Goal: Task Accomplishment & Management: Manage account settings

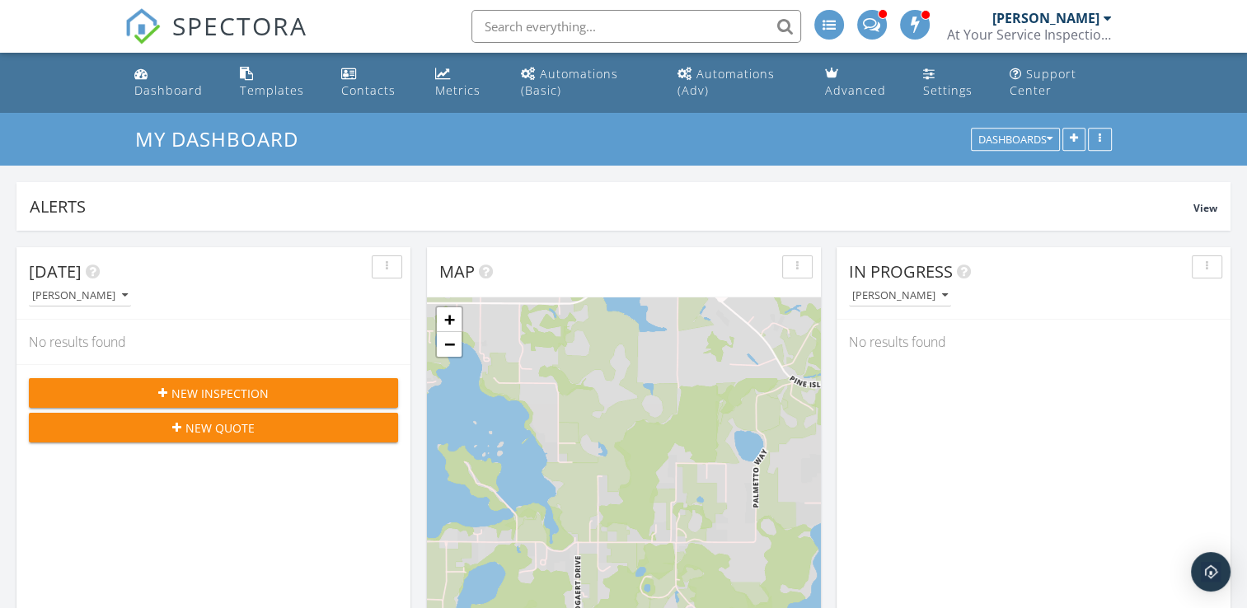
scroll to position [1526, 1273]
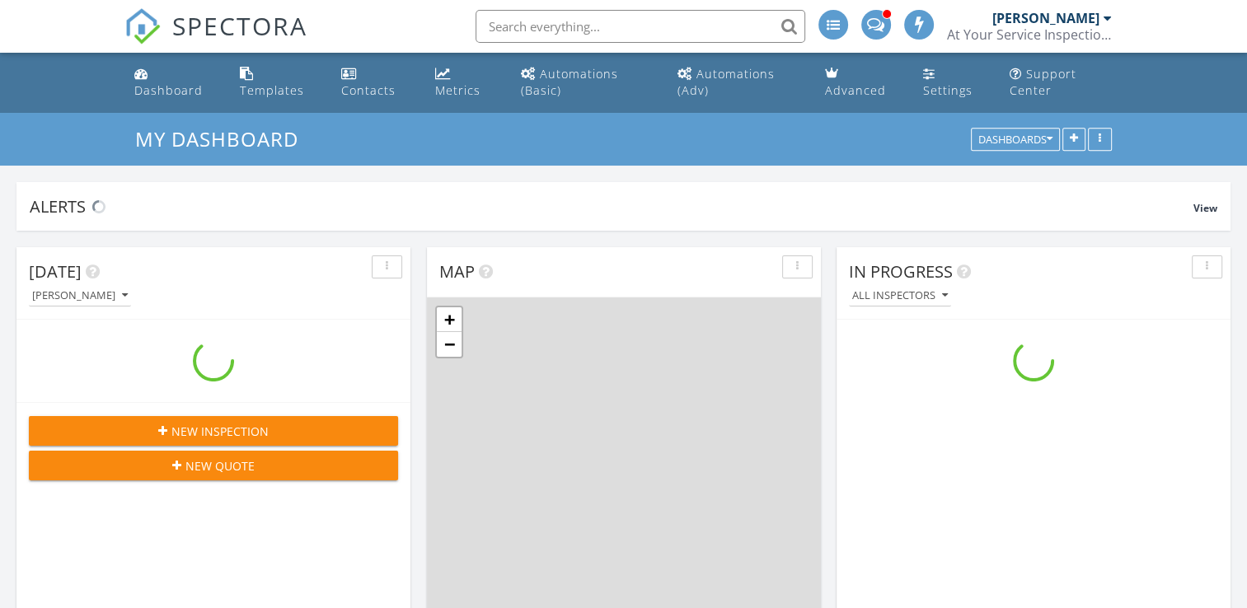
scroll to position [1526, 1273]
click at [247, 77] on div "Templates" at bounding box center [247, 73] width 14 height 13
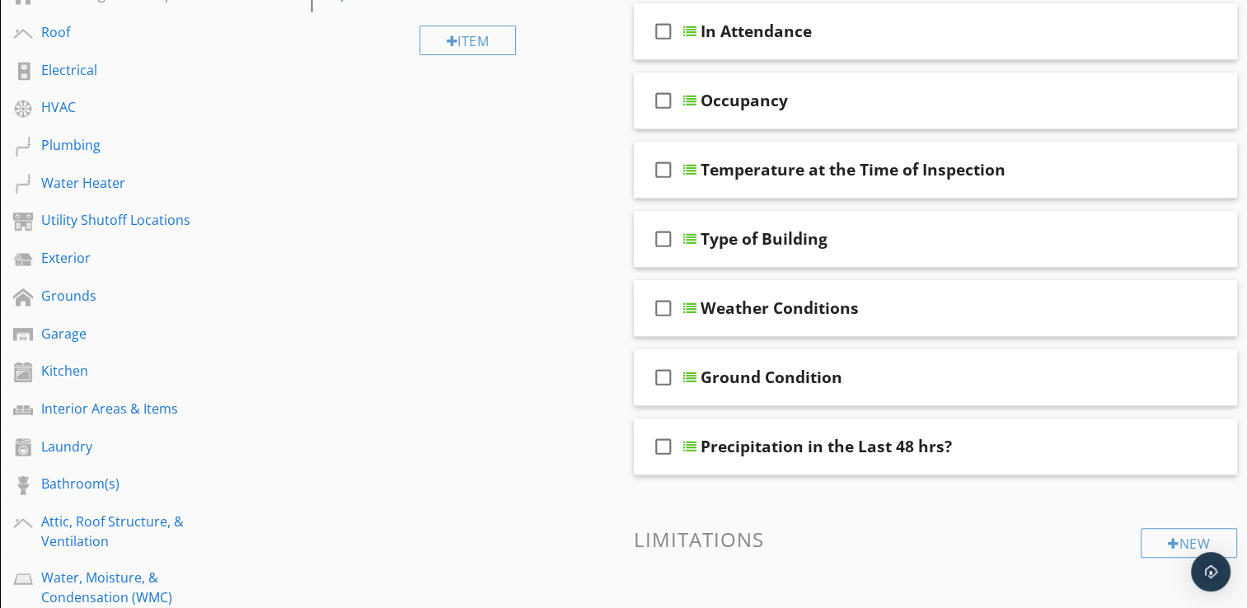
scroll to position [297, 0]
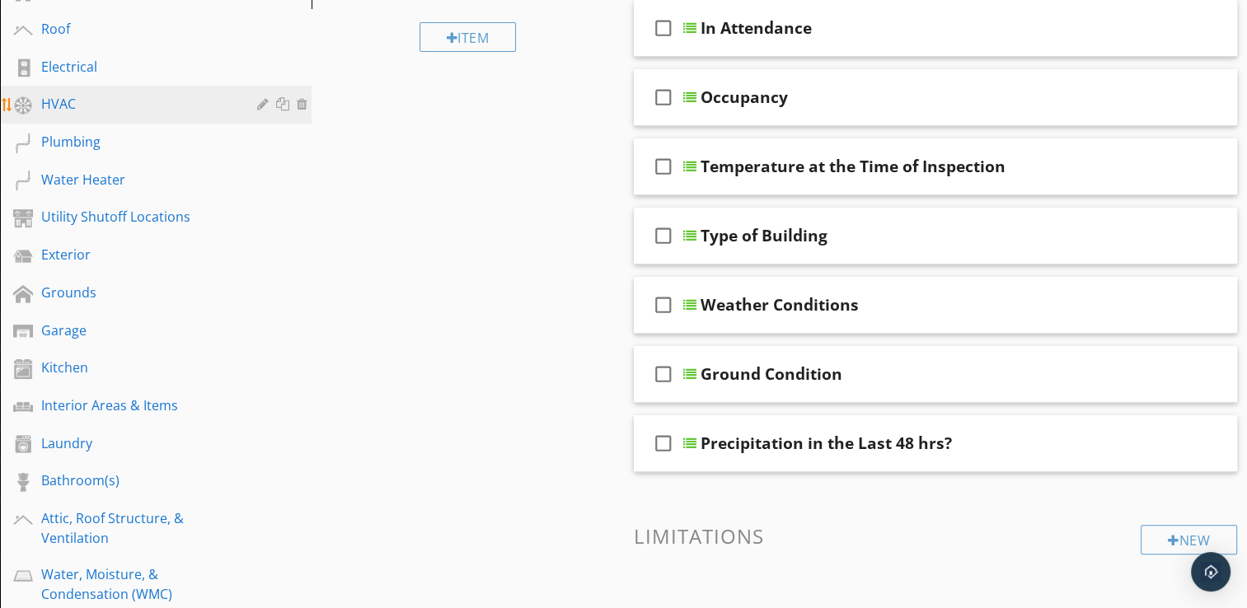
click at [206, 98] on div "HVAC" at bounding box center [137, 104] width 192 height 20
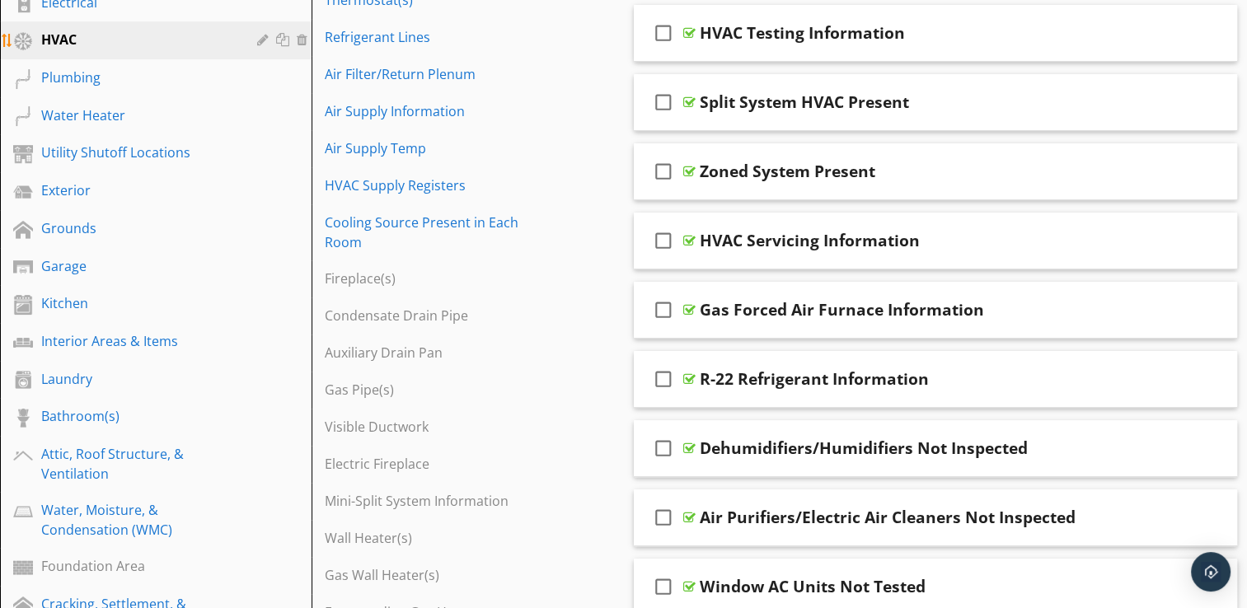
scroll to position [363, 0]
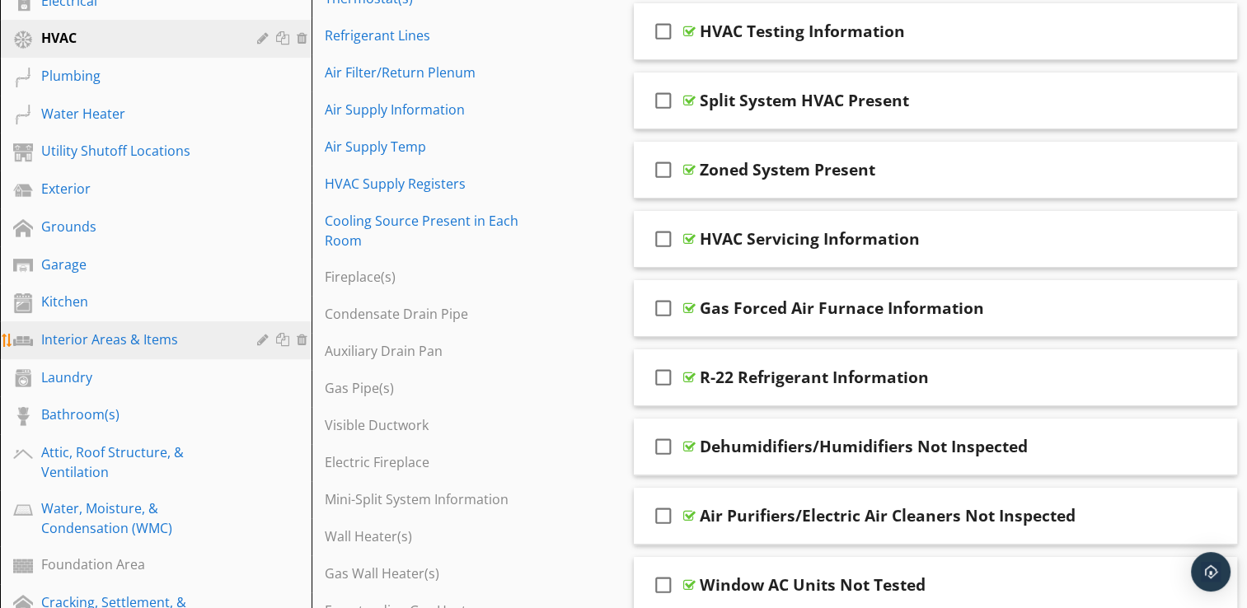
click at [102, 335] on div "Interior Areas & Items" at bounding box center [137, 340] width 192 height 20
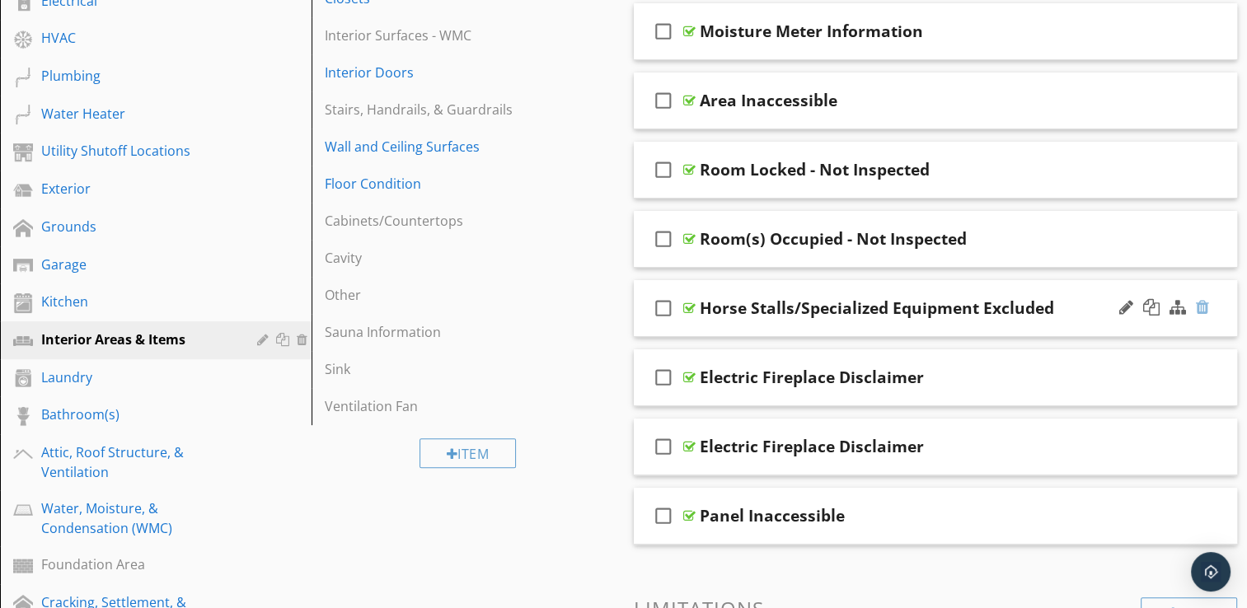
click at [1200, 305] on div at bounding box center [1202, 307] width 13 height 16
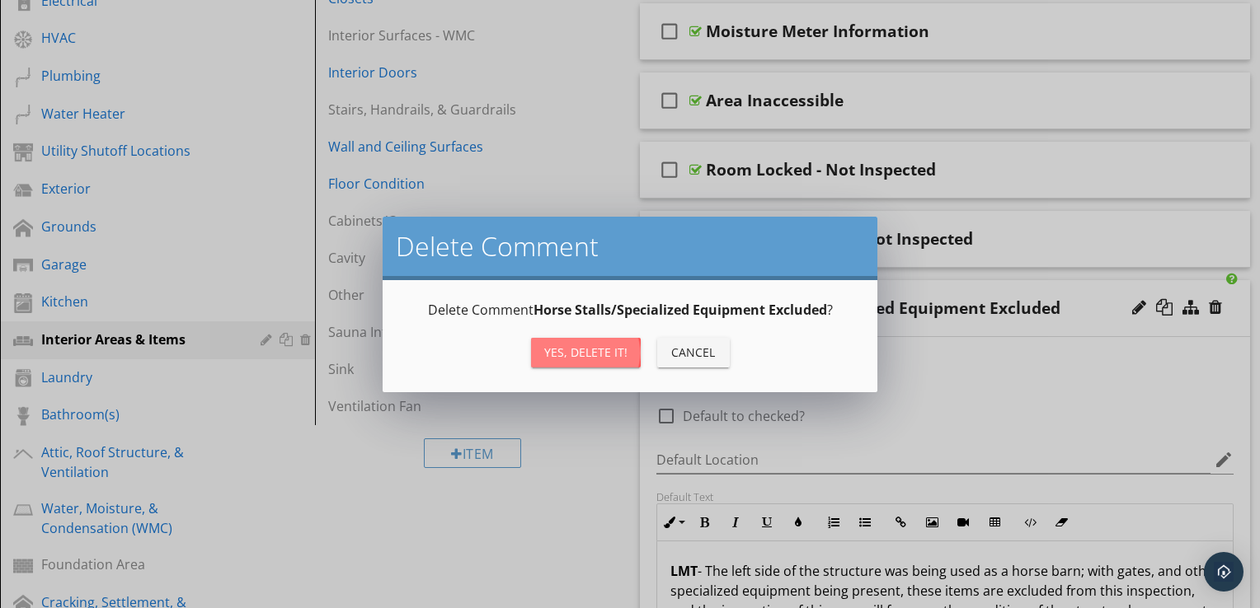
click at [556, 358] on div "Yes, Delete it!" at bounding box center [585, 352] width 83 height 17
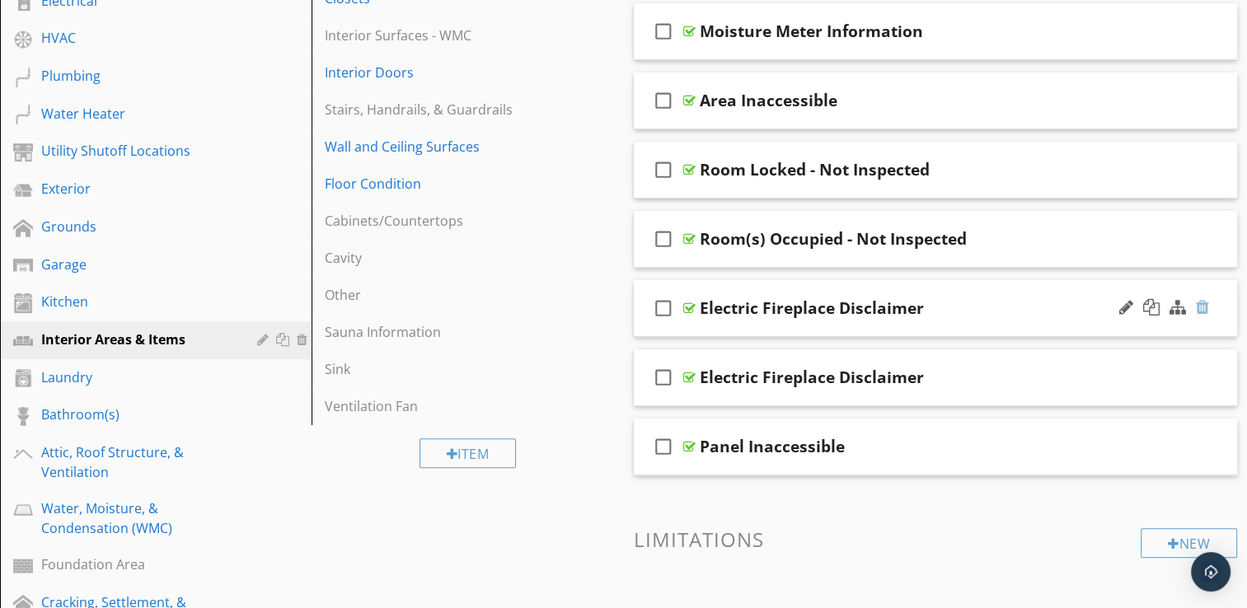
click at [1200, 306] on div at bounding box center [1202, 307] width 13 height 16
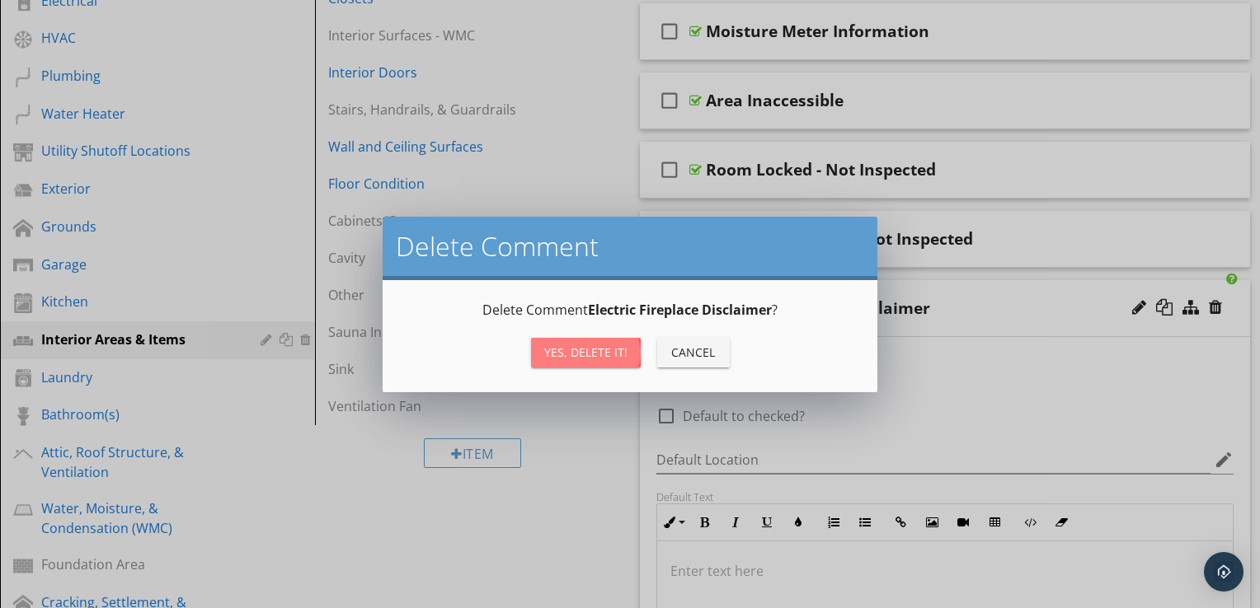
click at [570, 352] on div "Yes, Delete it!" at bounding box center [585, 352] width 83 height 17
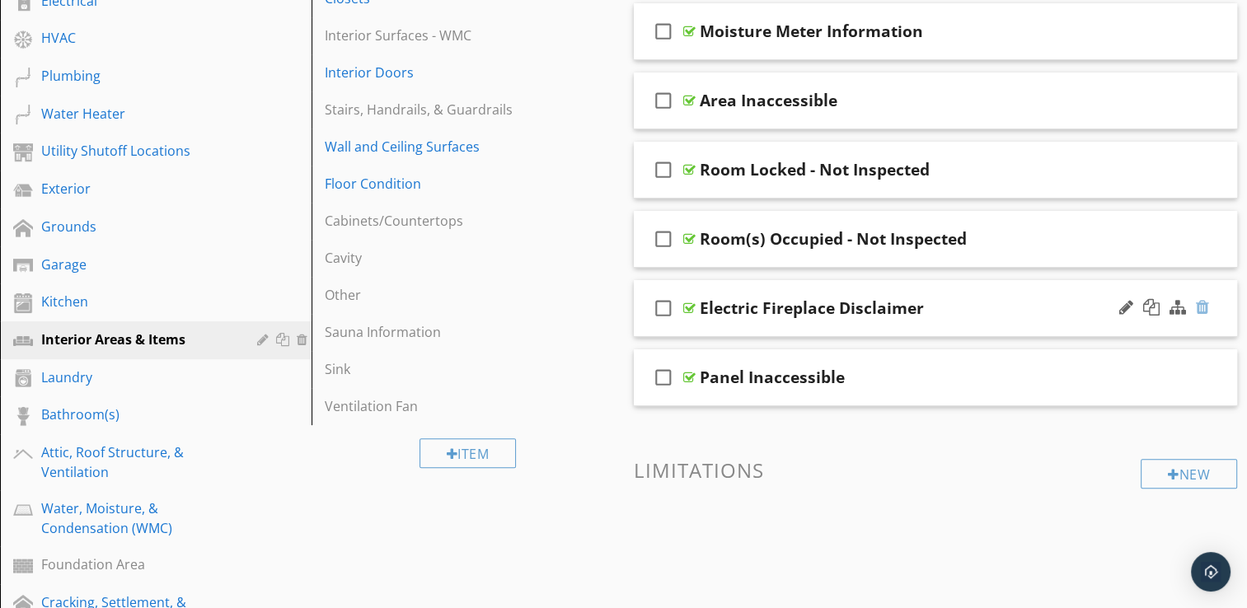
click at [1203, 307] on div at bounding box center [1202, 307] width 13 height 16
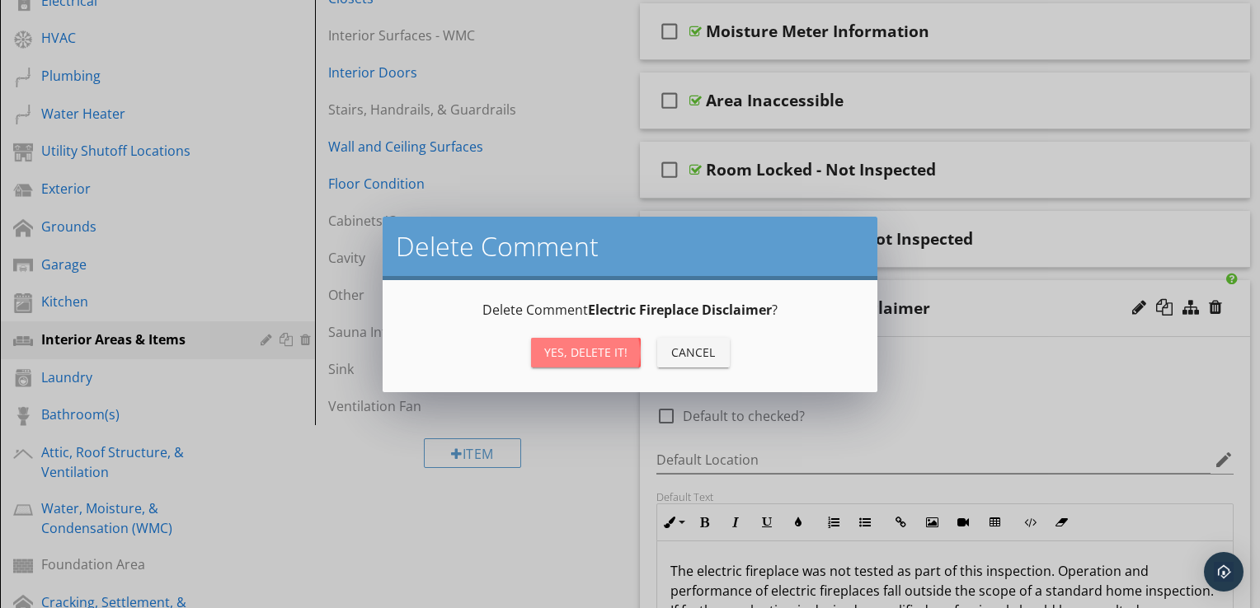
click at [600, 352] on div "Yes, Delete it!" at bounding box center [585, 352] width 83 height 17
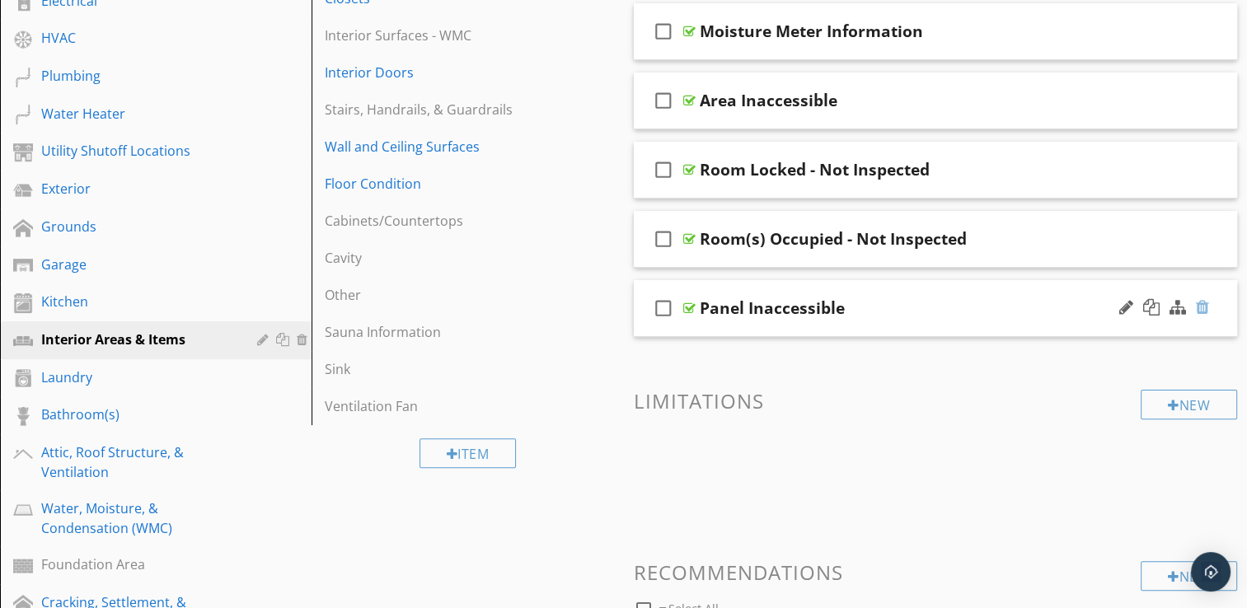
click at [1203, 307] on div at bounding box center [1202, 307] width 13 height 16
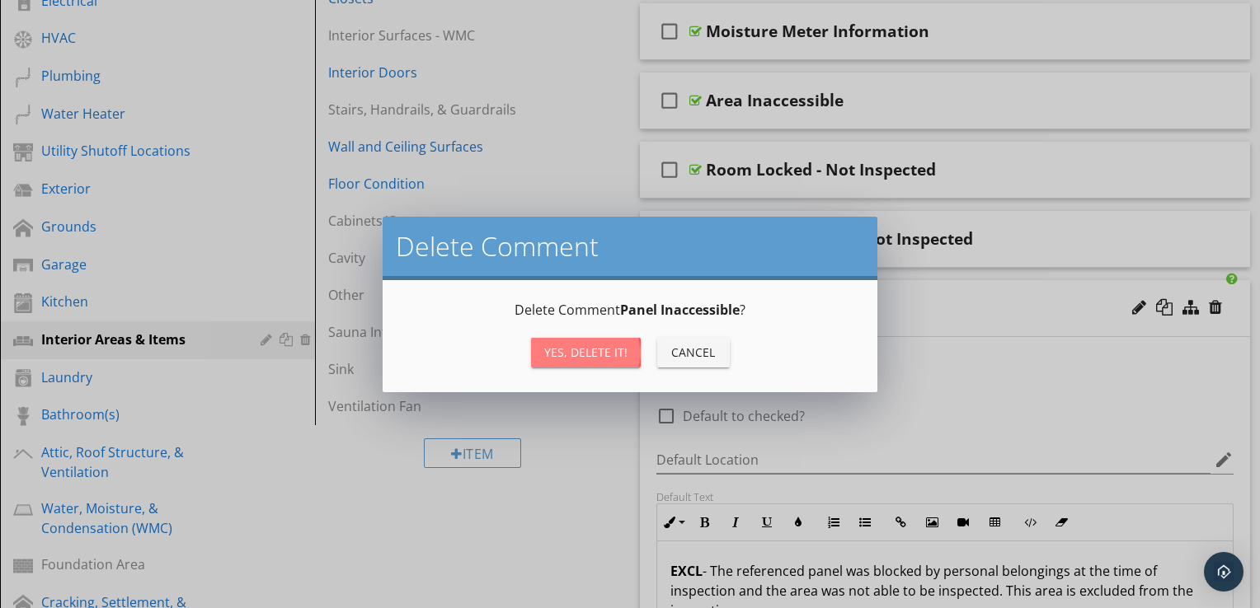
click at [573, 341] on button "Yes, Delete it!" at bounding box center [586, 353] width 110 height 30
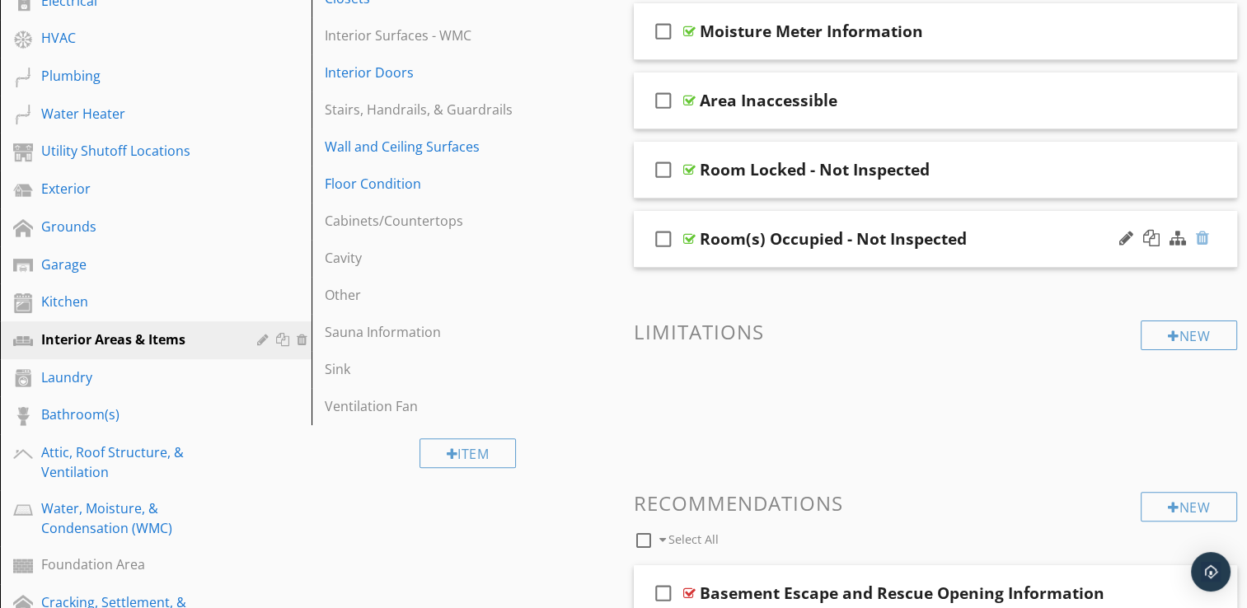
click at [1201, 239] on div at bounding box center [1202, 238] width 13 height 16
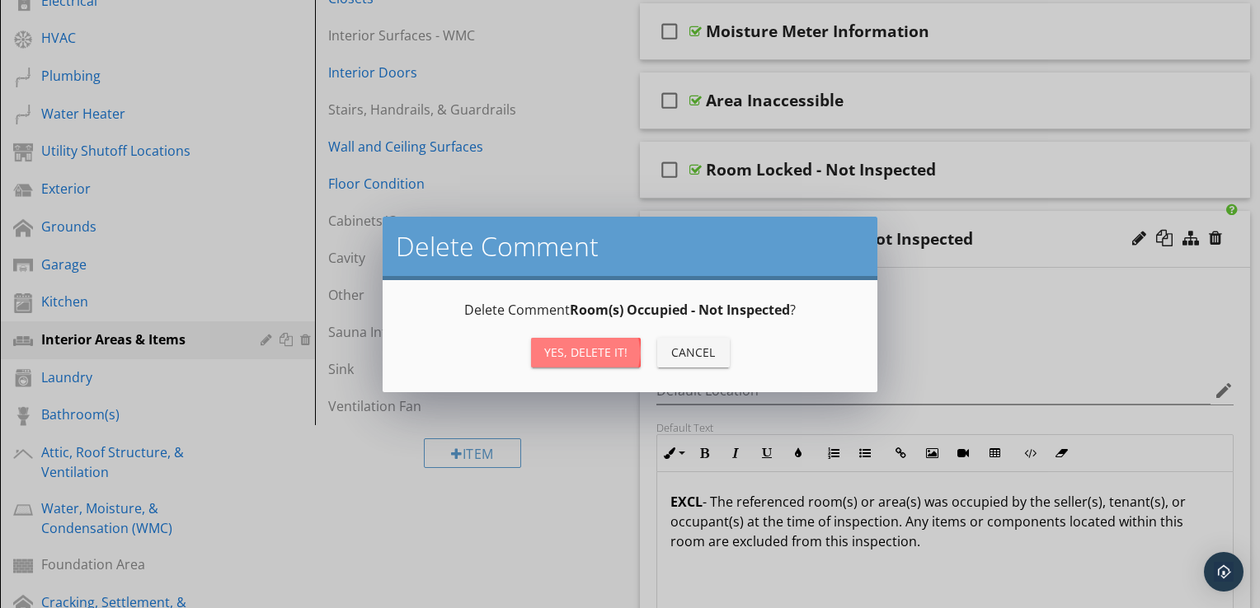
click at [587, 354] on div "Yes, Delete it!" at bounding box center [585, 352] width 83 height 17
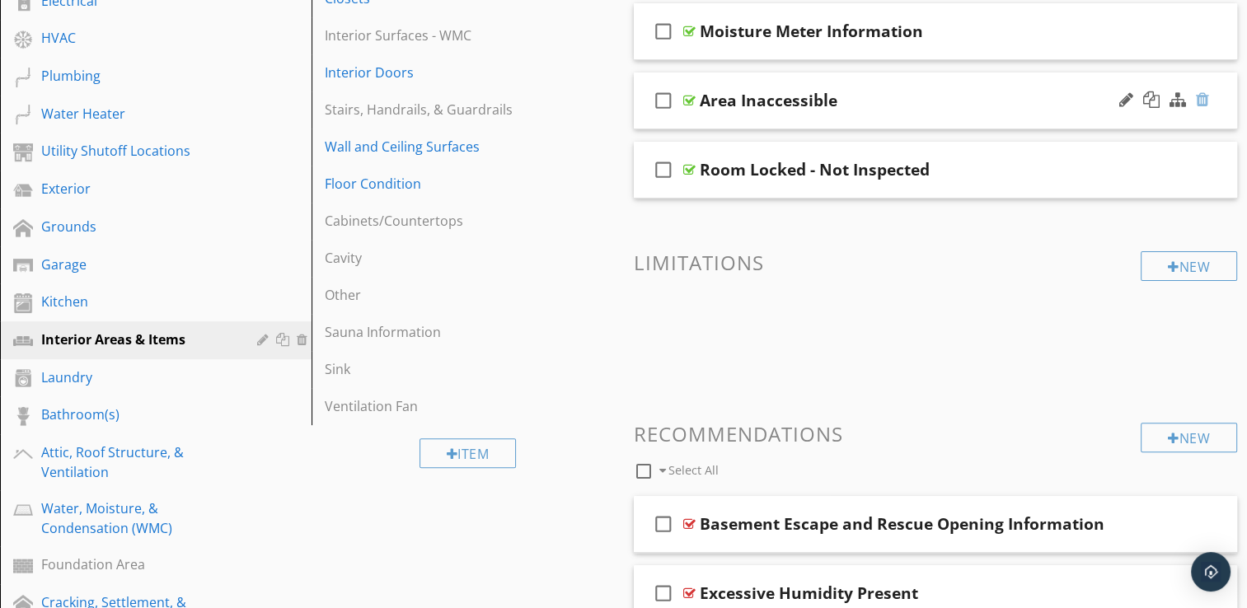
click at [1204, 104] on div at bounding box center [1202, 99] width 13 height 16
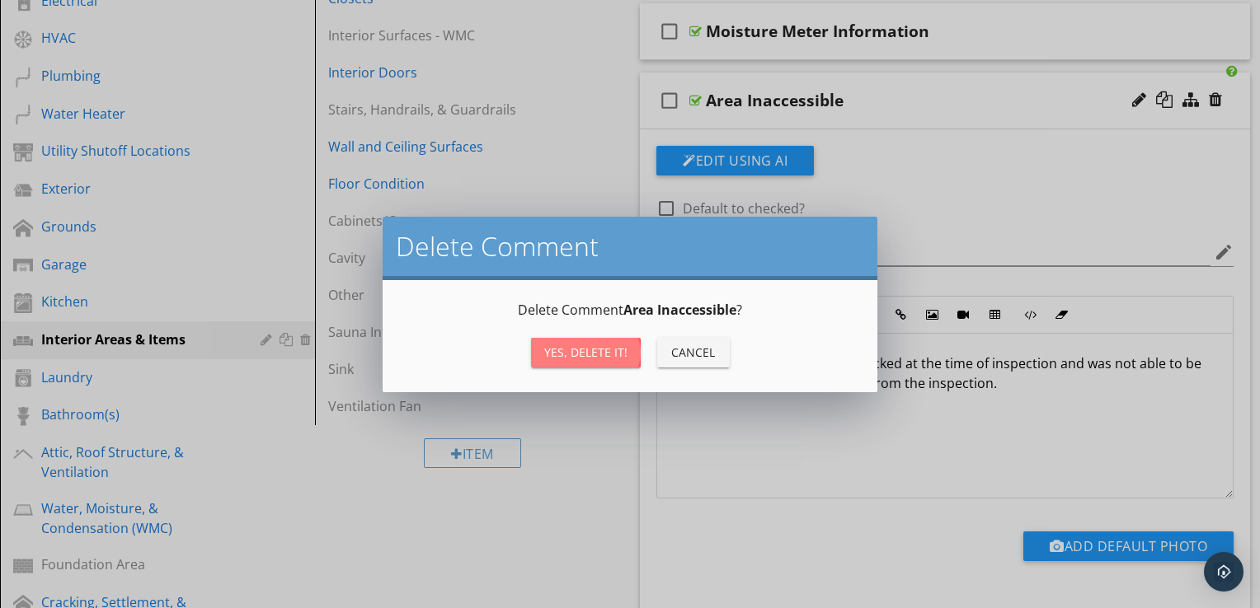
click at [577, 351] on div "Yes, Delete it!" at bounding box center [585, 352] width 83 height 17
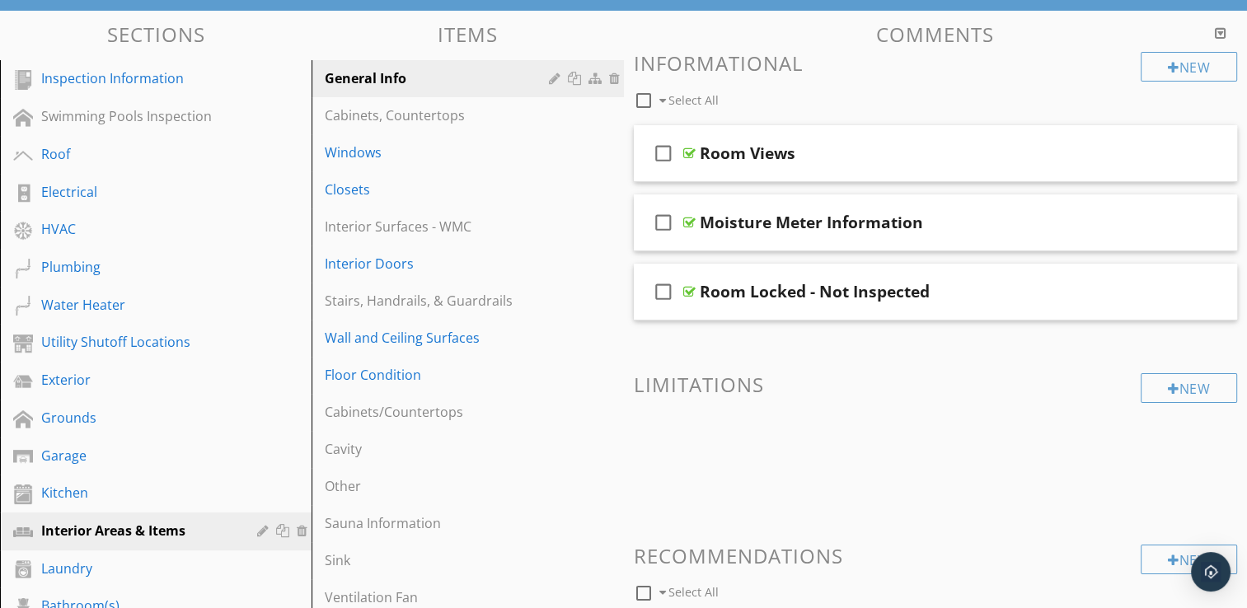
scroll to position [165, 0]
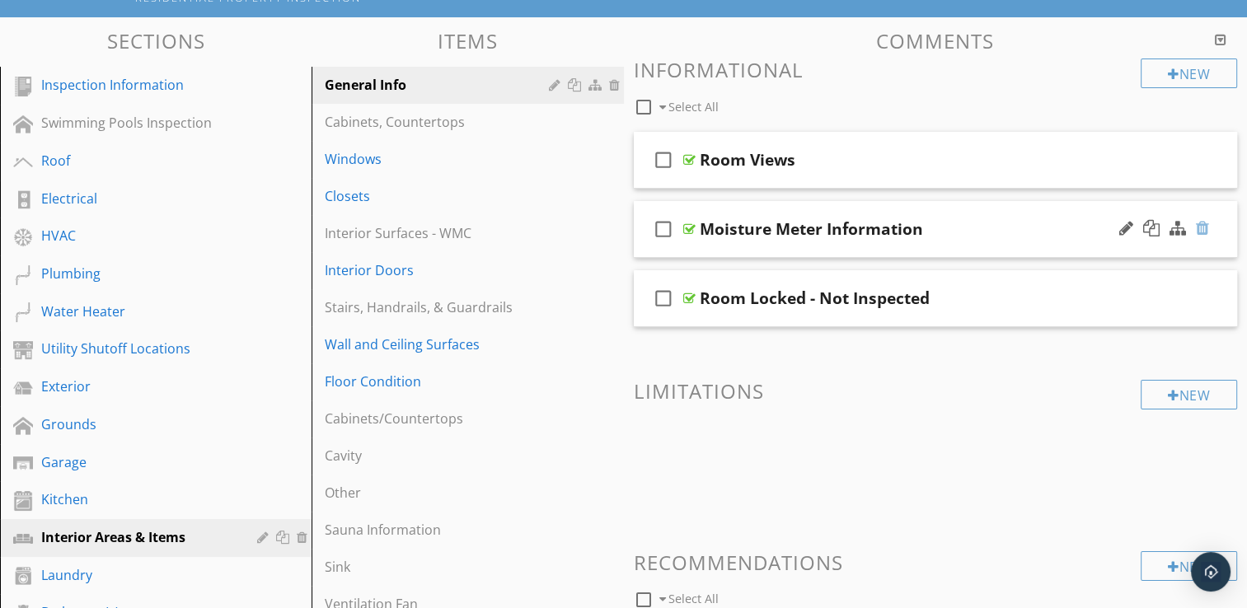
click at [1203, 228] on div at bounding box center [1202, 228] width 13 height 16
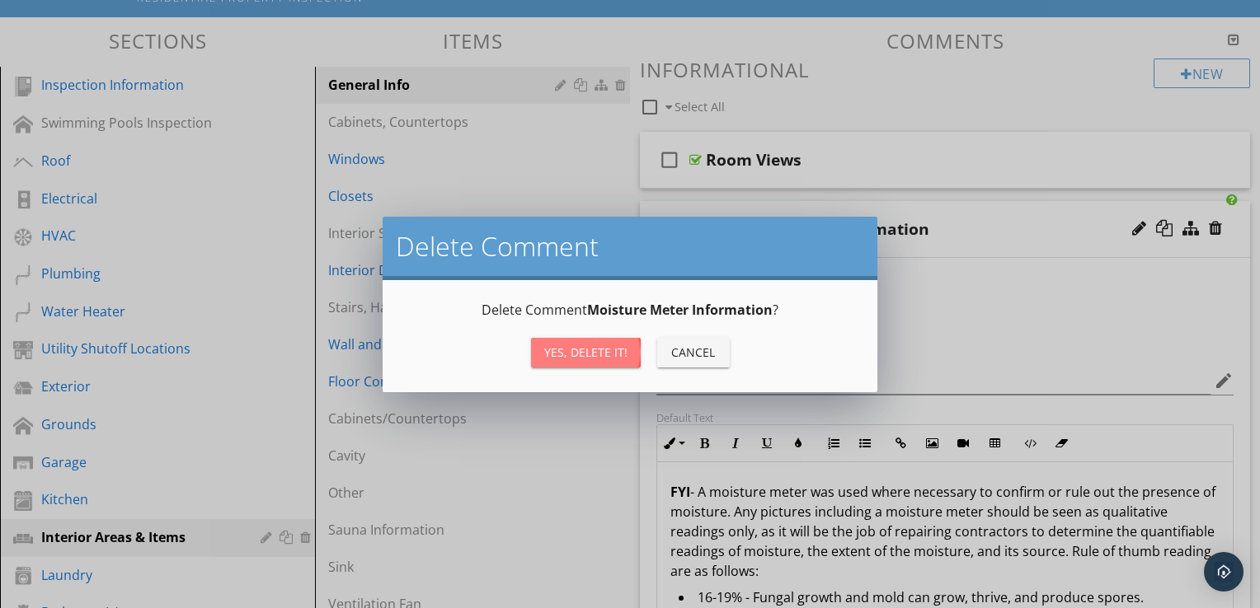
click at [587, 344] on div "Yes, Delete it!" at bounding box center [585, 352] width 83 height 17
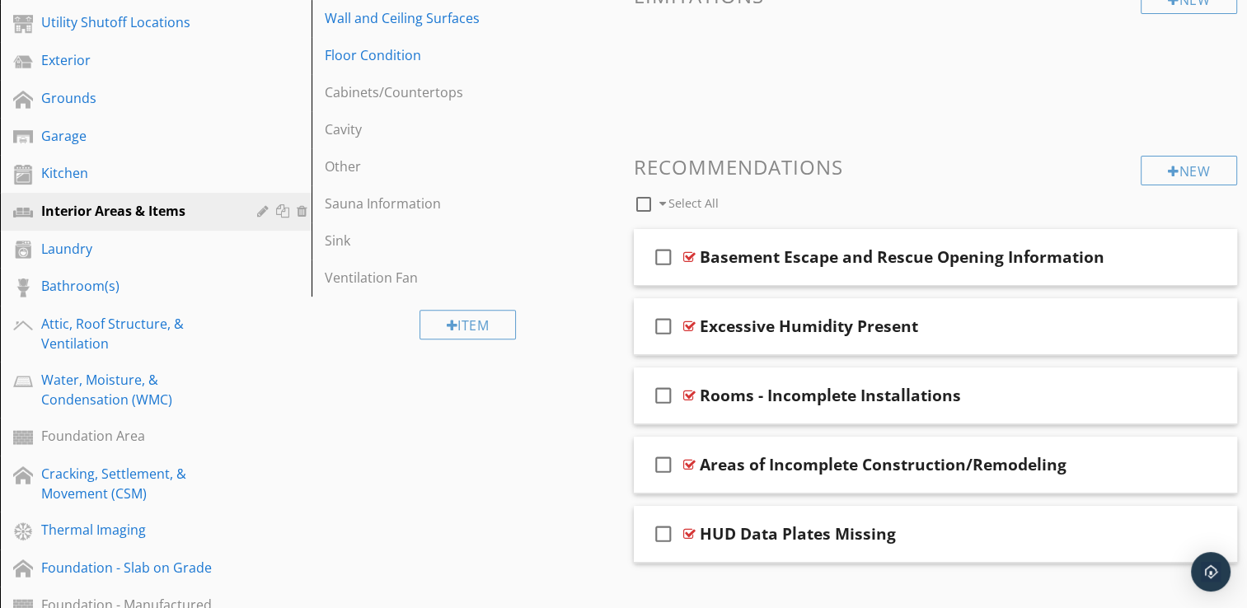
scroll to position [495, 0]
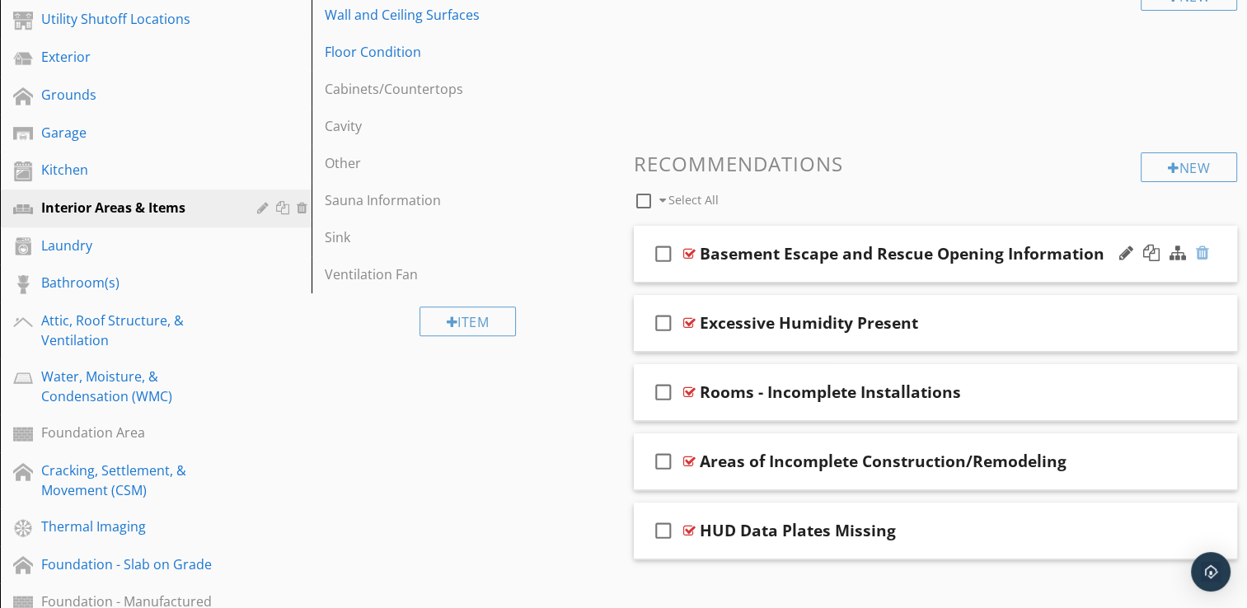
click at [1197, 256] on div at bounding box center [1202, 253] width 13 height 16
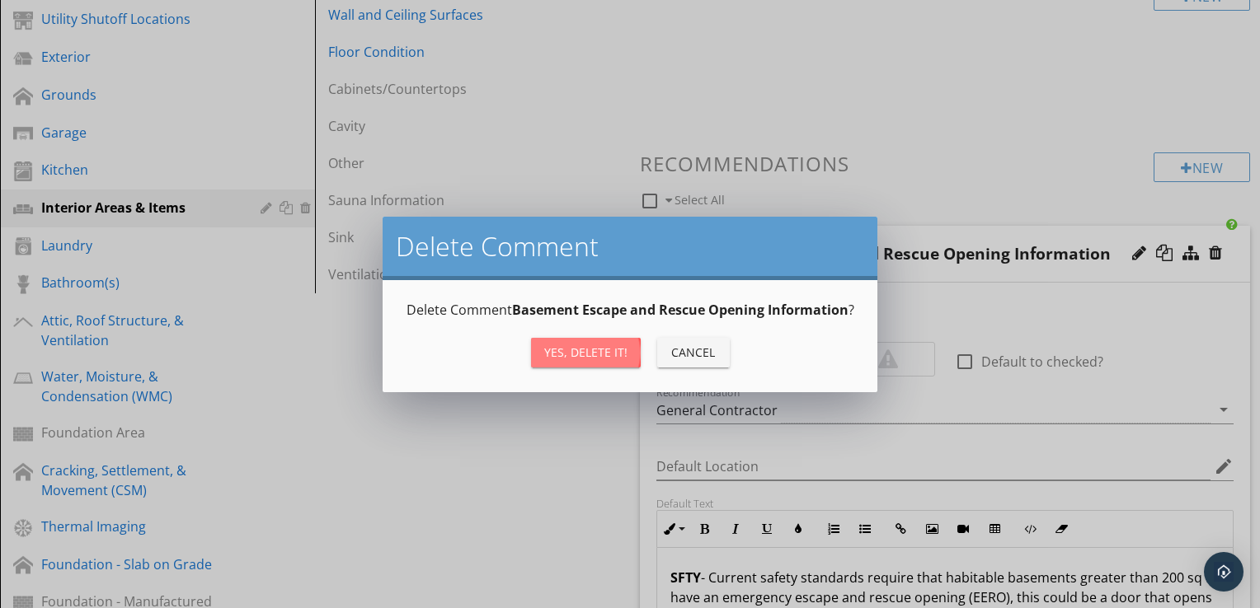
click at [600, 353] on div "Yes, Delete it!" at bounding box center [585, 352] width 83 height 17
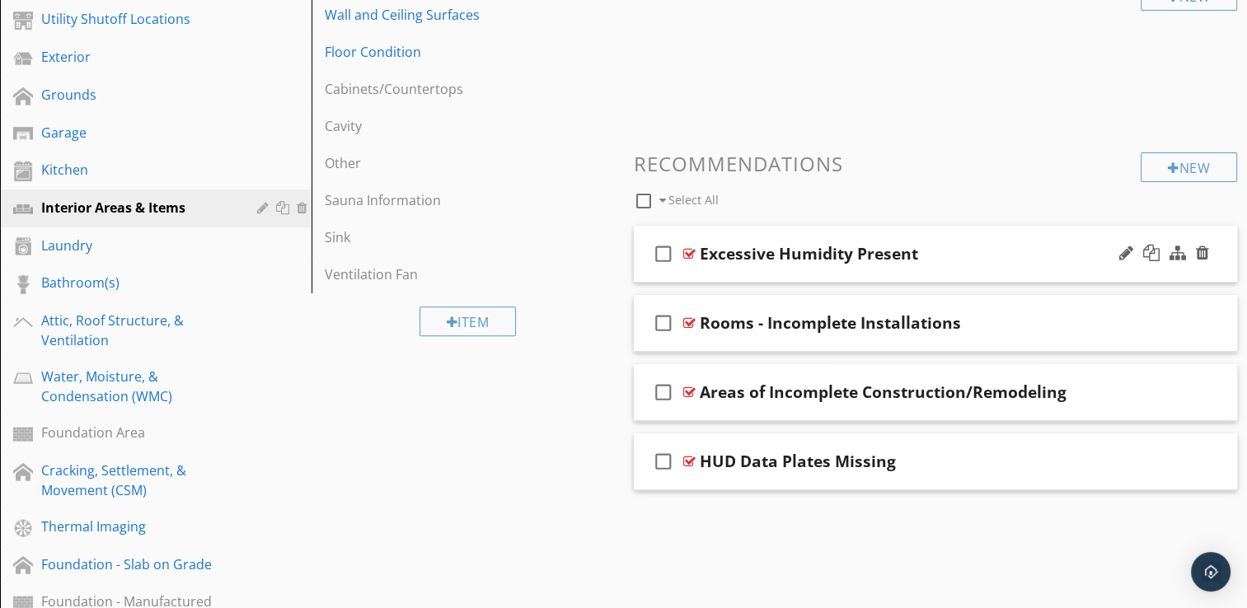
click at [897, 280] on div "check_box_outline_blank Excessive Humidity Present" at bounding box center [936, 254] width 604 height 57
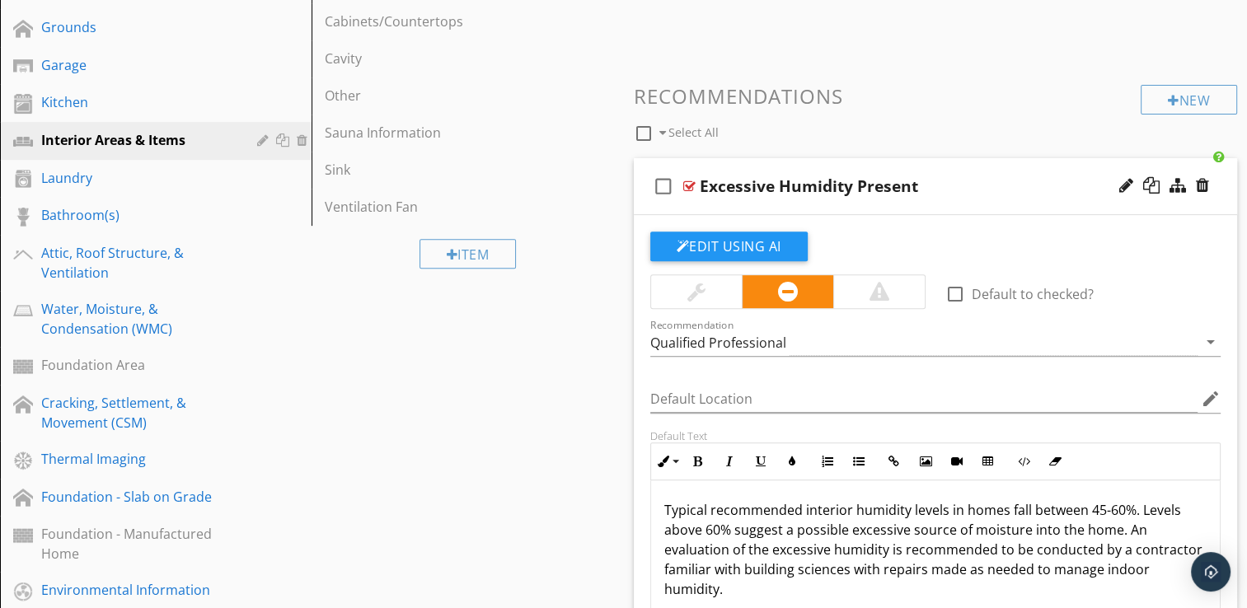
scroll to position [561, 0]
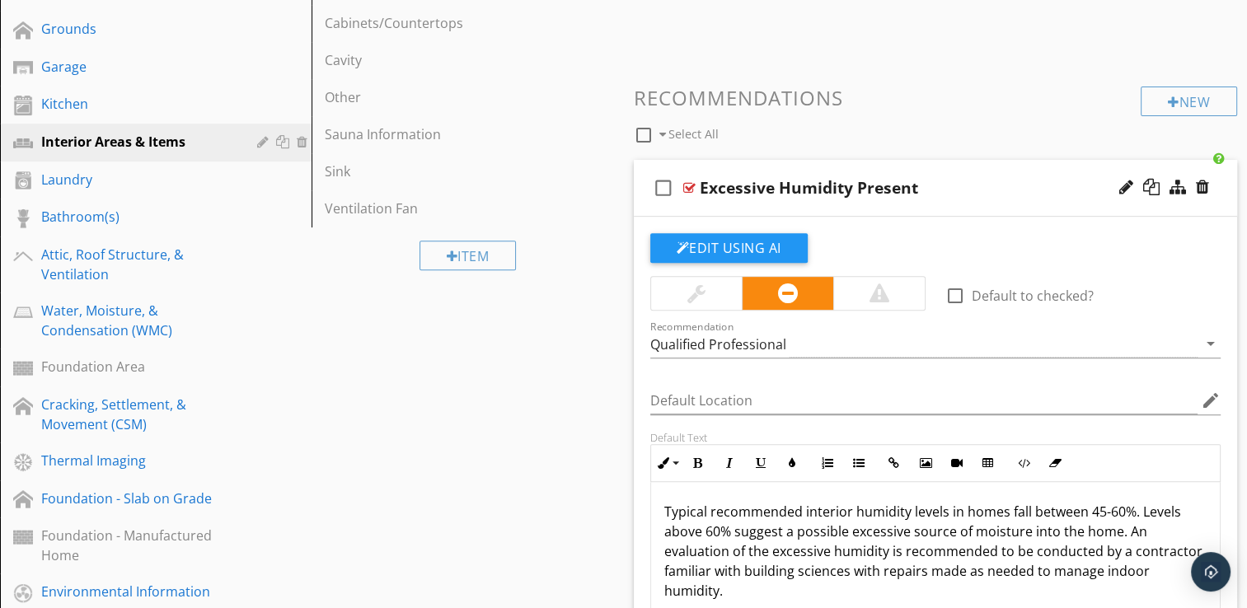
click at [891, 212] on div "check_box_outline_blank Excessive Humidity Present" at bounding box center [936, 188] width 604 height 57
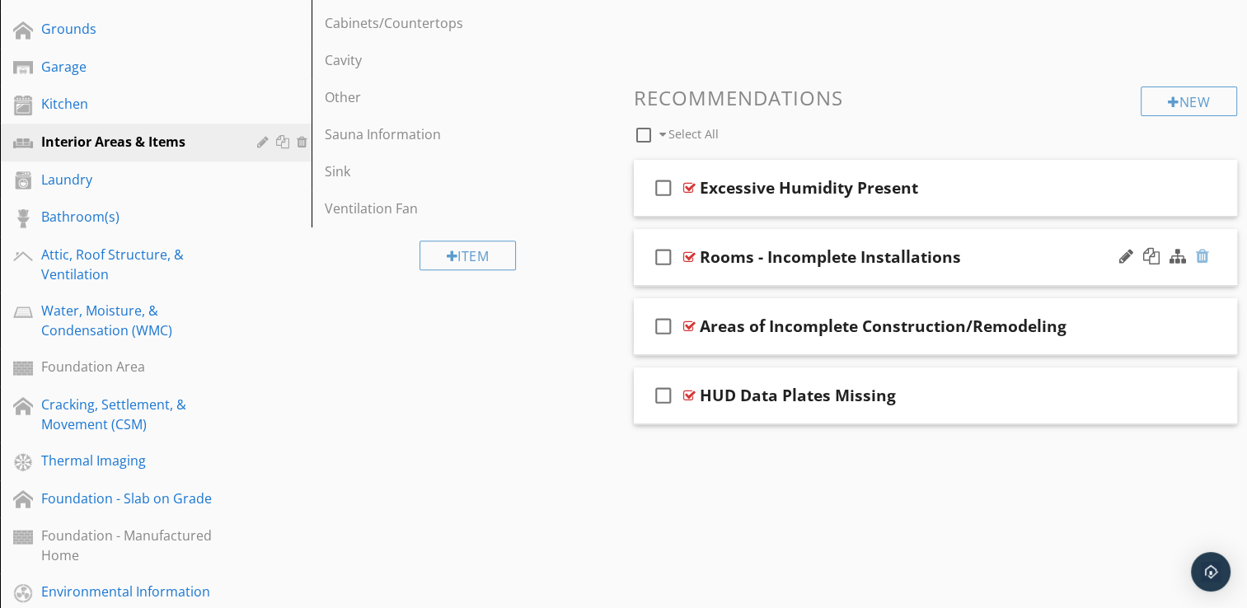
click at [1200, 259] on div at bounding box center [1202, 256] width 13 height 16
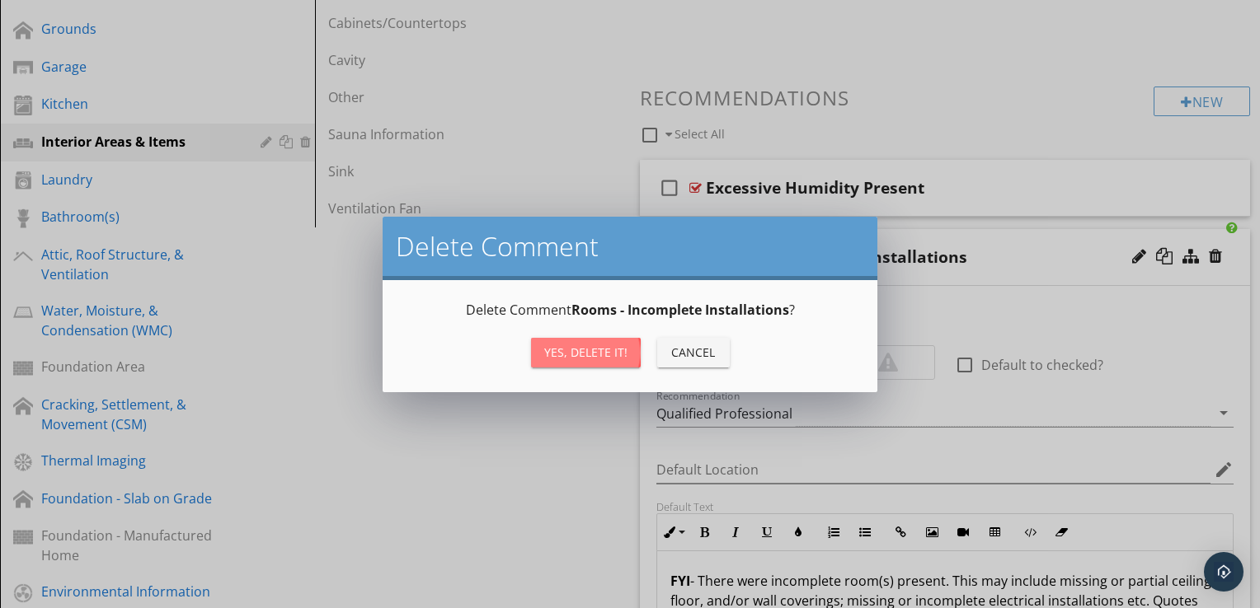
click at [598, 341] on button "Yes, Delete it!" at bounding box center [586, 353] width 110 height 30
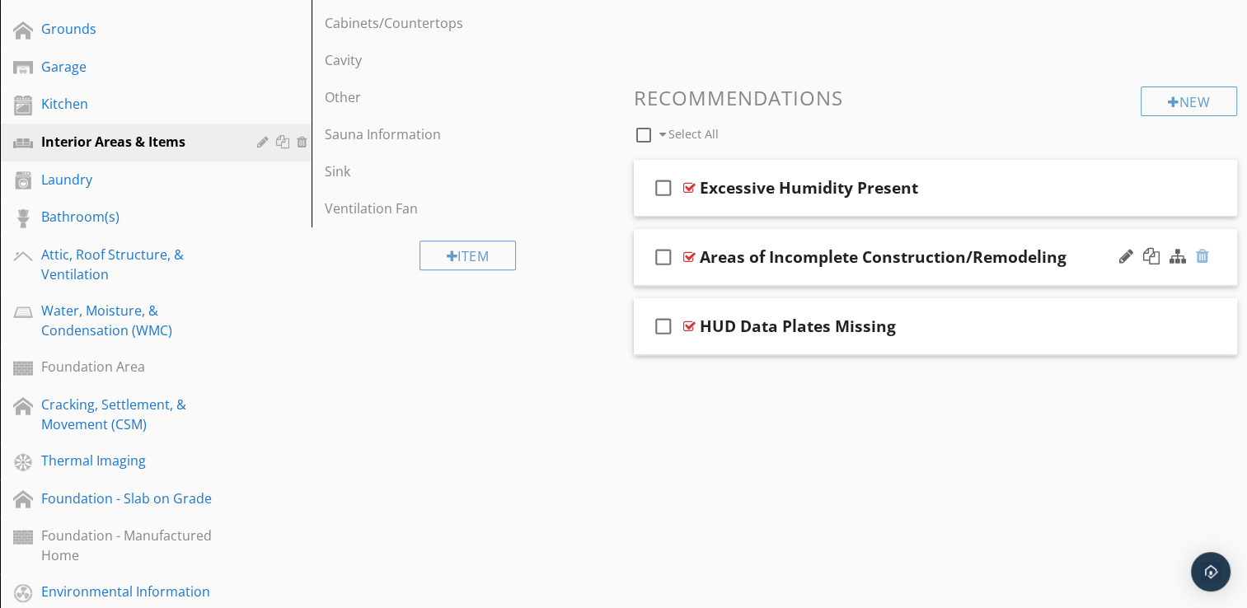
click at [1201, 259] on div at bounding box center [1202, 256] width 13 height 16
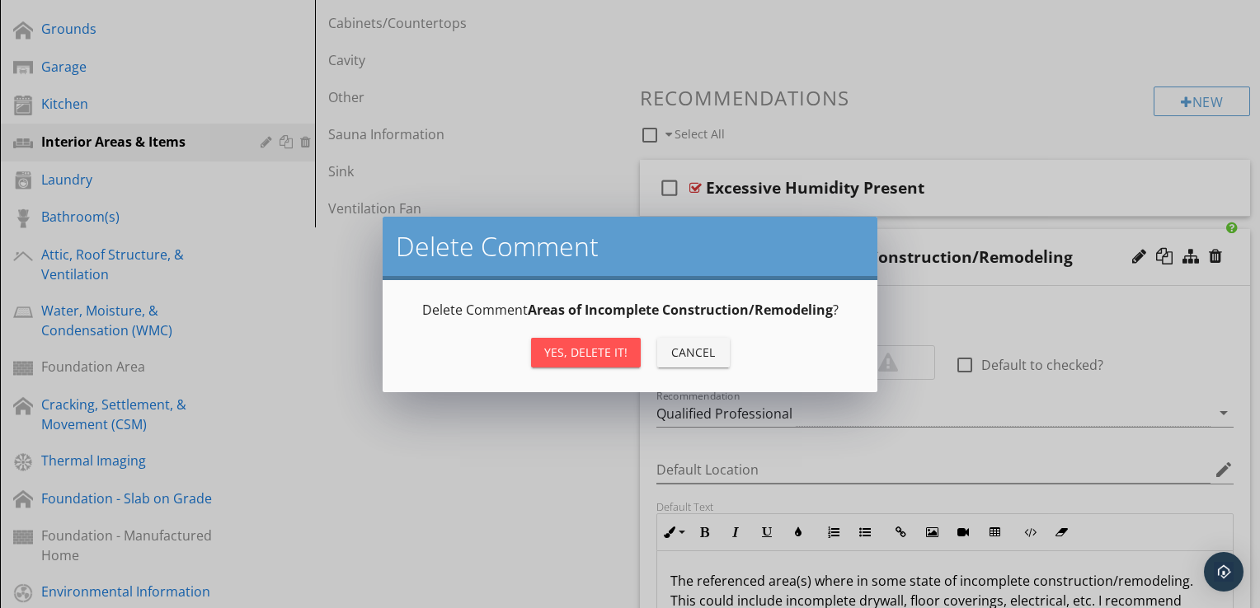
click at [598, 362] on button "Yes, Delete it!" at bounding box center [586, 353] width 110 height 30
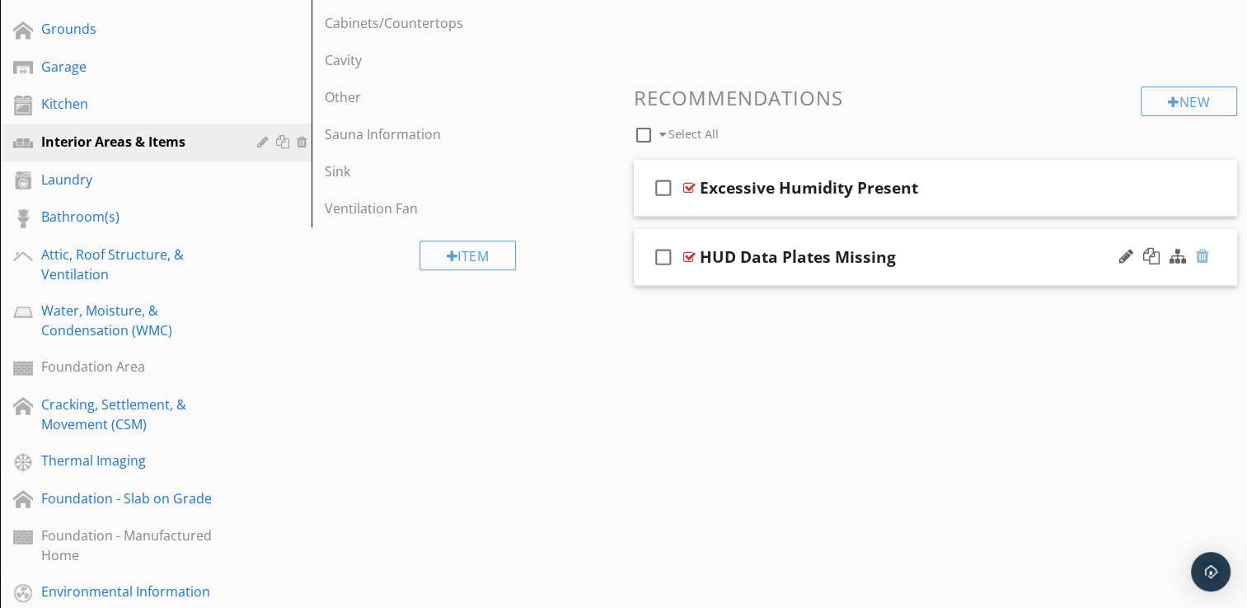
click at [1200, 256] on div at bounding box center [1202, 256] width 13 height 16
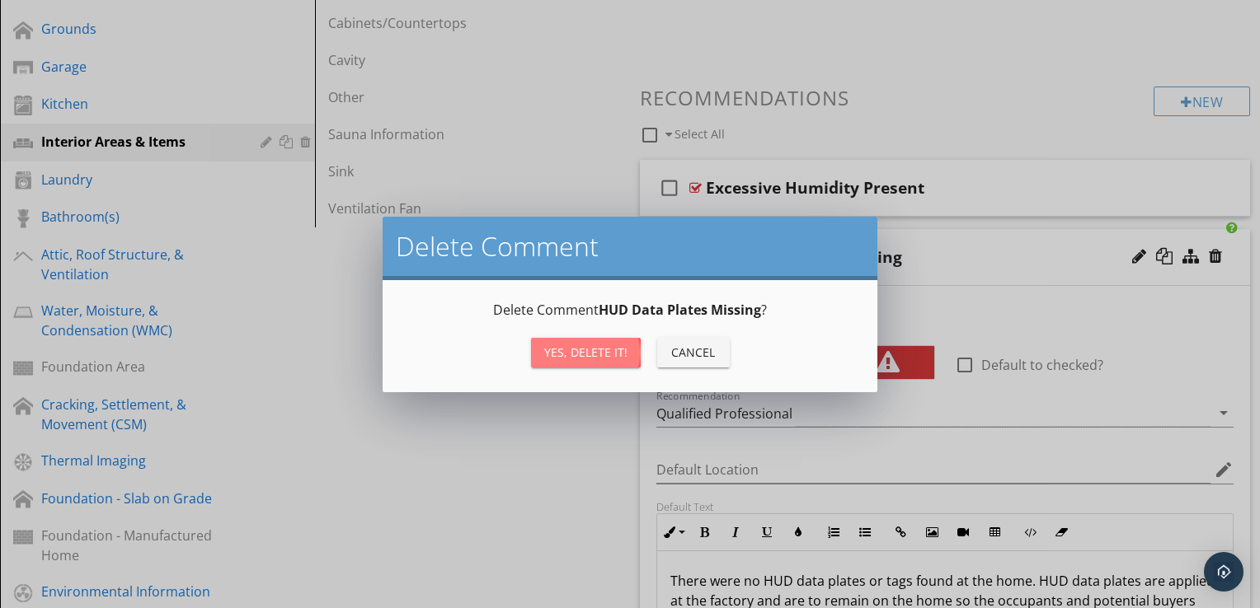
click at [622, 350] on div "Yes, Delete it!" at bounding box center [585, 352] width 83 height 17
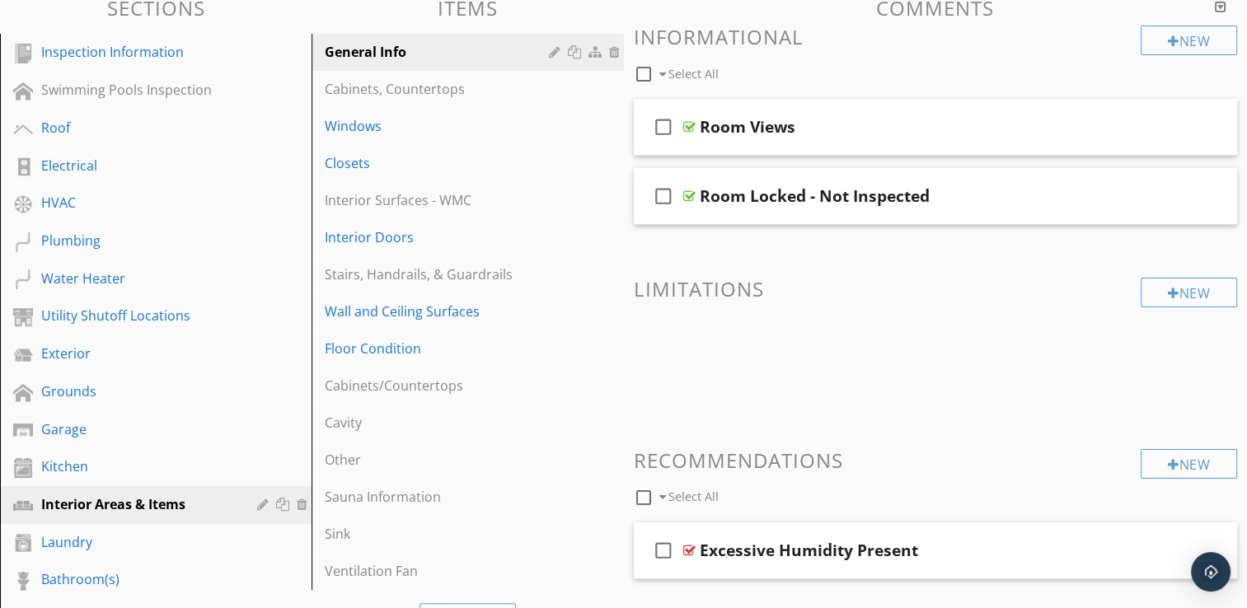
scroll to position [165, 0]
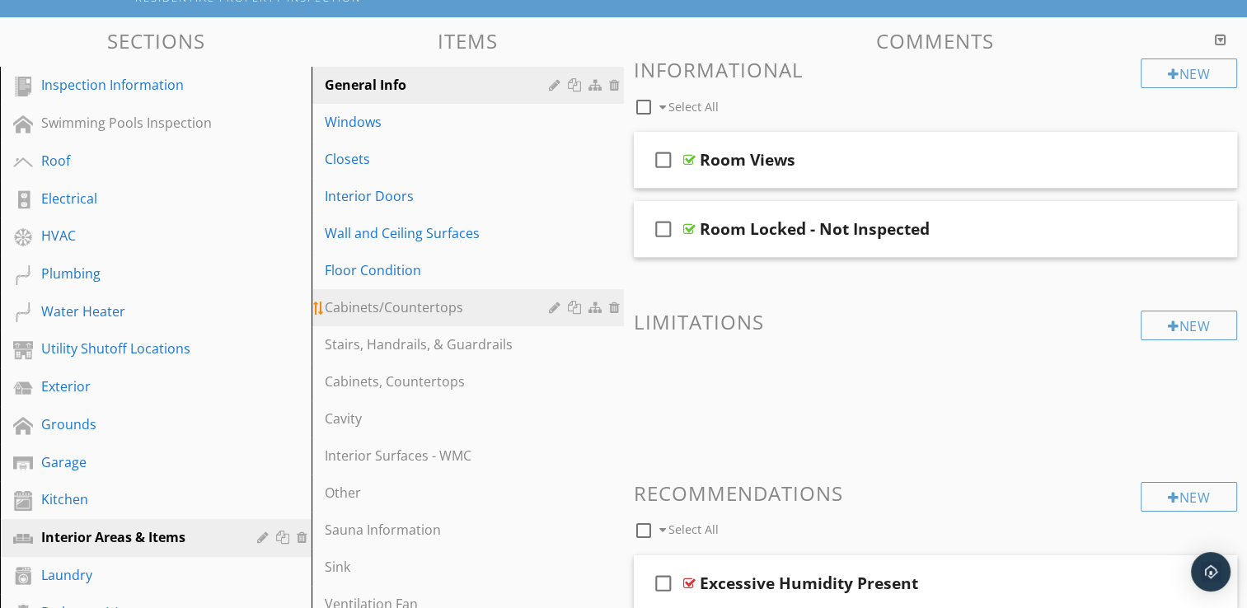
click at [615, 308] on div at bounding box center [616, 307] width 15 height 13
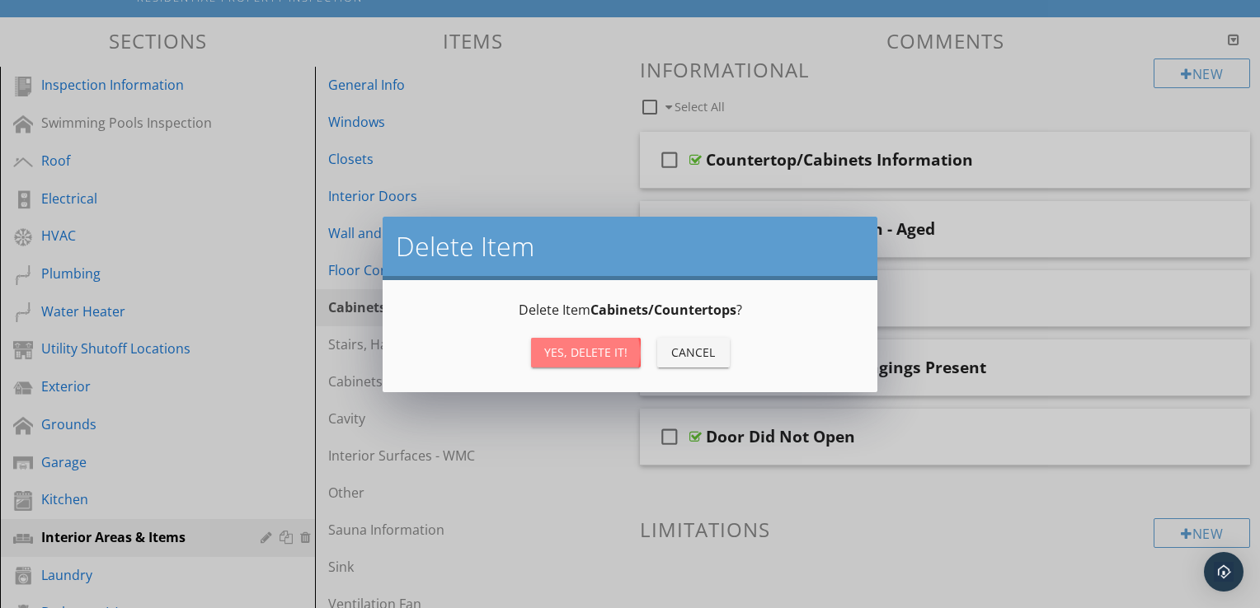
click at [605, 359] on div "Yes, Delete it!" at bounding box center [585, 352] width 83 height 17
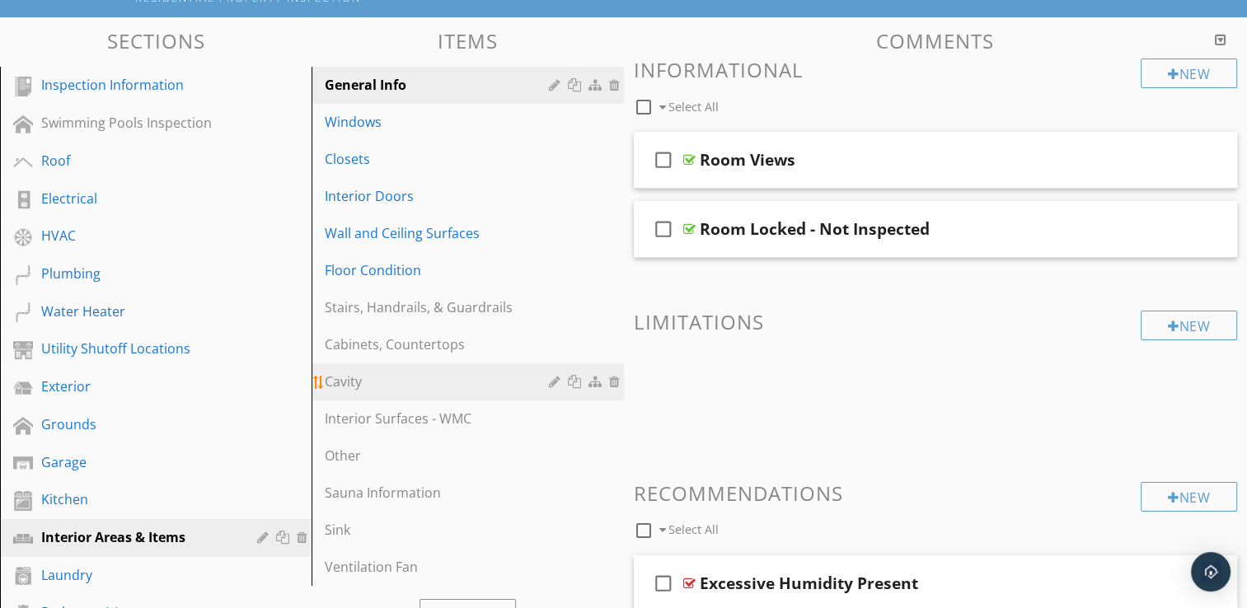
click at [613, 381] on div at bounding box center [616, 381] width 15 height 13
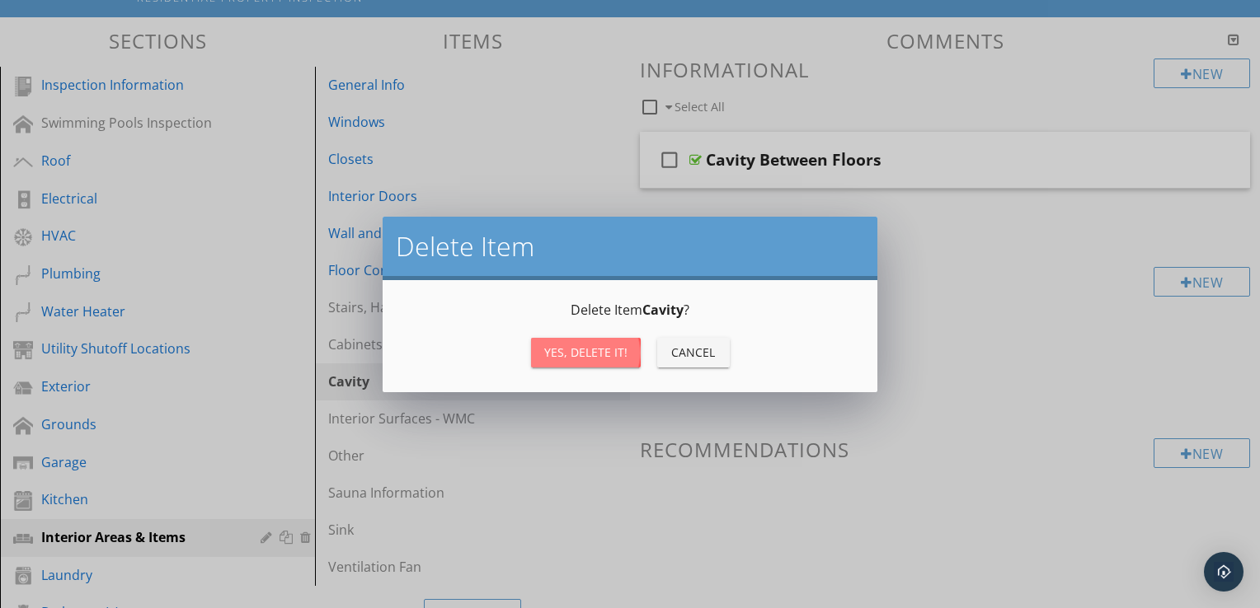
click at [551, 357] on div "Yes, Delete it!" at bounding box center [585, 352] width 83 height 17
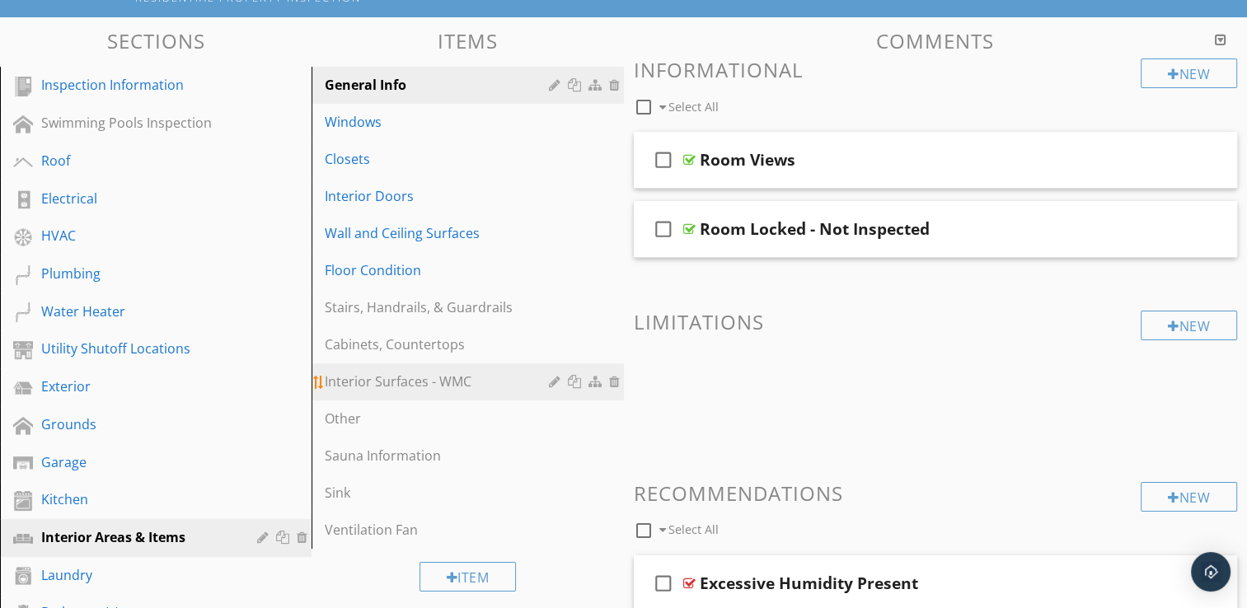
click at [490, 396] on link "Interior Surfaces - WMC" at bounding box center [470, 382] width 307 height 36
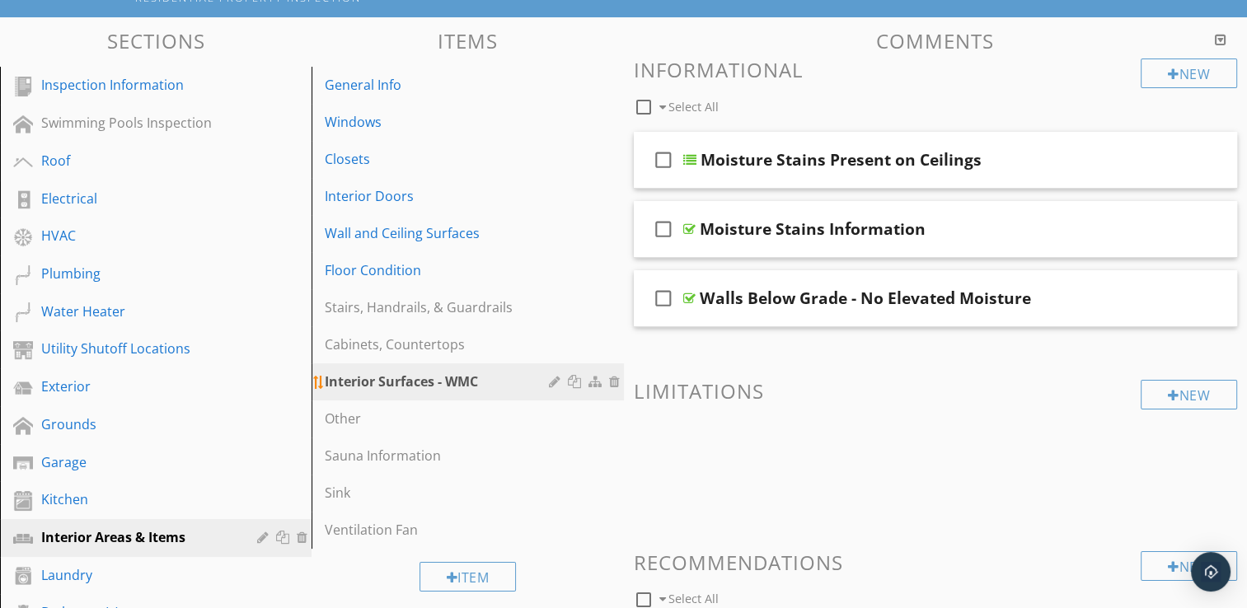
click at [612, 379] on div at bounding box center [616, 381] width 15 height 13
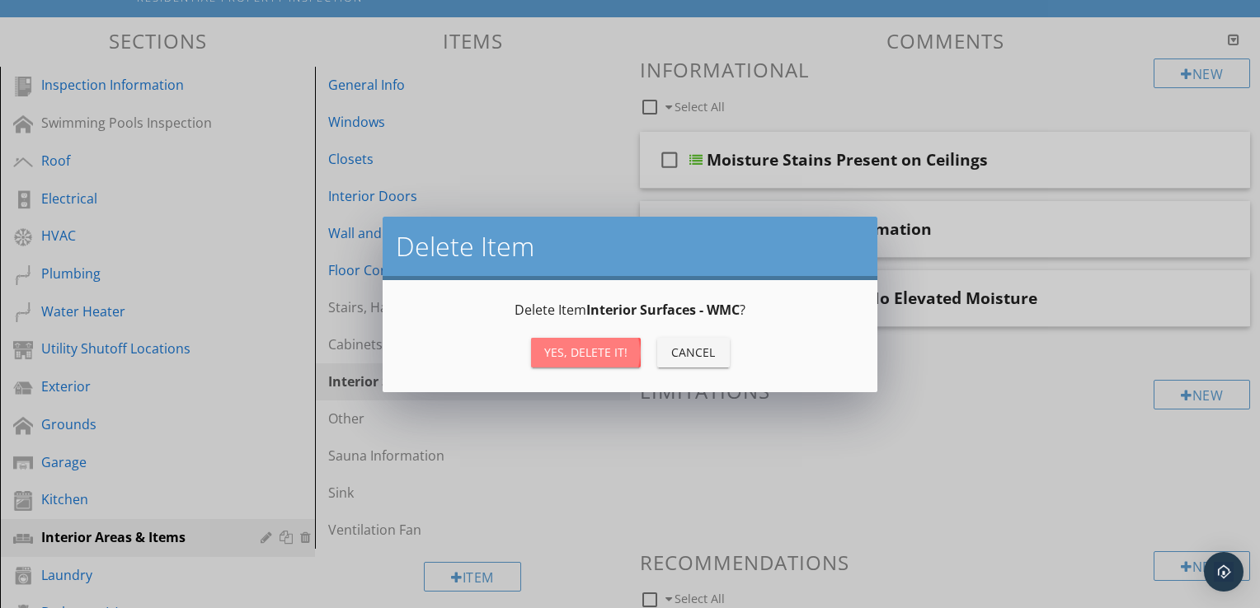
click at [588, 356] on div "Yes, Delete it!" at bounding box center [585, 352] width 83 height 17
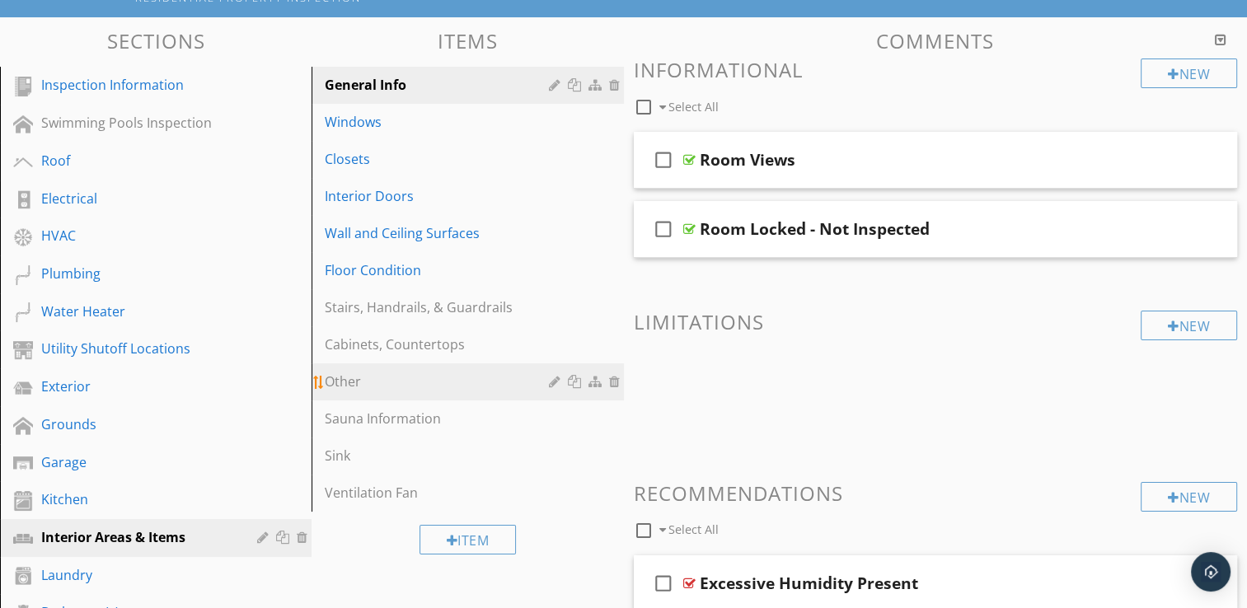
click at [617, 381] on div at bounding box center [616, 381] width 15 height 13
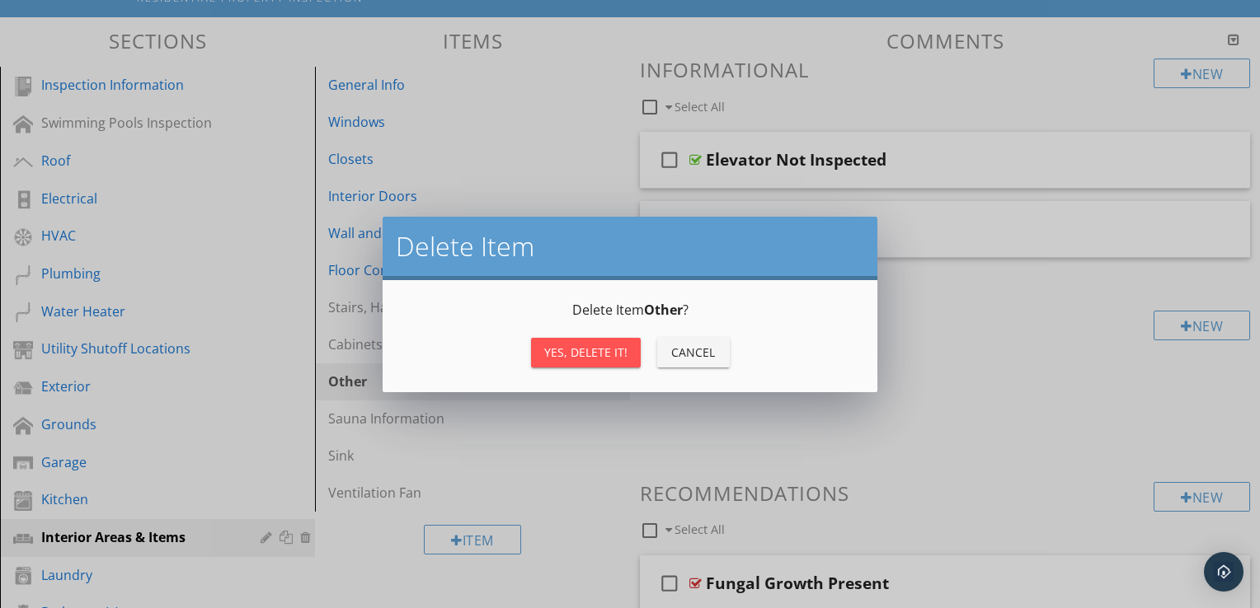
click at [561, 358] on div "Yes, Delete it!" at bounding box center [585, 352] width 83 height 17
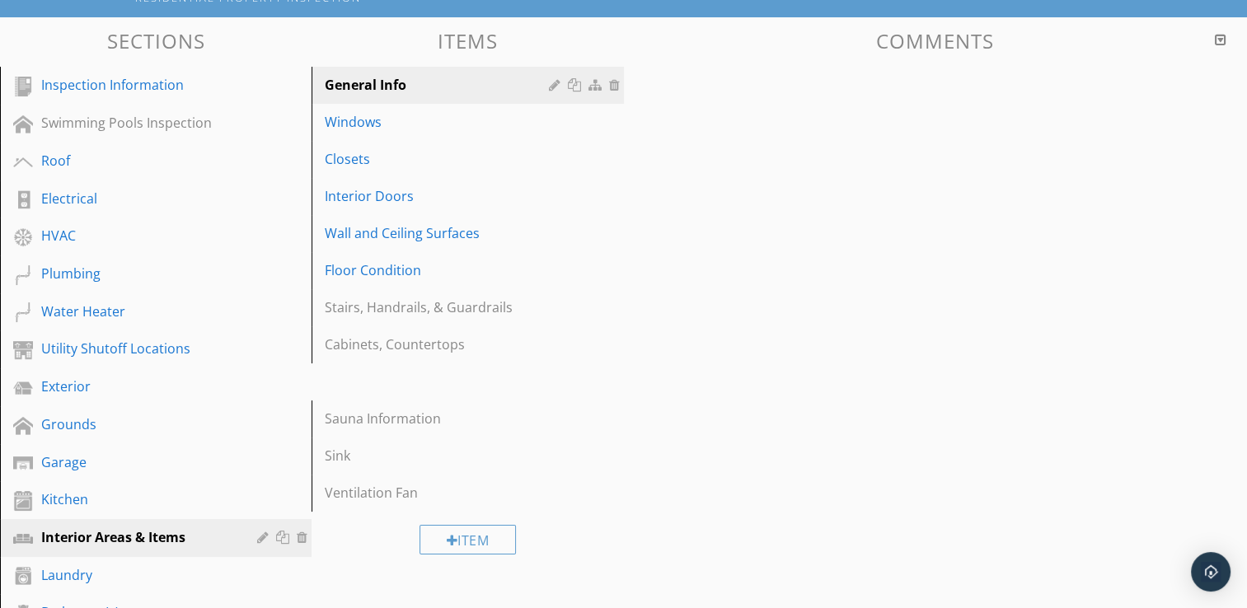
click at [561, 358] on div "Yes, Delete it!" at bounding box center [585, 352] width 83 height 17
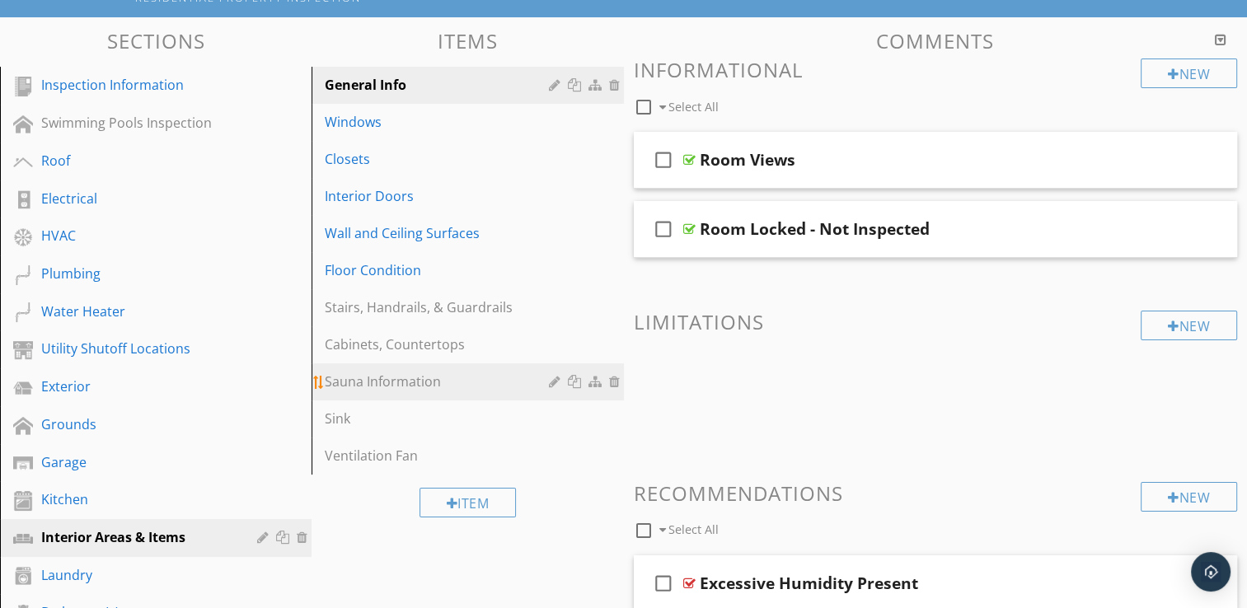
click at [616, 384] on div at bounding box center [616, 381] width 15 height 13
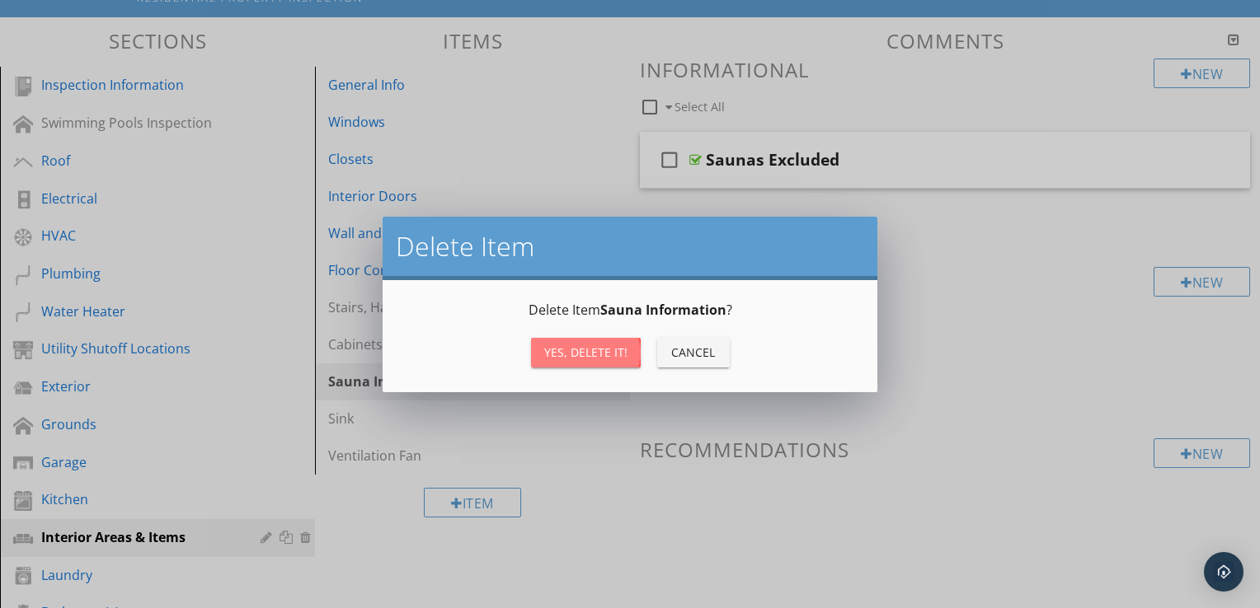
click at [561, 359] on div "Yes, Delete it!" at bounding box center [585, 352] width 83 height 17
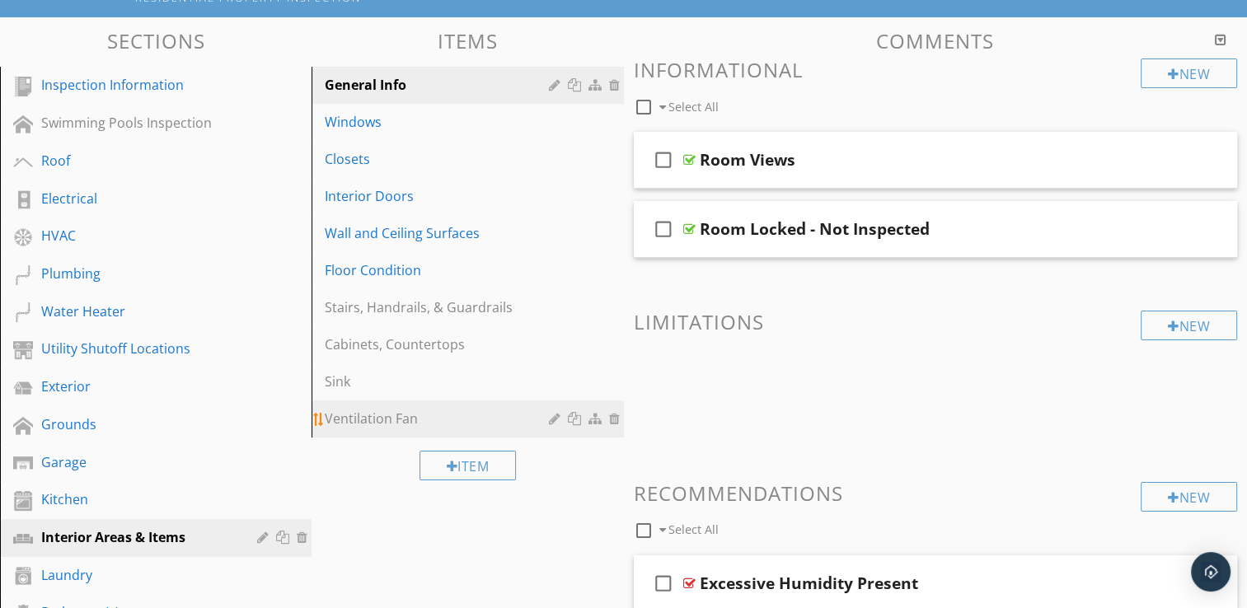
click at [615, 422] on div at bounding box center [616, 418] width 15 height 13
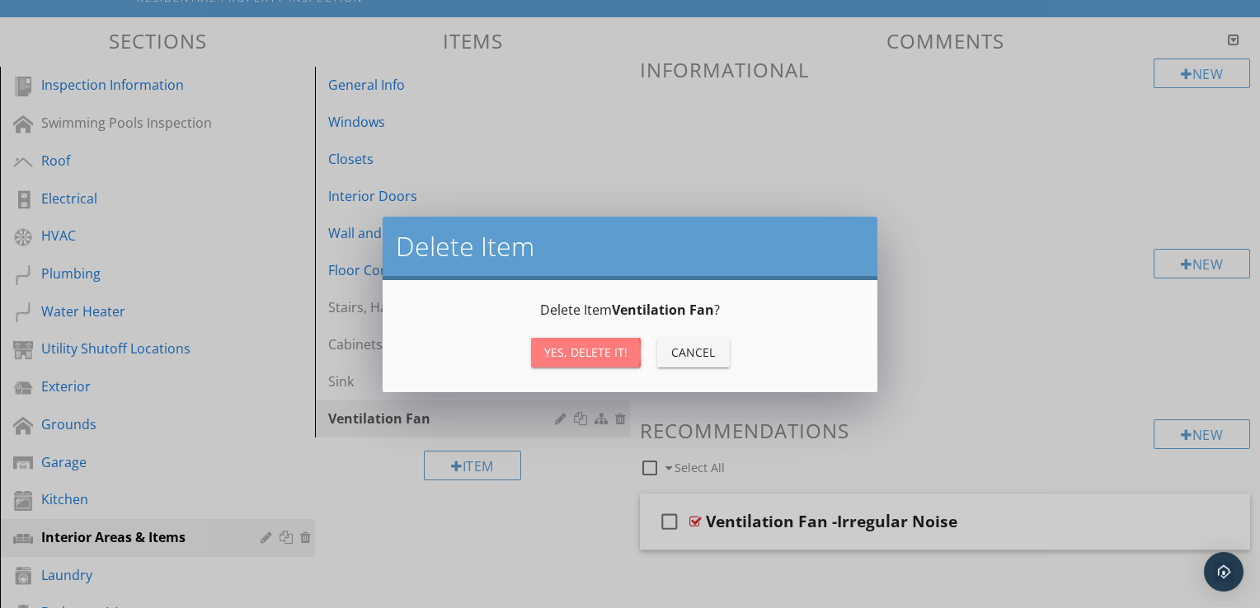
click at [557, 350] on div "Yes, Delete it!" at bounding box center [585, 352] width 83 height 17
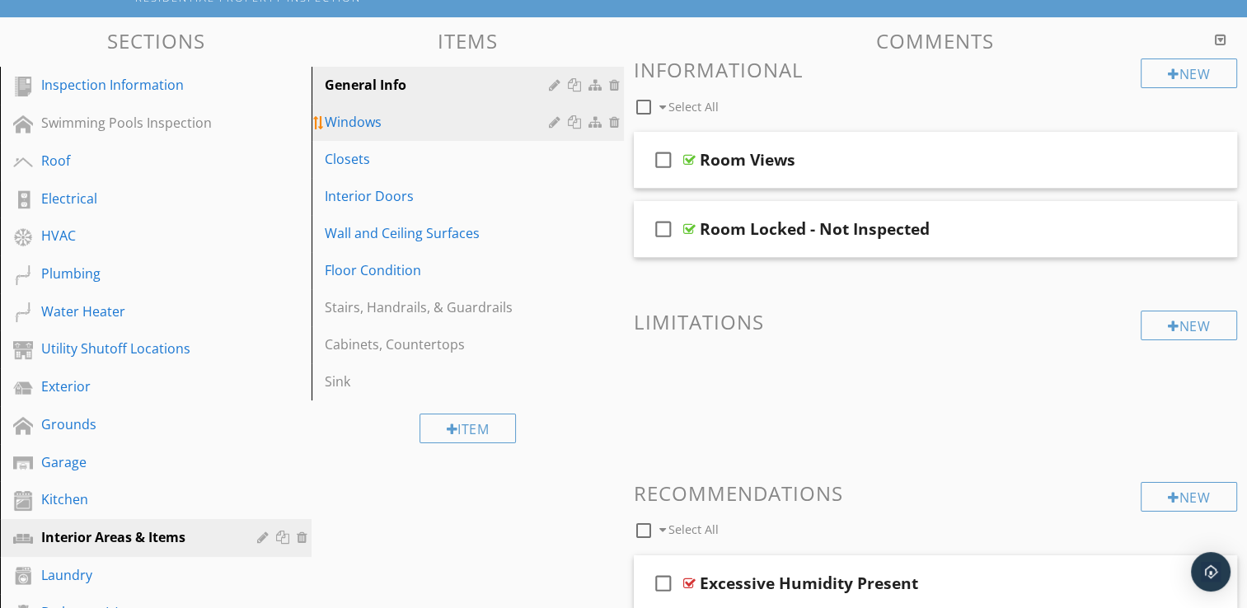
click at [473, 119] on div "Windows" at bounding box center [439, 122] width 228 height 20
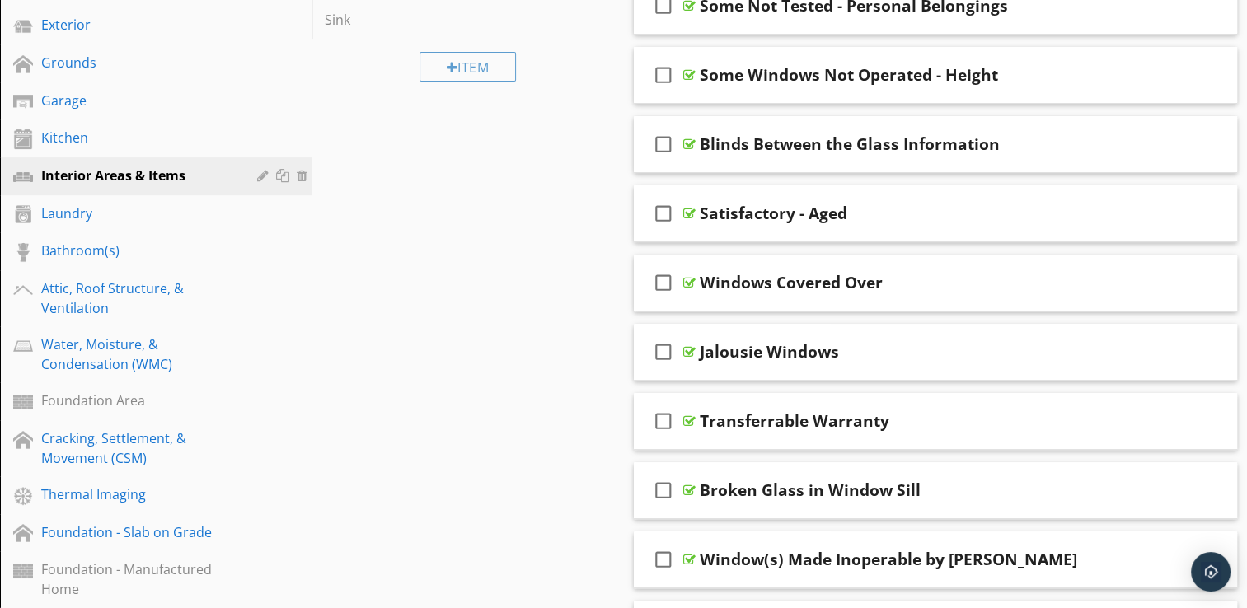
scroll to position [528, 0]
click at [943, 375] on div "check_box_outline_blank Jalousie Windows" at bounding box center [936, 351] width 604 height 57
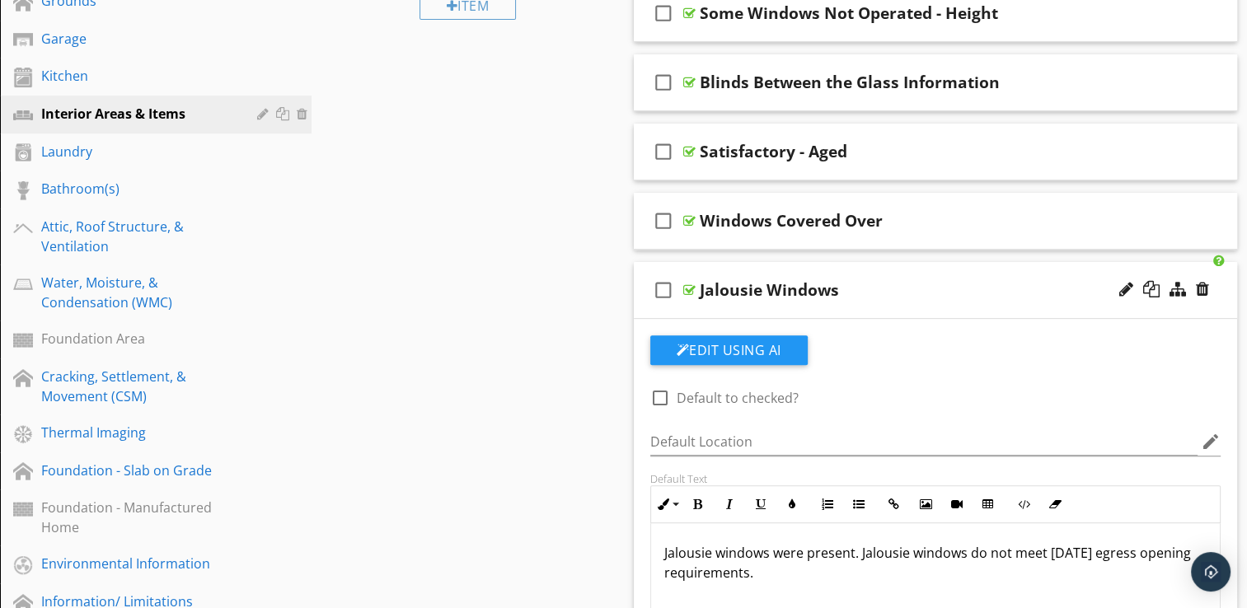
scroll to position [594, 0]
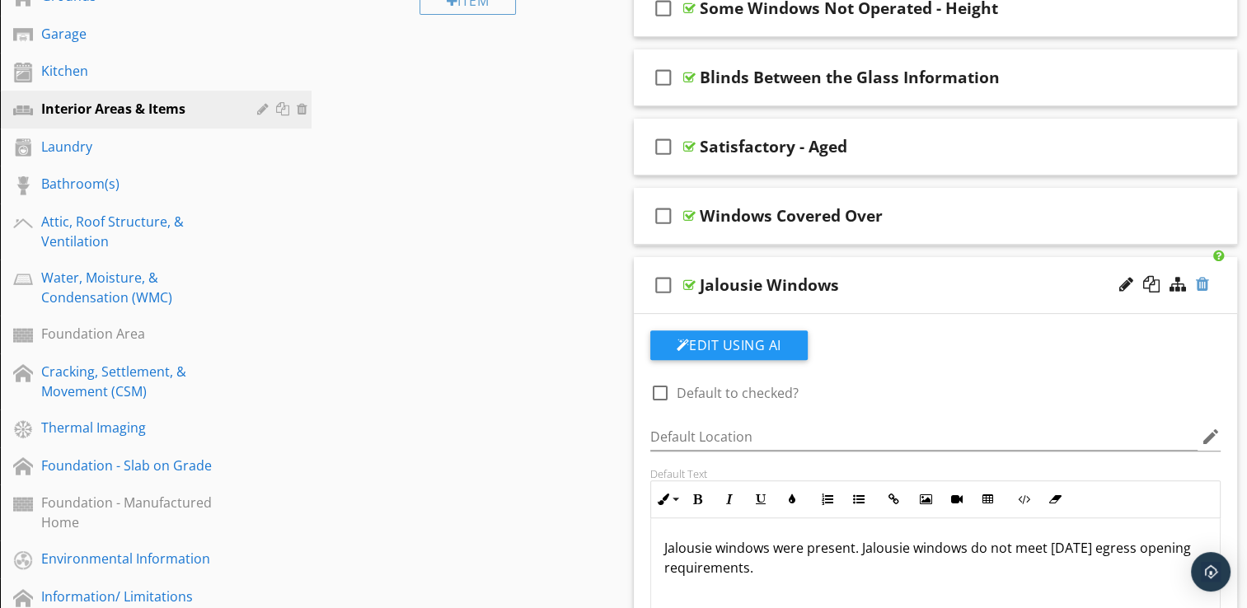
click at [1203, 285] on div at bounding box center [1202, 284] width 13 height 16
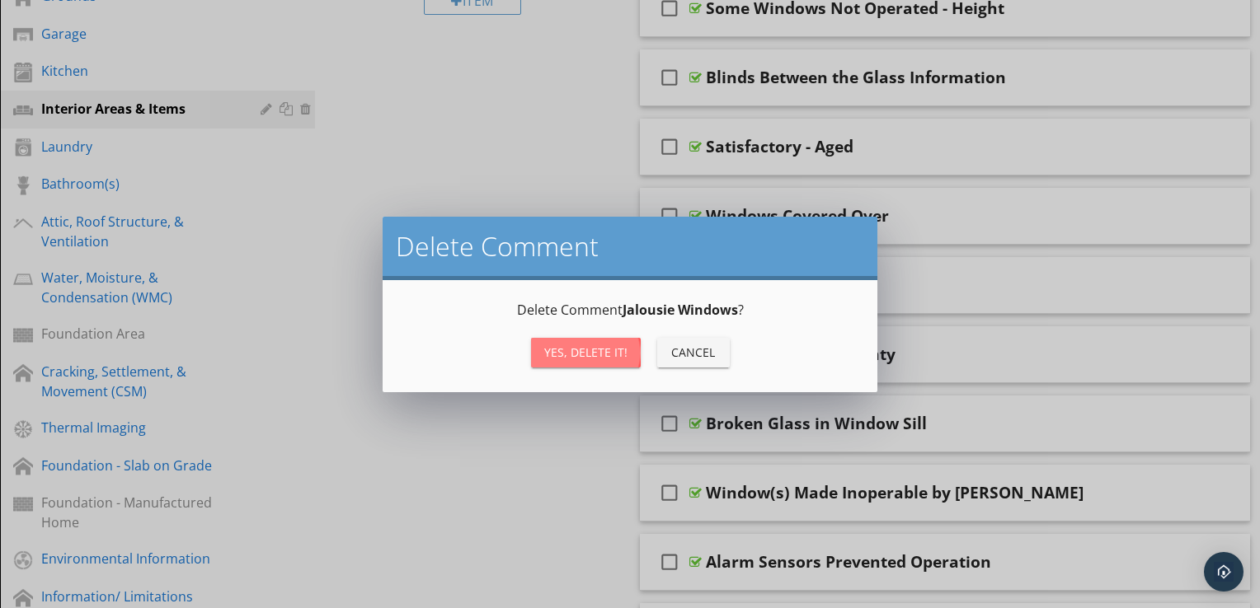
click at [586, 348] on div "Yes, Delete it!" at bounding box center [585, 352] width 83 height 17
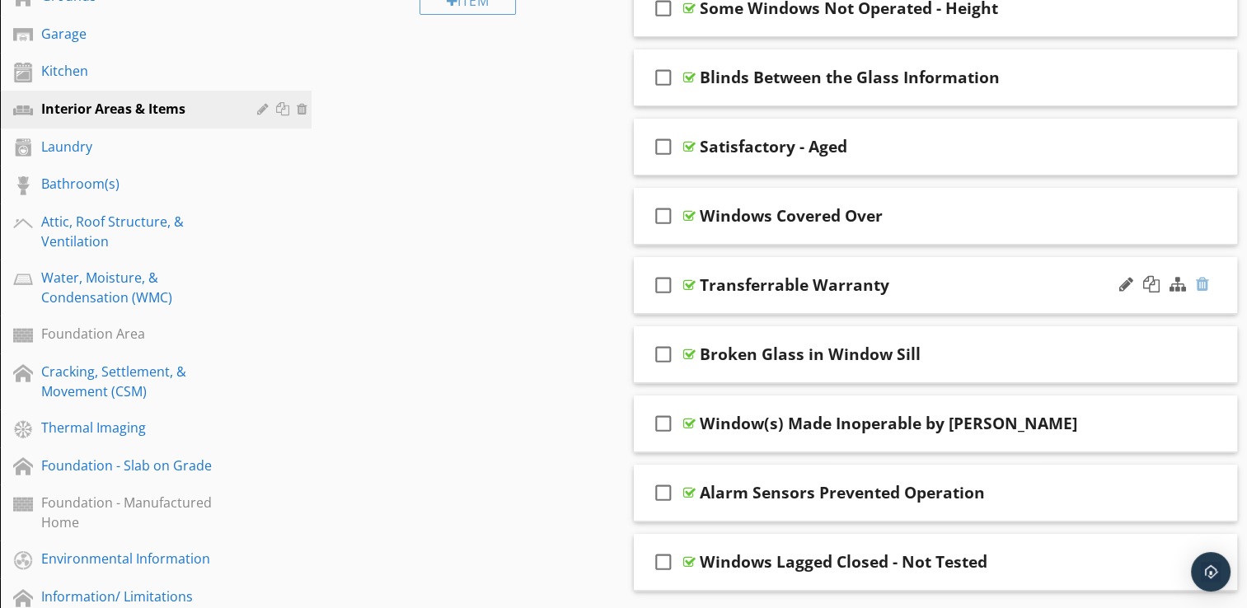
click at [1201, 284] on div at bounding box center [1202, 284] width 13 height 16
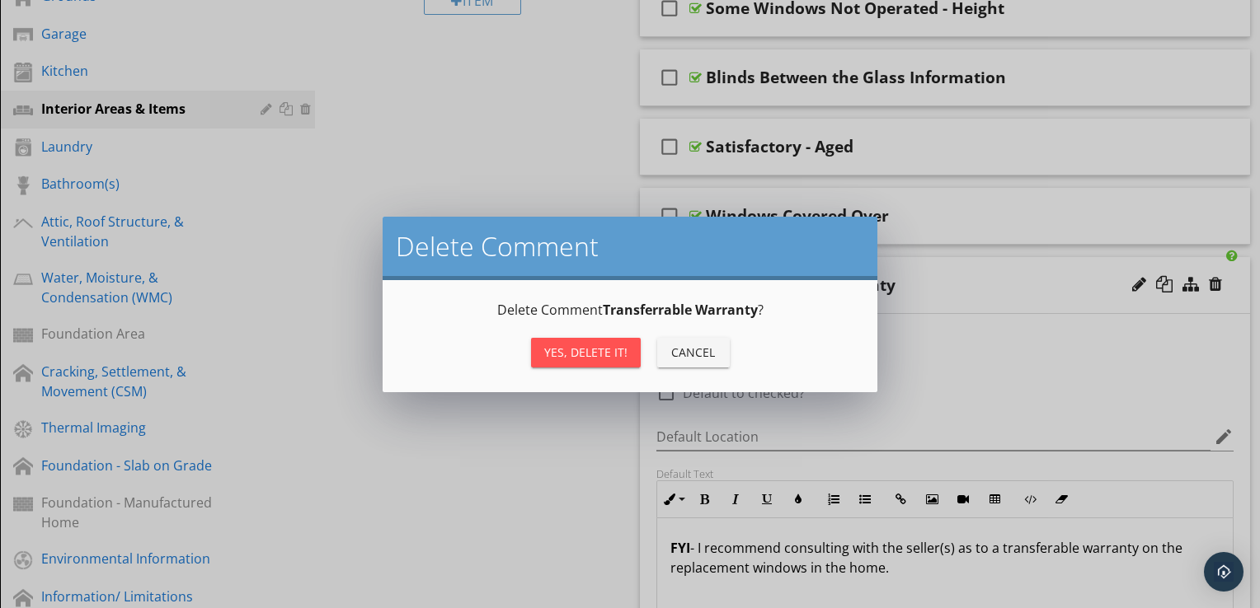
click at [622, 354] on div "Yes, Delete it!" at bounding box center [585, 352] width 83 height 17
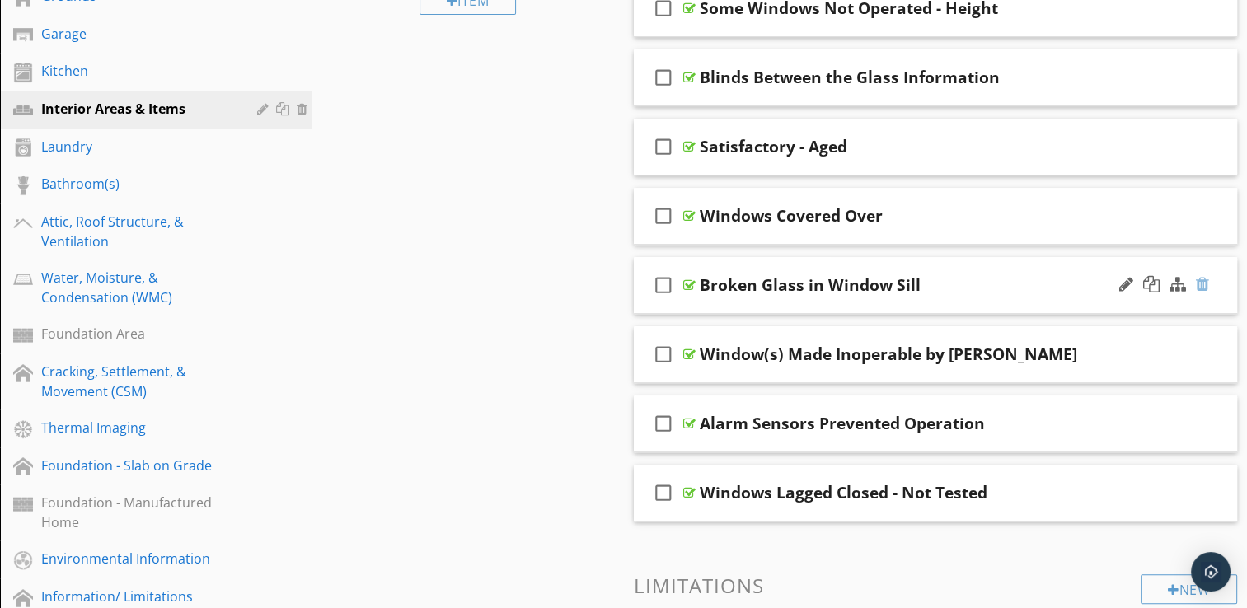
click at [1199, 281] on div at bounding box center [1202, 284] width 13 height 16
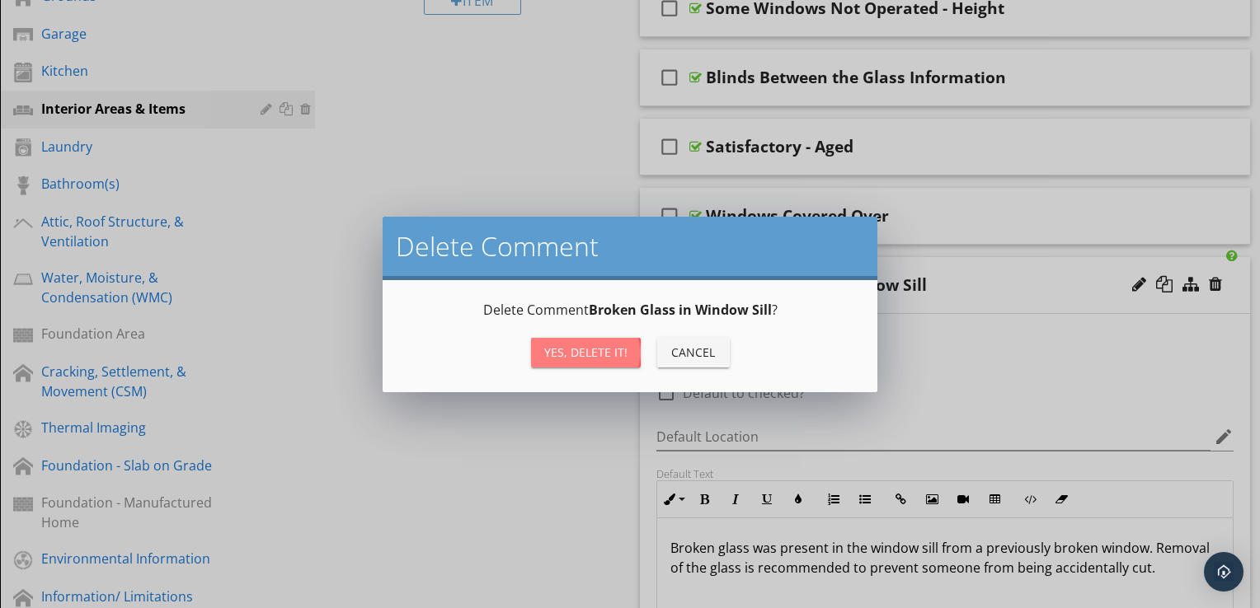
click at [610, 364] on button "Yes, Delete it!" at bounding box center [586, 353] width 110 height 30
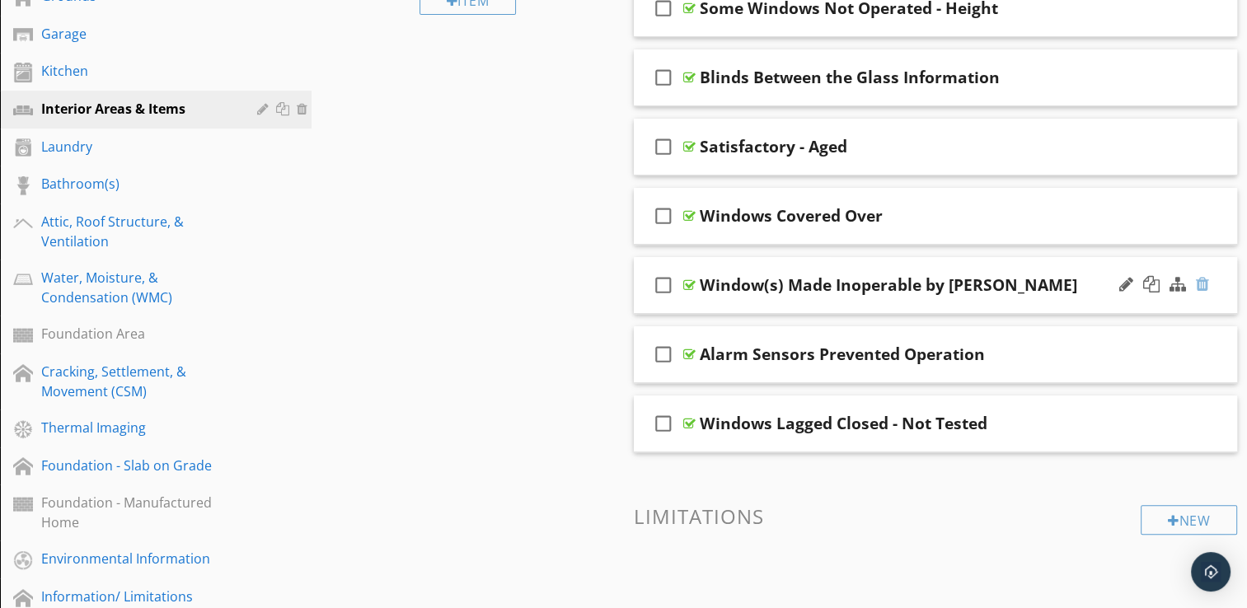
click at [1203, 286] on div at bounding box center [1202, 284] width 13 height 16
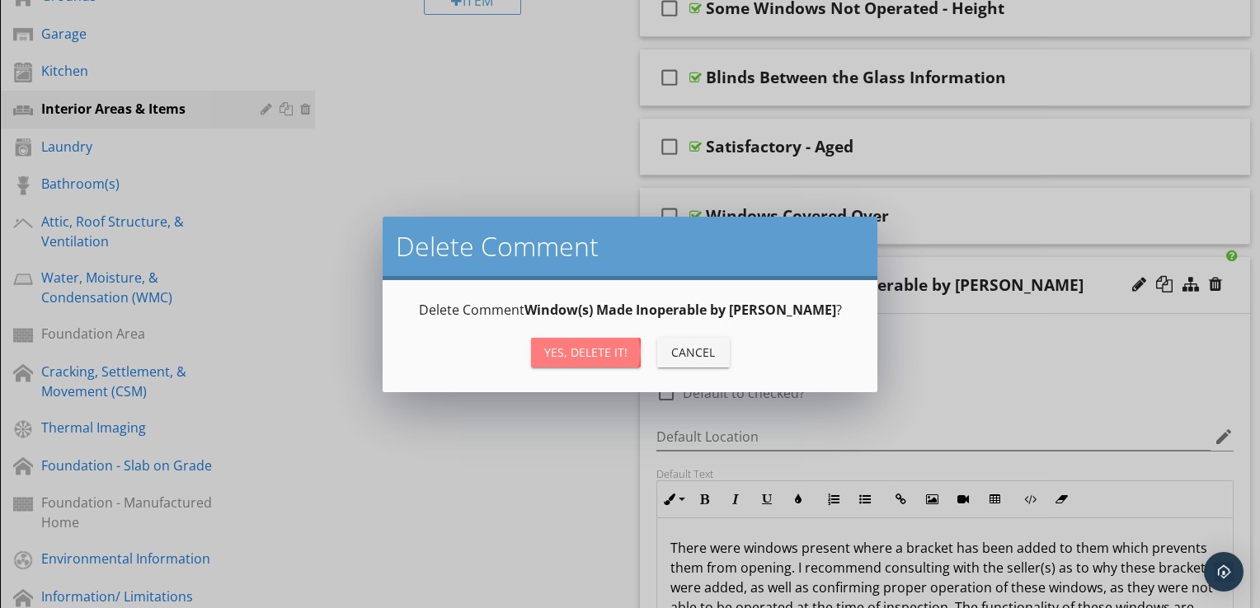
click at [613, 351] on div "Yes, Delete it!" at bounding box center [585, 352] width 83 height 17
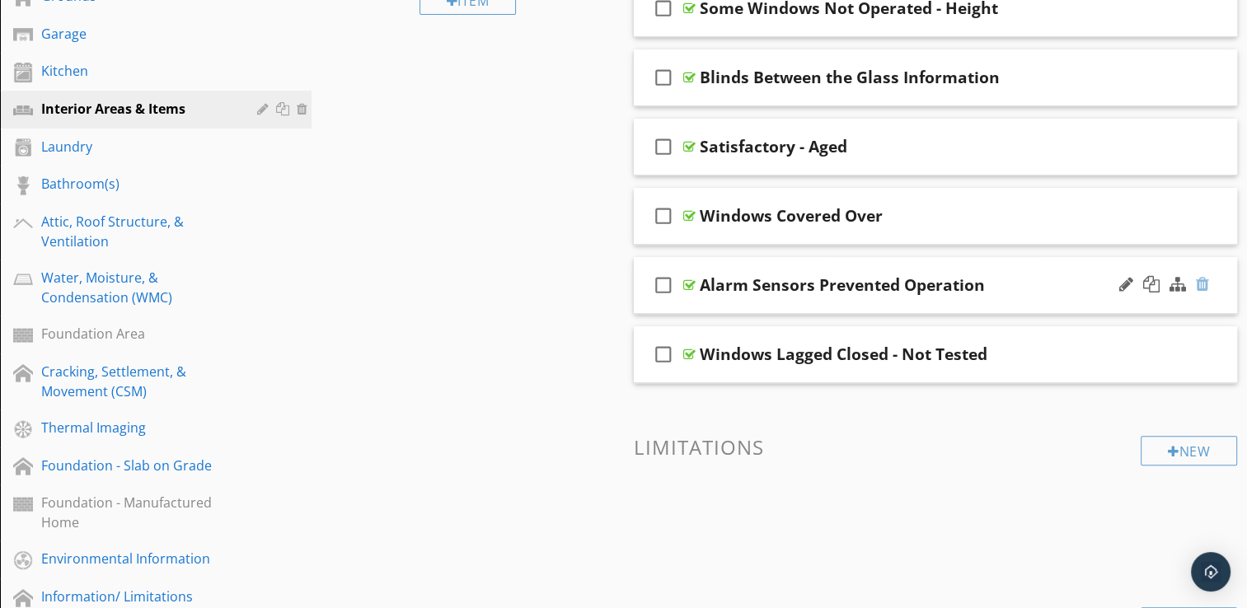
click at [1202, 284] on div at bounding box center [1202, 284] width 13 height 16
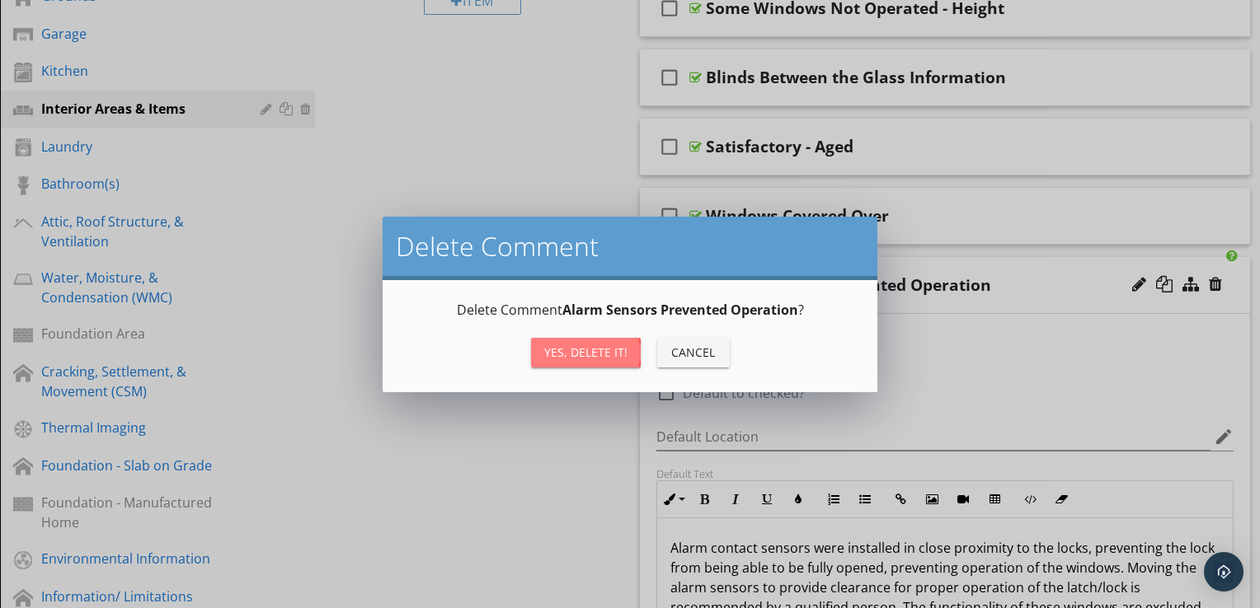
click at [603, 344] on div "Yes, Delete it!" at bounding box center [585, 352] width 83 height 17
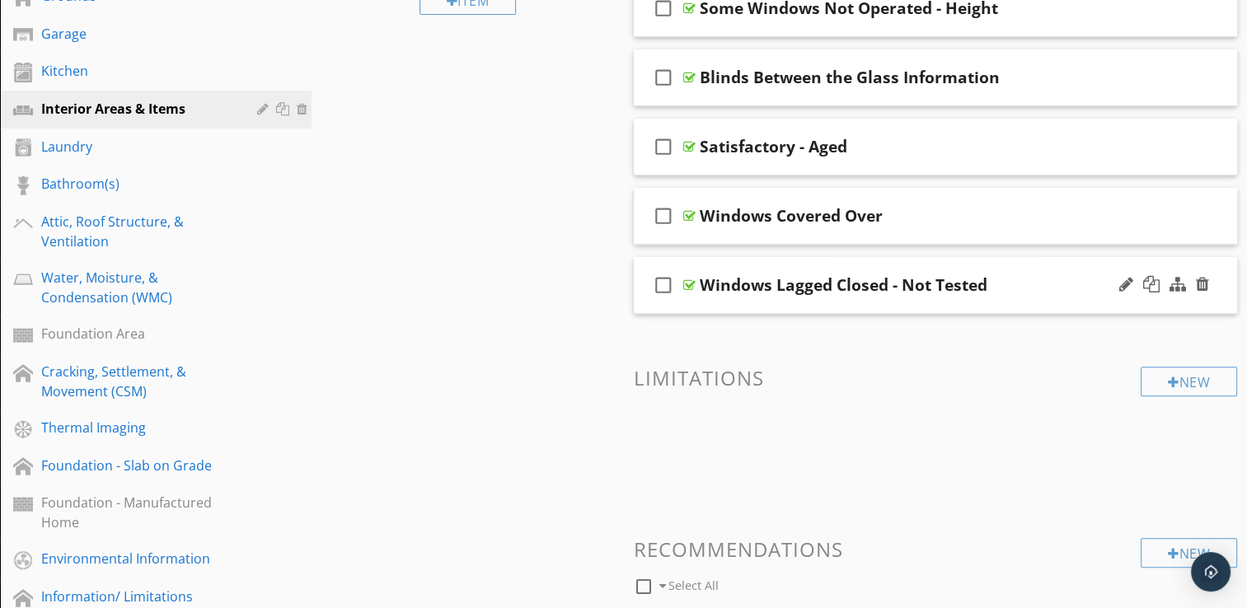
click at [994, 307] on div "check_box_outline_blank Windows Lagged Closed - Not Tested" at bounding box center [936, 285] width 604 height 57
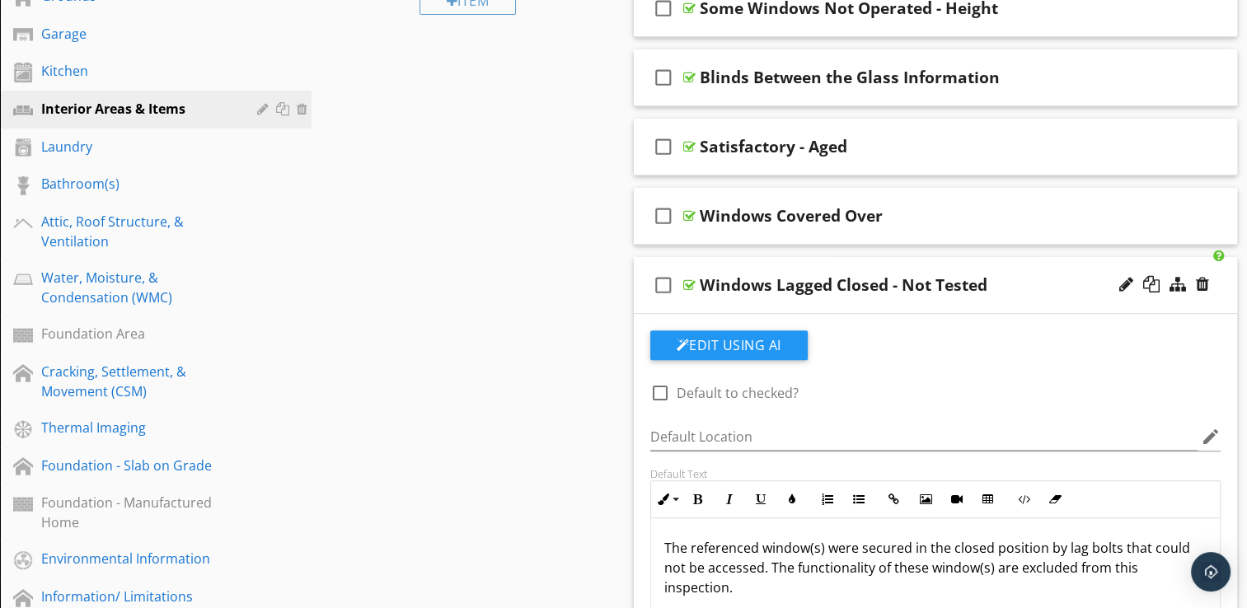
click at [775, 546] on p "The referenced window(s) were secured in the closed position by lag bolts that …" at bounding box center [935, 567] width 543 height 59
click at [861, 305] on div "check_box_outline_blank Windows Lagged Closed - Not Tested" at bounding box center [936, 285] width 604 height 57
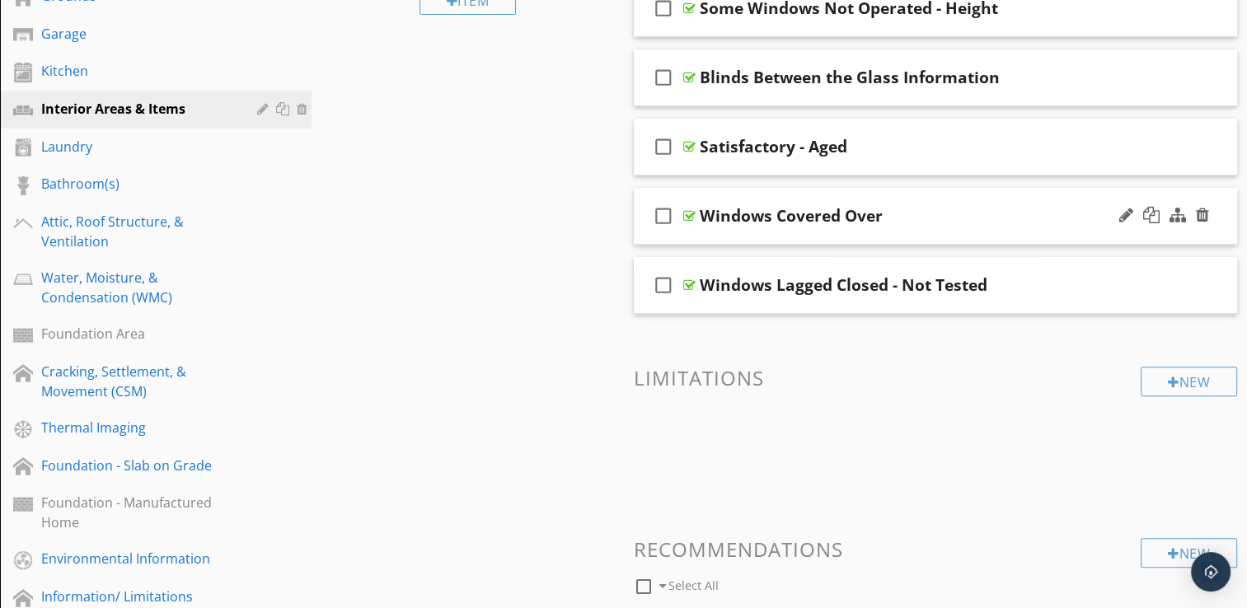
click at [887, 235] on div "check_box_outline_blank Windows Covered Over" at bounding box center [936, 216] width 604 height 57
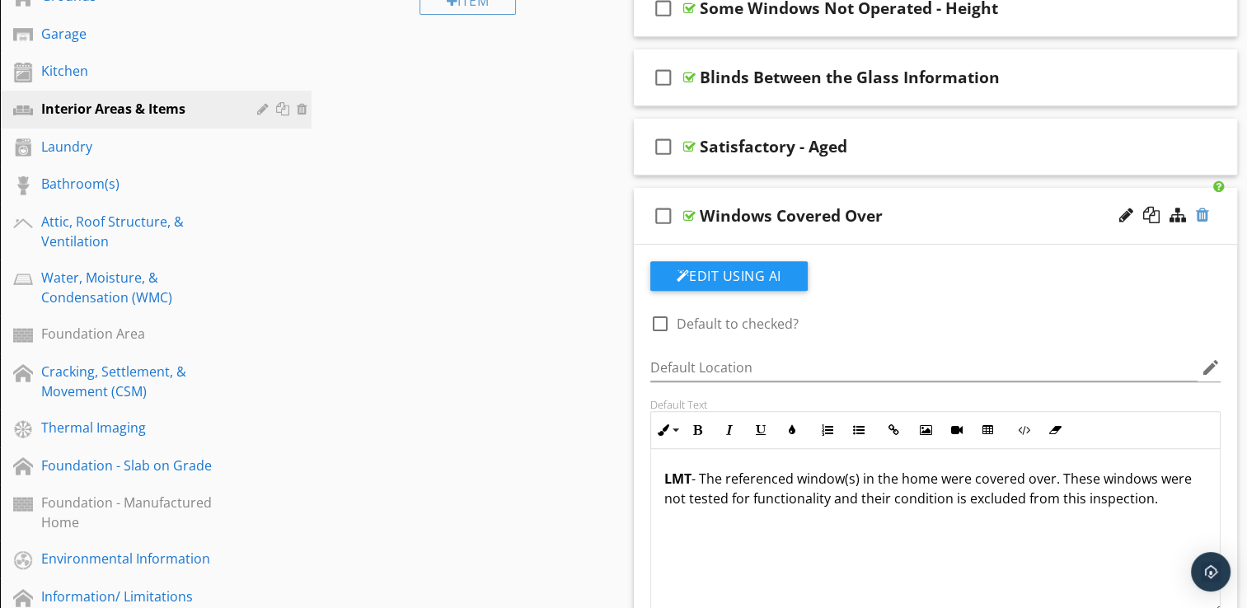
click at [1207, 216] on div at bounding box center [1202, 215] width 13 height 16
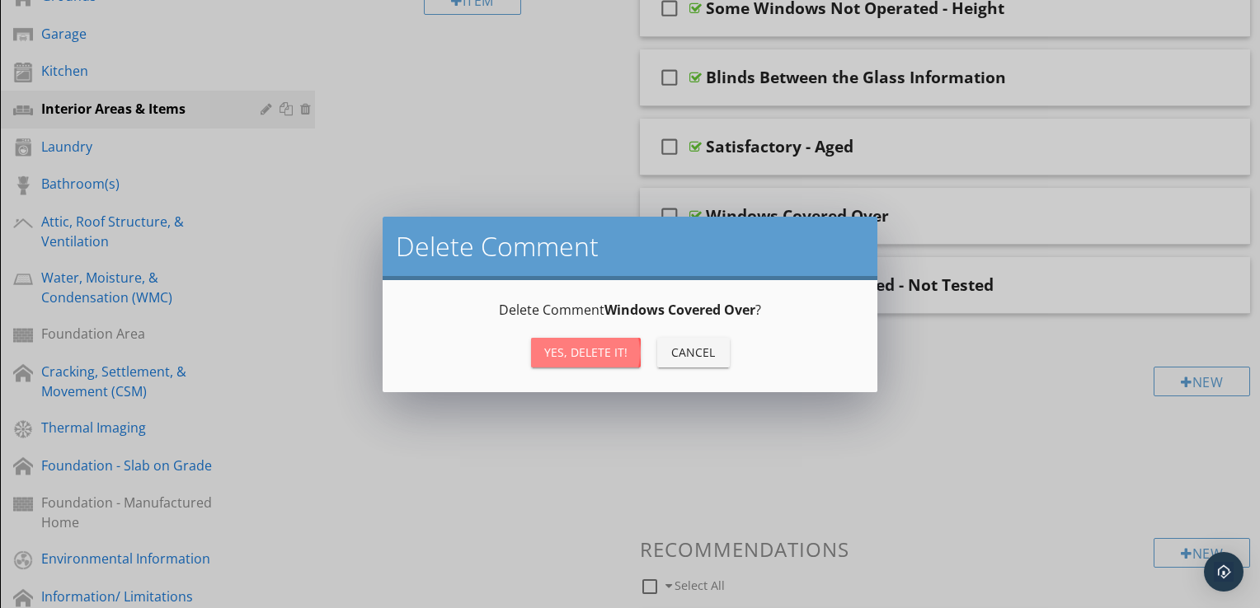
click at [603, 345] on div "Yes, Delete it!" at bounding box center [585, 352] width 83 height 17
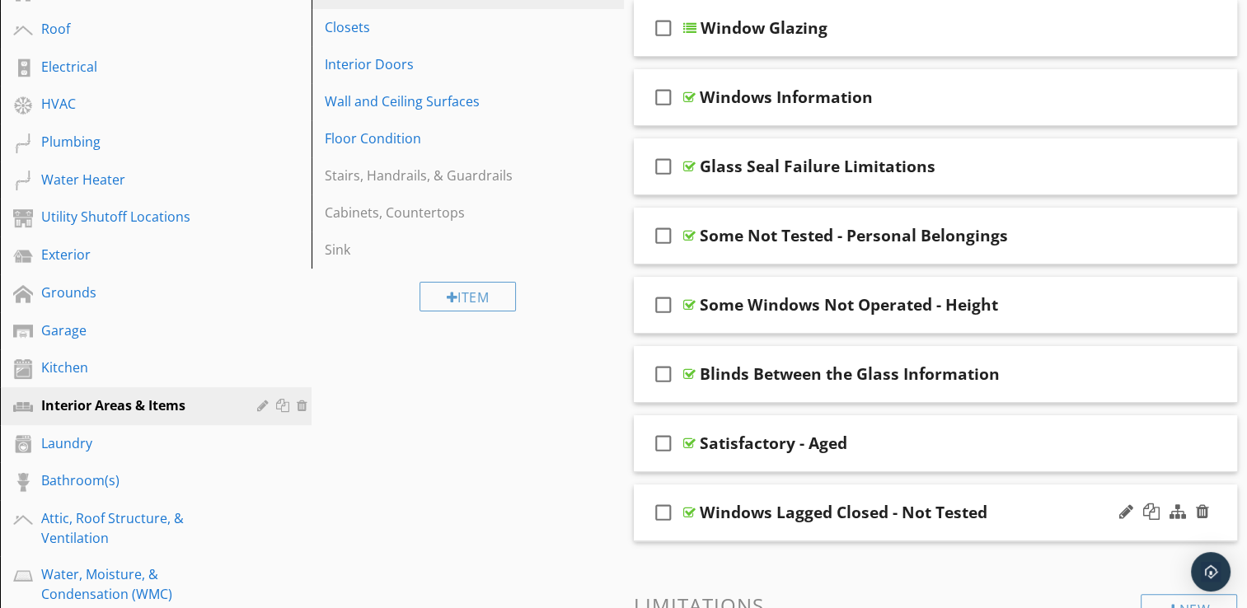
scroll to position [264, 0]
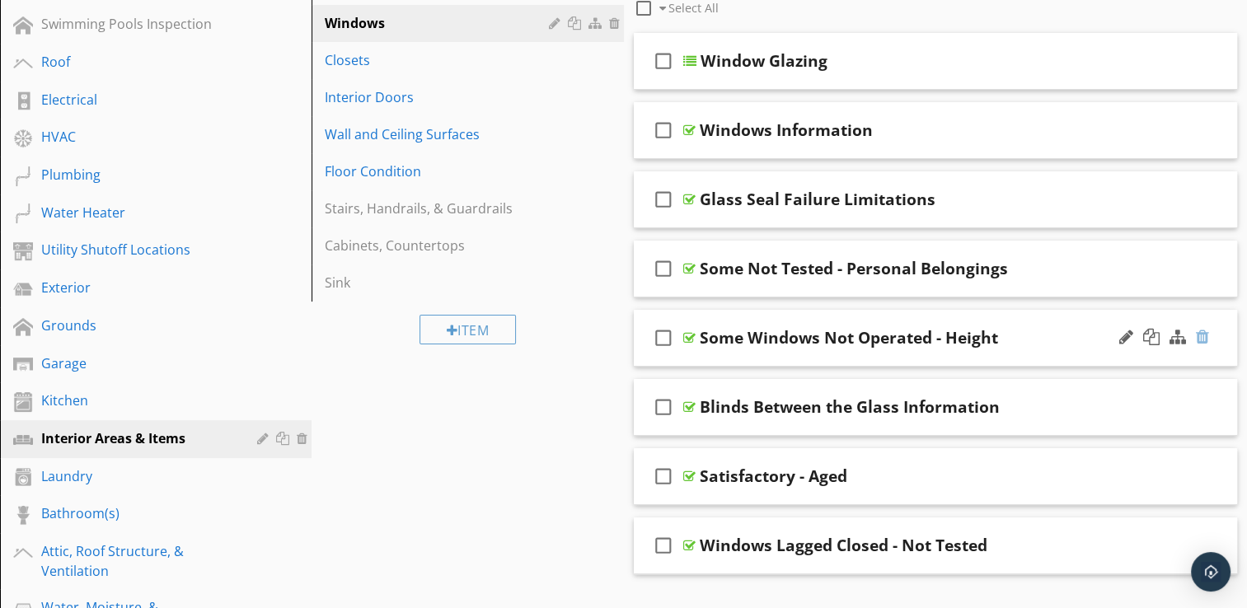
click at [1200, 336] on div at bounding box center [1202, 337] width 13 height 16
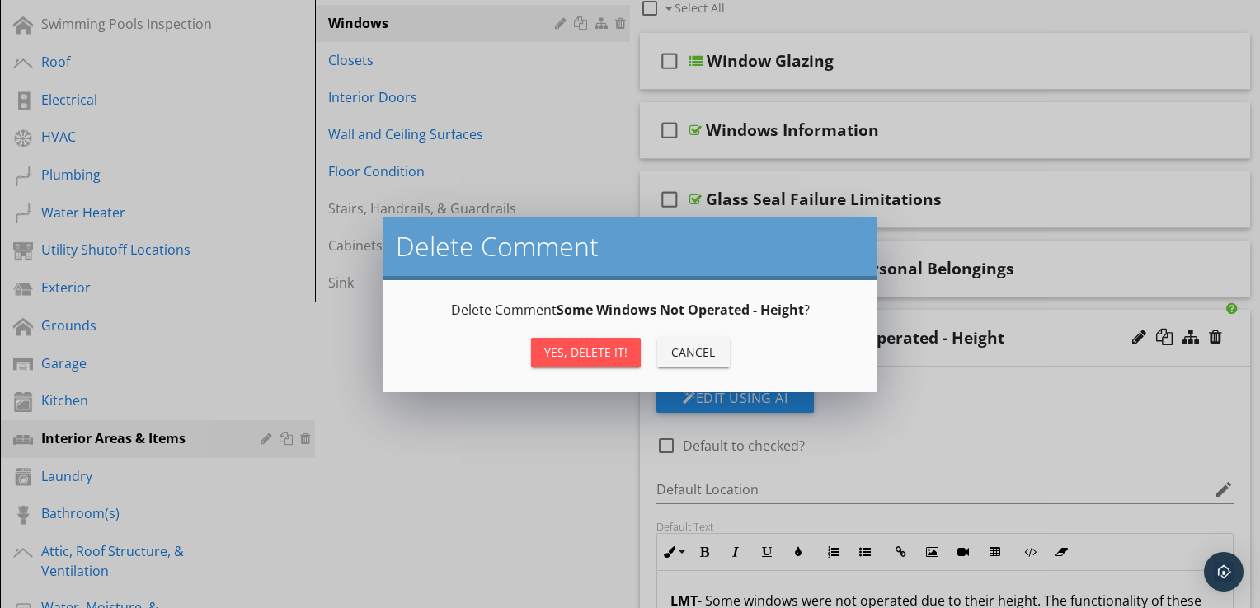
click at [626, 357] on button "Yes, Delete it!" at bounding box center [586, 353] width 110 height 30
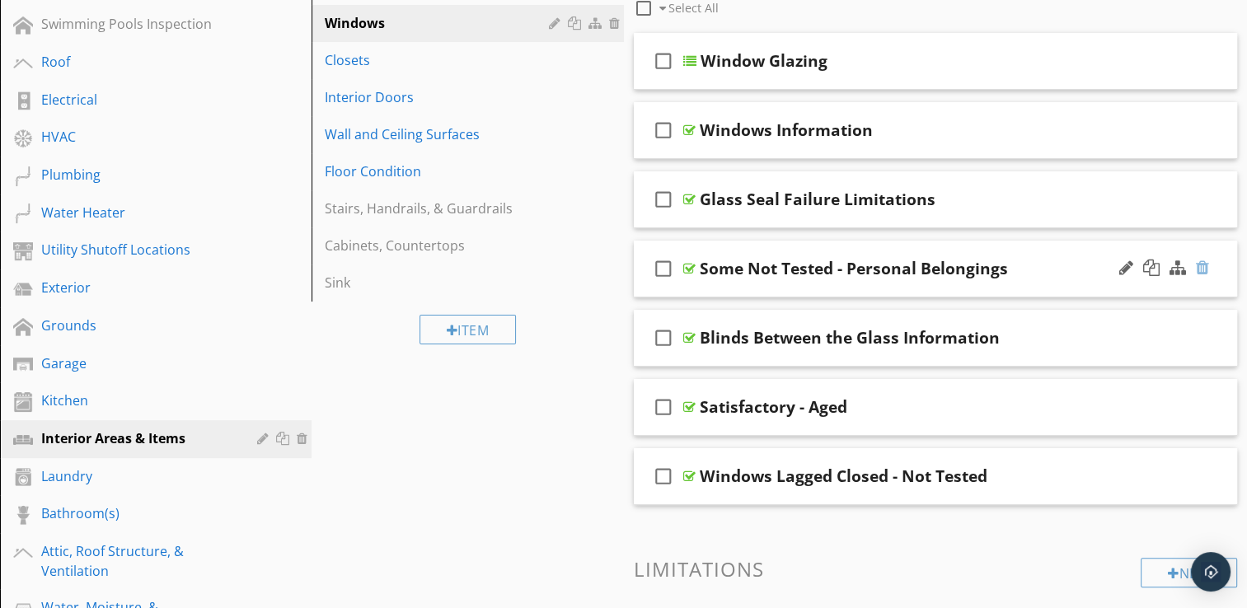
click at [1199, 269] on div at bounding box center [1202, 268] width 13 height 16
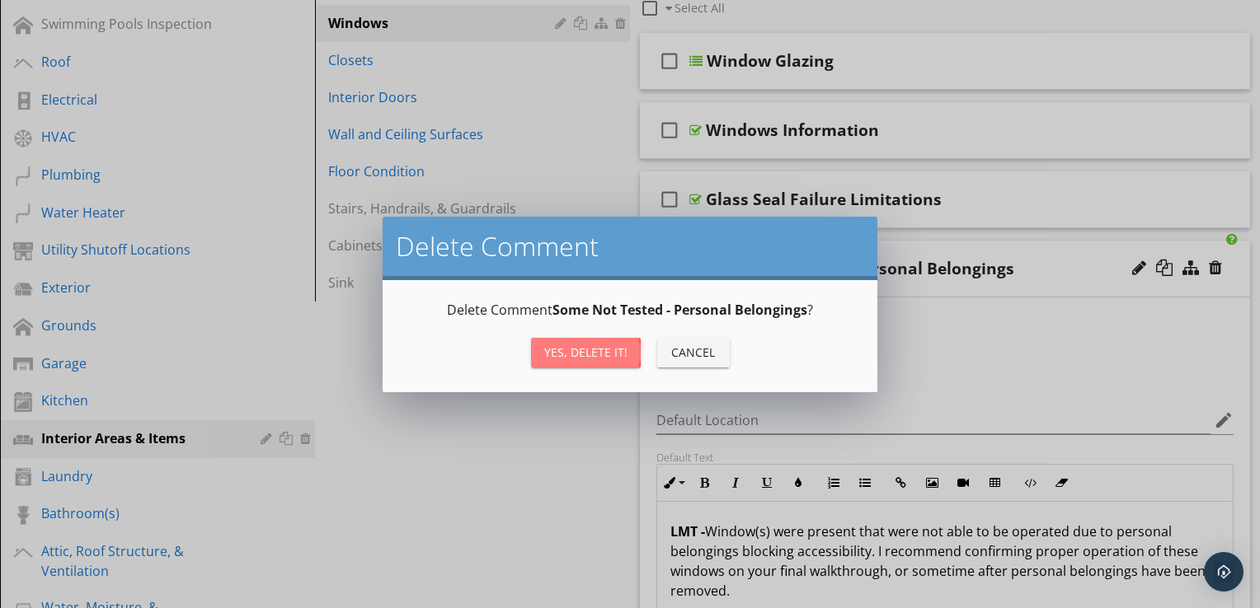
click at [598, 346] on div "Yes, Delete it!" at bounding box center [585, 352] width 83 height 17
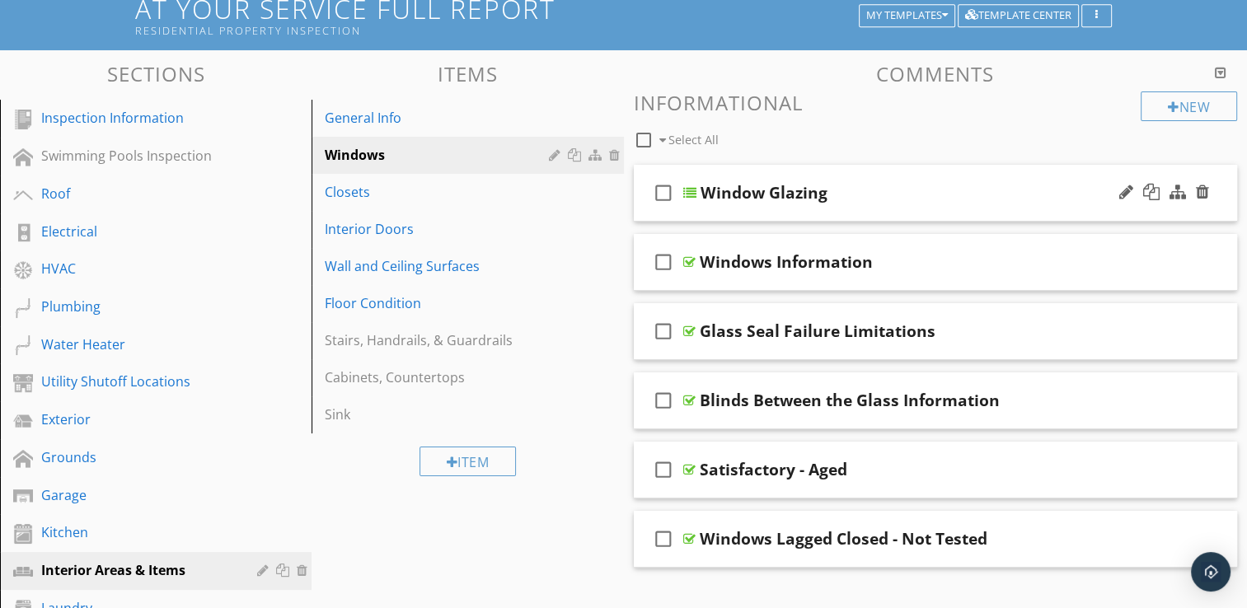
scroll to position [165, 0]
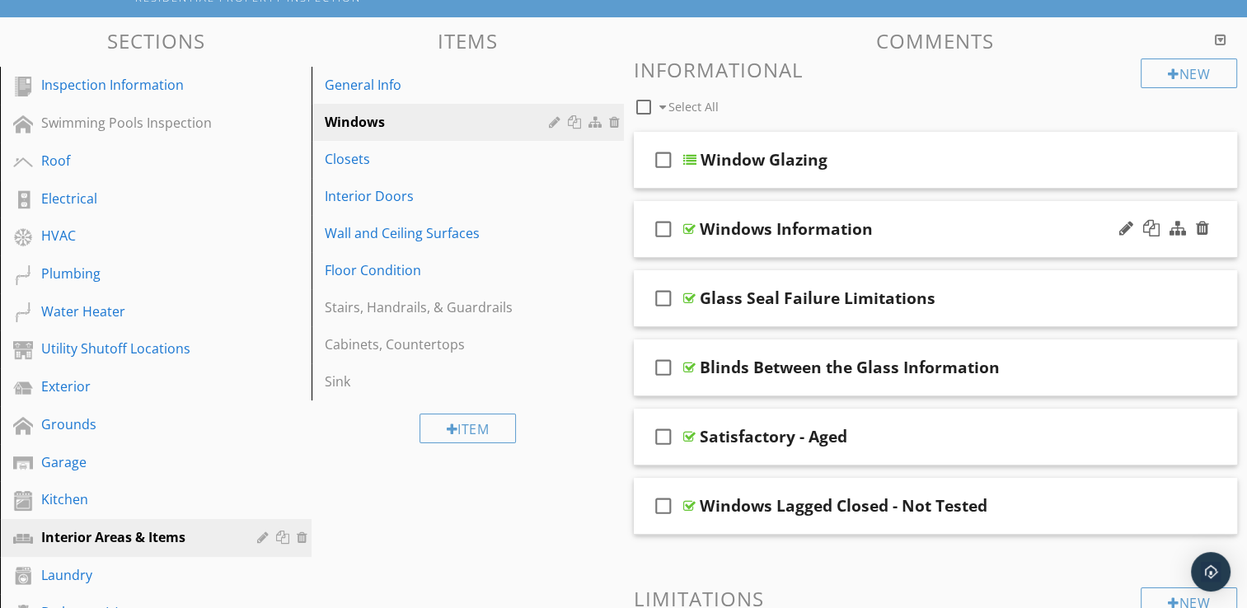
click at [795, 246] on div "check_box_outline_blank Windows Information" at bounding box center [936, 229] width 604 height 57
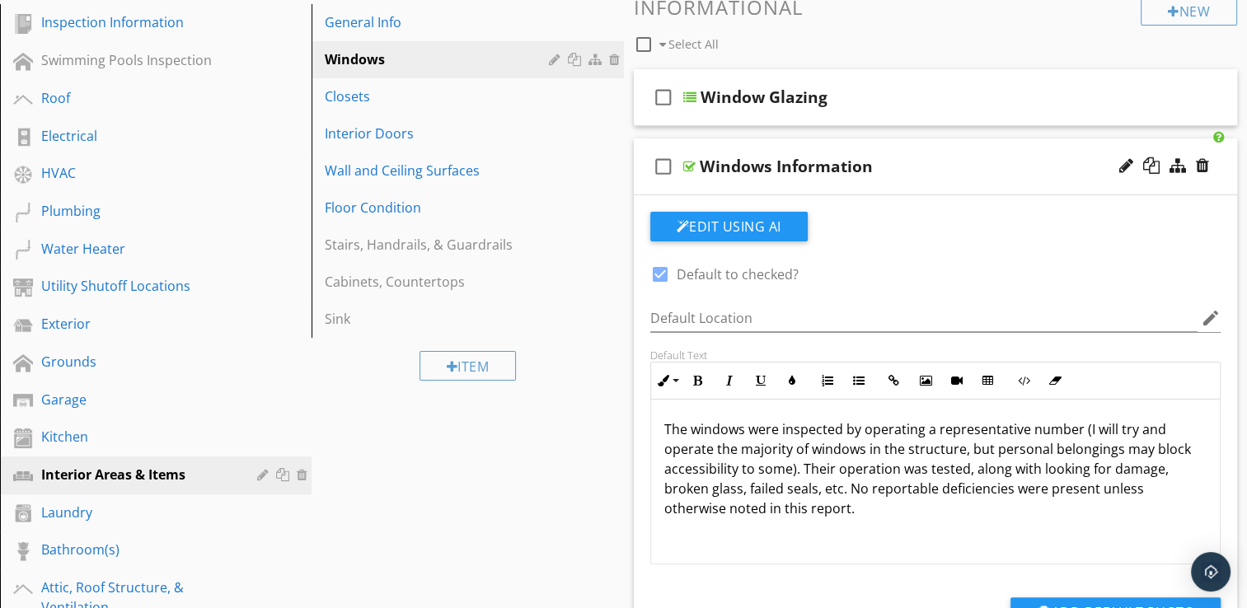
scroll to position [231, 0]
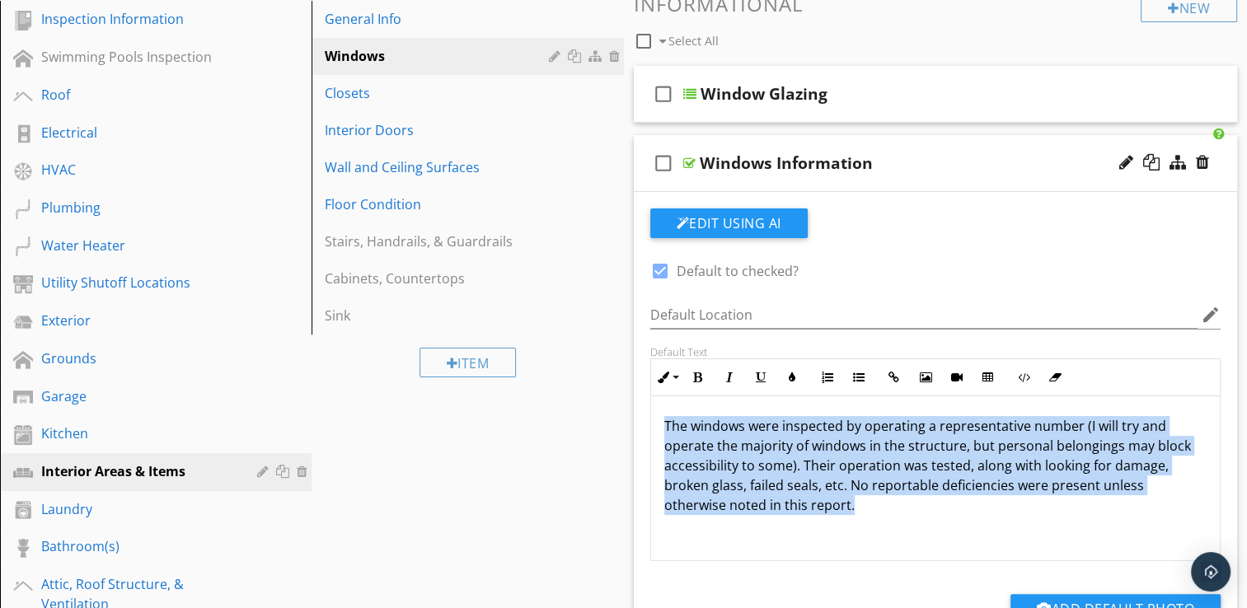
drag, startPoint x: 856, startPoint y: 505, endPoint x: 664, endPoint y: 421, distance: 210.4
click at [664, 421] on p "The windows were inspected by operating a representative number (I will try and…" at bounding box center [935, 465] width 543 height 99
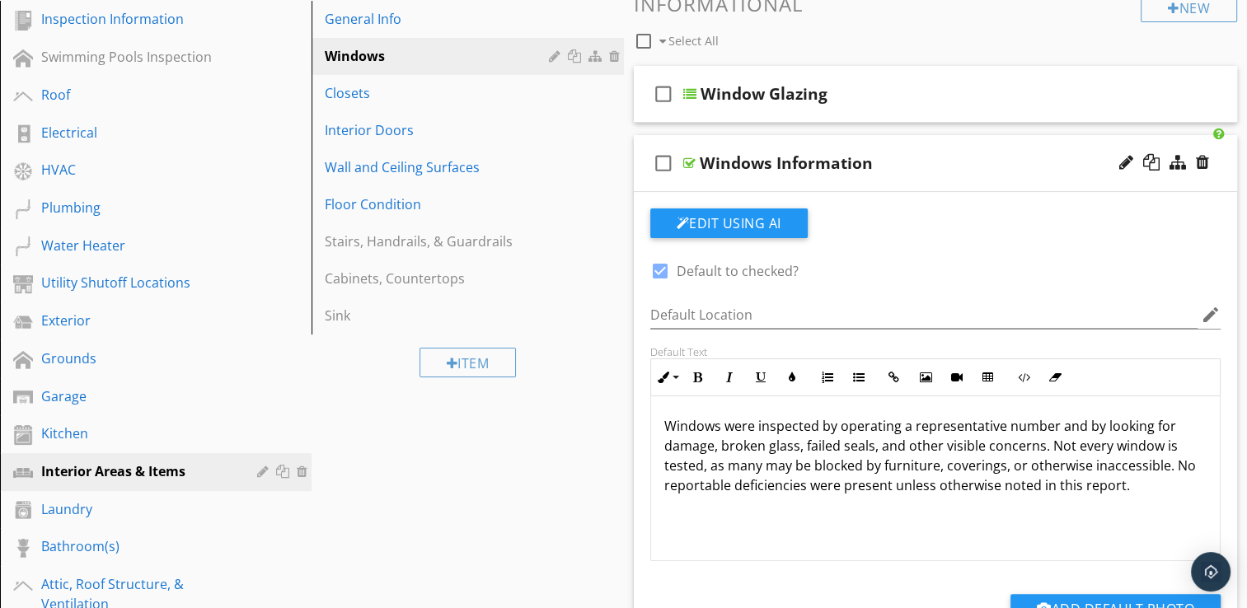
click at [785, 160] on div "Windows Information" at bounding box center [786, 163] width 173 height 20
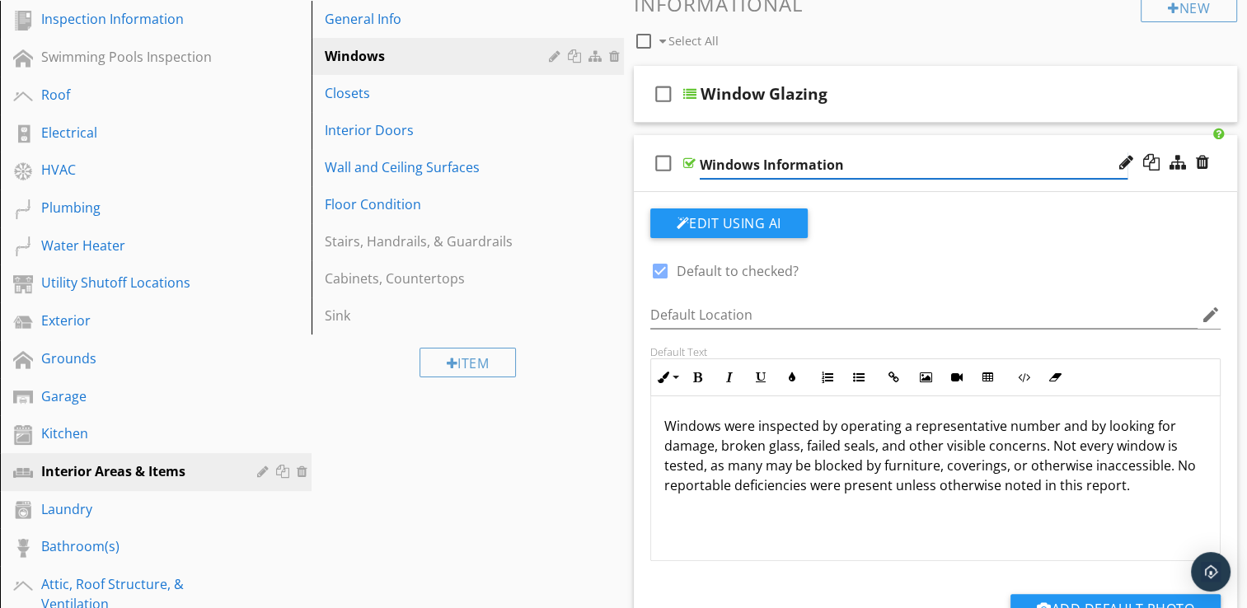
paste input "Windows – Inspection Limitations"
type input "Windows Information – Inspection Limitations"
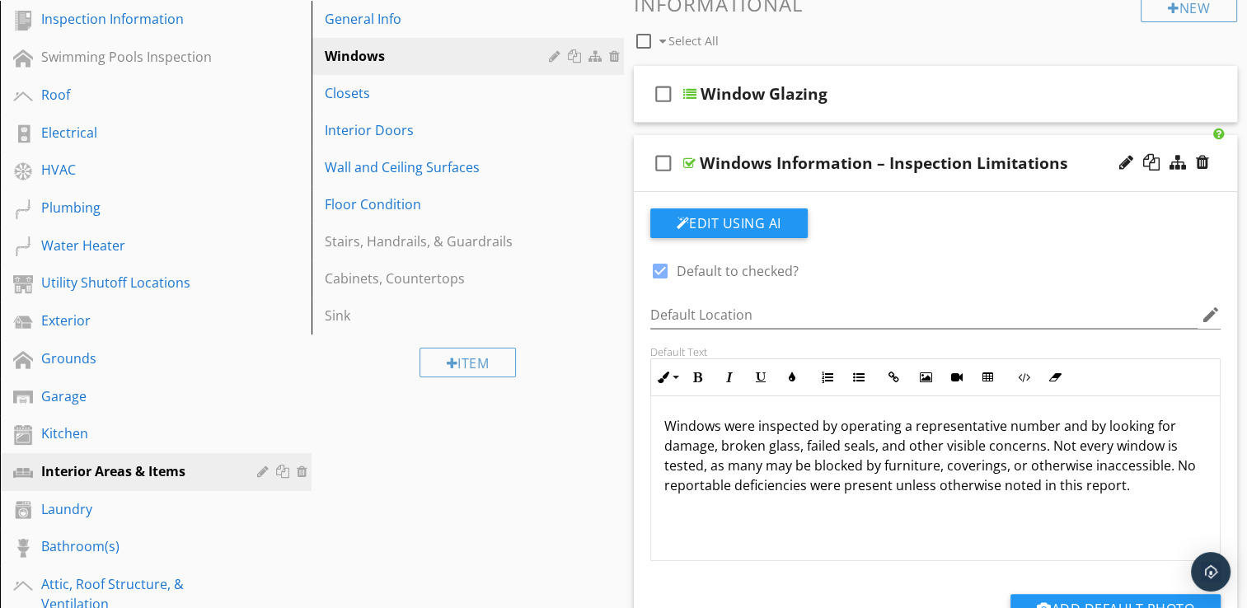
click at [851, 190] on div "check_box_outline_blank Windows Information – Inspection Limitations" at bounding box center [936, 163] width 604 height 57
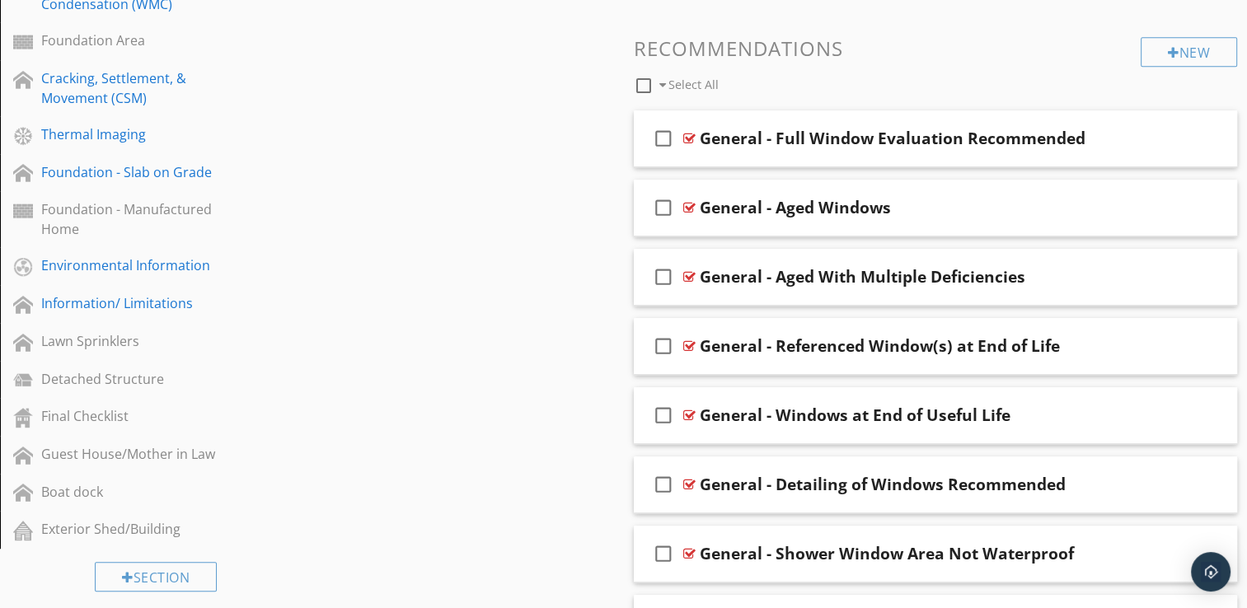
scroll to position [890, 0]
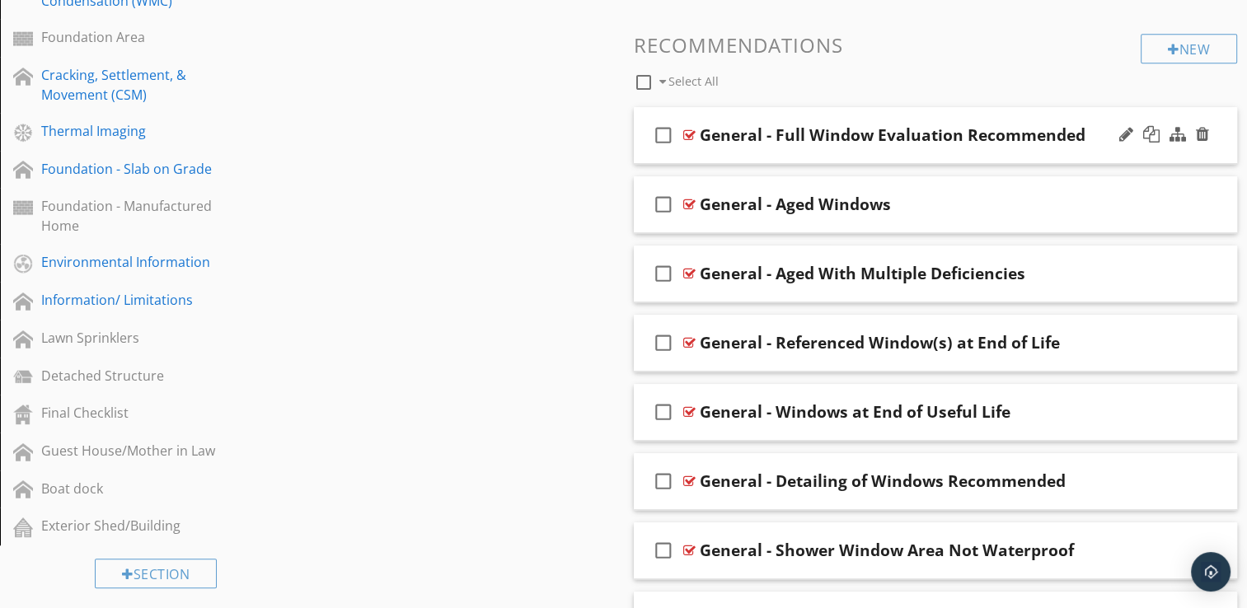
click at [858, 156] on div "check_box_outline_blank General - Full Window Evaluation Recommended" at bounding box center [936, 135] width 604 height 57
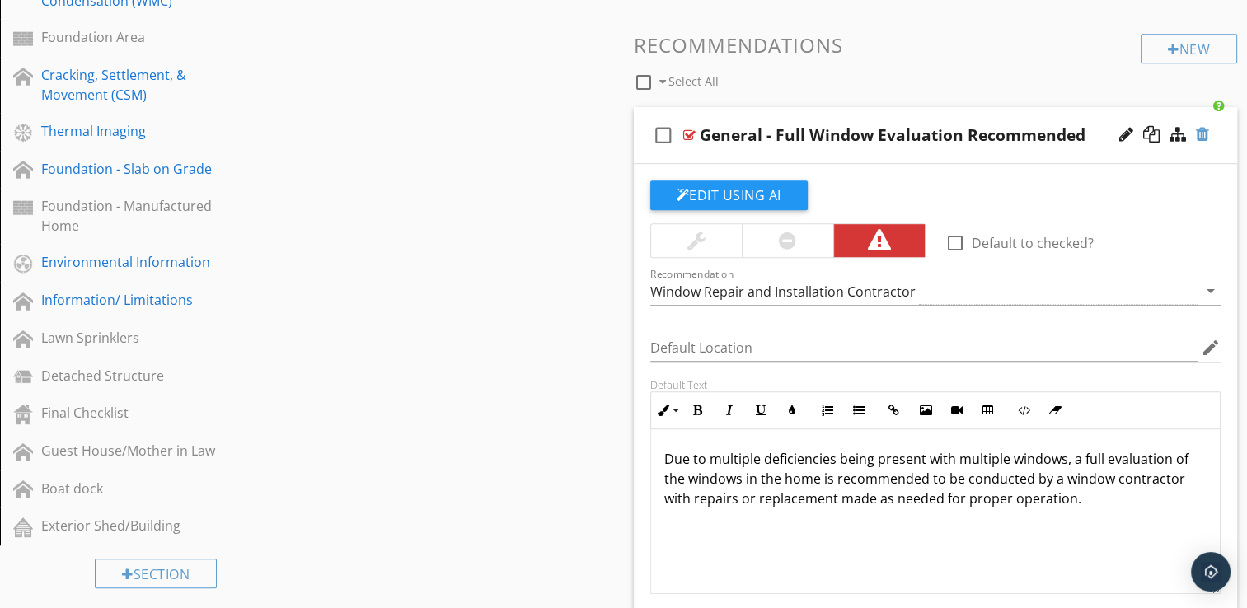
click at [1199, 130] on div at bounding box center [1202, 134] width 13 height 16
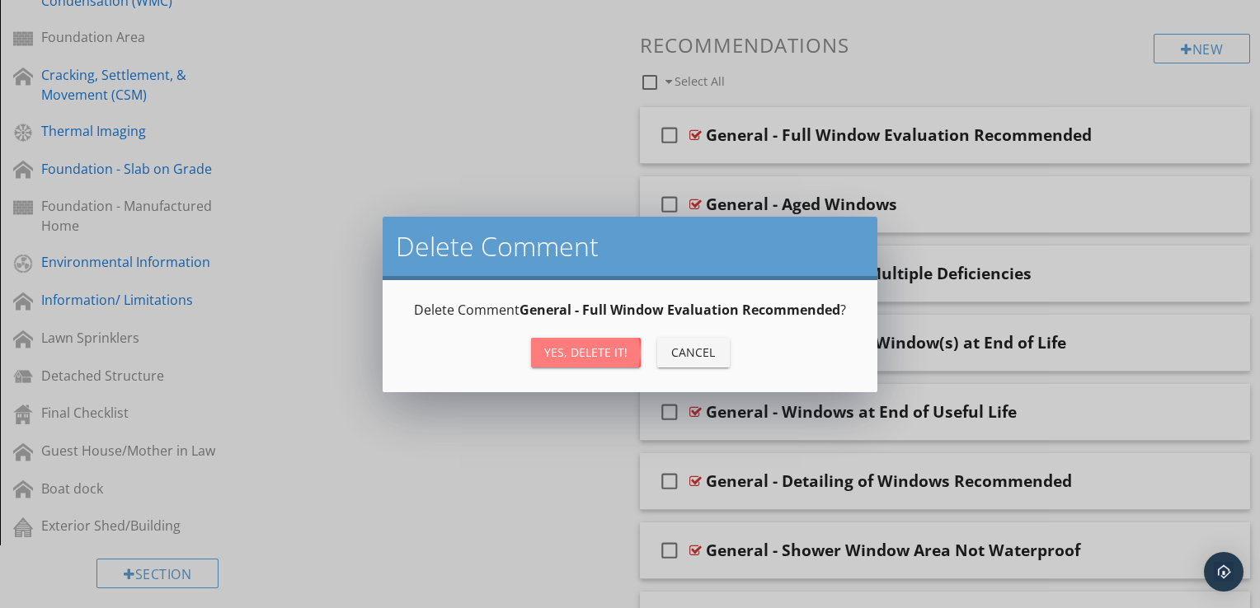
click at [576, 358] on div "Yes, Delete it!" at bounding box center [585, 352] width 83 height 17
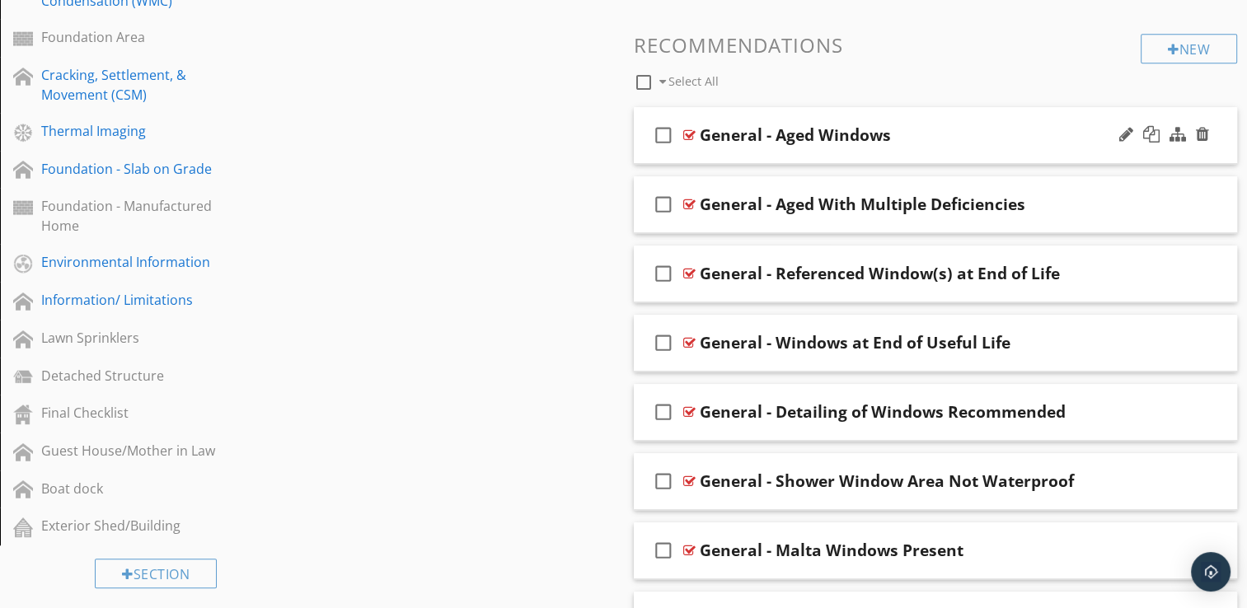
click at [844, 154] on div "check_box_outline_blank General - Aged Windows" at bounding box center [936, 135] width 604 height 57
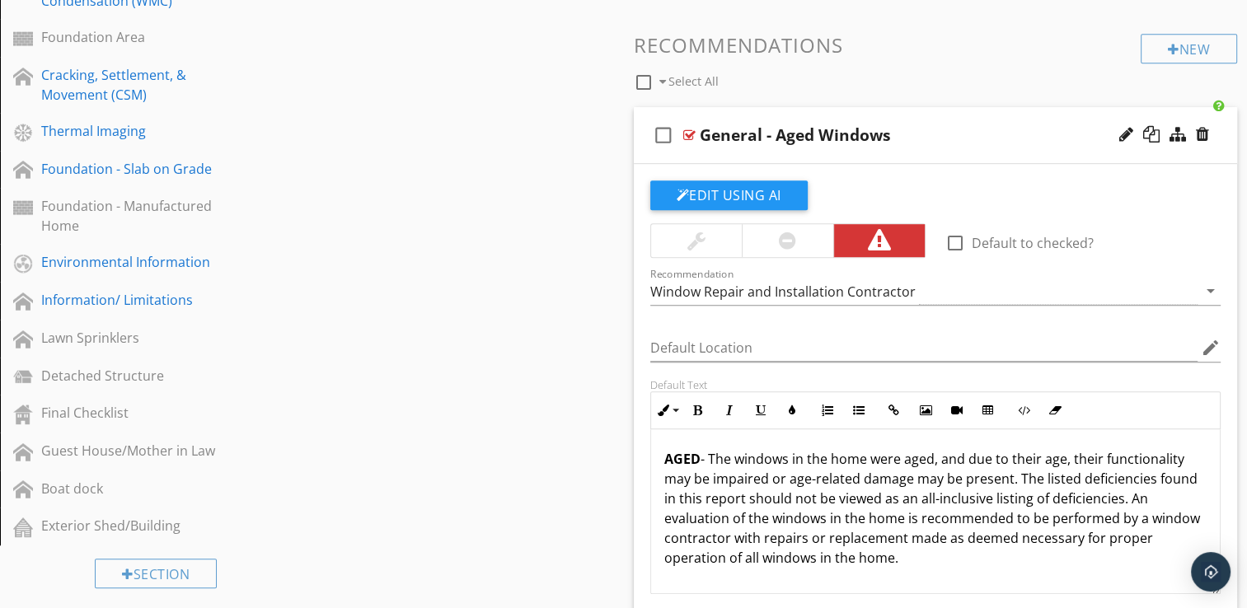
click at [844, 154] on div "check_box_outline_blank General - Aged Windows" at bounding box center [936, 135] width 604 height 57
click at [814, 158] on div "check_box_outline_blank General - Aged Windows" at bounding box center [936, 135] width 604 height 57
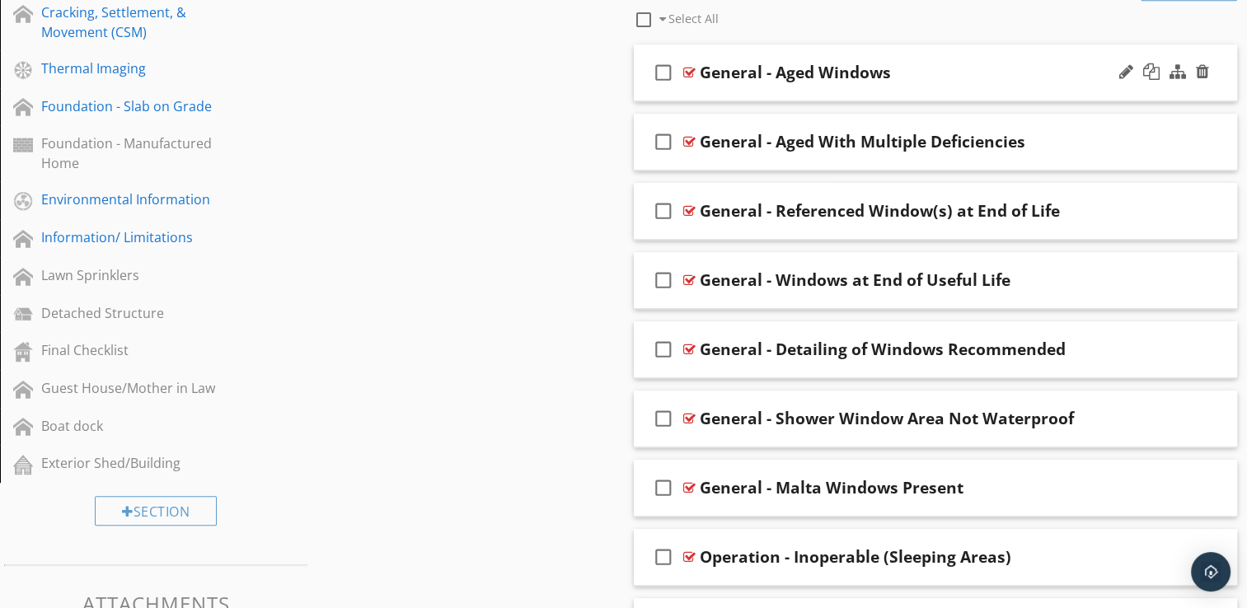
scroll to position [956, 0]
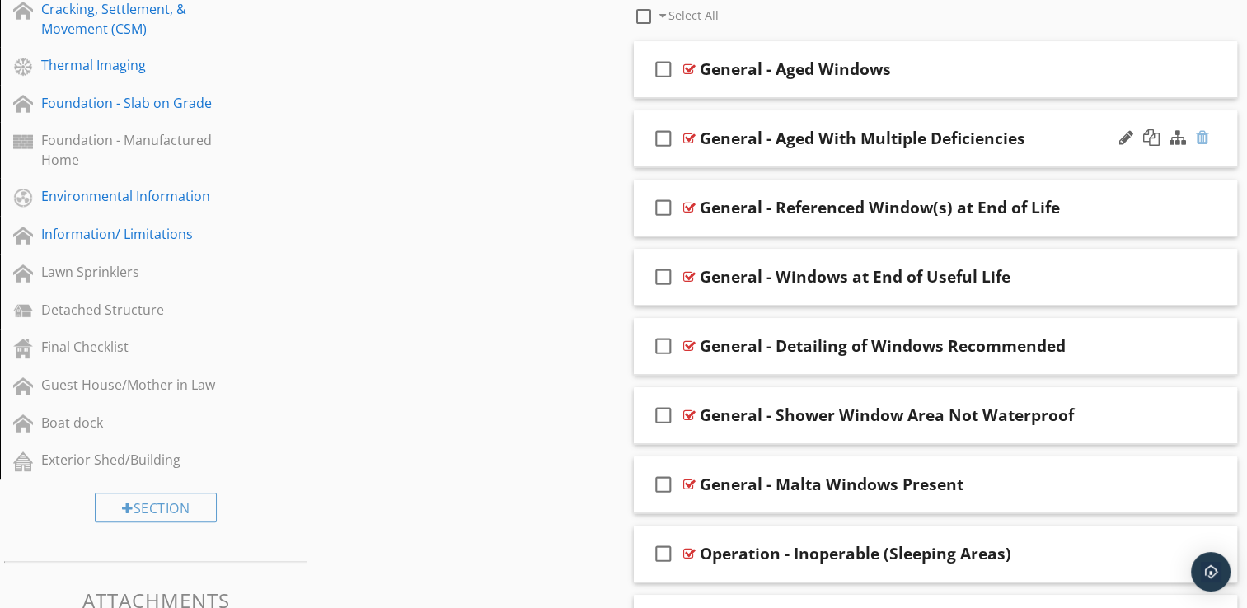
click at [1203, 132] on div at bounding box center [1202, 137] width 13 height 16
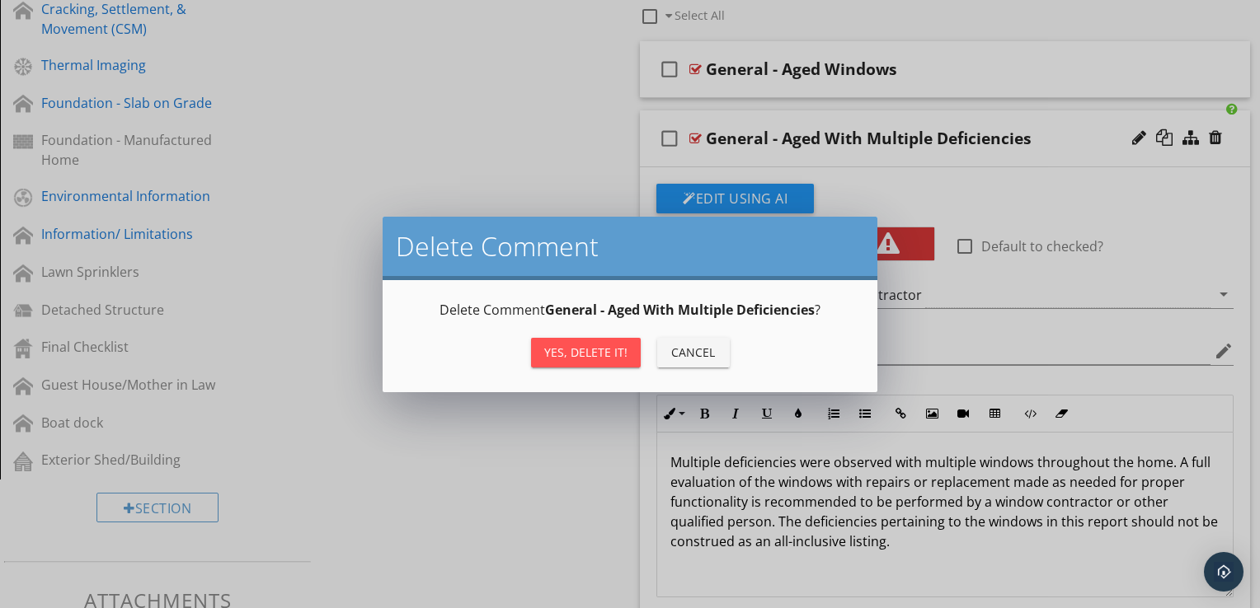
click at [589, 349] on div "Yes, Delete it!" at bounding box center [585, 352] width 83 height 17
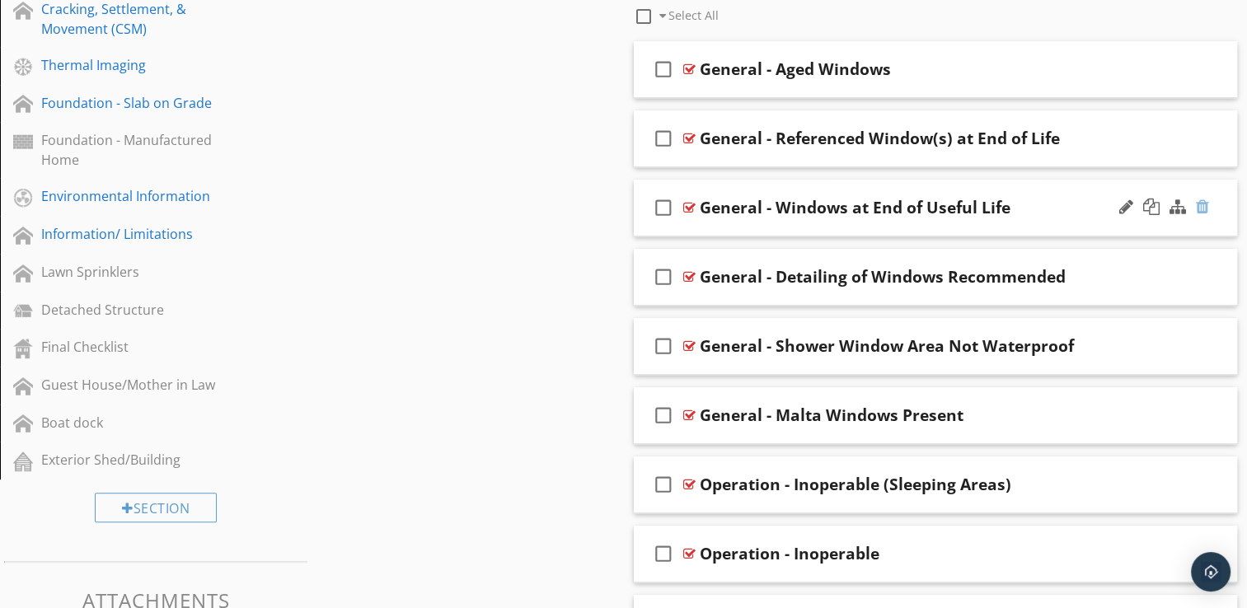
click at [1201, 206] on div at bounding box center [1202, 207] width 13 height 16
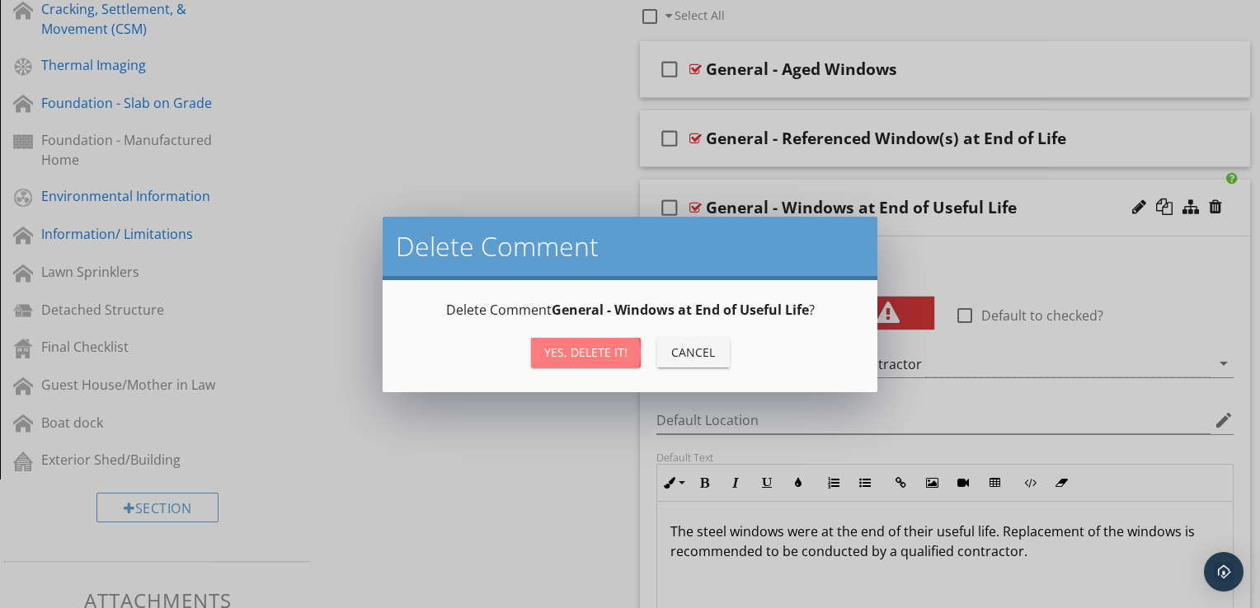
click at [584, 354] on div "Yes, Delete it!" at bounding box center [585, 352] width 83 height 17
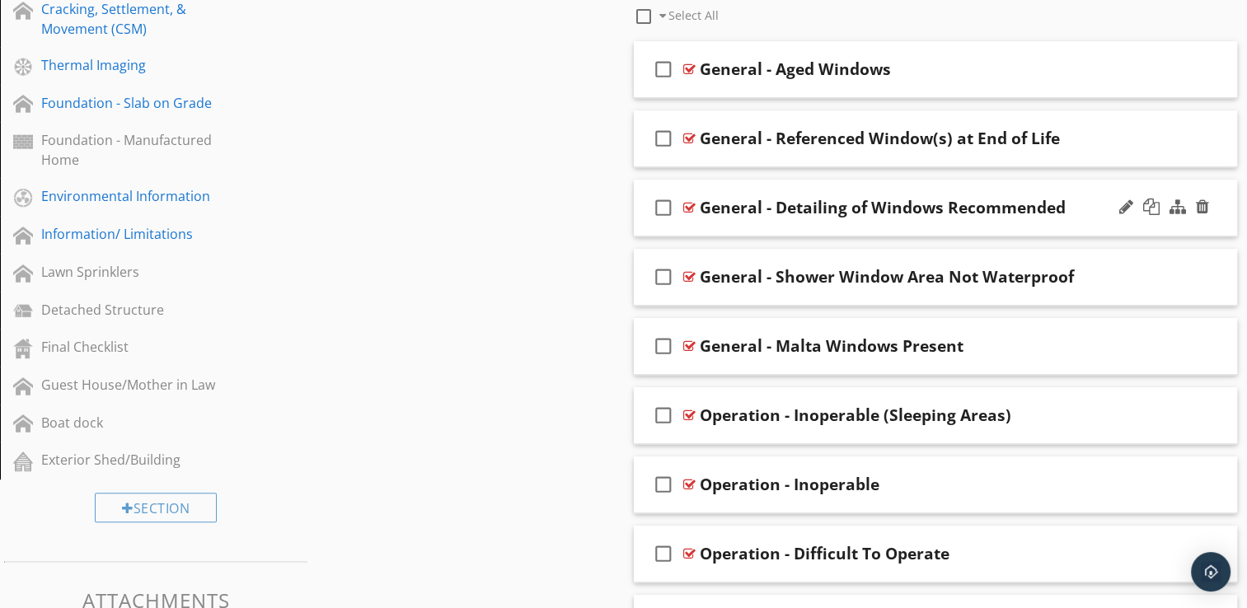
click at [755, 232] on div "check_box_outline_blank General - Detailing of Windows Recommended" at bounding box center [936, 208] width 604 height 57
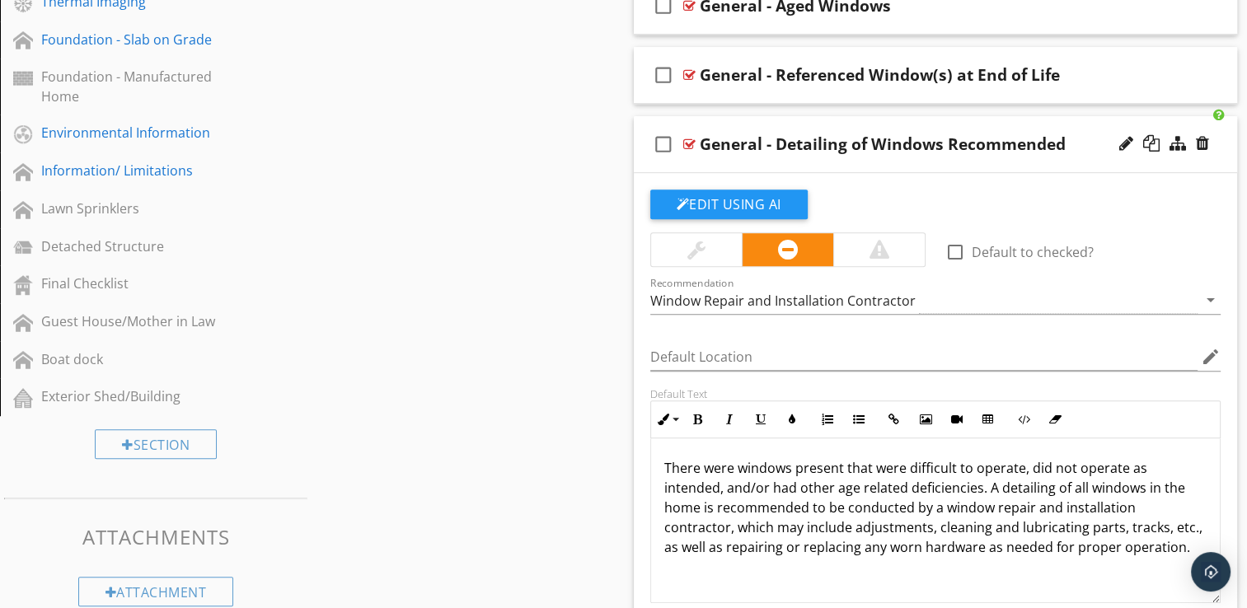
scroll to position [1022, 0]
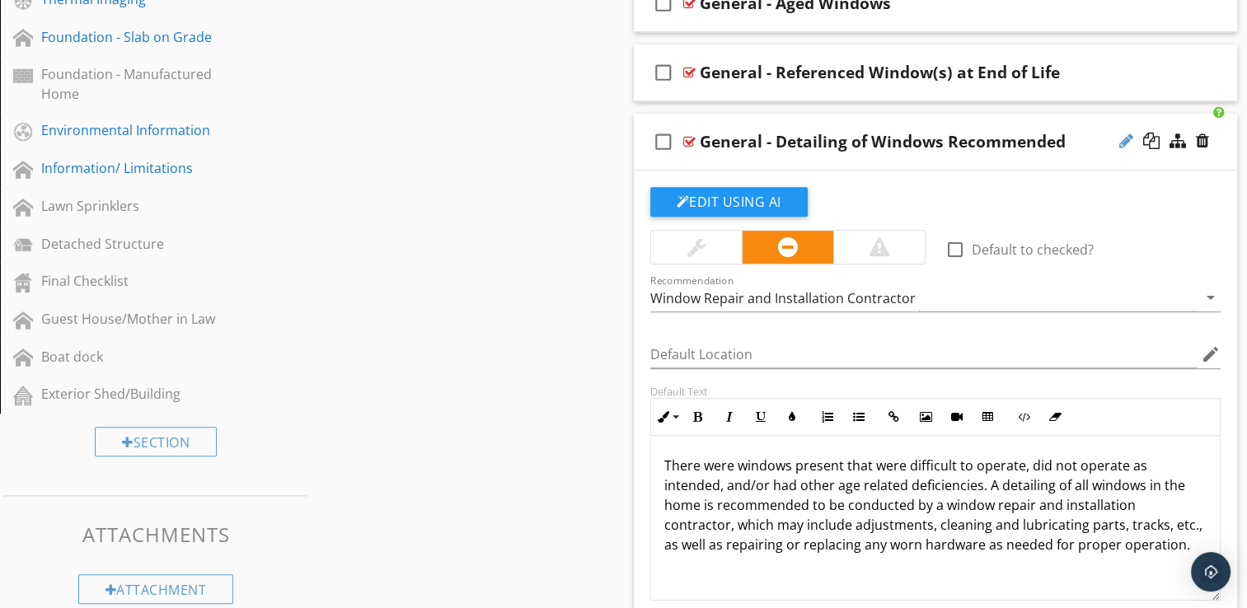
click at [1121, 138] on div at bounding box center [1126, 141] width 14 height 16
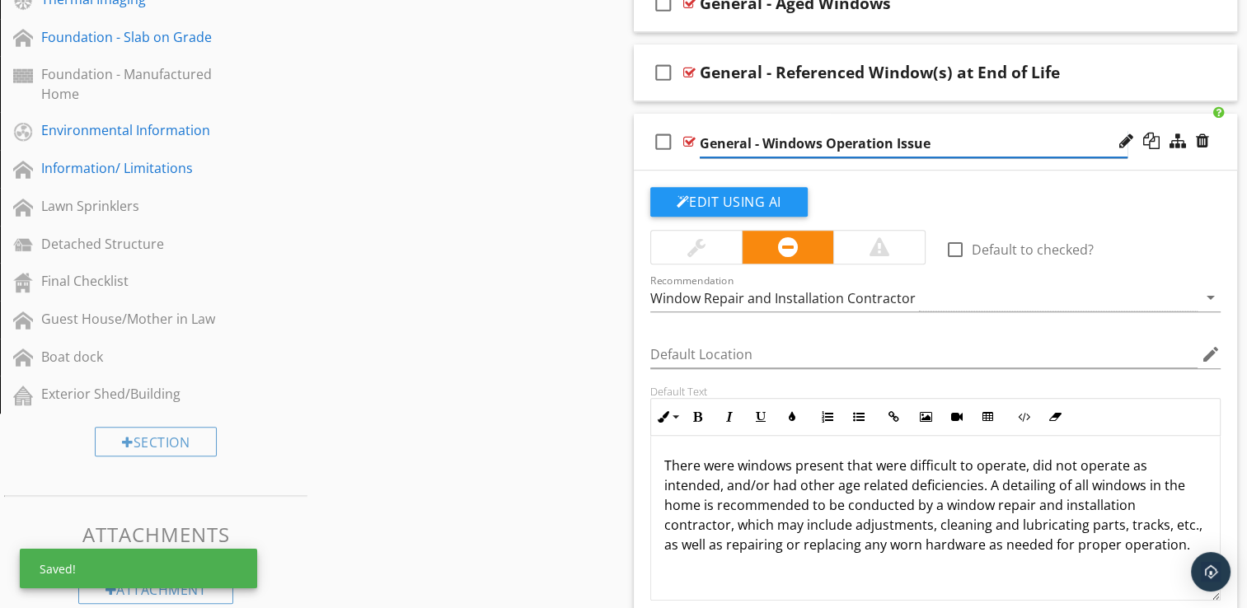
type input "General - Windows Operation Issues"
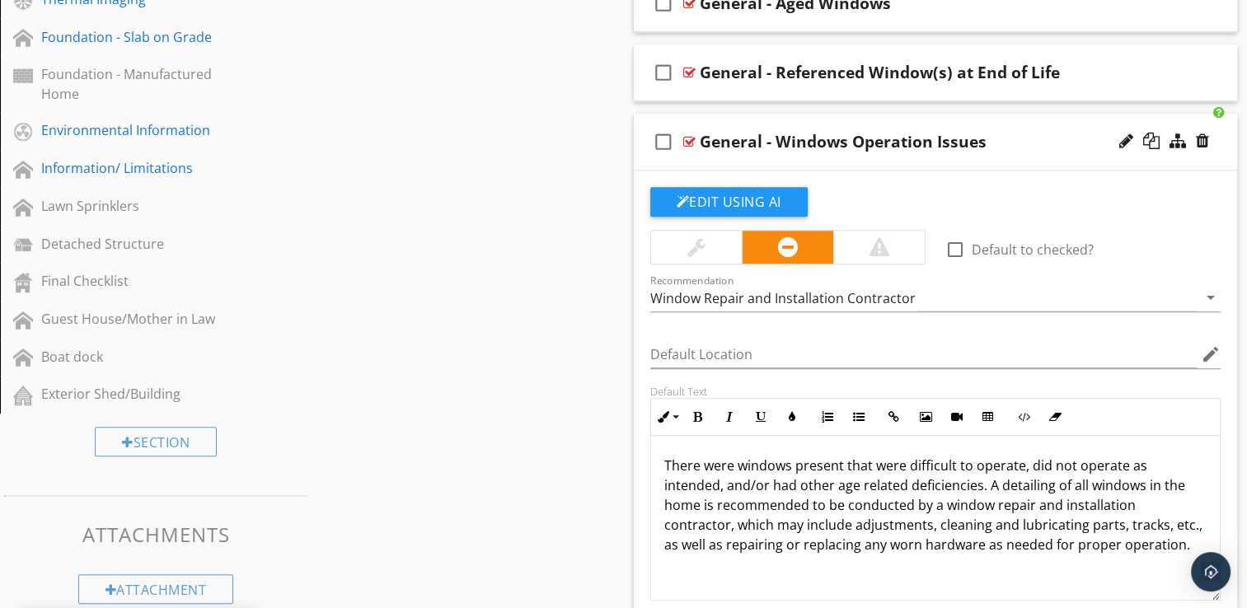
click at [952, 167] on div "check_box_outline_blank General - Windows Operation Issues" at bounding box center [936, 142] width 604 height 57
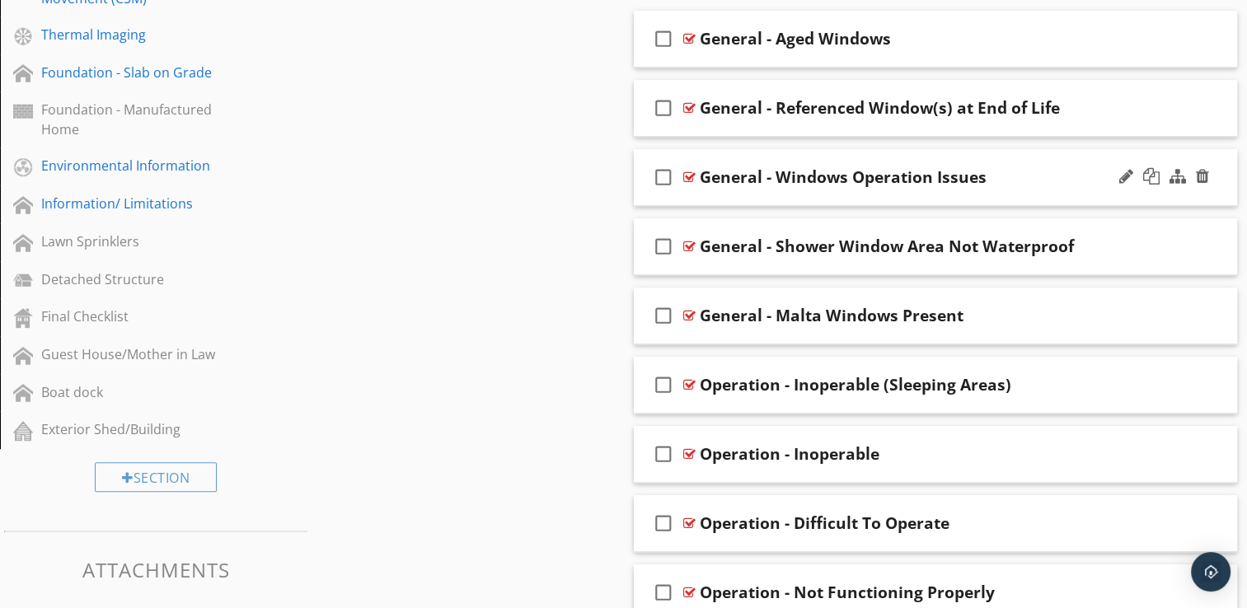
scroll to position [989, 0]
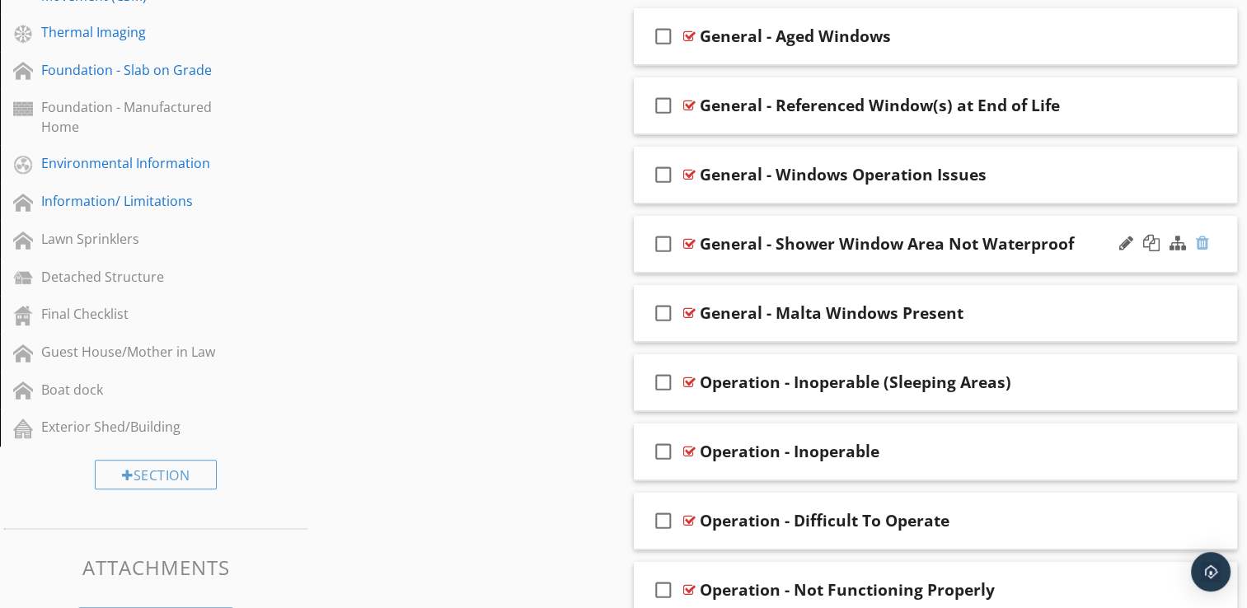
click at [1203, 242] on div at bounding box center [1202, 243] width 13 height 16
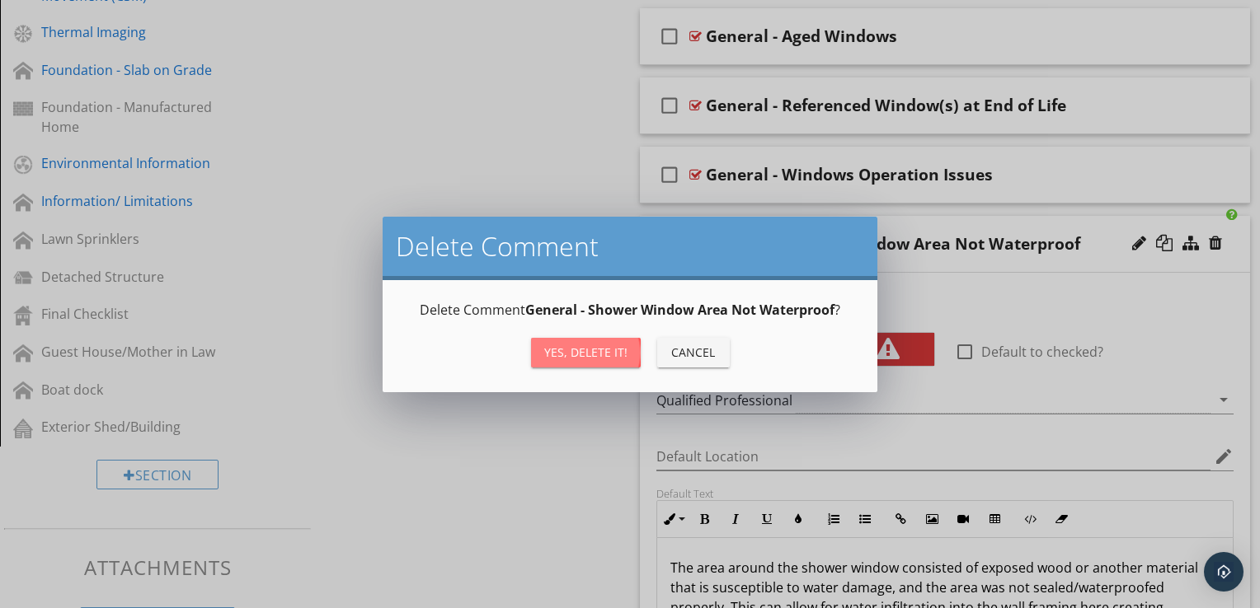
click at [557, 348] on div "Yes, Delete it!" at bounding box center [585, 352] width 83 height 17
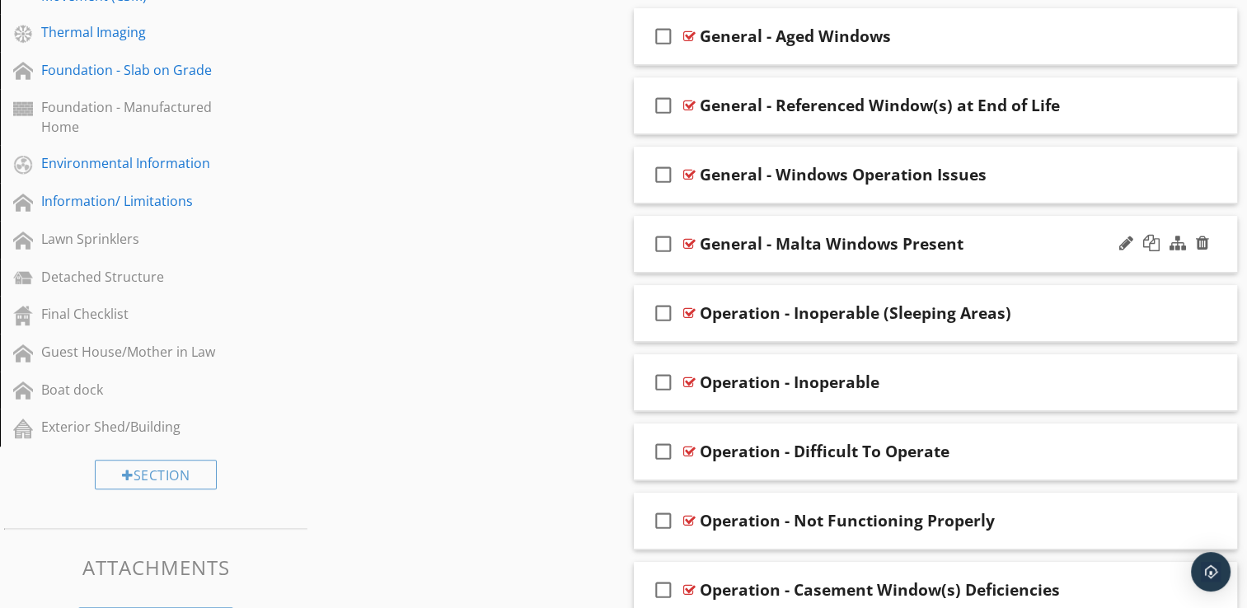
click at [795, 264] on div "check_box_outline_blank General - Malta Windows Present" at bounding box center [936, 244] width 604 height 57
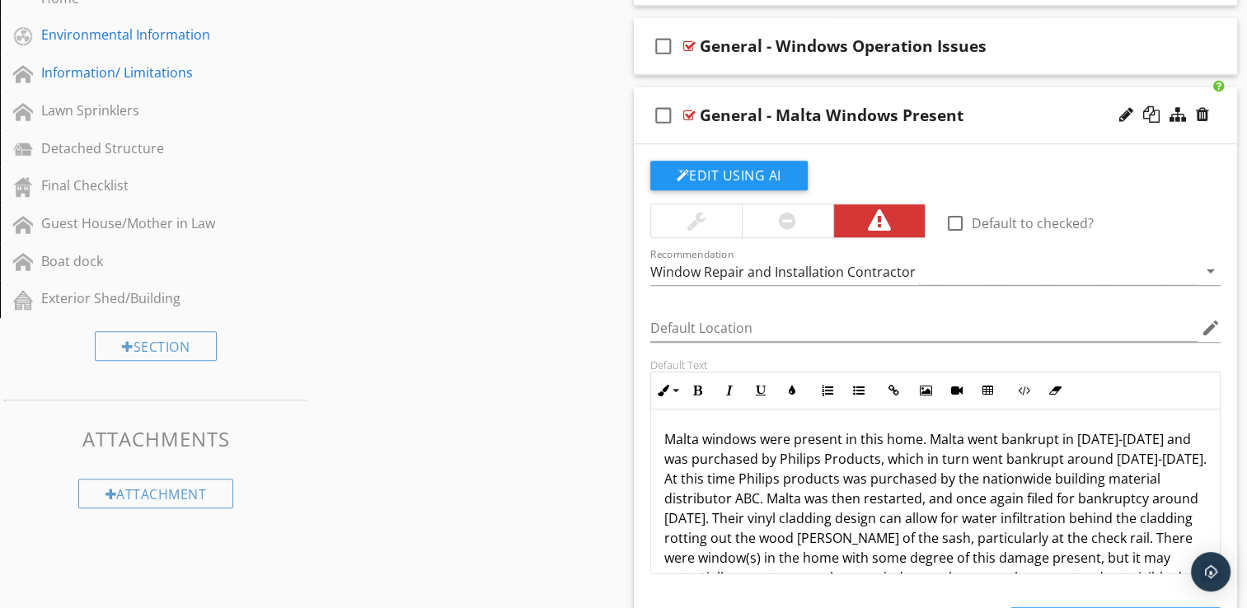
scroll to position [1121, 0]
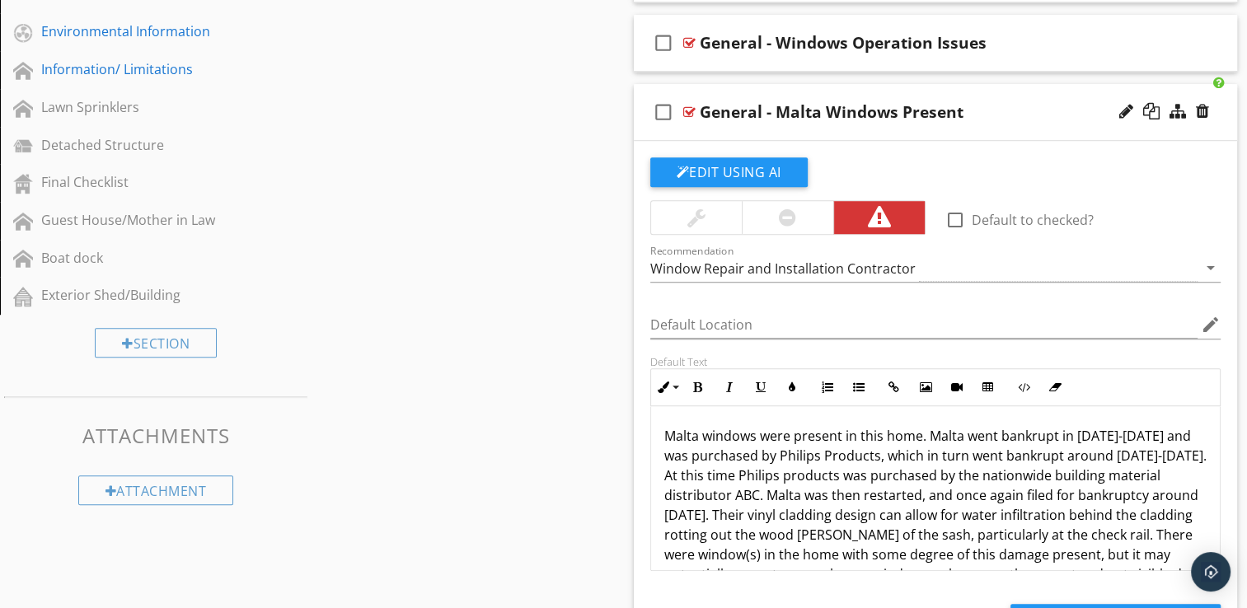
click at [908, 134] on div "check_box_outline_blank General - Malta Windows Present" at bounding box center [936, 112] width 604 height 57
type textarea "<p>Malta windows were present in this home. Malta went bankrupt in 1999-2002 an…"
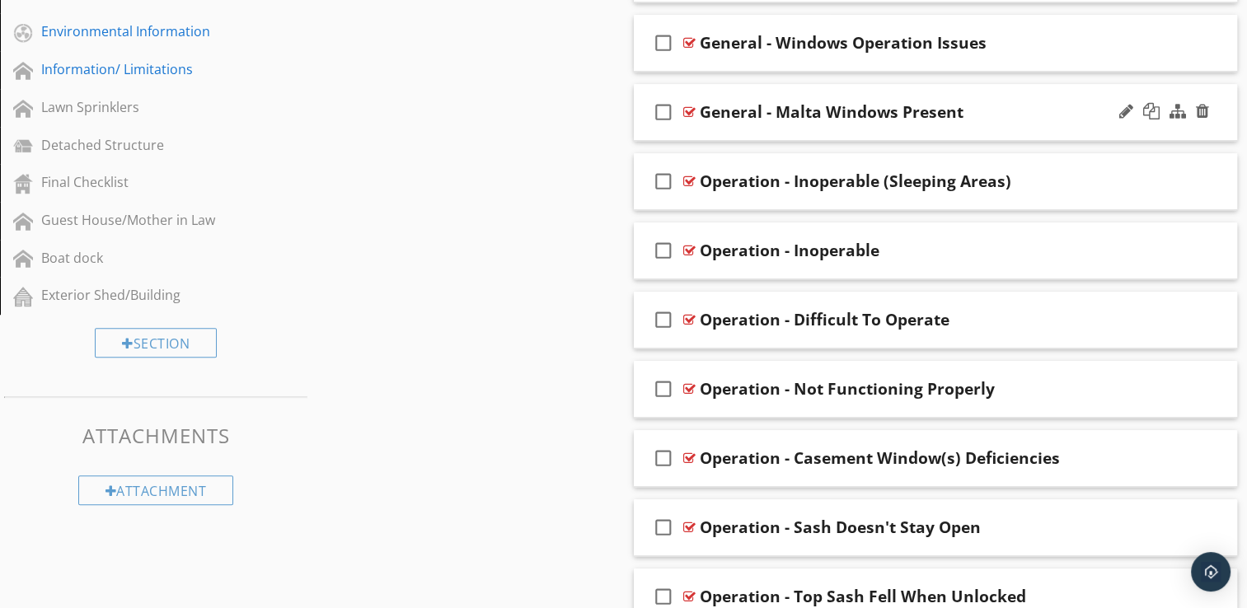
click at [908, 134] on div "check_box_outline_blank General - Malta Windows Present" at bounding box center [936, 112] width 604 height 57
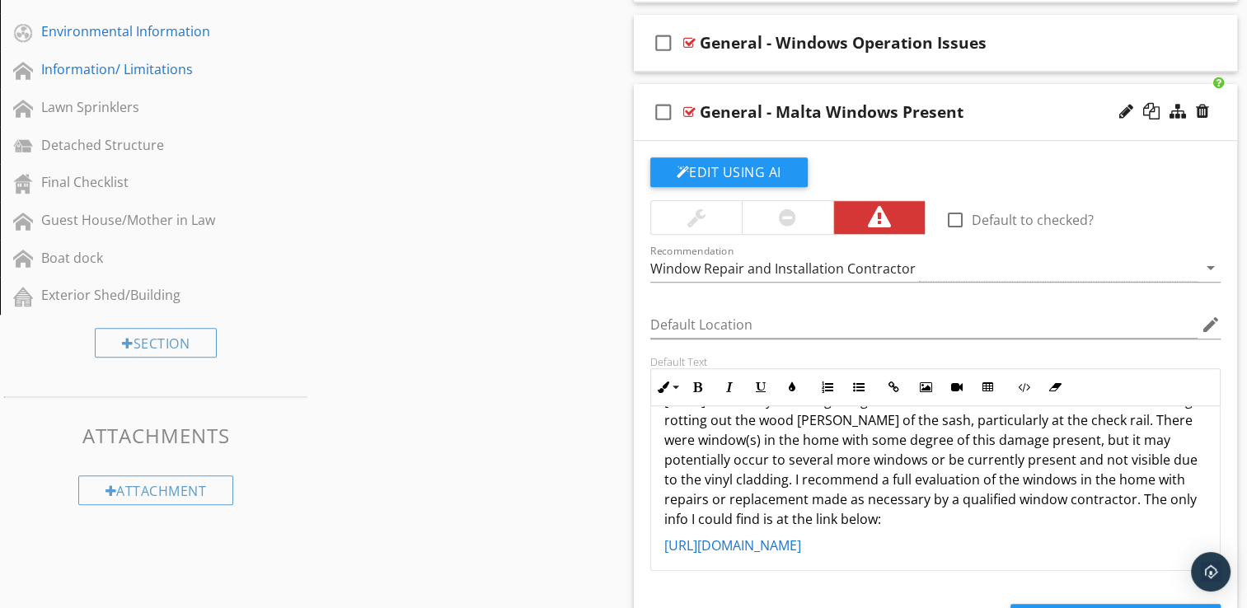
scroll to position [119, 0]
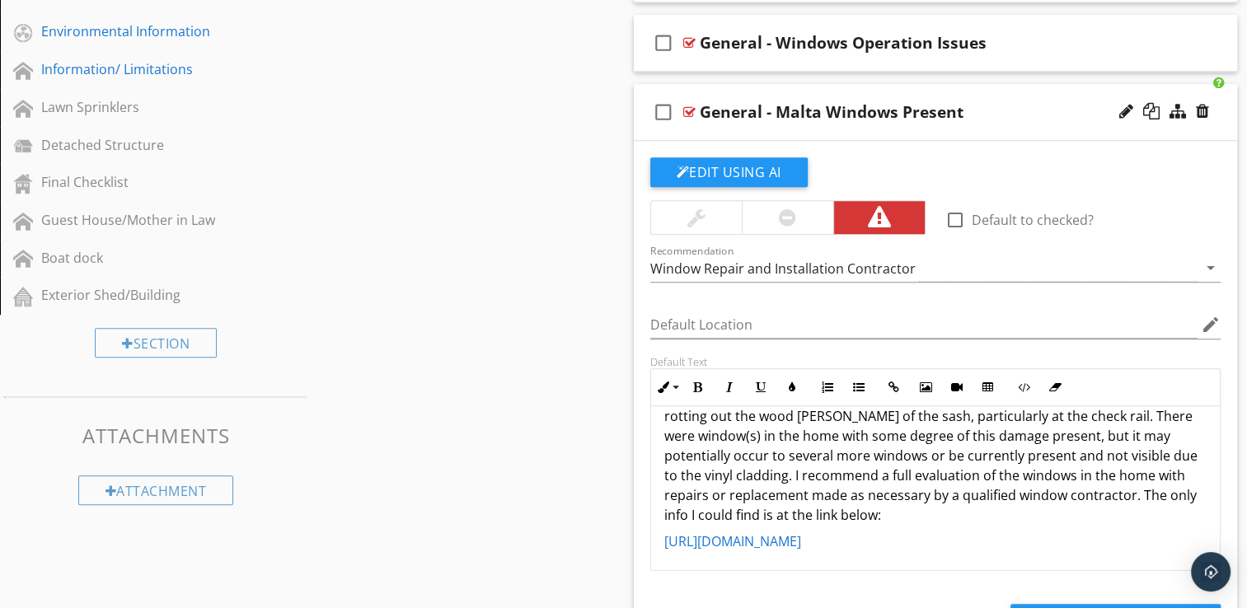
click at [913, 135] on div "check_box_outline_blank General - Malta Windows Present" at bounding box center [936, 112] width 604 height 57
type textarea "<p>Malta windows were present in this home. Malta went bankrupt in 1999-2002 an…"
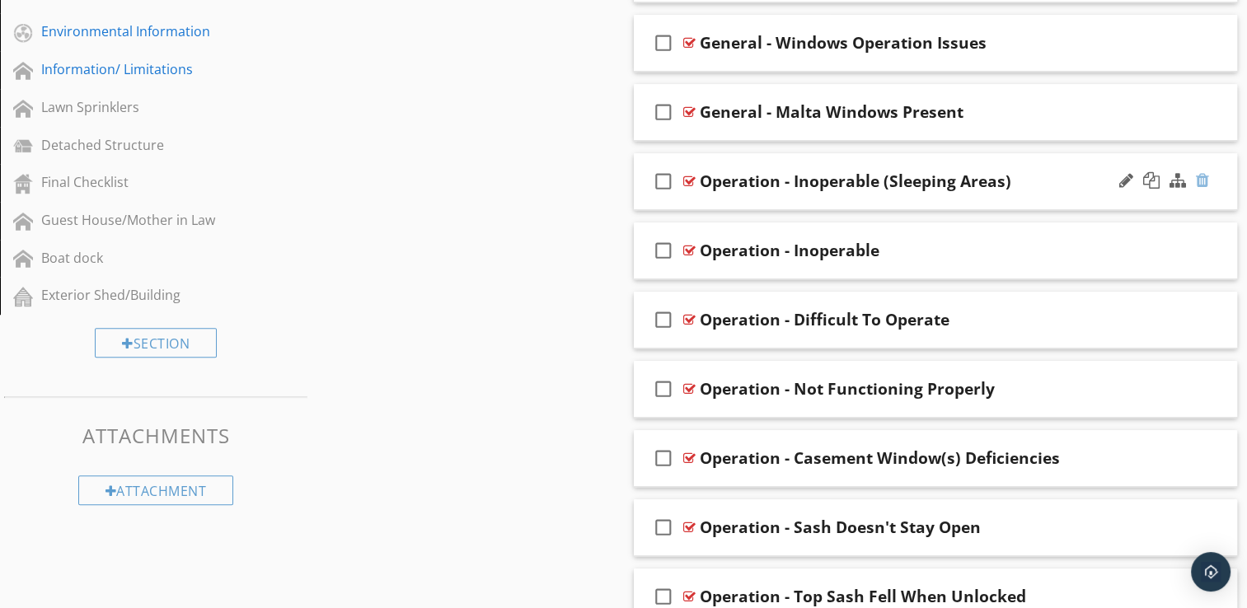
click at [1203, 176] on div at bounding box center [1202, 180] width 13 height 16
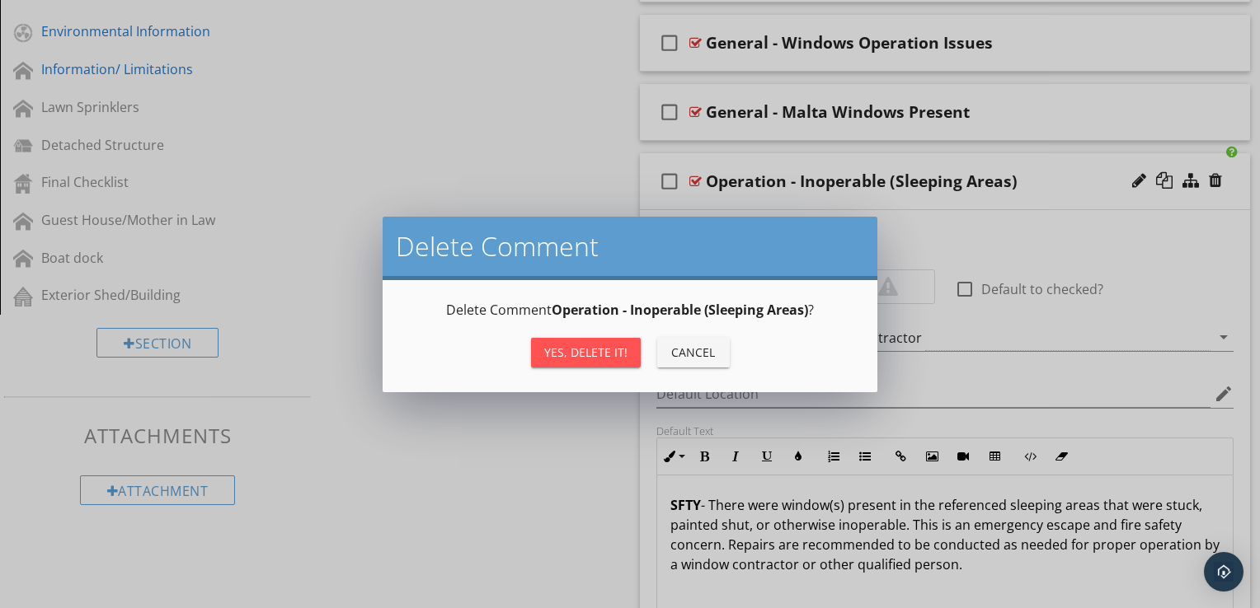
click at [553, 351] on div "Yes, Delete it!" at bounding box center [585, 352] width 83 height 17
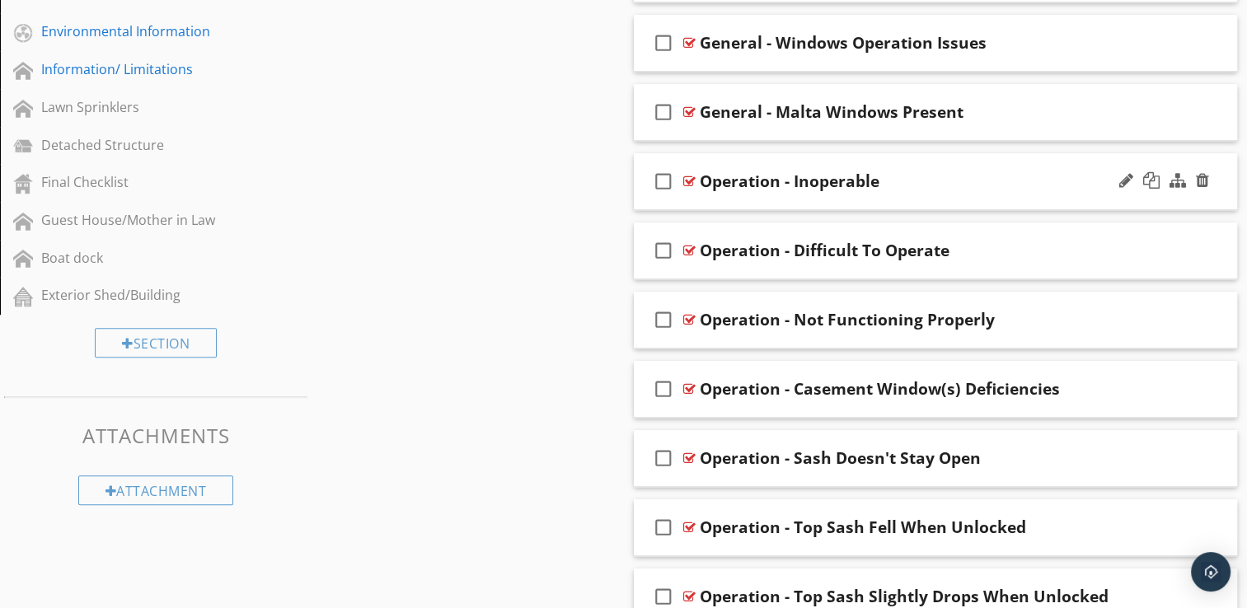
click at [838, 203] on div "check_box_outline_blank Operation - Inoperable" at bounding box center [936, 181] width 604 height 57
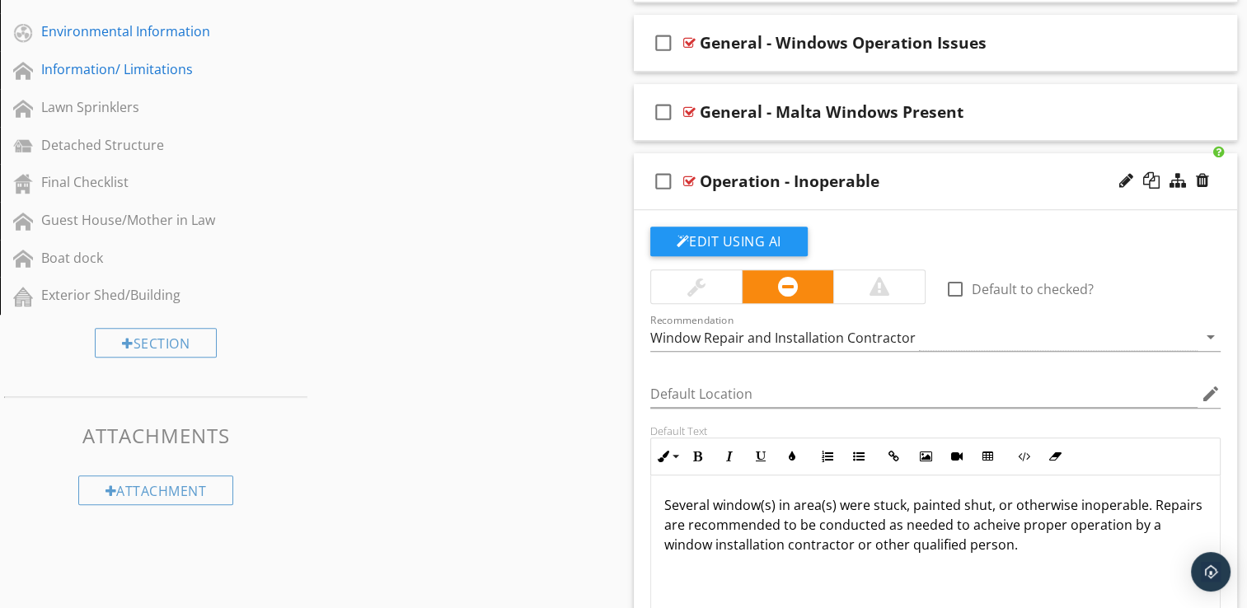
click at [838, 203] on div "check_box_outline_blank Operation - Inoperable" at bounding box center [936, 181] width 604 height 57
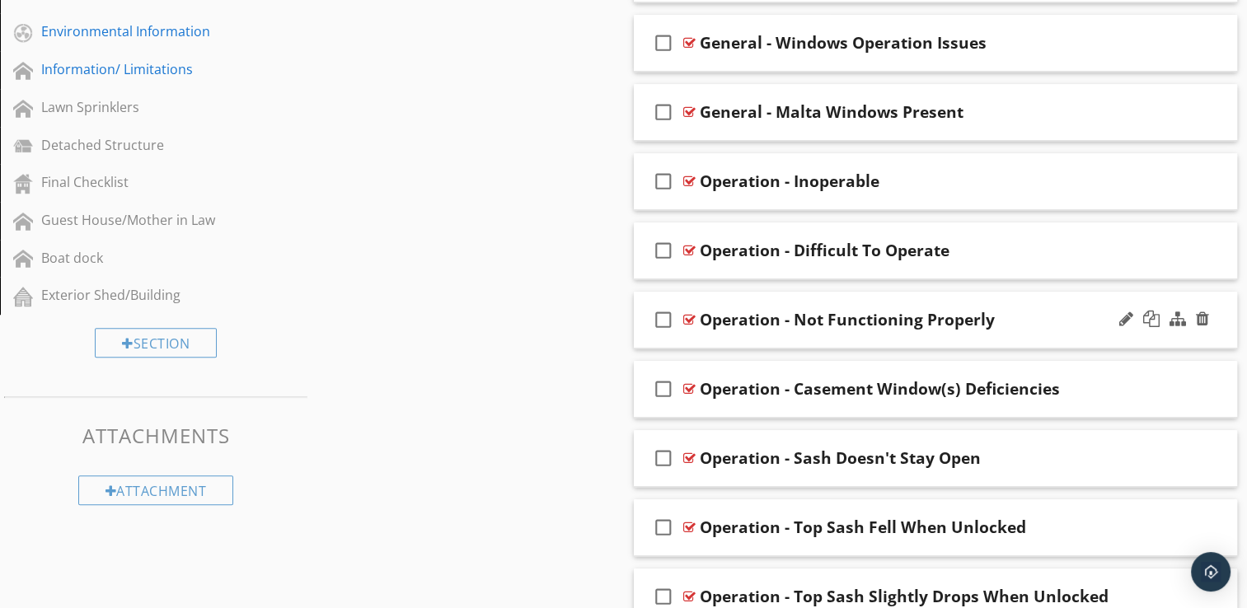
click at [867, 338] on div "check_box_outline_blank Operation - Not Functioning Properly" at bounding box center [936, 320] width 604 height 57
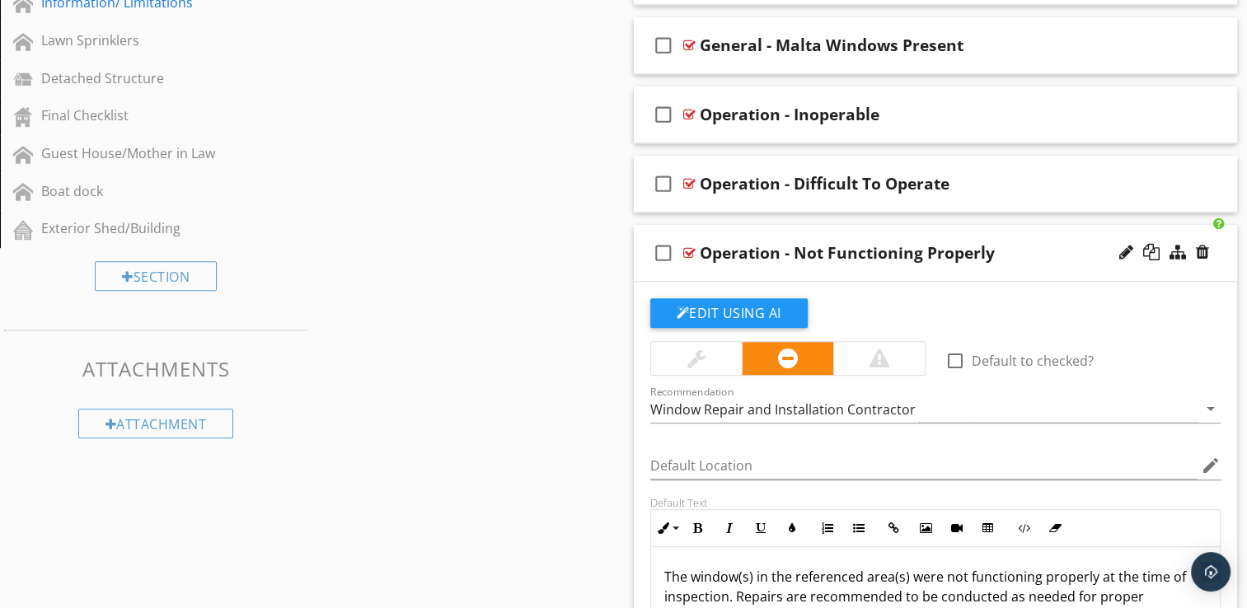
scroll to position [1187, 0]
click at [880, 206] on div "check_box_outline_blank Operation - Difficult To Operate" at bounding box center [936, 185] width 604 height 57
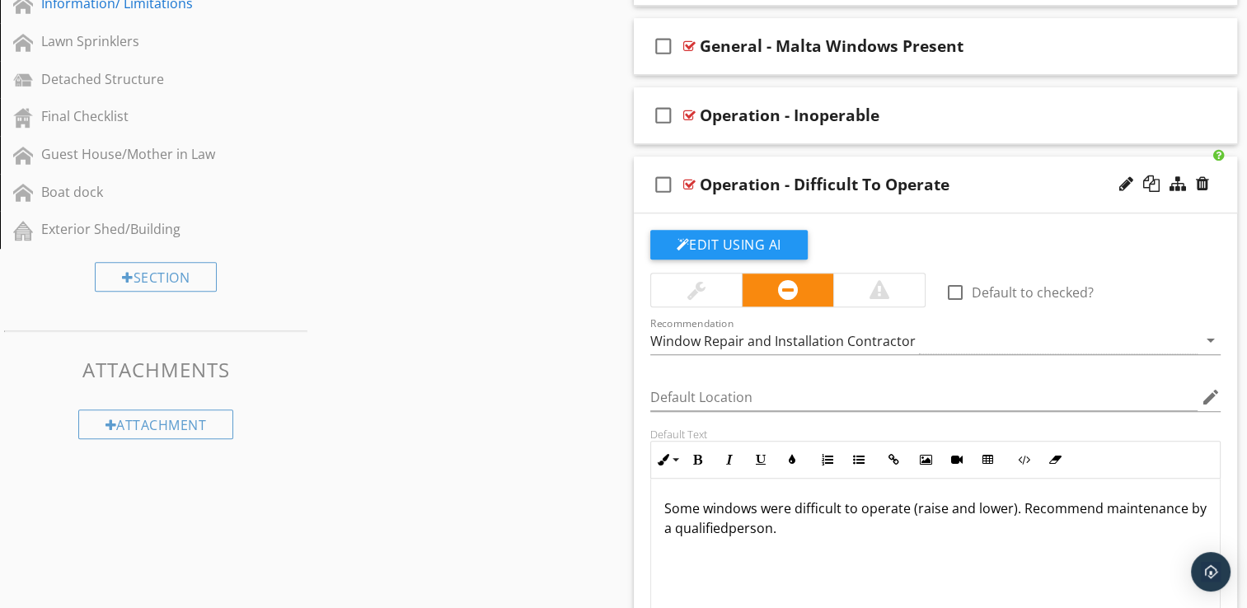
click at [880, 206] on div "check_box_outline_blank Operation - Difficult To Operate" at bounding box center [936, 185] width 604 height 57
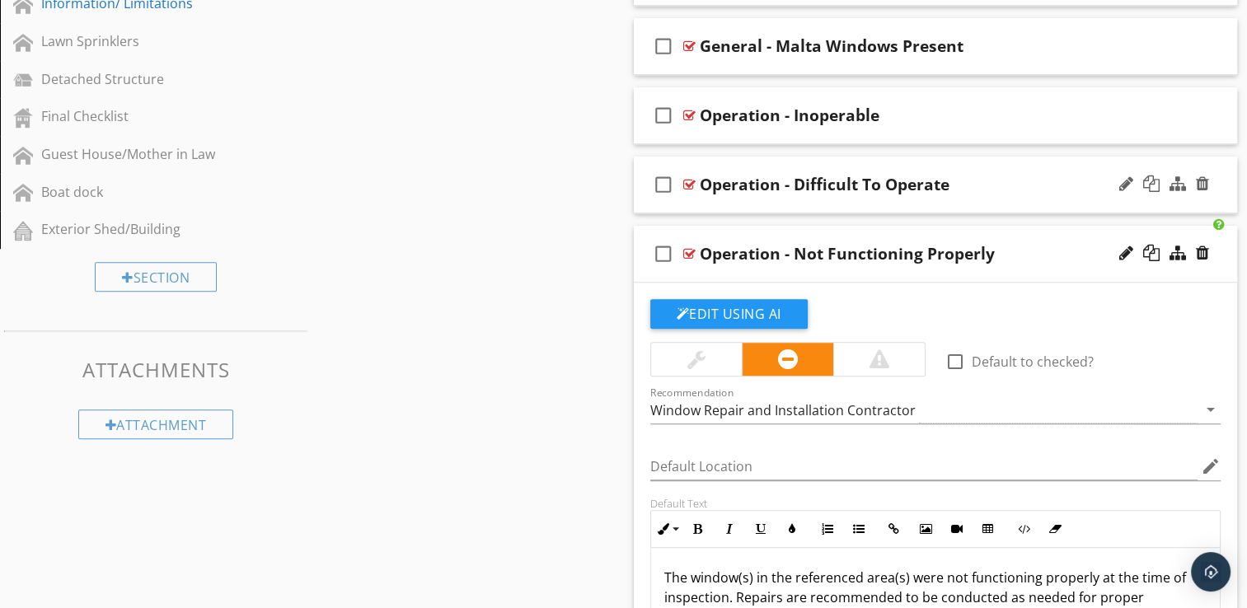
click at [880, 206] on div "check_box_outline_blank Operation - Difficult To Operate" at bounding box center [936, 185] width 604 height 57
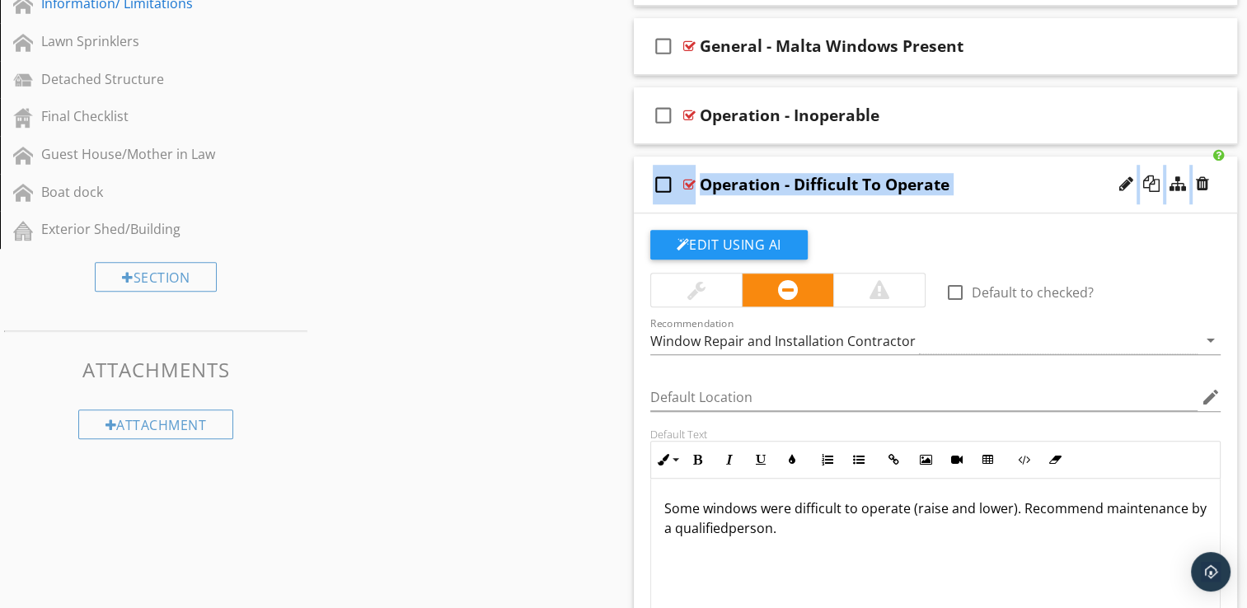
click at [880, 213] on div "Edit Using AI check_box_outline_blank Default to checked? Recommendation Window…" at bounding box center [936, 490] width 604 height 555
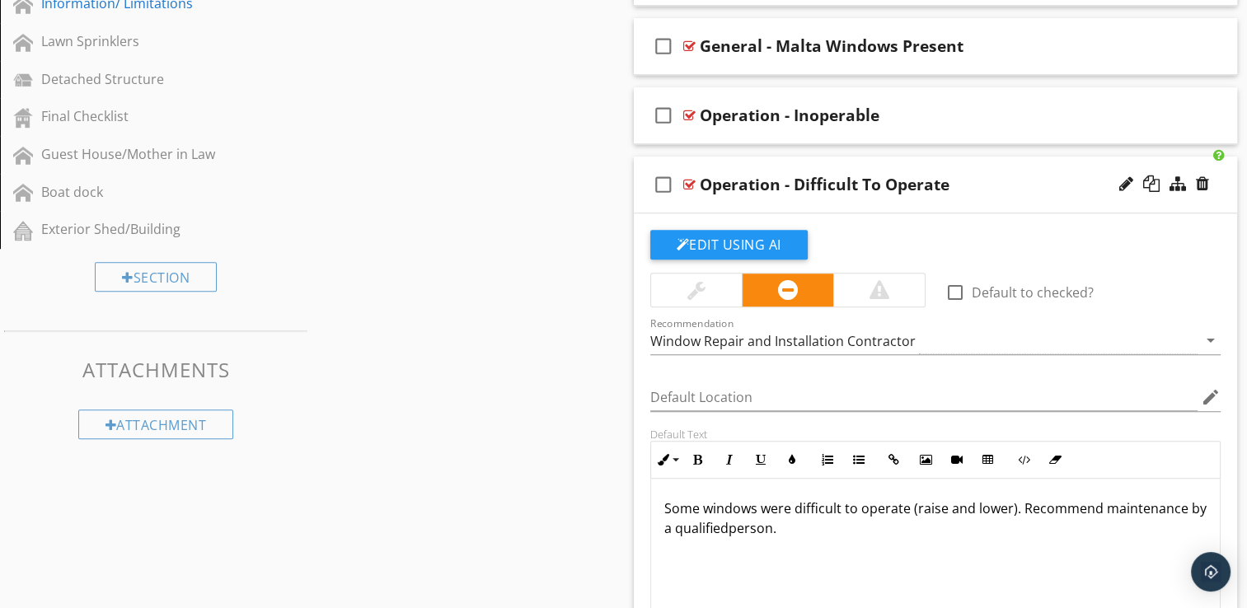
click at [880, 206] on div "check_box_outline_blank Operation - Difficult To Operate" at bounding box center [936, 185] width 604 height 57
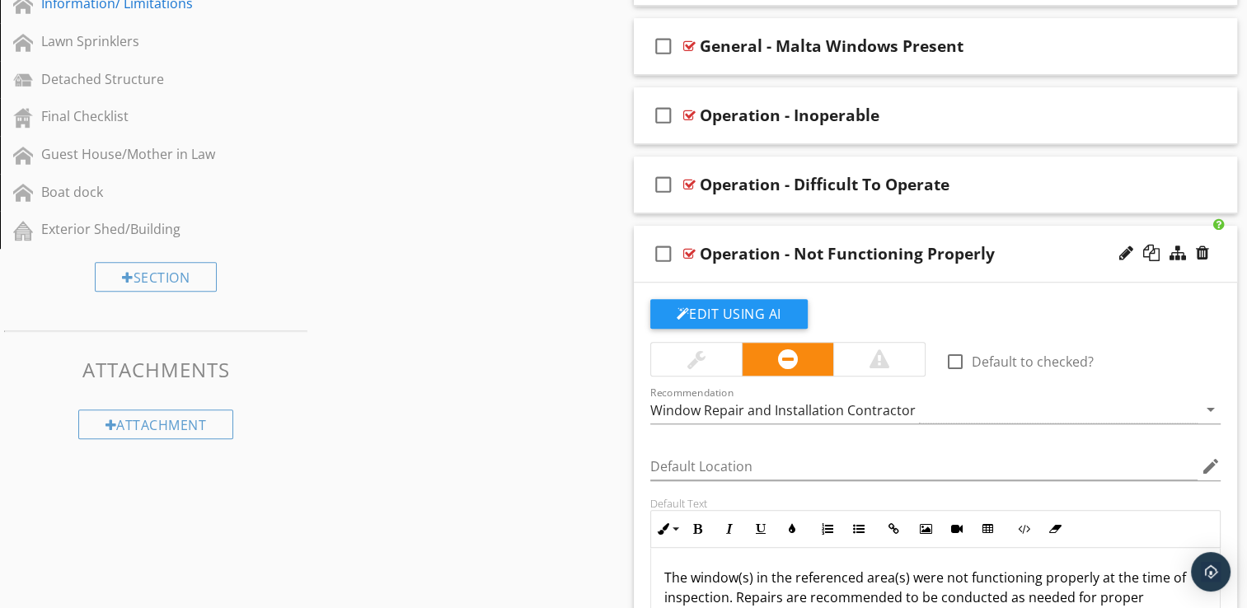
click at [878, 269] on div "check_box_outline_blank Operation - Not Functioning Properly" at bounding box center [936, 254] width 604 height 57
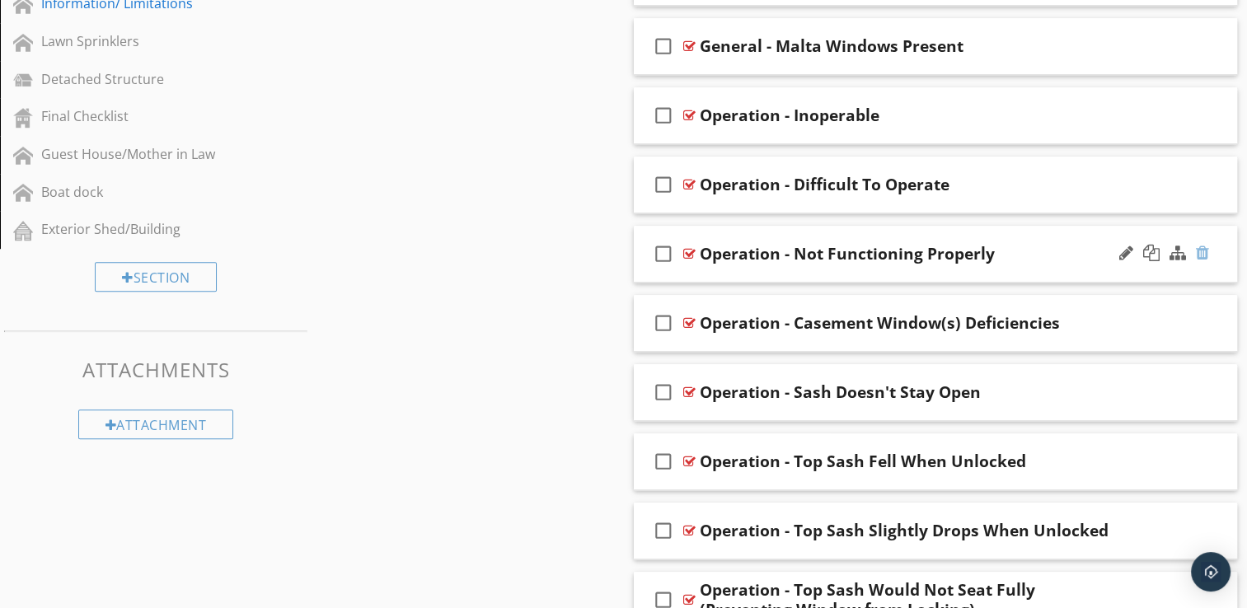
click at [1200, 252] on div at bounding box center [1202, 253] width 13 height 16
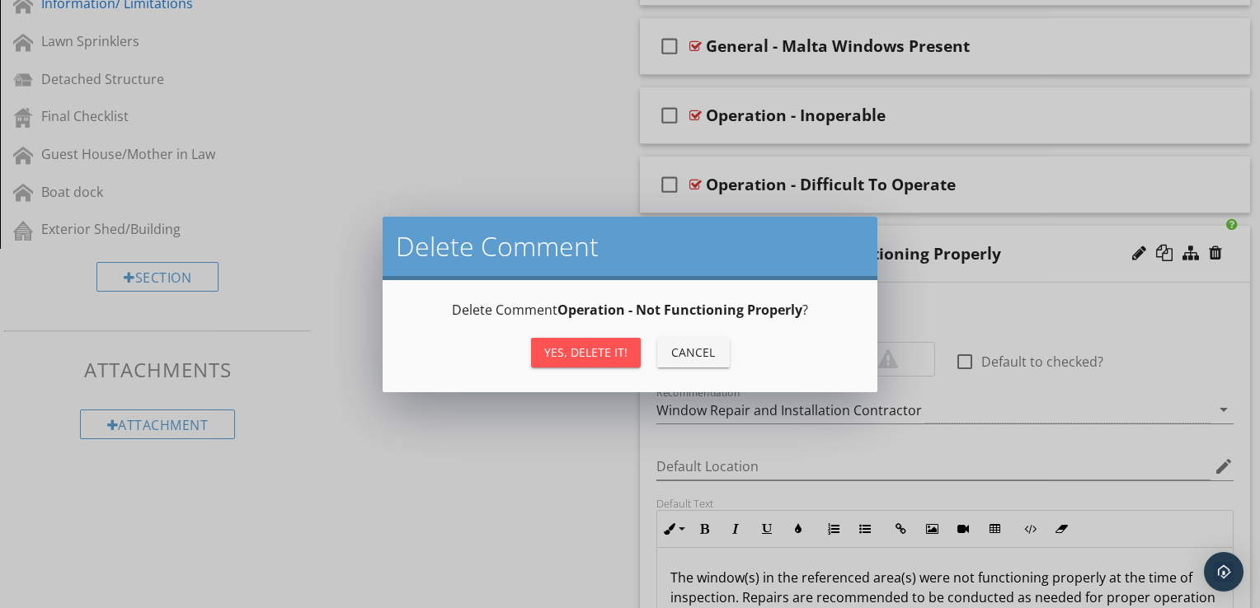
click at [603, 359] on div "Yes, Delete it!" at bounding box center [585, 352] width 83 height 17
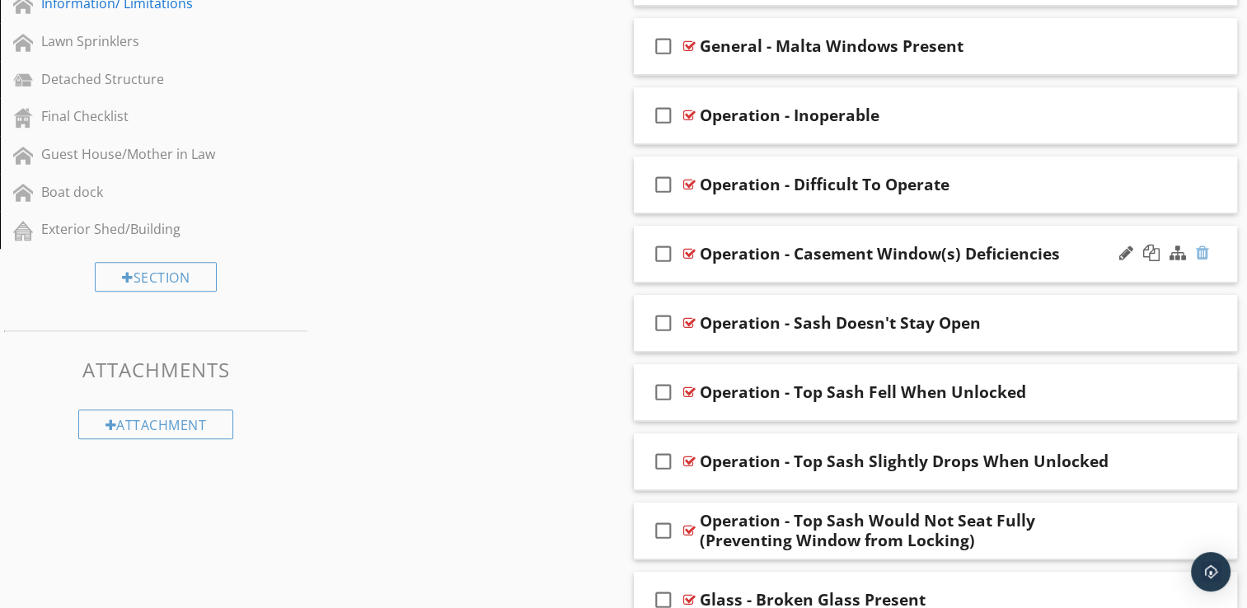
click at [1203, 252] on div at bounding box center [1202, 253] width 13 height 16
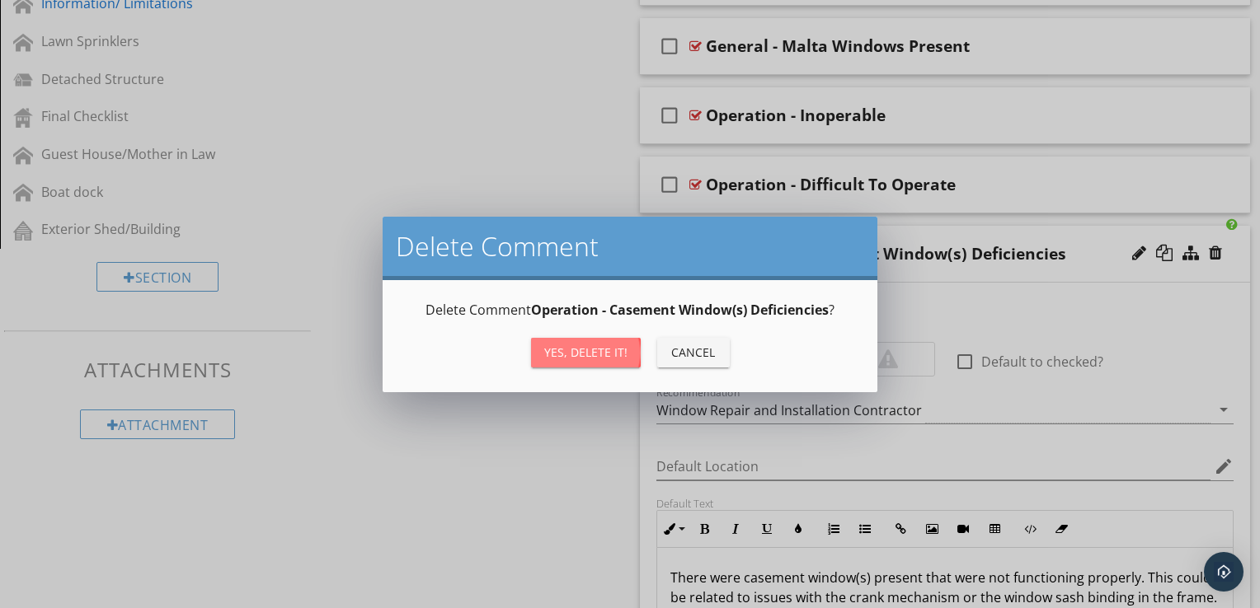
click at [602, 349] on div "Yes, Delete it!" at bounding box center [585, 352] width 83 height 17
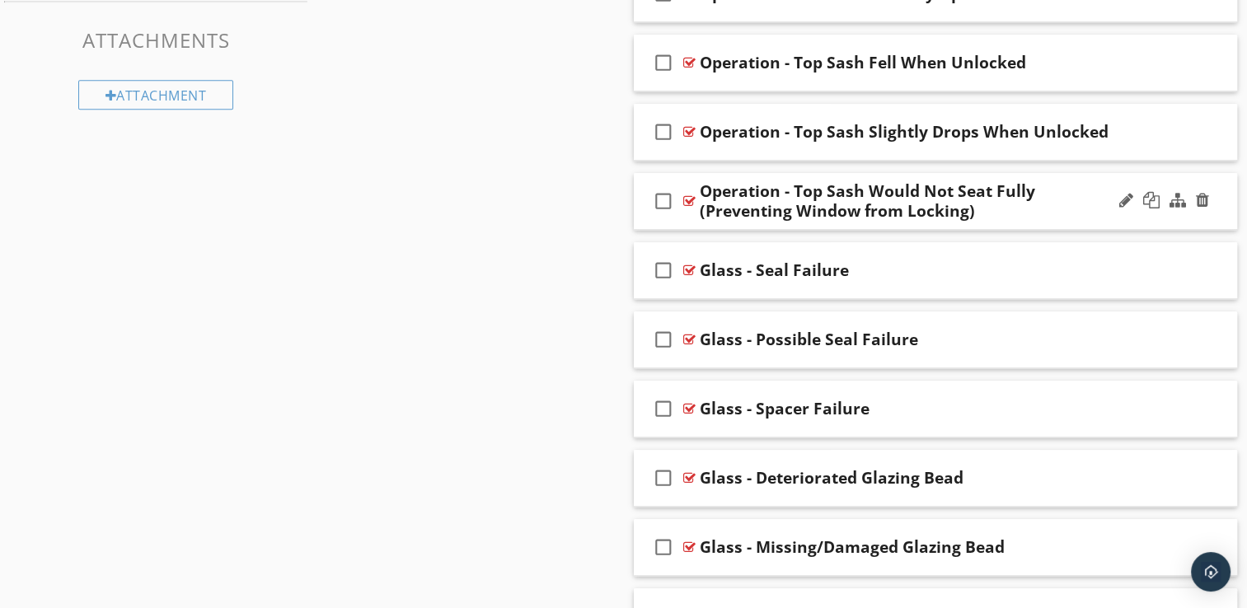
scroll to position [1550, 0]
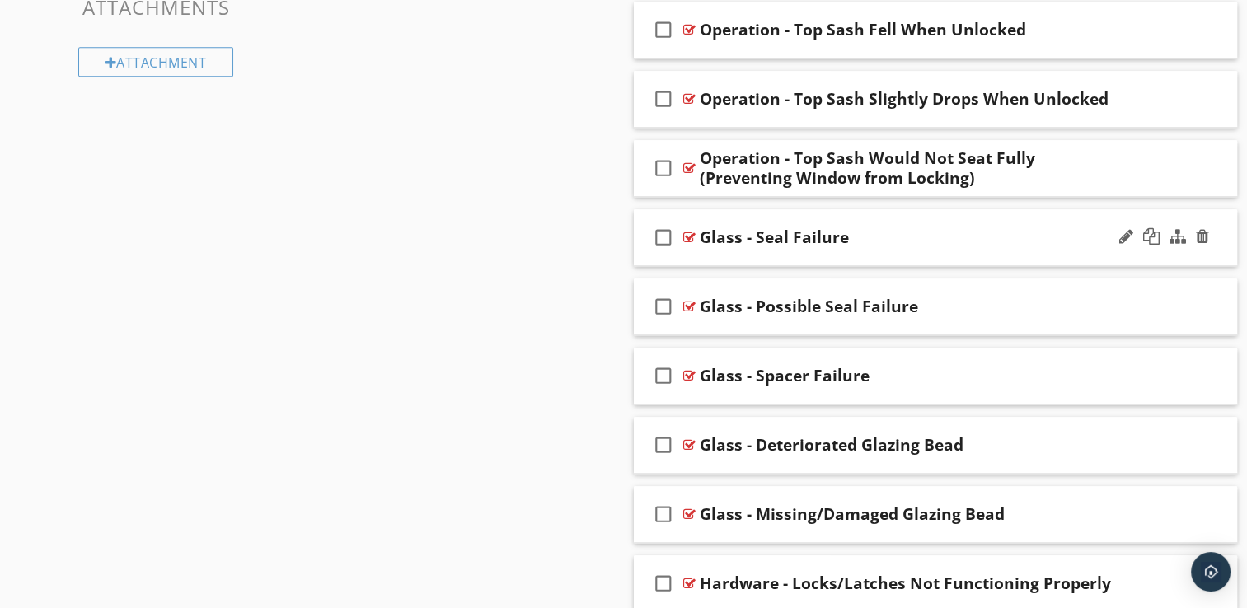
click at [951, 253] on div "check_box_outline_blank Glass - Seal Failure" at bounding box center [936, 237] width 604 height 57
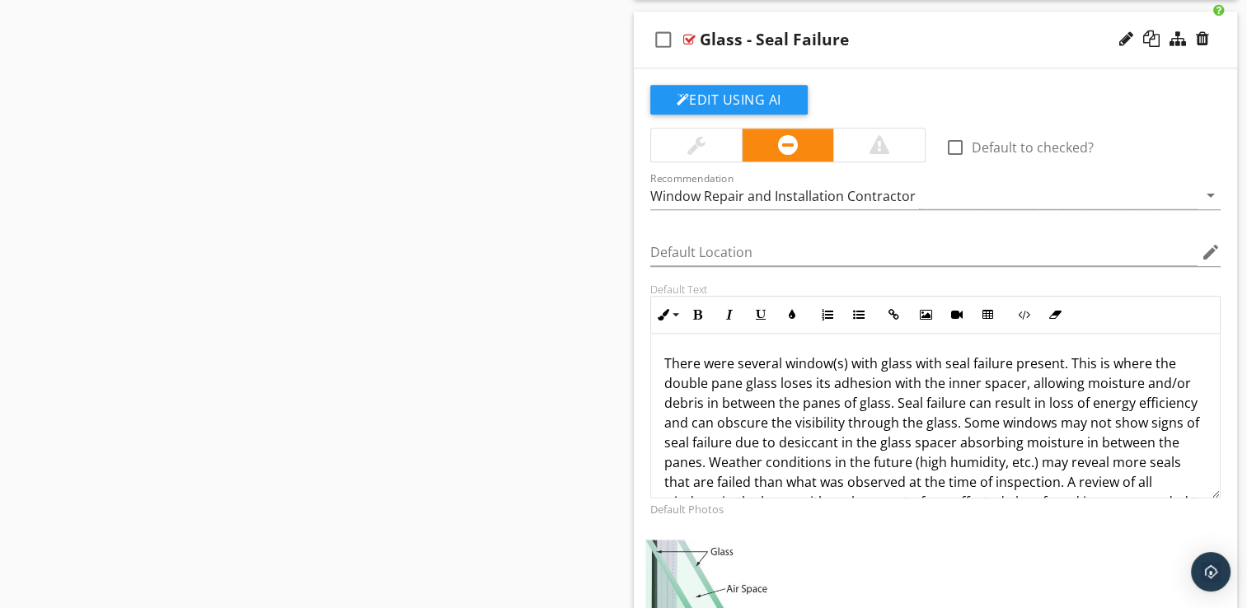
scroll to position [1781, 0]
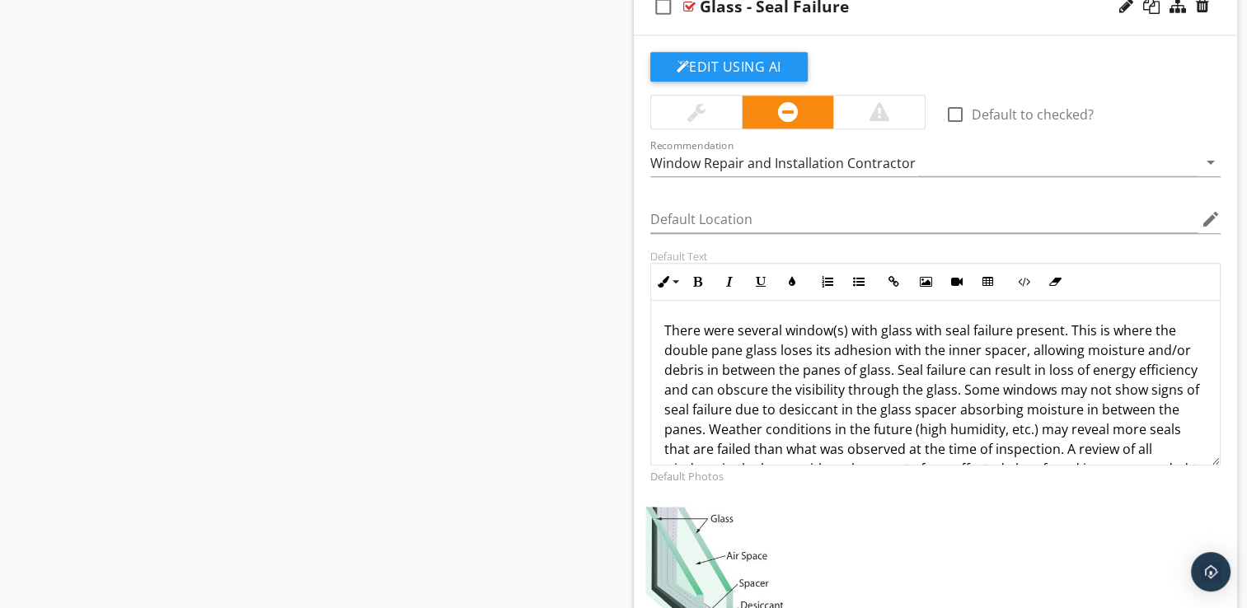
click at [781, 328] on p "There were several window(s) with glass with seal failure present. This is wher…" at bounding box center [935, 410] width 543 height 178
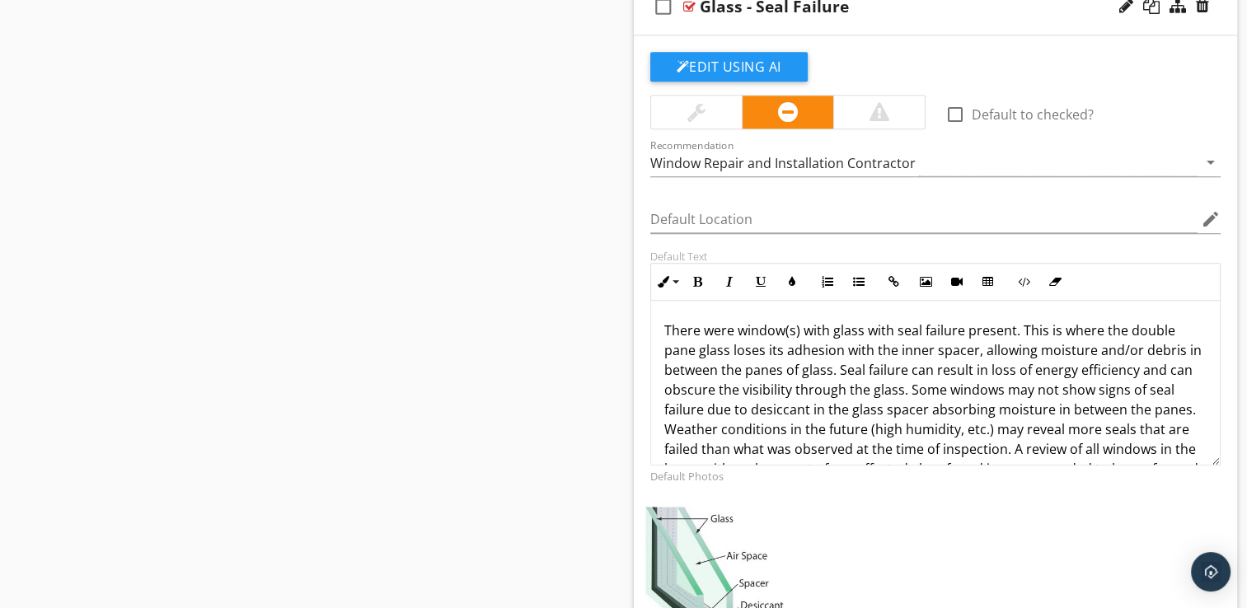
click at [856, 41] on div "Edit Using AI check_box_outline_blank Default to checked? Recommendation Window…" at bounding box center [936, 395] width 604 height 721
click at [856, 29] on div "check_box_outline_blank Glass - Seal Failure" at bounding box center [936, 7] width 604 height 57
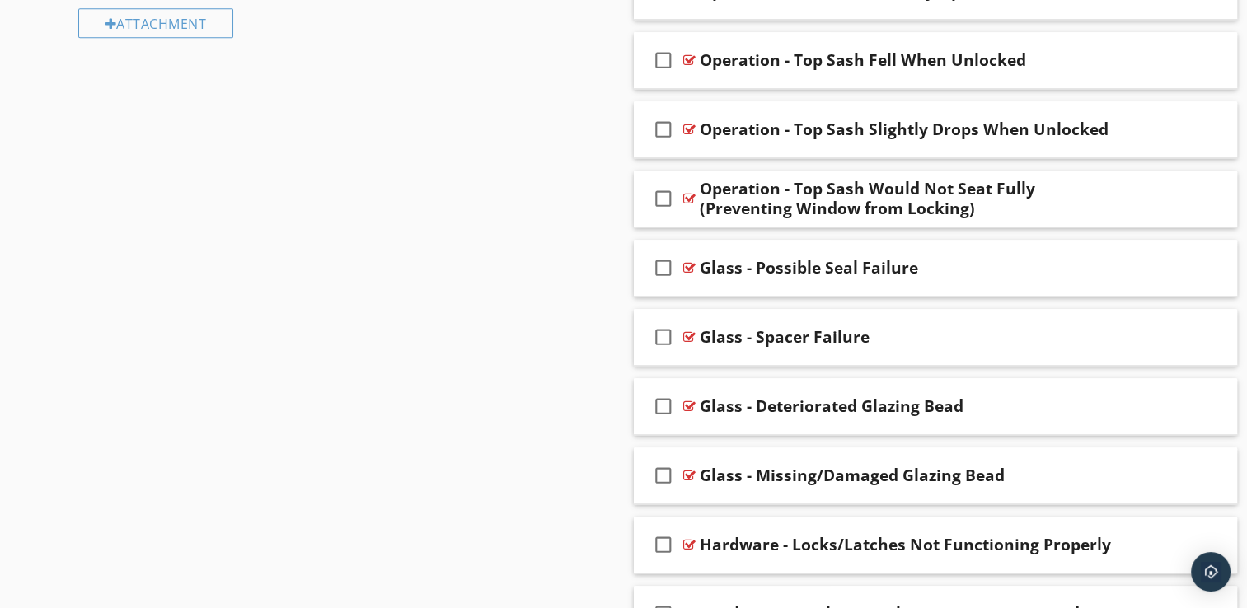
scroll to position [1589, 0]
click at [1205, 269] on div at bounding box center [1202, 266] width 13 height 16
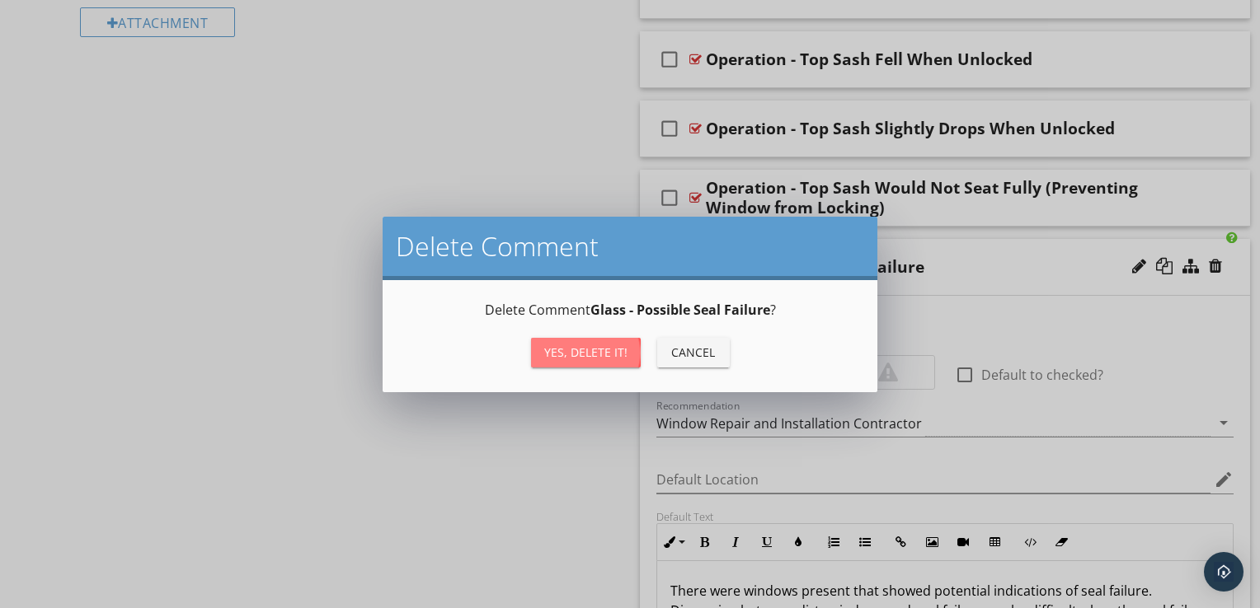
click at [573, 351] on div "Yes, Delete it!" at bounding box center [585, 352] width 83 height 17
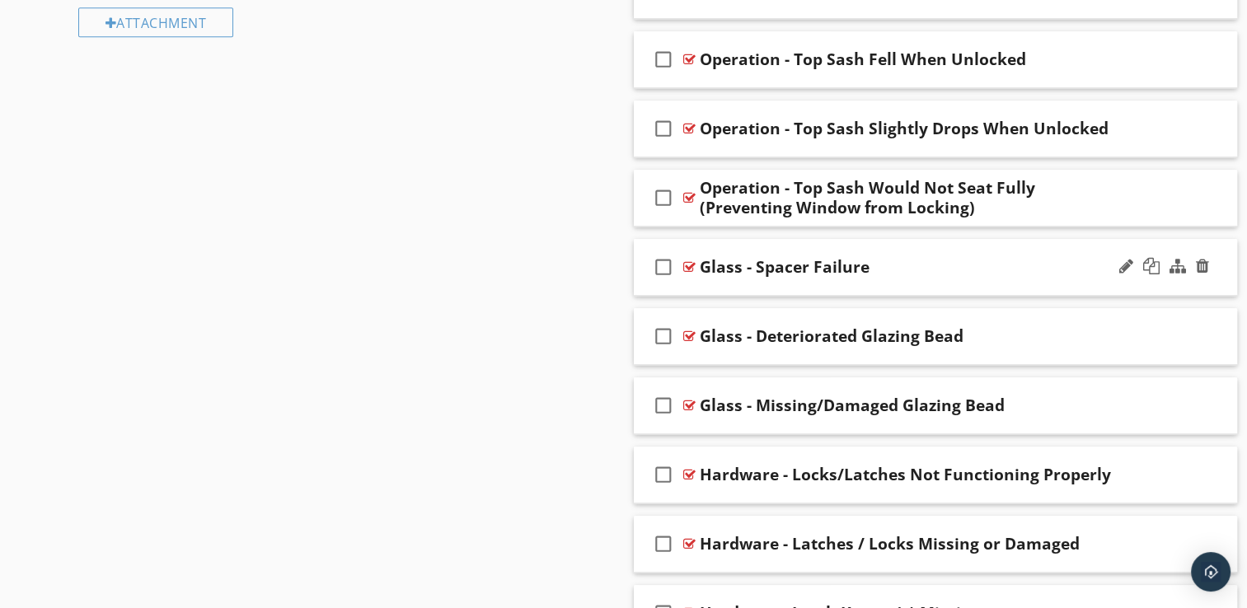
click at [764, 287] on div "check_box_outline_blank Glass - Spacer Failure" at bounding box center [936, 267] width 604 height 57
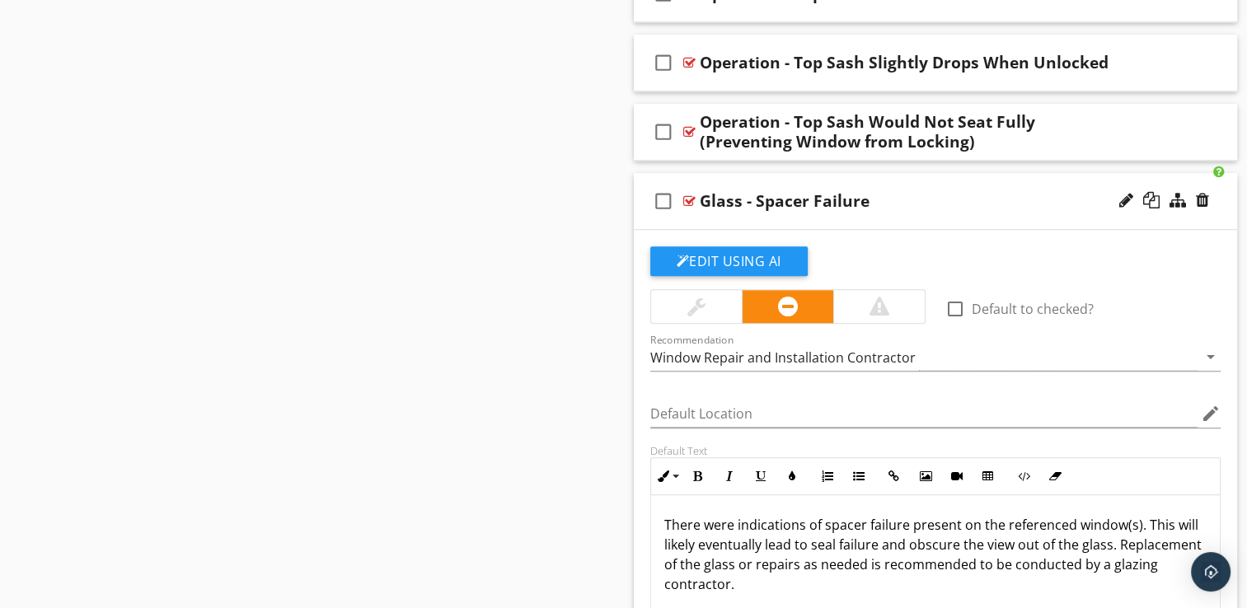
scroll to position [1688, 0]
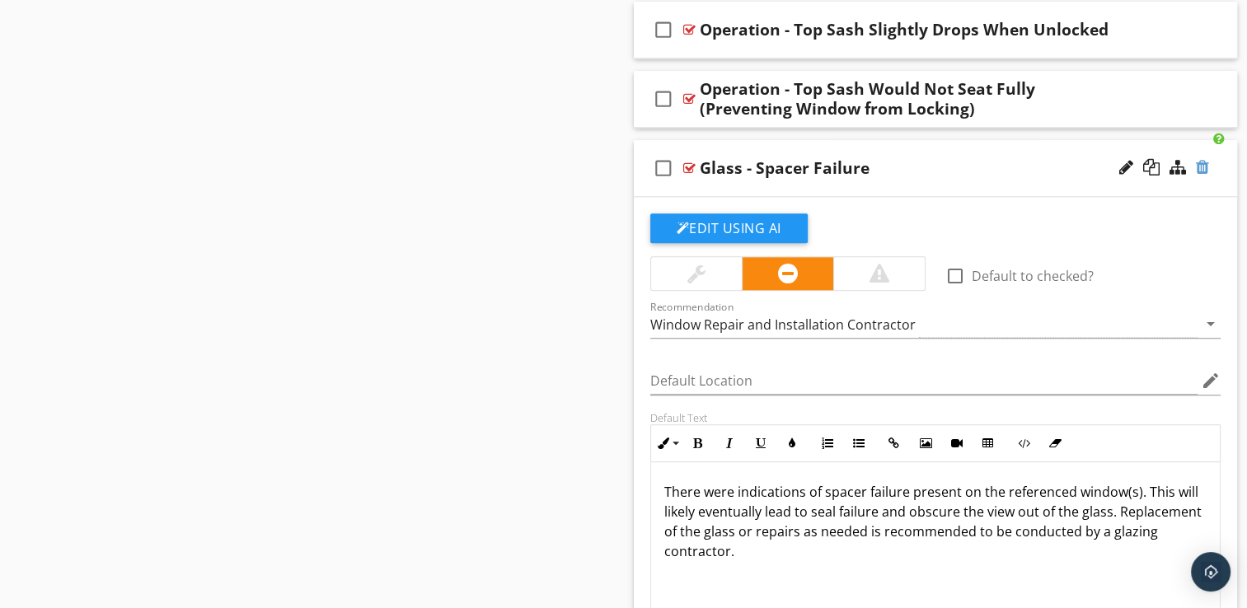
click at [1203, 166] on div at bounding box center [1202, 167] width 13 height 16
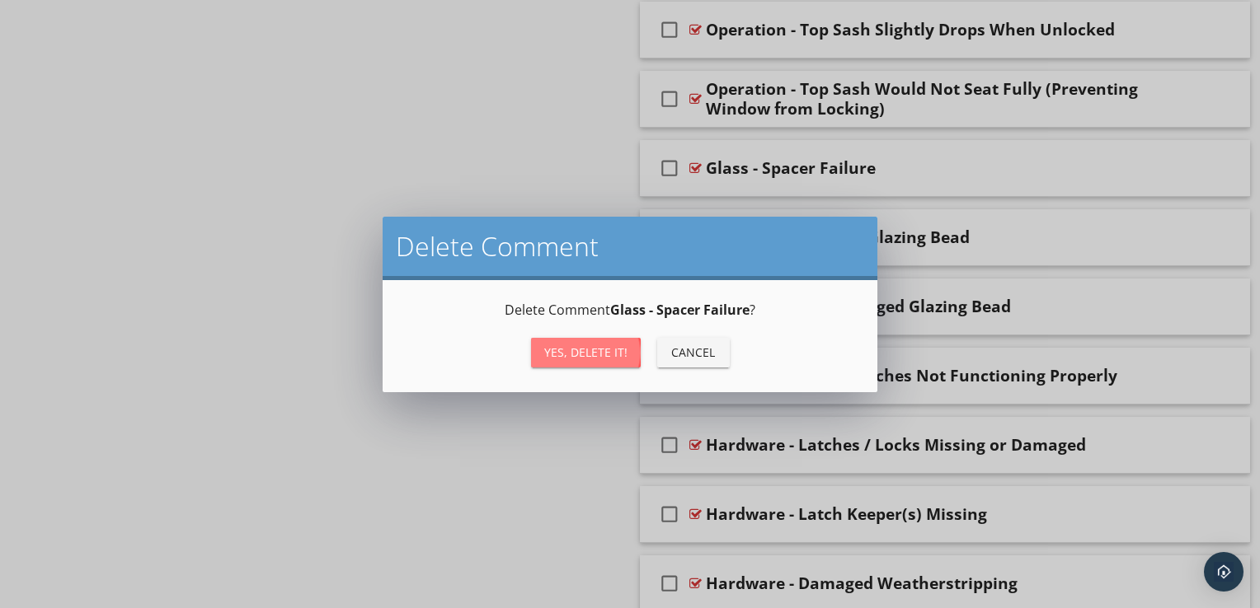
click at [612, 358] on div "Yes, Delete it!" at bounding box center [585, 352] width 83 height 17
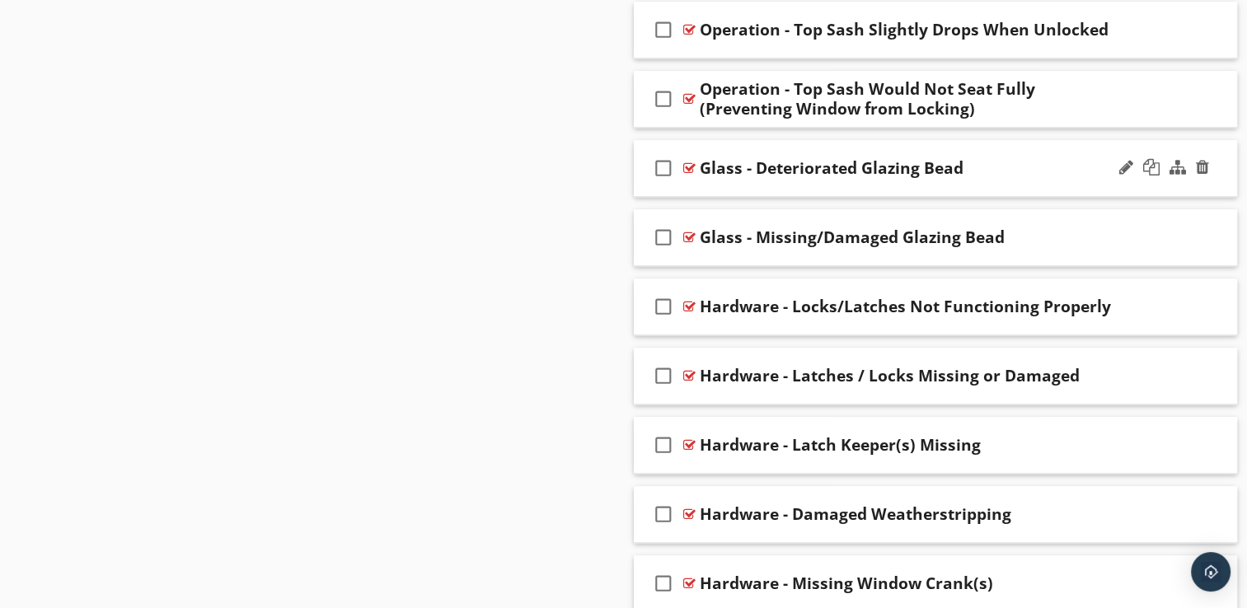
click at [1205, 171] on div at bounding box center [1164, 168] width 96 height 40
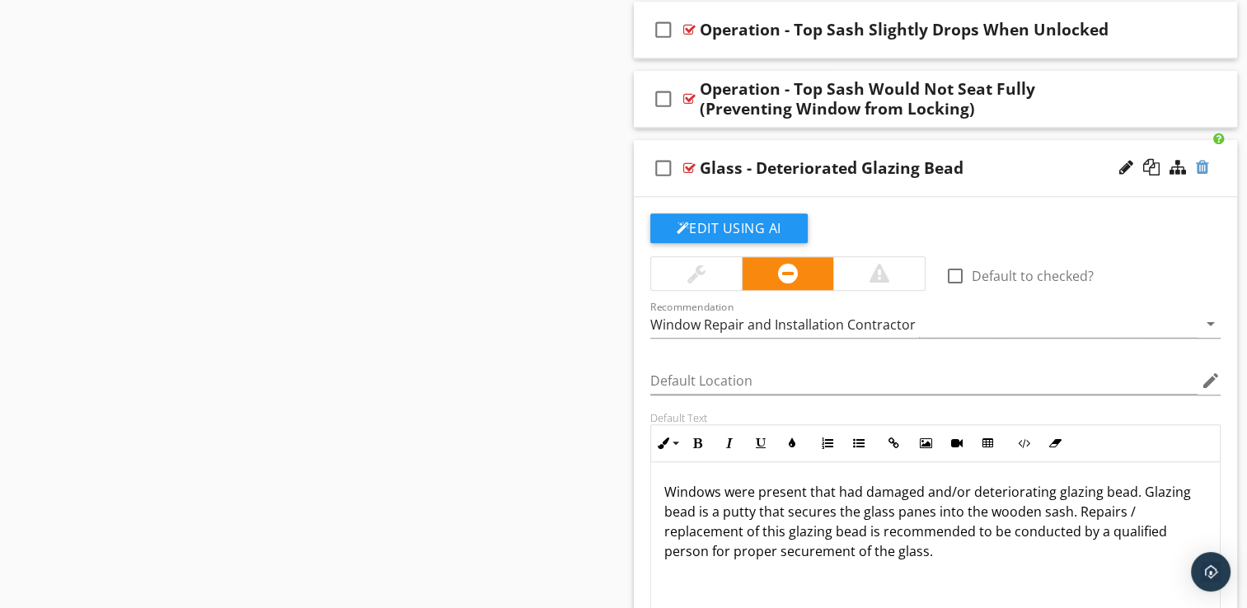
click at [1205, 169] on div at bounding box center [1202, 167] width 13 height 16
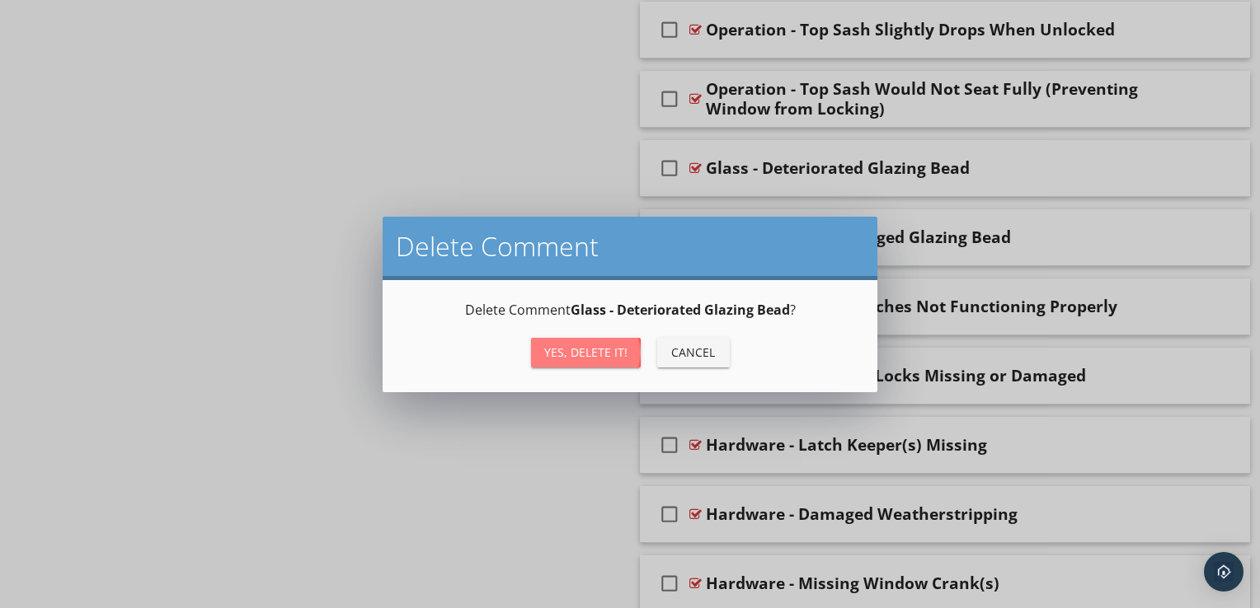
click at [621, 347] on div "Yes, Delete it!" at bounding box center [585, 352] width 83 height 17
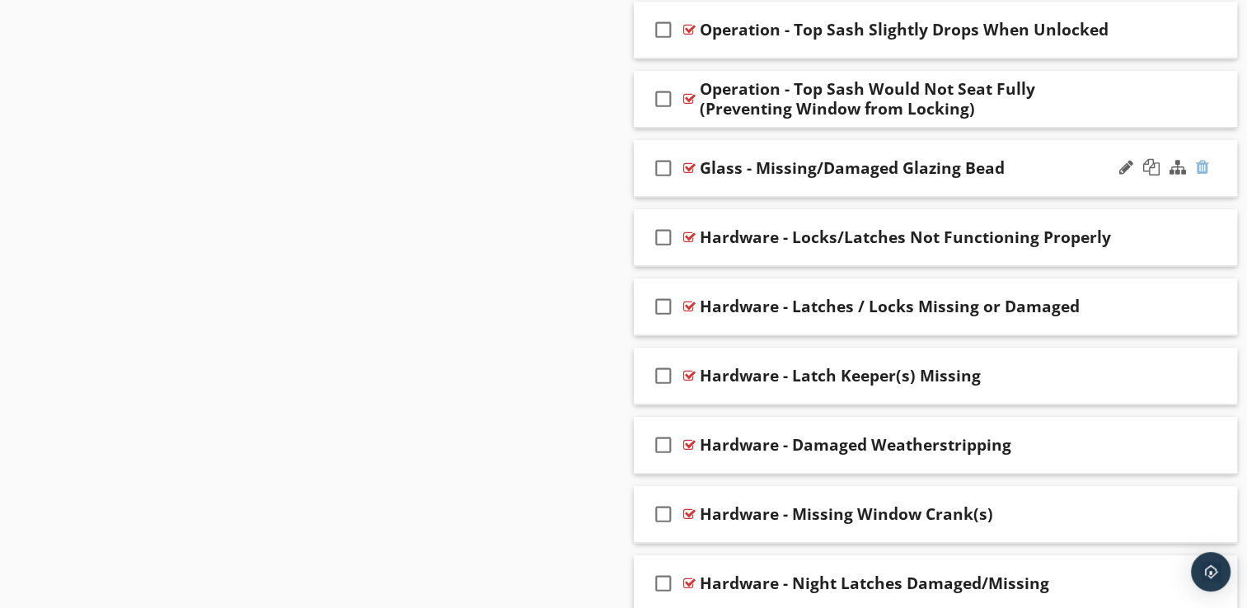
click at [1201, 165] on div at bounding box center [1202, 167] width 13 height 16
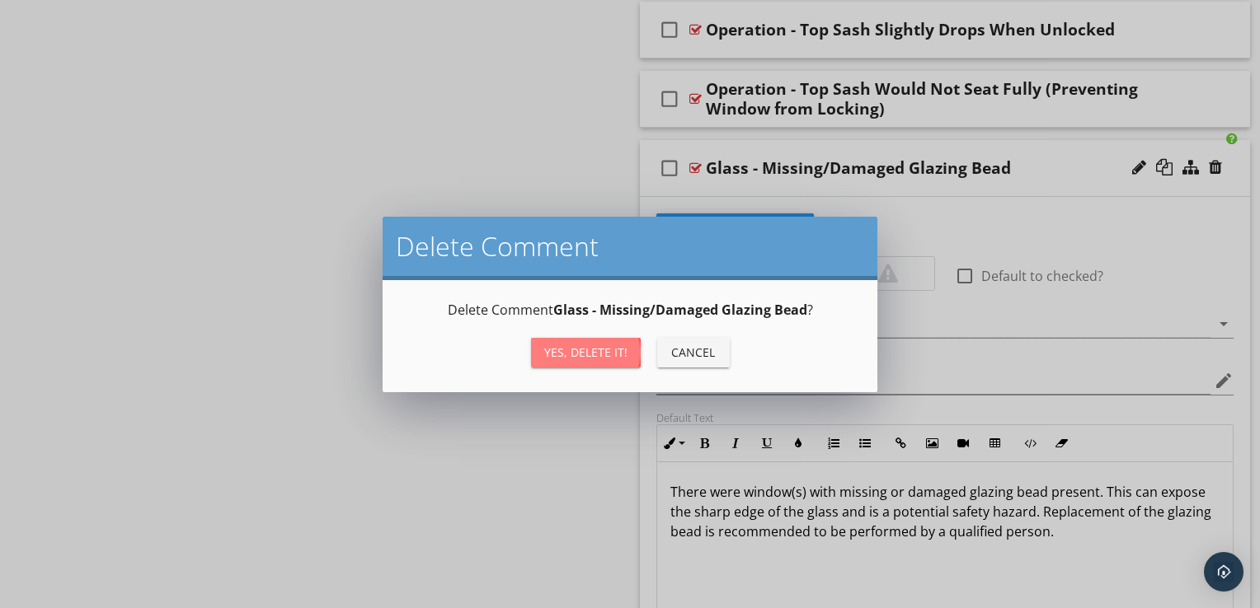
click at [617, 355] on div "Yes, Delete it!" at bounding box center [585, 352] width 83 height 17
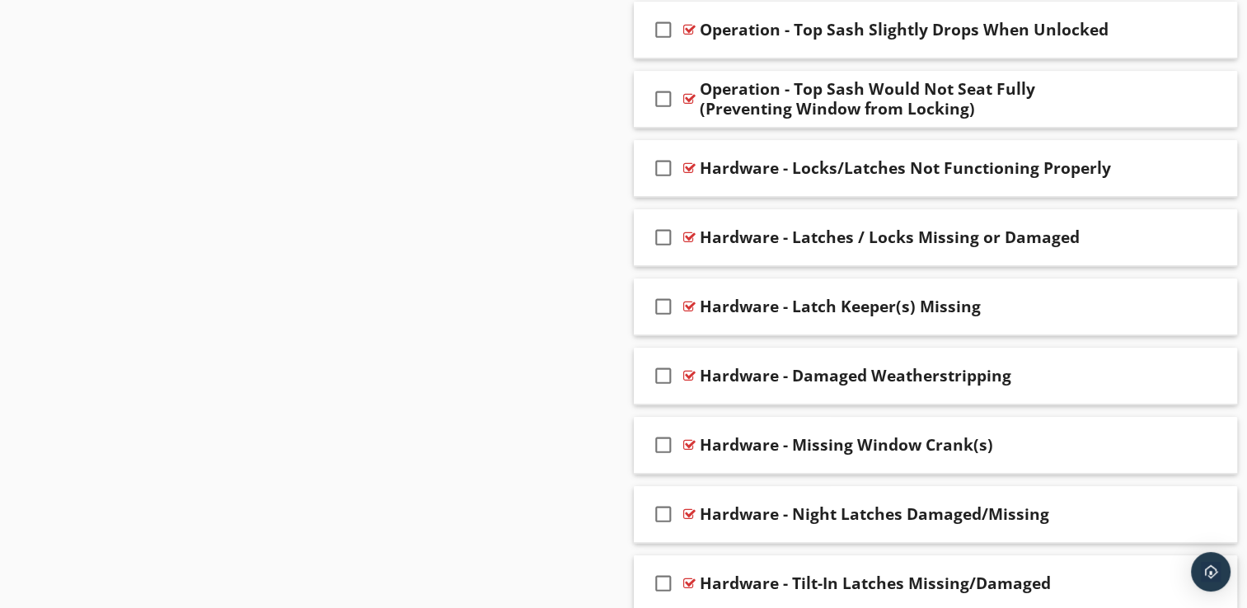
click at [1204, 301] on div at bounding box center [1202, 306] width 13 height 16
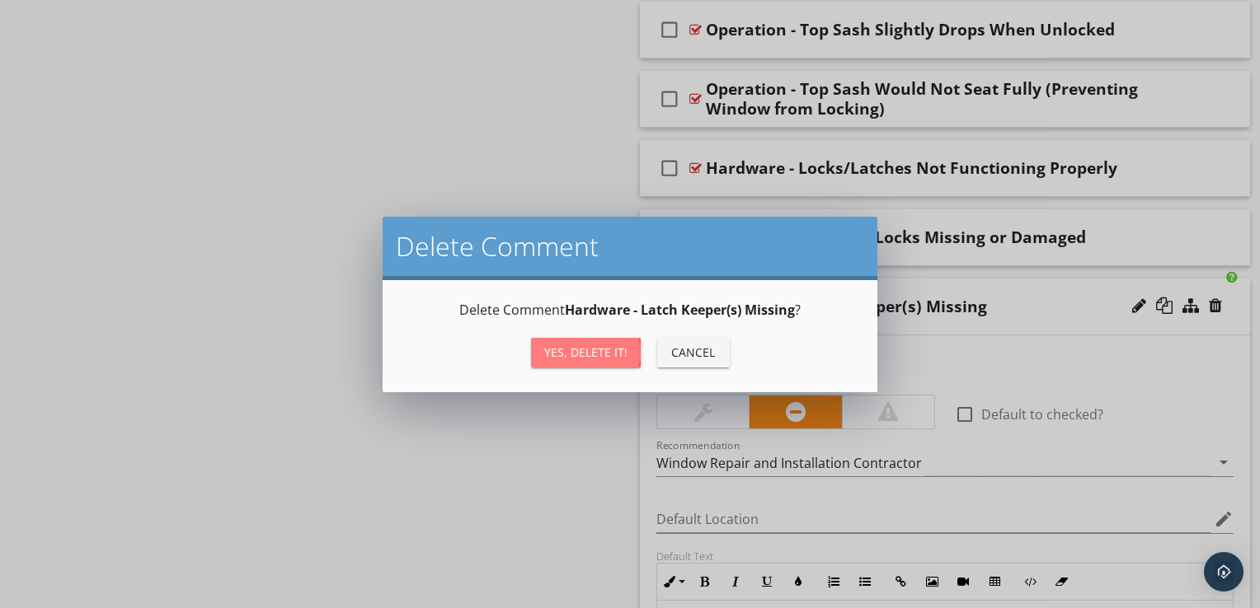
click at [617, 354] on div "Yes, Delete it!" at bounding box center [585, 352] width 83 height 17
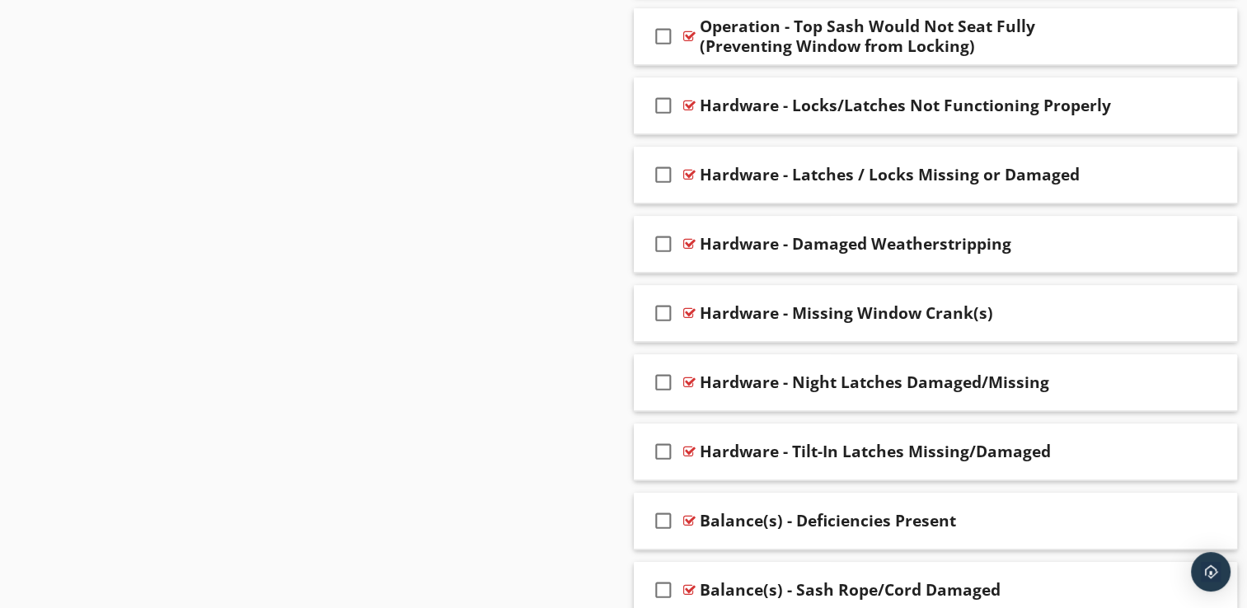
scroll to position [1754, 0]
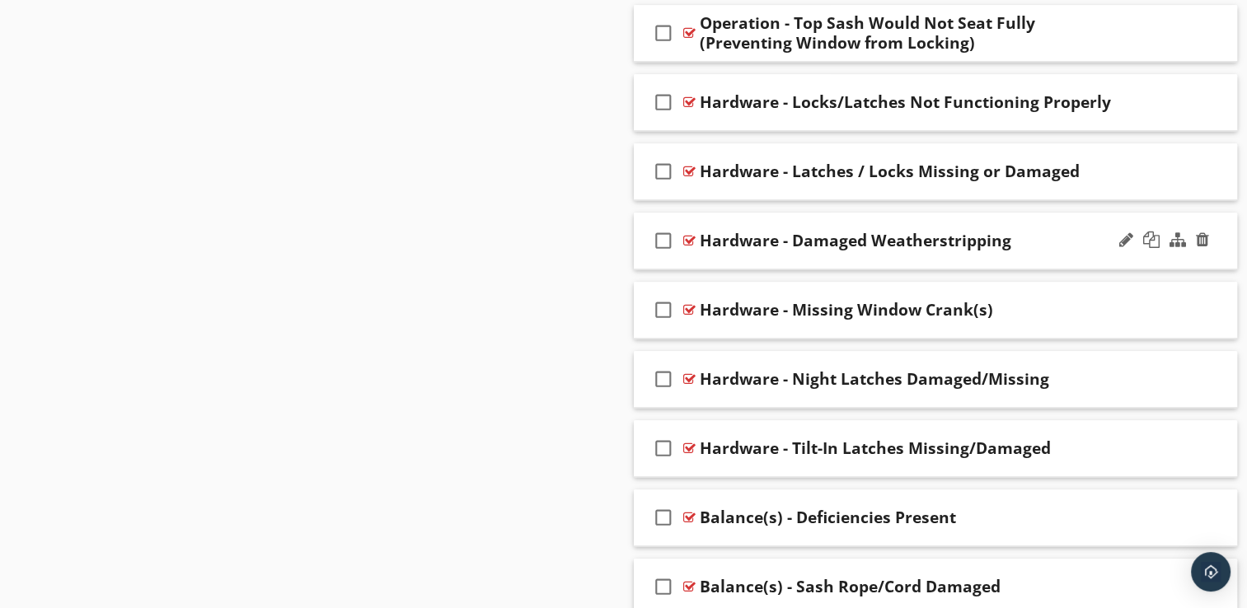
click at [720, 260] on div "check_box_outline_blank Hardware - Damaged Weatherstripping" at bounding box center [936, 241] width 604 height 57
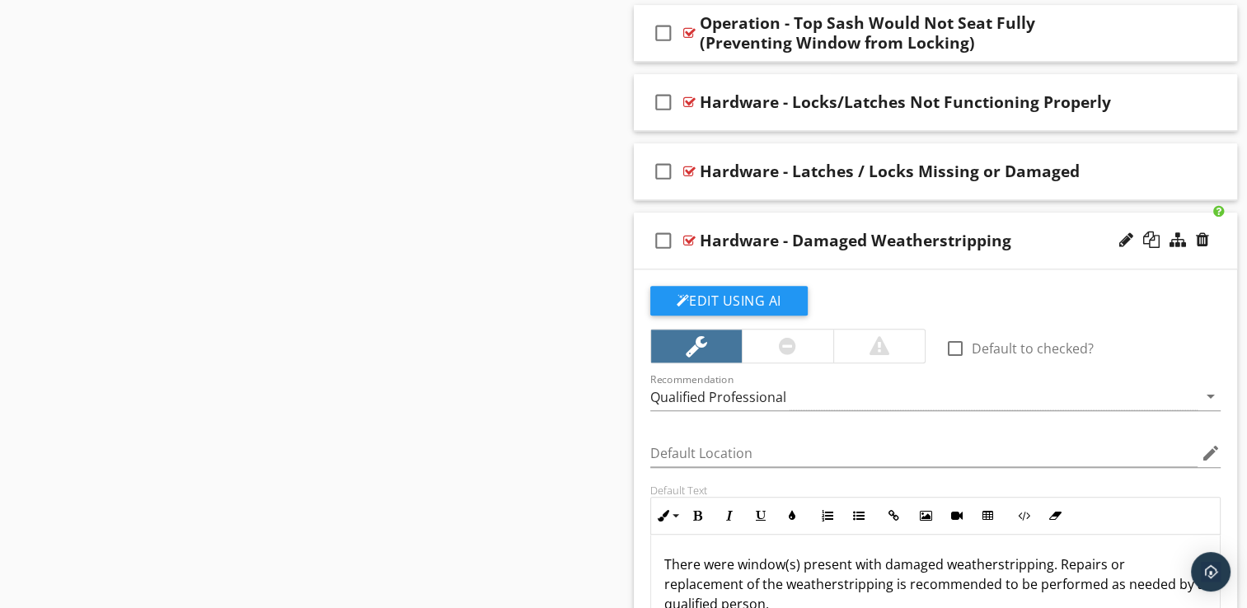
click at [720, 260] on div "check_box_outline_blank Hardware - Damaged Weatherstripping" at bounding box center [936, 241] width 604 height 57
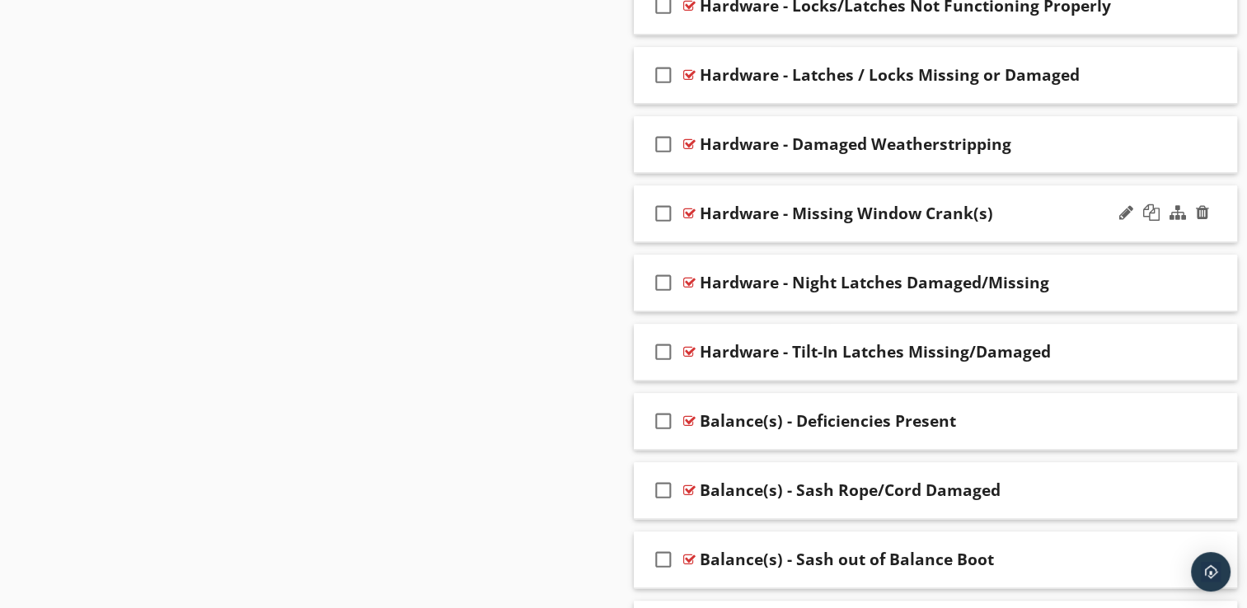
scroll to position [1853, 0]
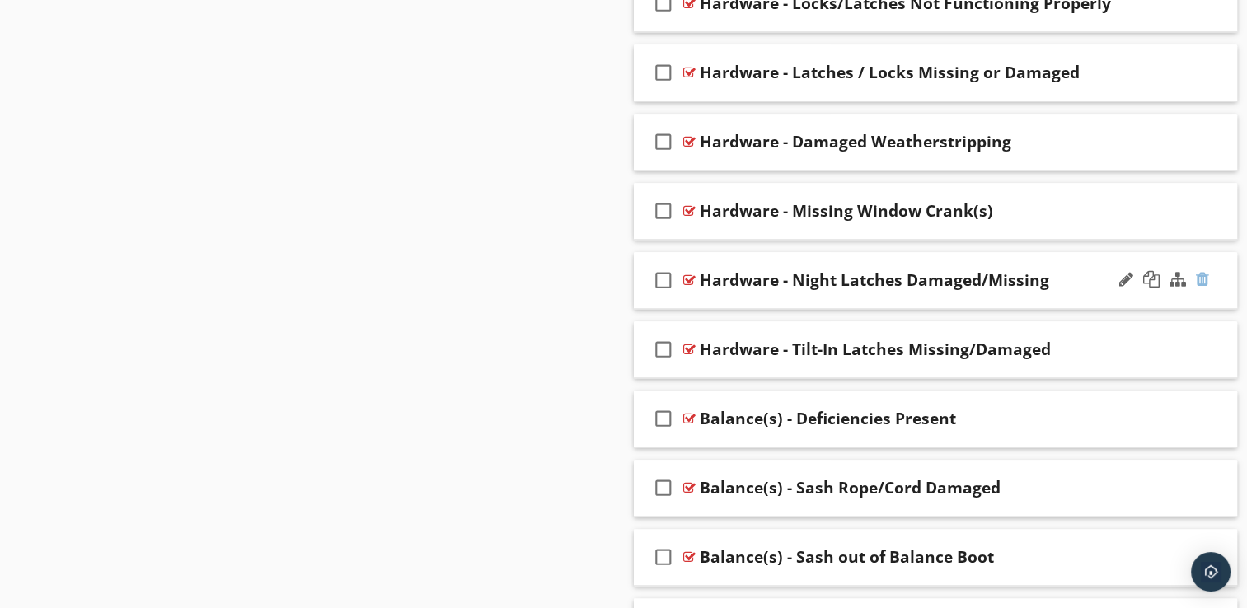
click at [1202, 275] on div at bounding box center [1202, 279] width 13 height 16
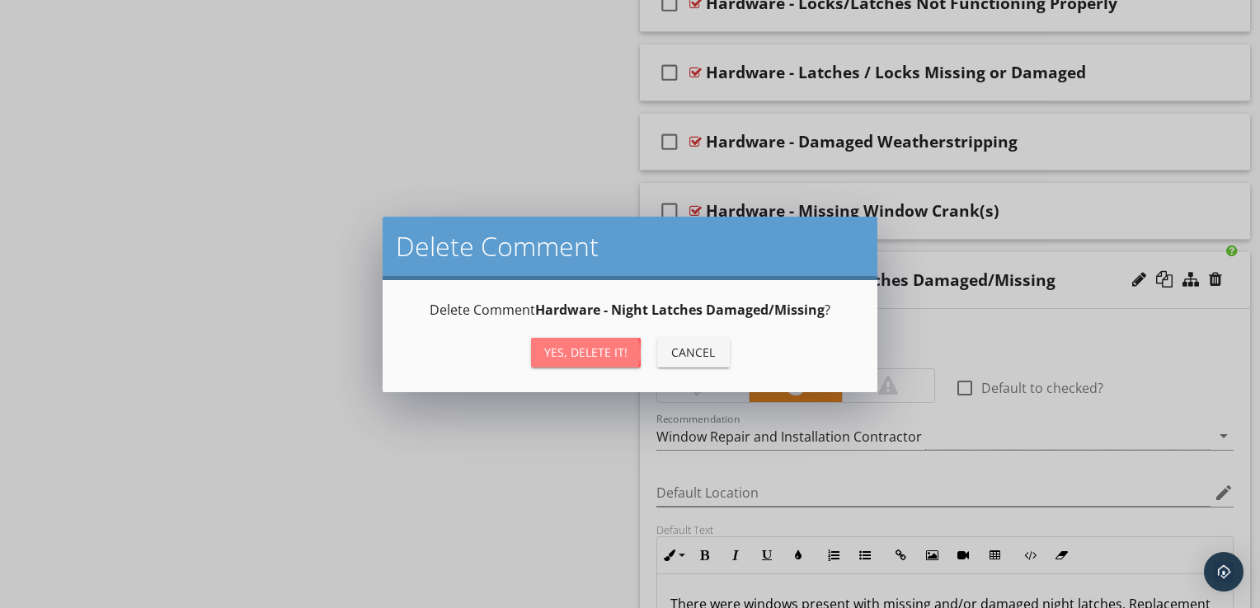
click at [598, 359] on div "Yes, Delete it!" at bounding box center [585, 352] width 83 height 17
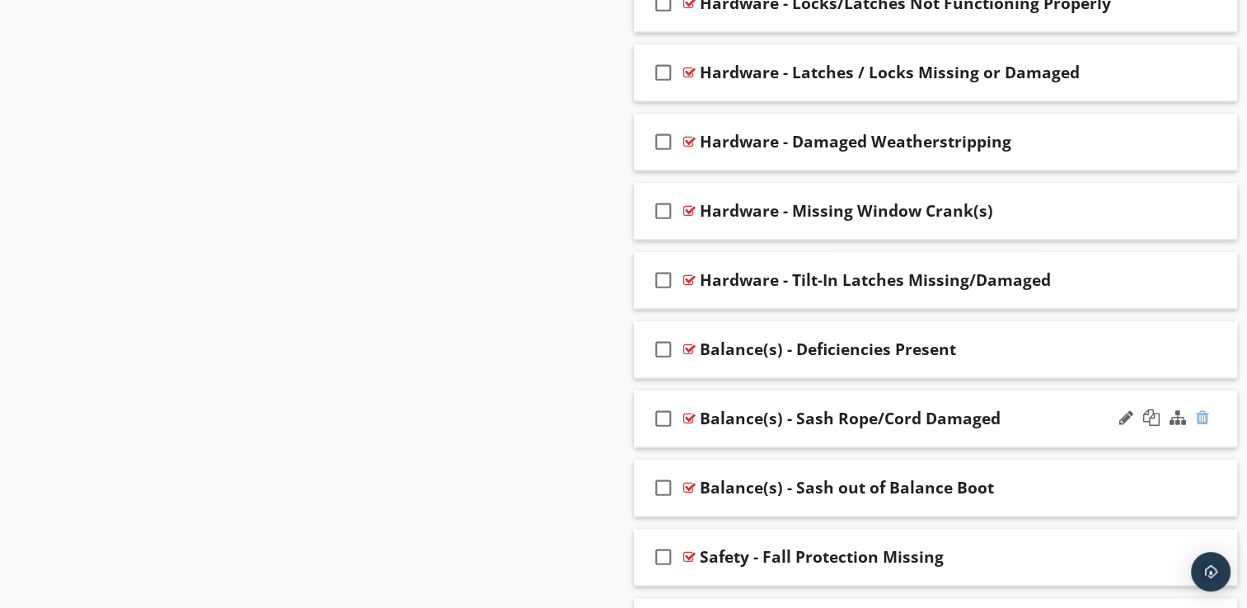
click at [1200, 413] on div at bounding box center [1202, 418] width 13 height 16
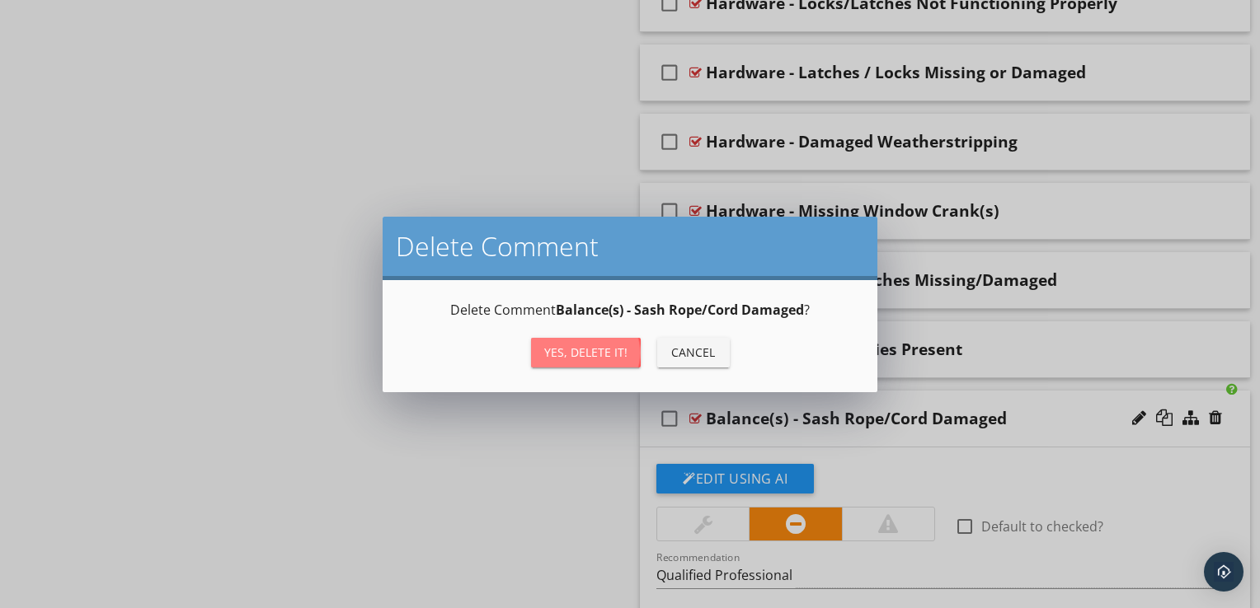
click at [600, 354] on div "Yes, Delete it!" at bounding box center [585, 352] width 83 height 17
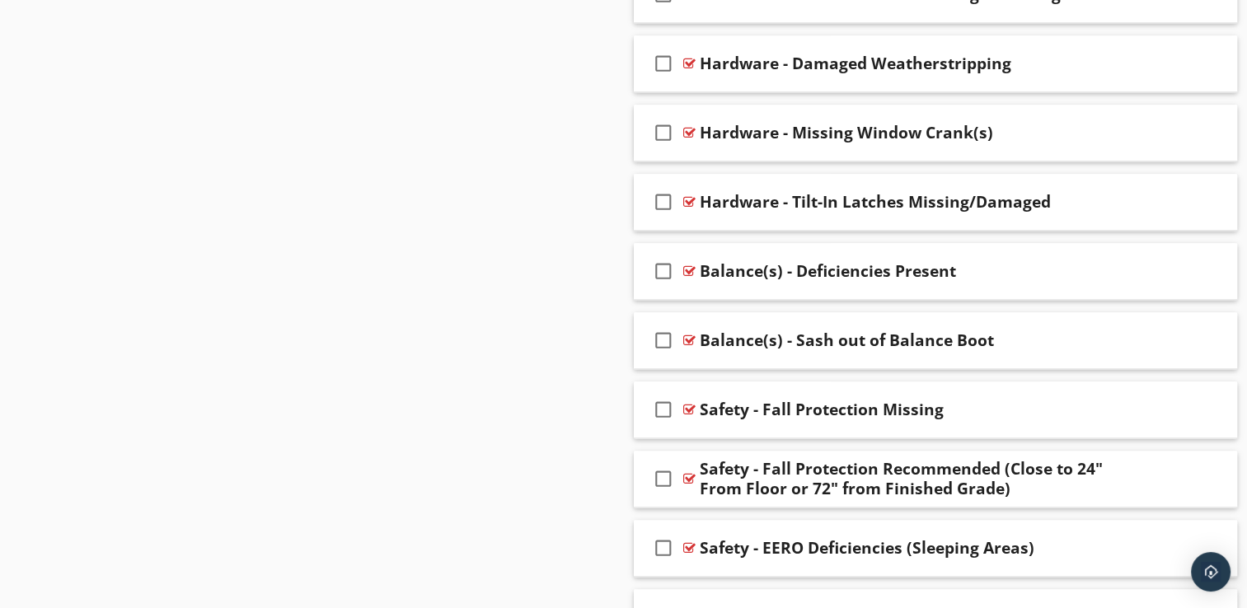
scroll to position [1952, 0]
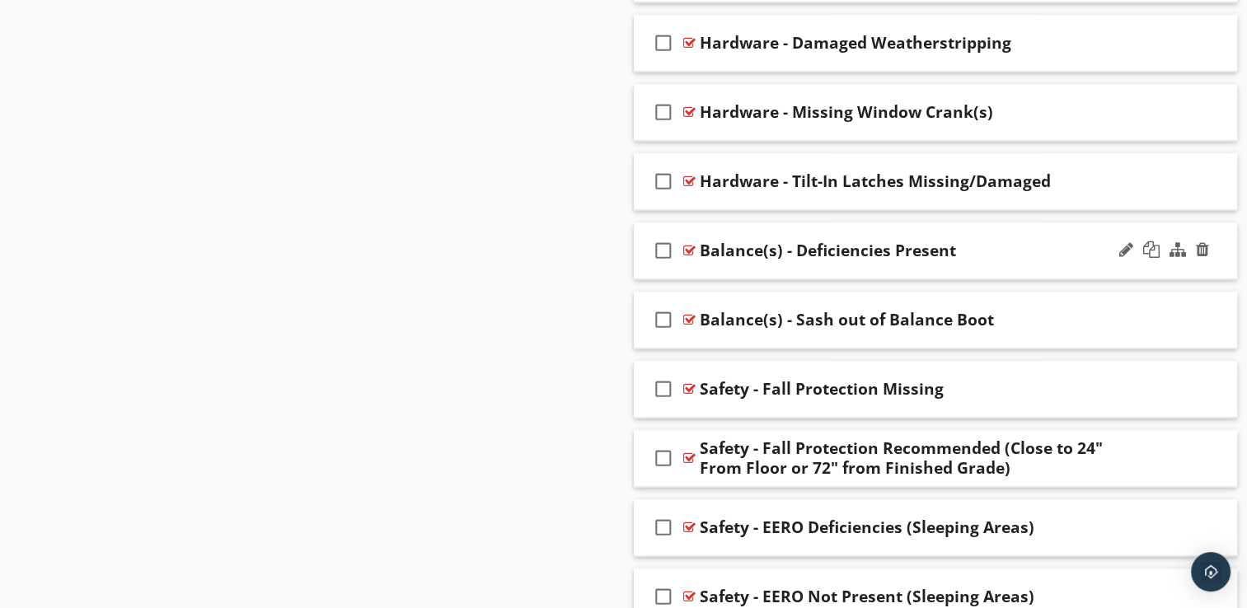
click at [726, 269] on div "check_box_outline_blank Balance(s) - Deficiencies Present" at bounding box center [936, 251] width 604 height 57
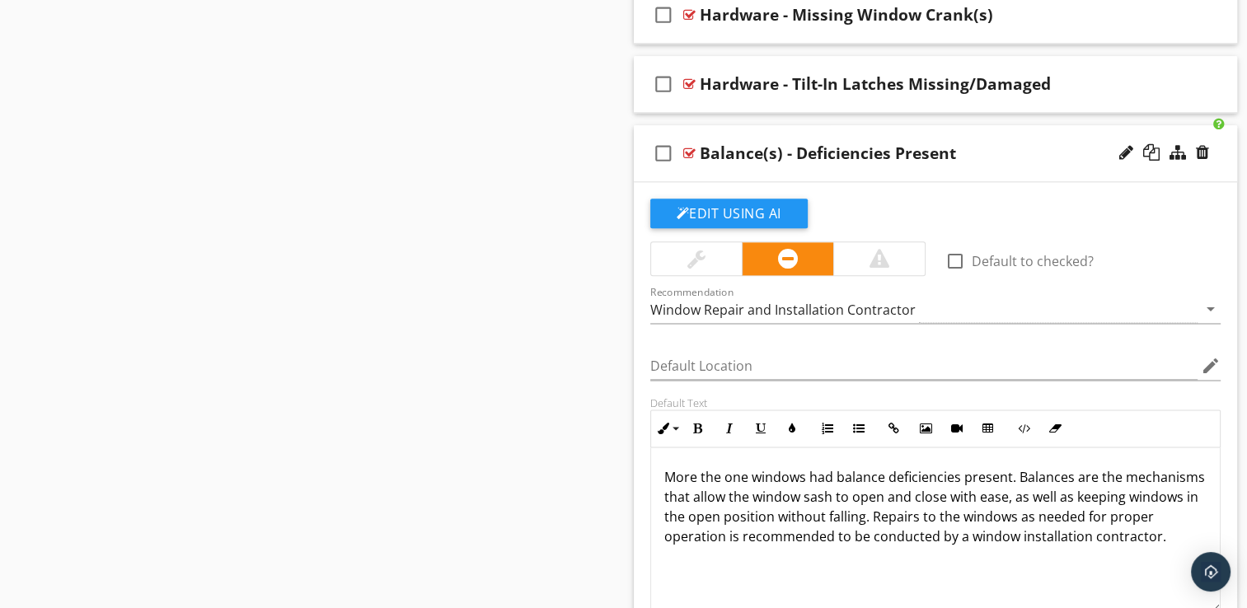
scroll to position [2051, 0]
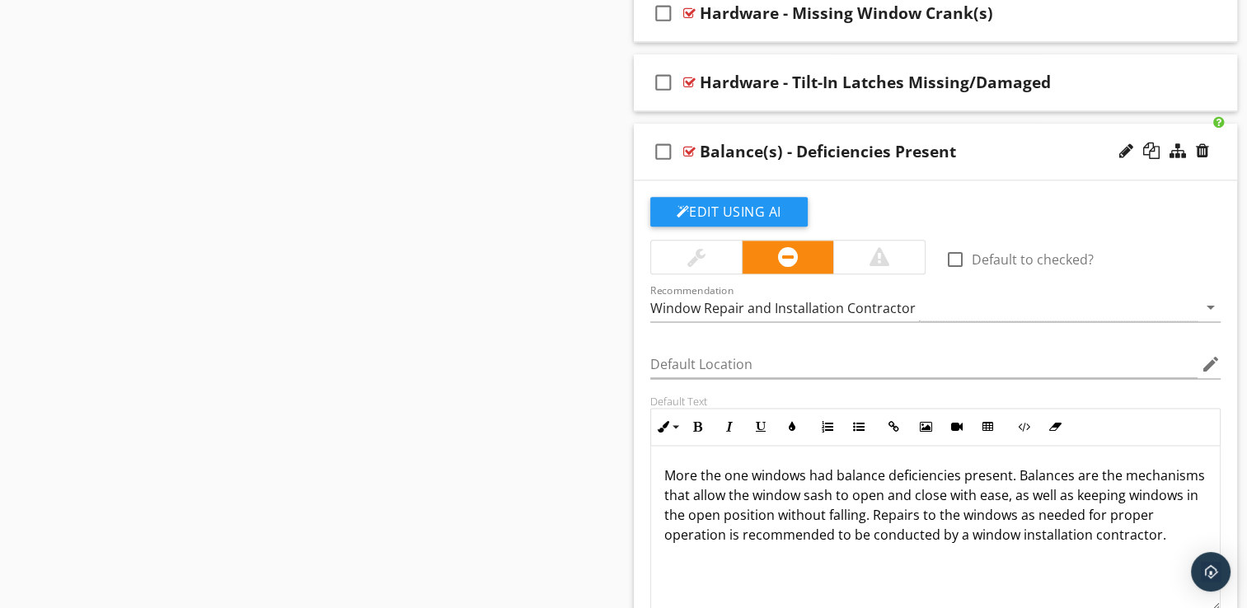
click at [758, 470] on p "More the one windows had balance deficiencies present. Balances are the mechani…" at bounding box center [935, 505] width 543 height 79
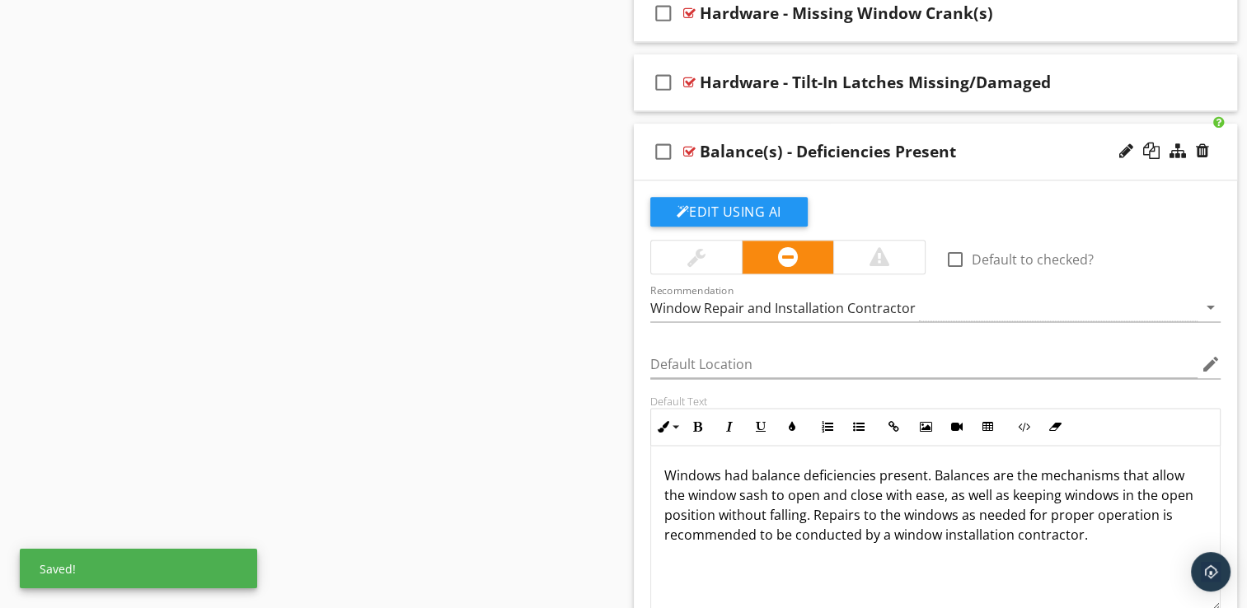
click at [715, 471] on p "Windows had balance deficiencies present. Balances are the mechanisms that allo…" at bounding box center [935, 505] width 543 height 79
click at [713, 469] on p "Window(s) had balance deficiencies present. Balances are the mechanisms that al…" at bounding box center [935, 505] width 543 height 79
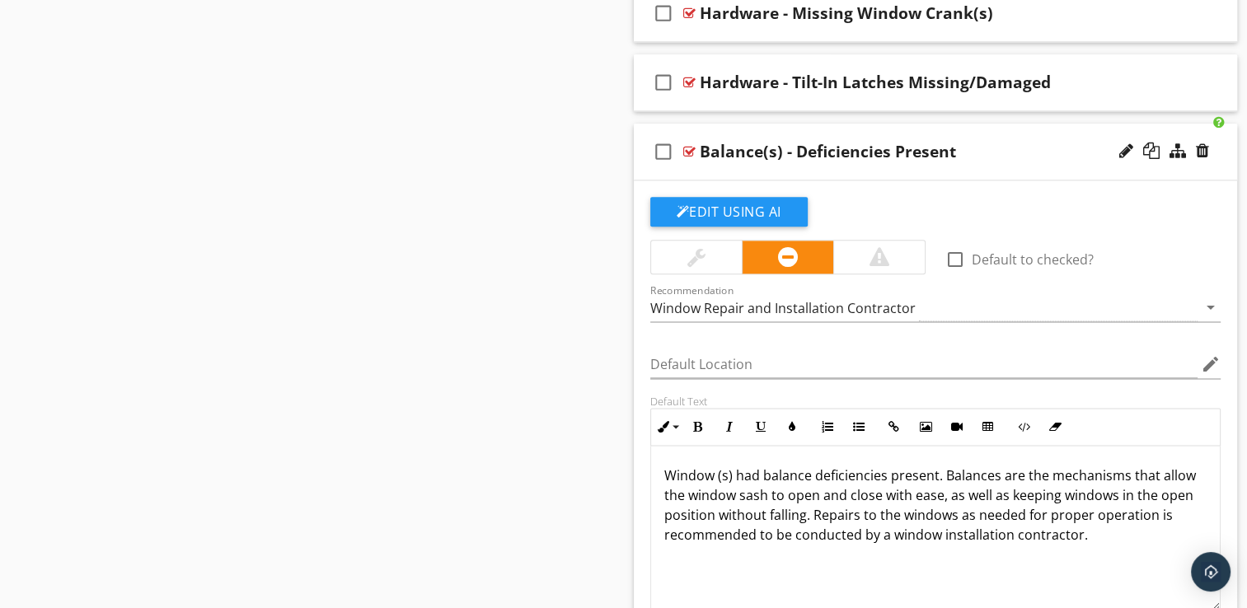
click at [758, 473] on p "Window (s) had balance deficiencies present. Balances are the mechanisms that a…" at bounding box center [935, 505] width 543 height 79
click at [890, 164] on div "check_box_outline_blank Balance(s) - Deficiencies Present" at bounding box center [936, 152] width 604 height 57
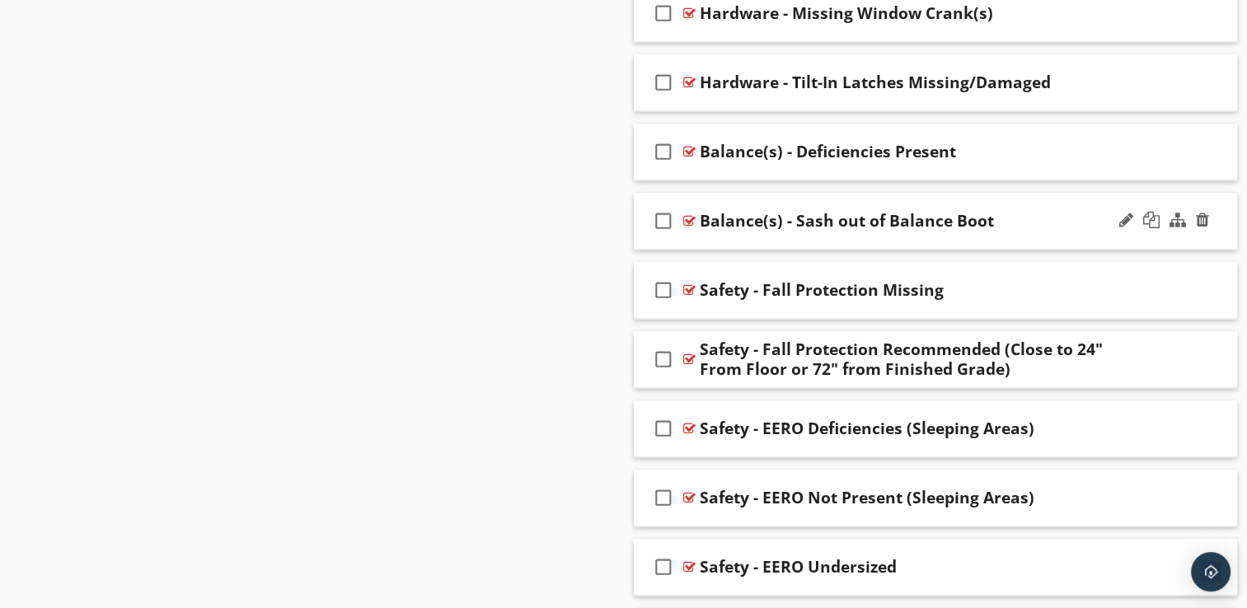
click at [1096, 239] on div "check_box_outline_blank Balance(s) - Sash out of Balance Boot" at bounding box center [936, 221] width 604 height 57
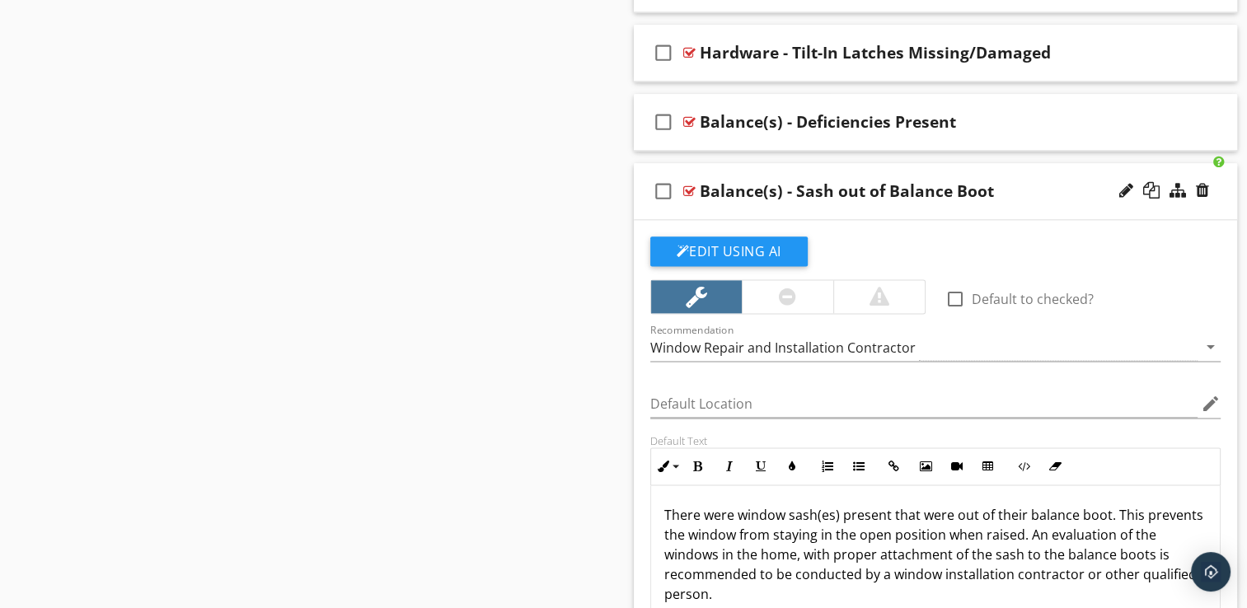
scroll to position [2084, 0]
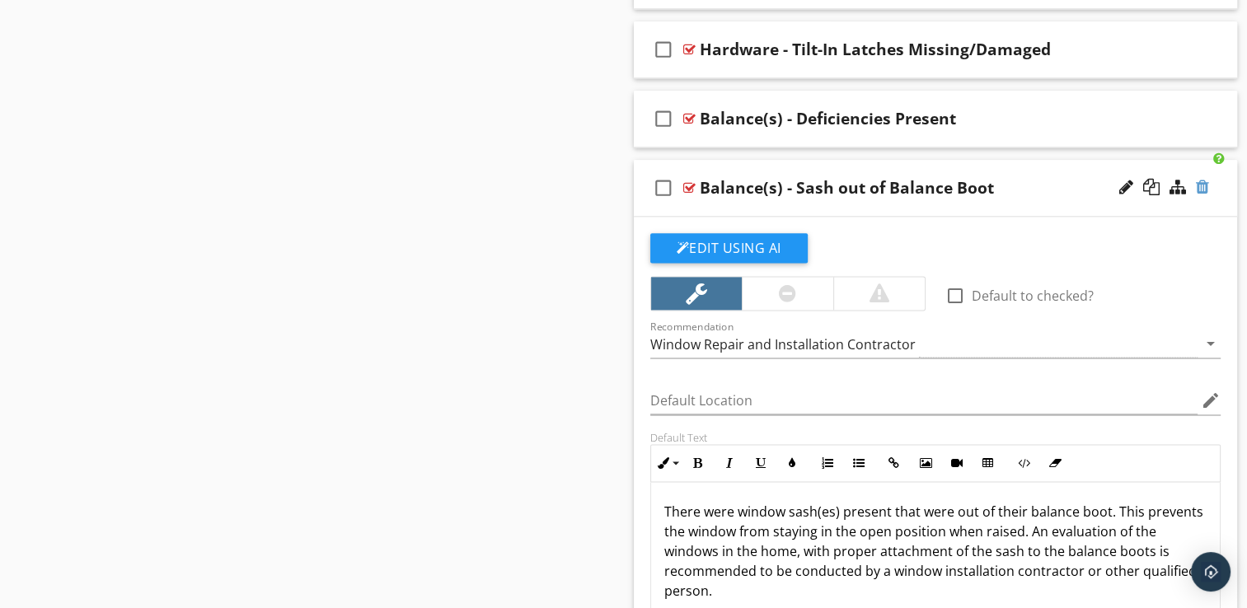
click at [1203, 184] on div at bounding box center [1202, 187] width 13 height 16
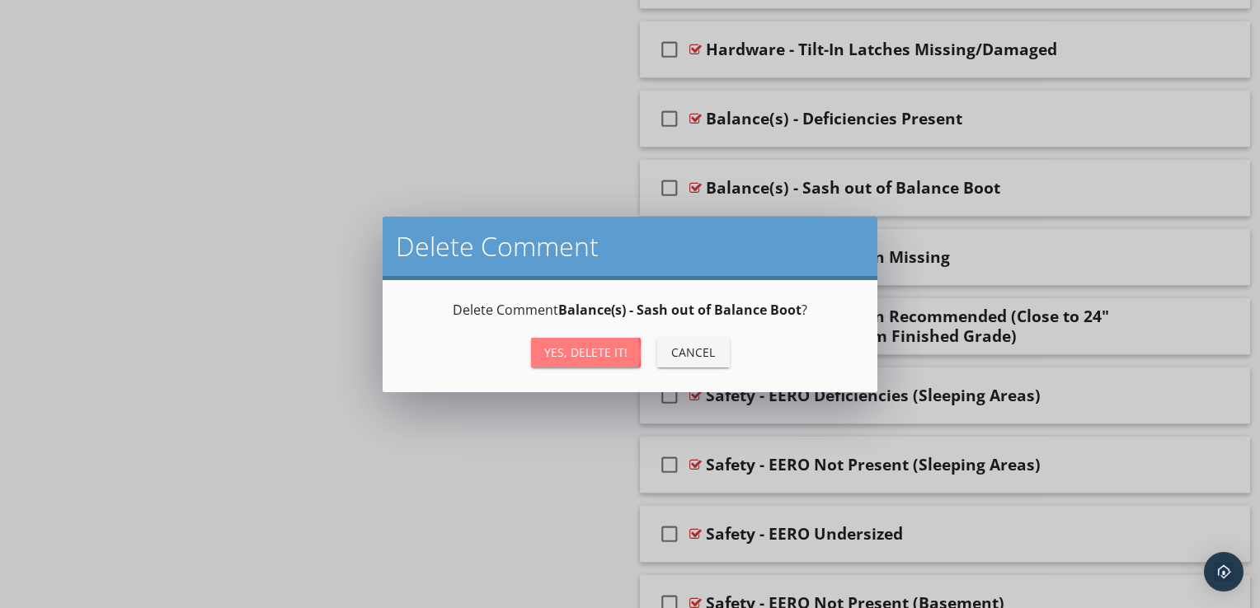
click at [590, 341] on button "Yes, Delete it!" at bounding box center [586, 353] width 110 height 30
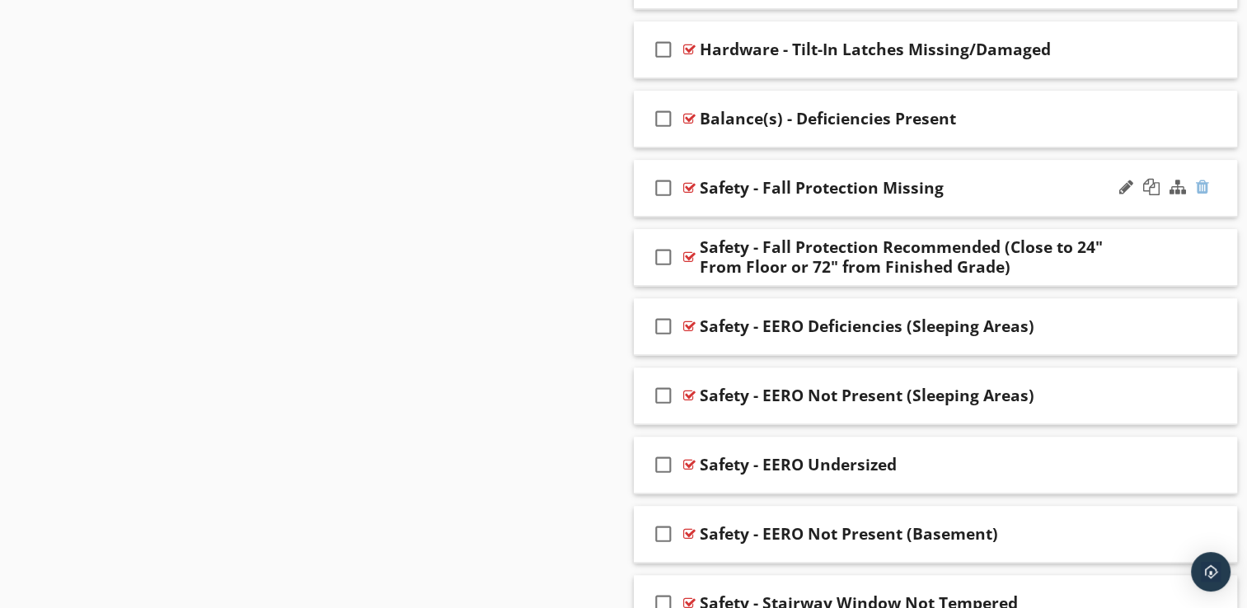
click at [1202, 185] on div at bounding box center [1202, 187] width 13 height 16
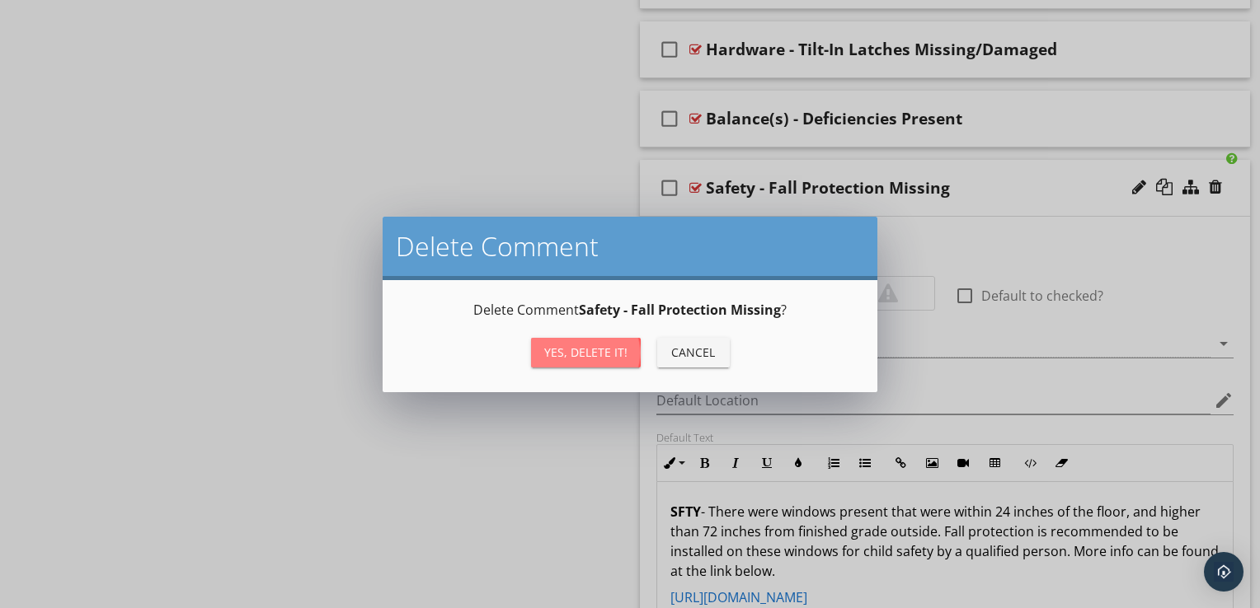
click at [618, 354] on div "Yes, Delete it!" at bounding box center [585, 352] width 83 height 17
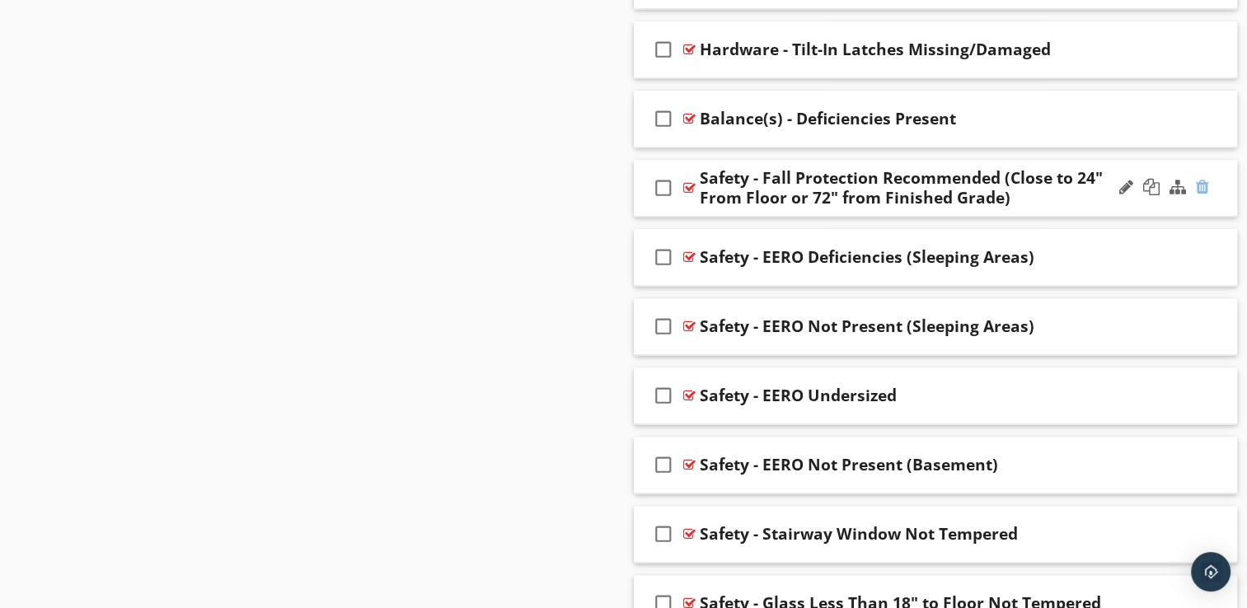
click at [1201, 181] on div at bounding box center [1202, 187] width 13 height 16
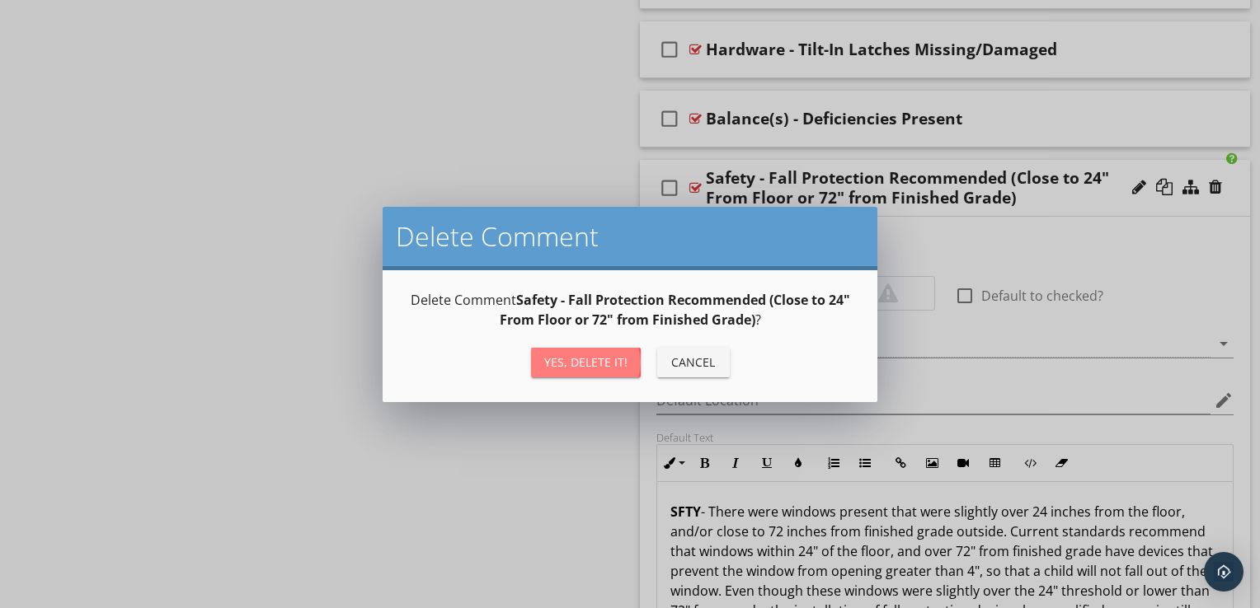
click at [584, 371] on button "Yes, Delete it!" at bounding box center [586, 363] width 110 height 30
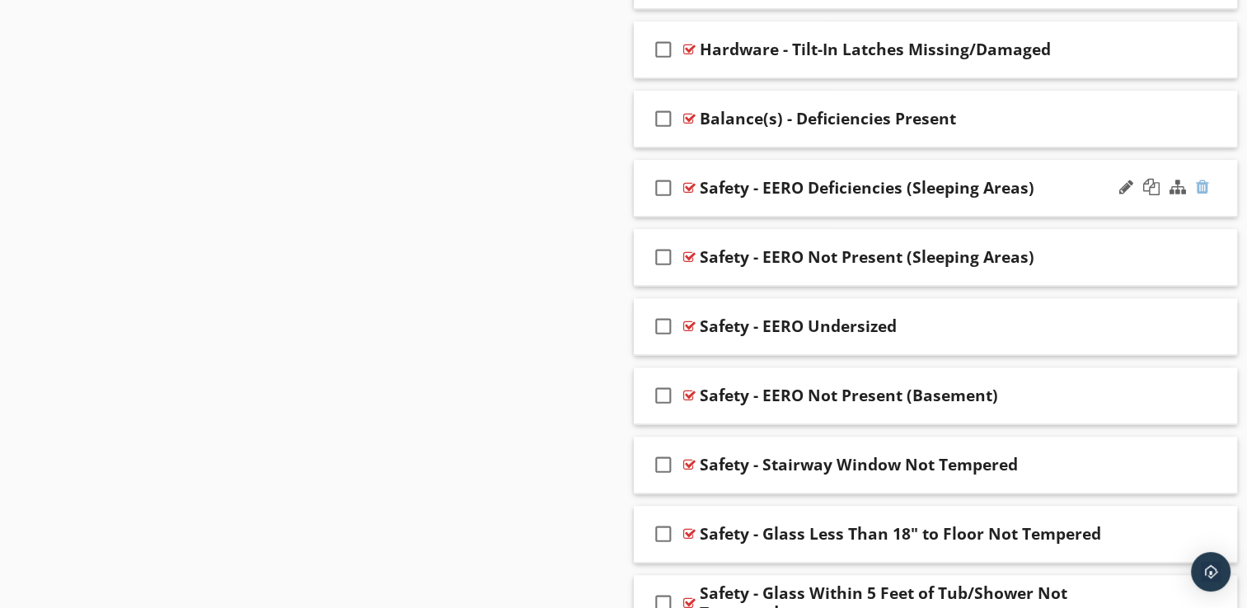
click at [1200, 182] on div at bounding box center [1202, 187] width 13 height 16
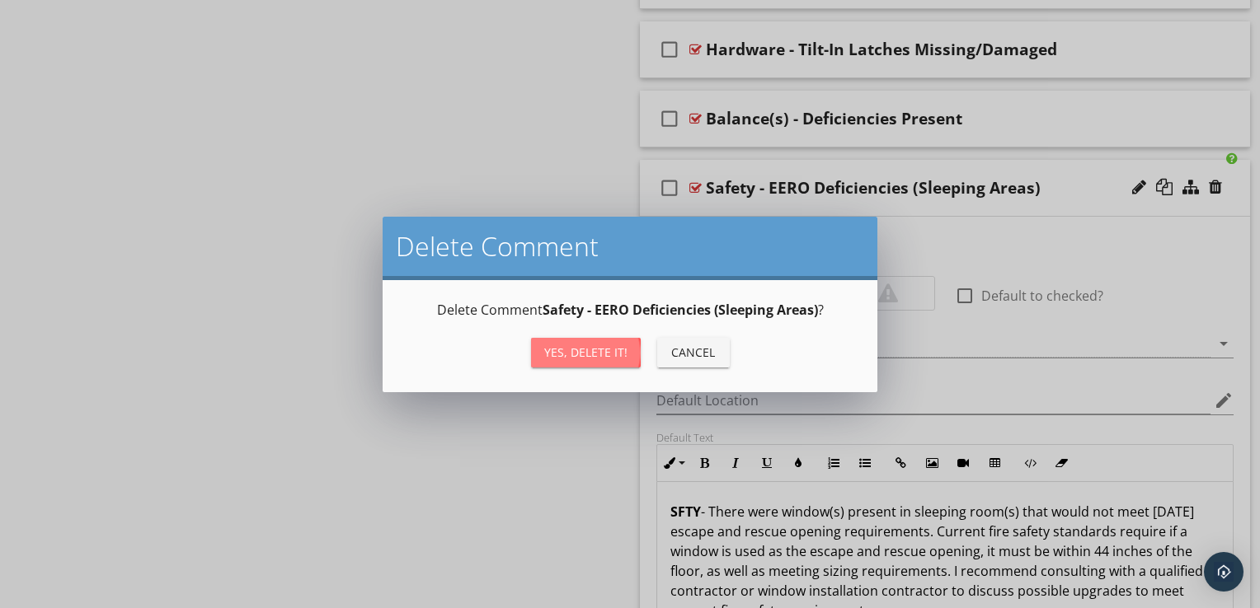
click at [616, 344] on div "Yes, Delete it!" at bounding box center [585, 352] width 83 height 17
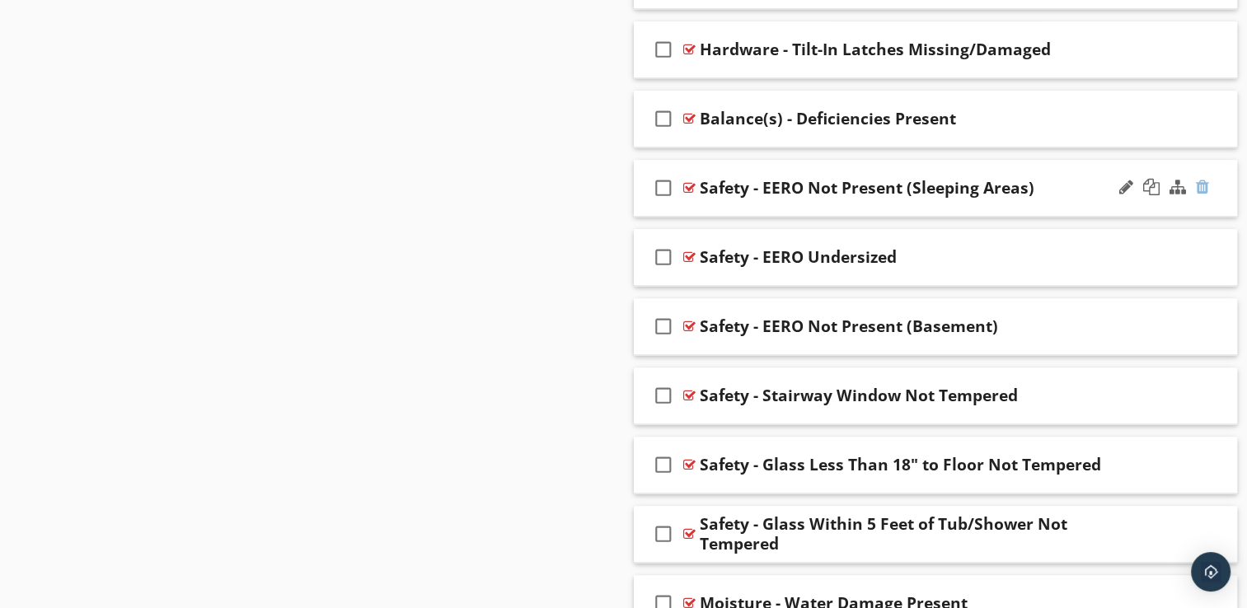
click at [1200, 187] on div at bounding box center [1202, 187] width 13 height 16
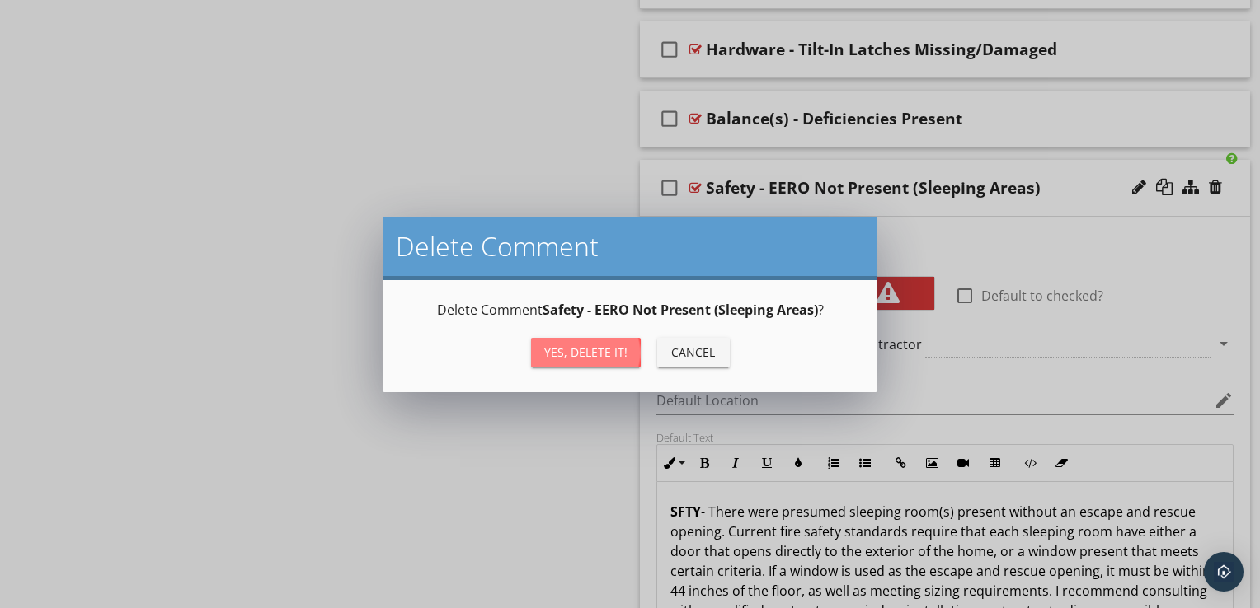
click at [581, 342] on button "Yes, Delete it!" at bounding box center [586, 353] width 110 height 30
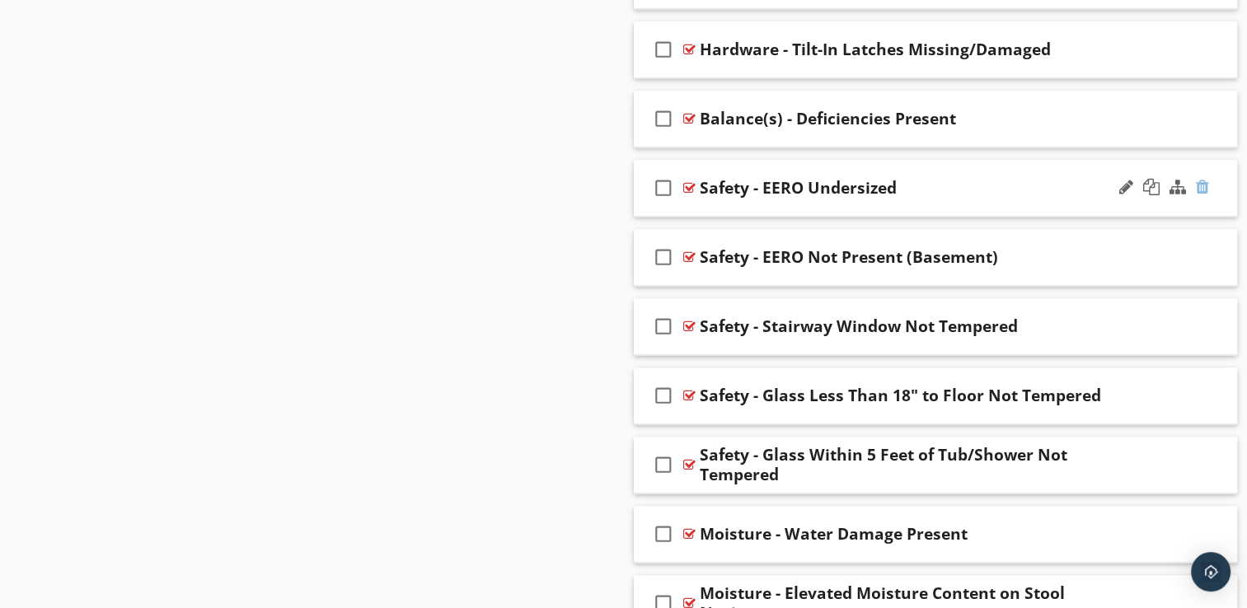
click at [1203, 186] on div at bounding box center [1202, 187] width 13 height 16
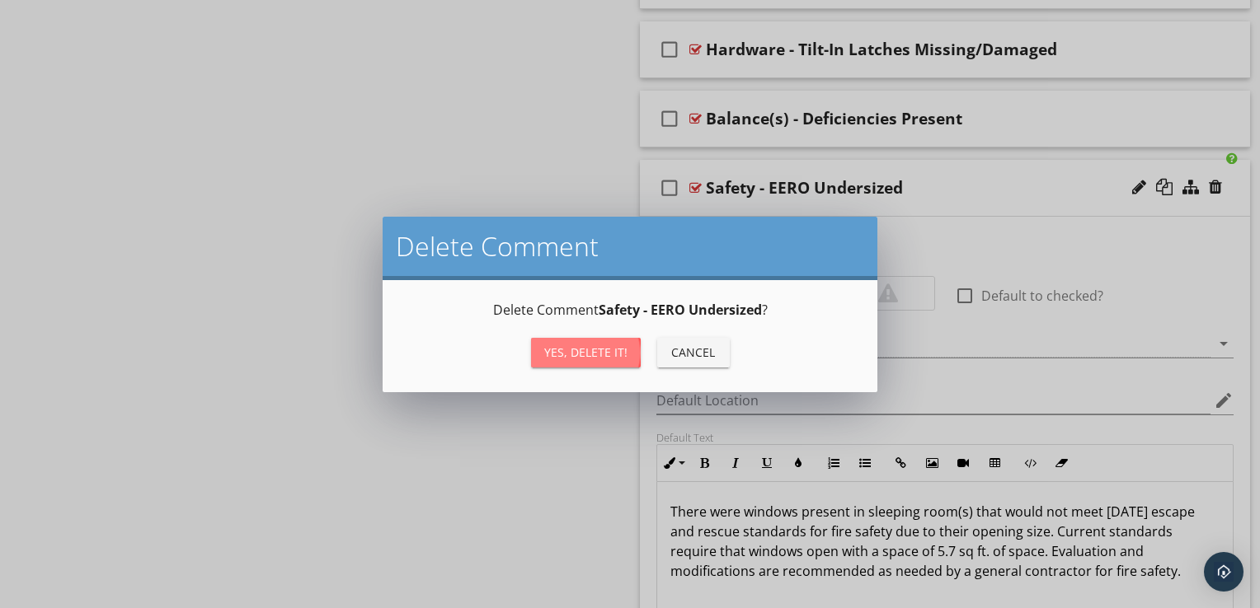
click at [577, 348] on div "Yes, Delete it!" at bounding box center [585, 352] width 83 height 17
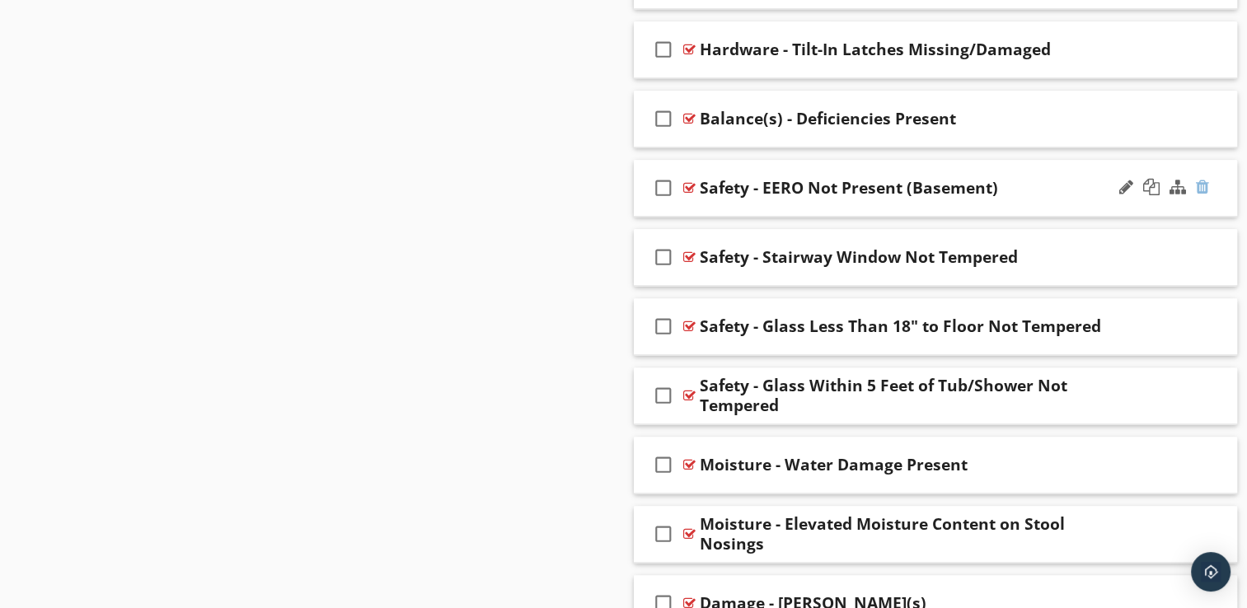
click at [1201, 184] on div at bounding box center [1202, 187] width 13 height 16
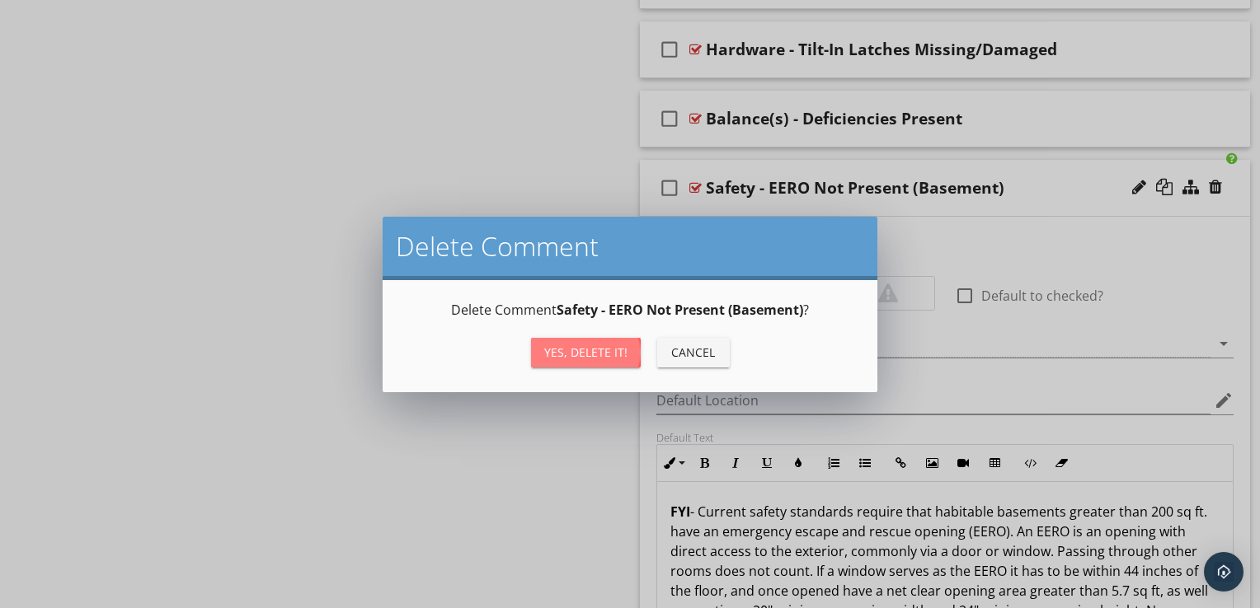
click at [594, 362] on button "Yes, Delete it!" at bounding box center [586, 353] width 110 height 30
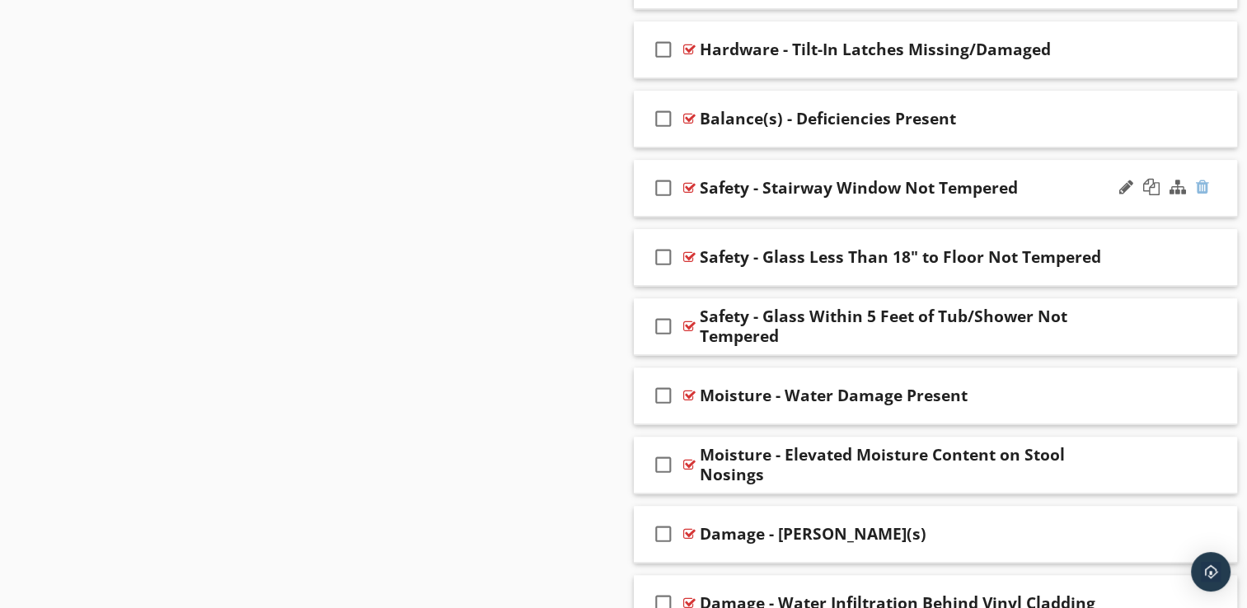
click at [1201, 179] on div at bounding box center [1202, 187] width 13 height 16
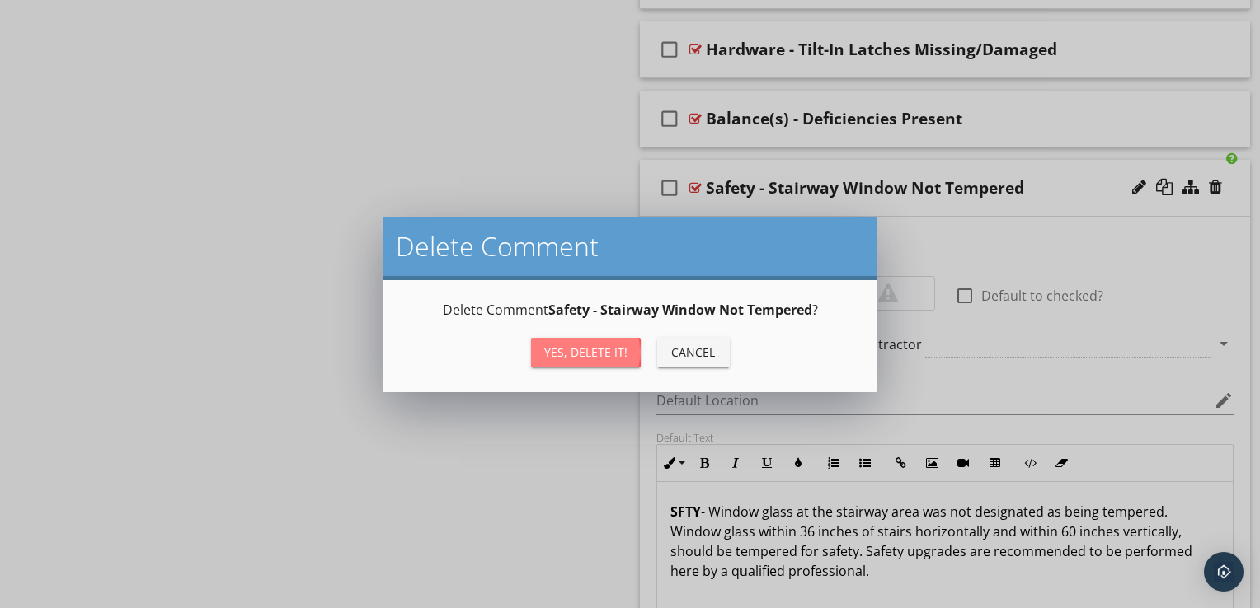
click at [584, 351] on div "Yes, Delete it!" at bounding box center [585, 352] width 83 height 17
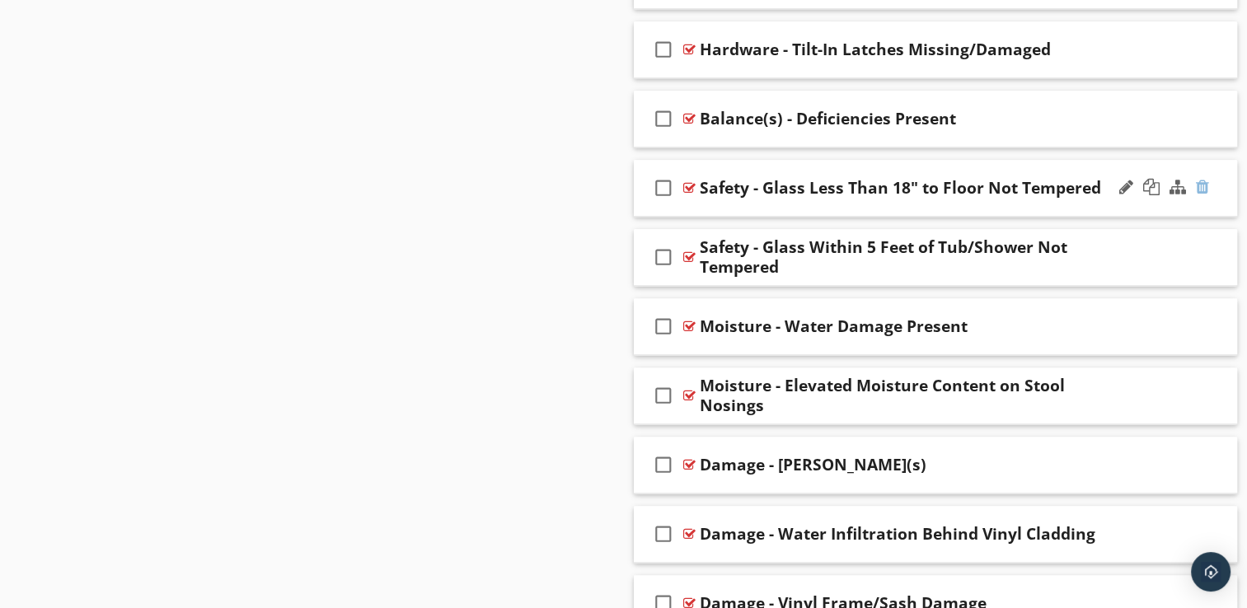
click at [1202, 187] on div at bounding box center [1202, 187] width 13 height 16
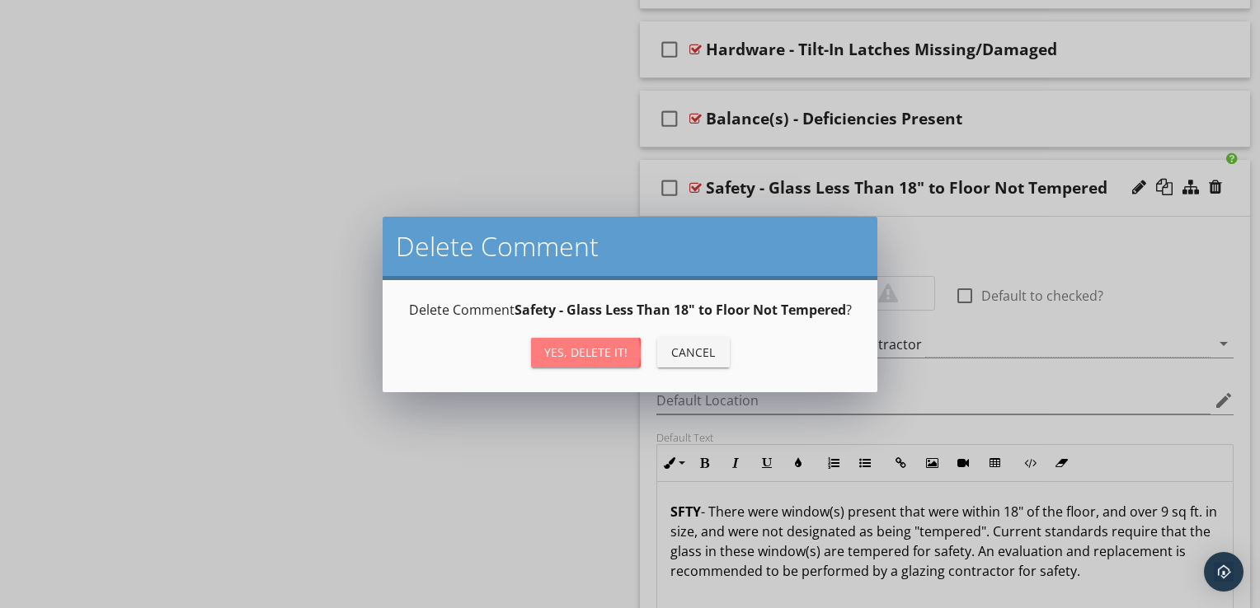
click at [626, 343] on button "Yes, Delete it!" at bounding box center [586, 353] width 110 height 30
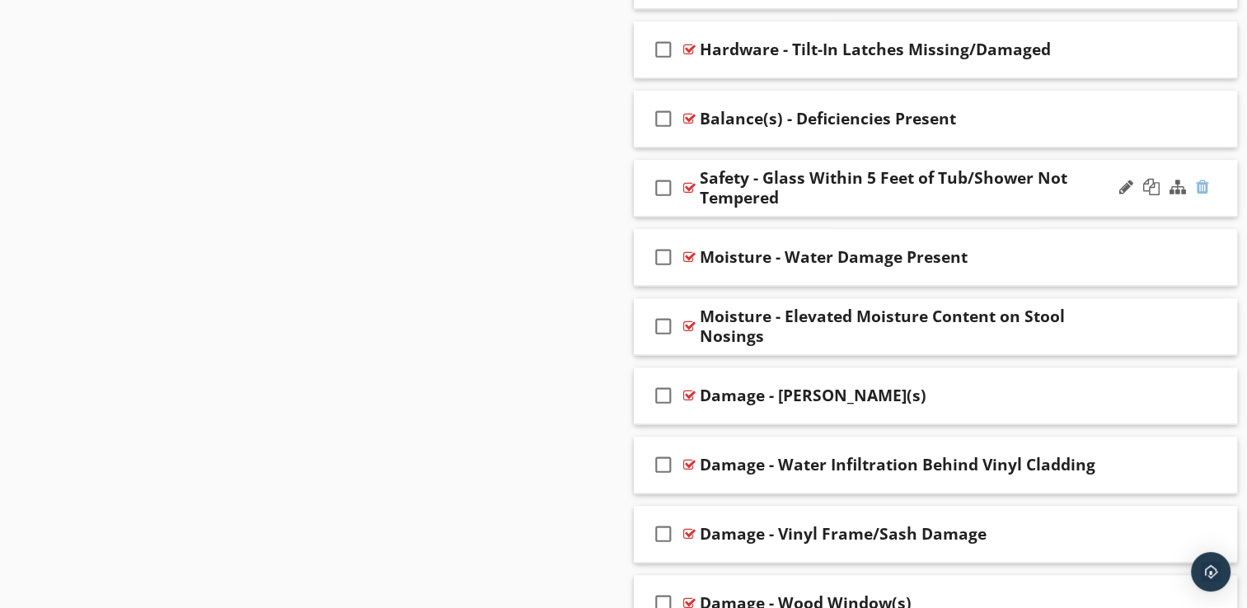
click at [1203, 184] on div at bounding box center [1202, 187] width 13 height 16
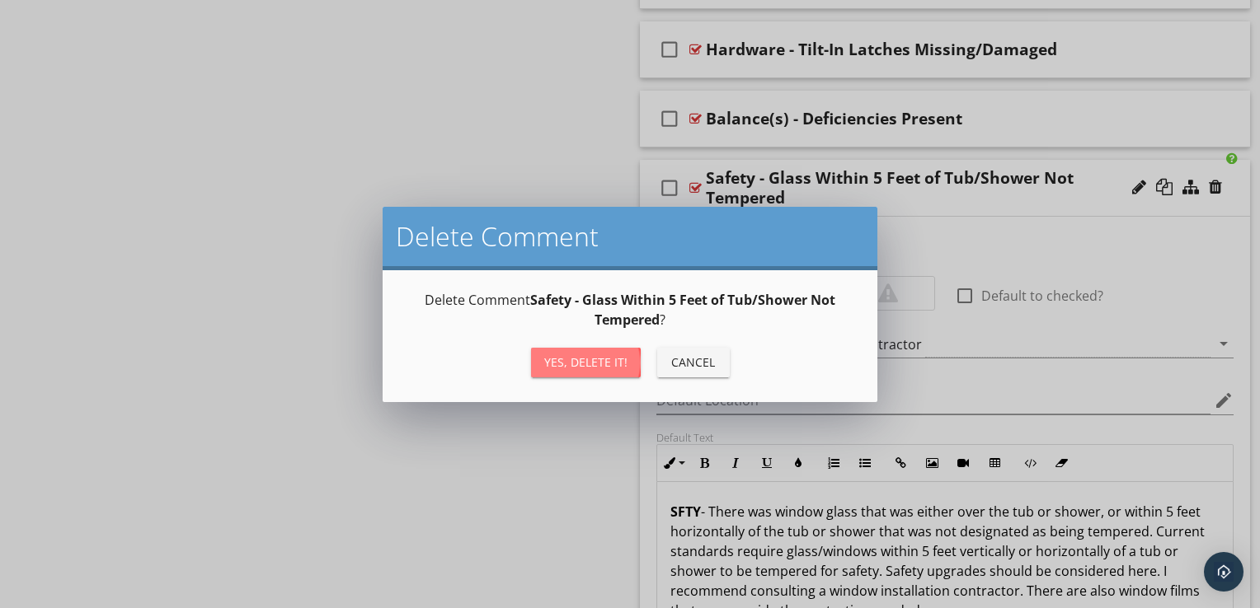
click at [617, 358] on div "Yes, Delete it!" at bounding box center [585, 362] width 83 height 17
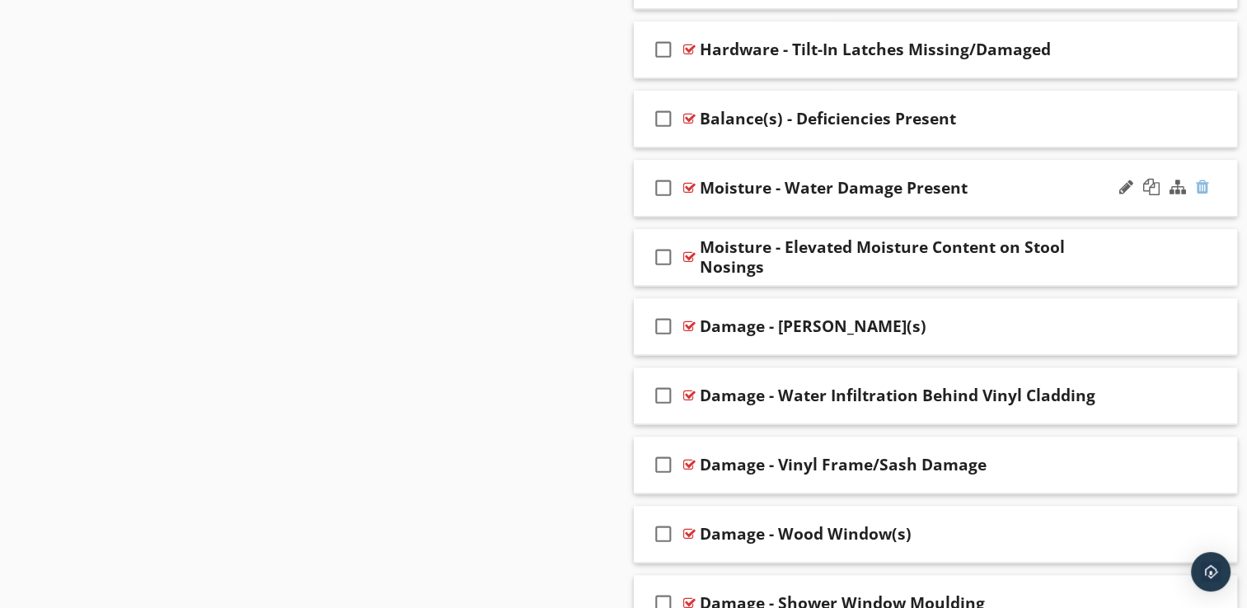
click at [1202, 186] on div at bounding box center [1202, 187] width 13 height 16
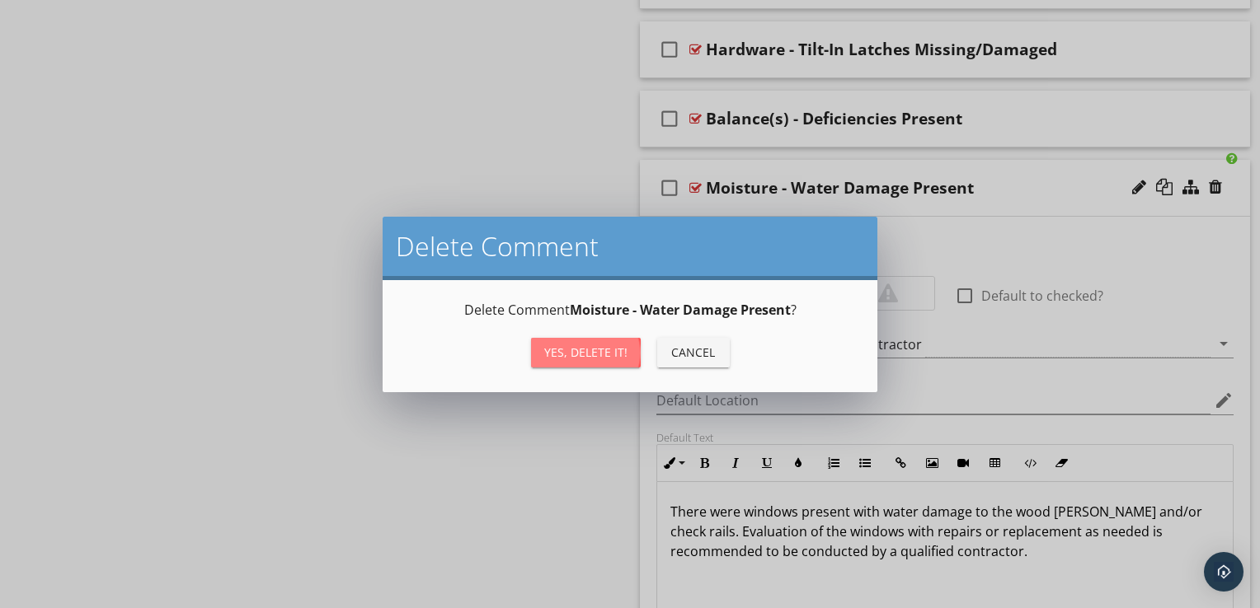
click at [616, 351] on div "Yes, Delete it!" at bounding box center [585, 352] width 83 height 17
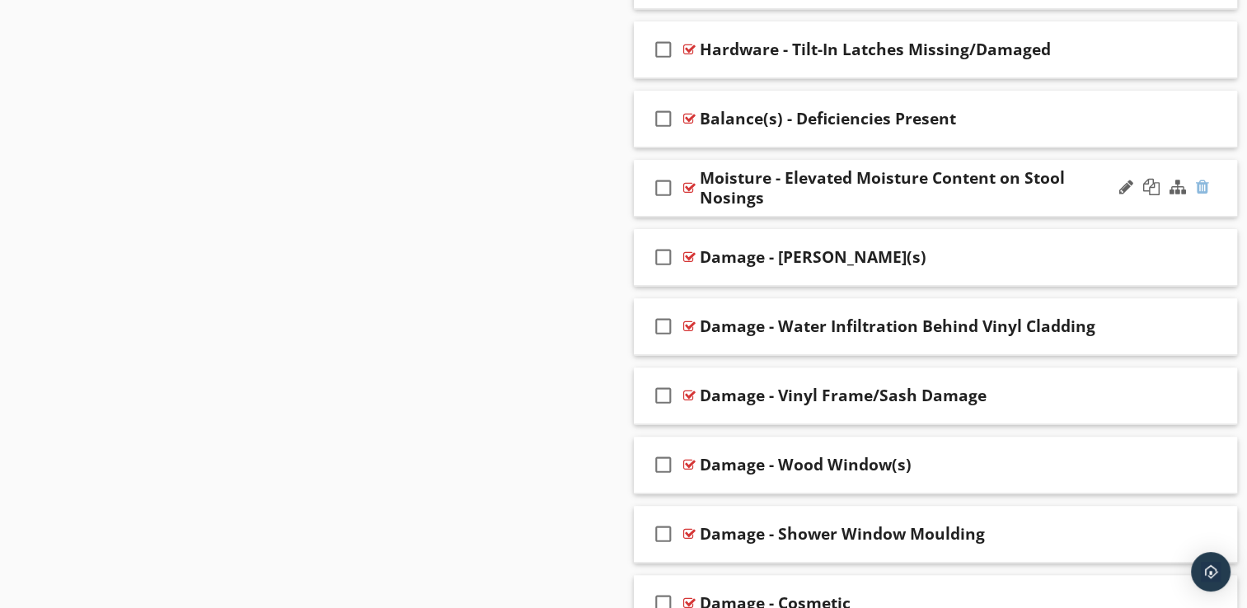
click at [1200, 185] on div at bounding box center [1202, 187] width 13 height 16
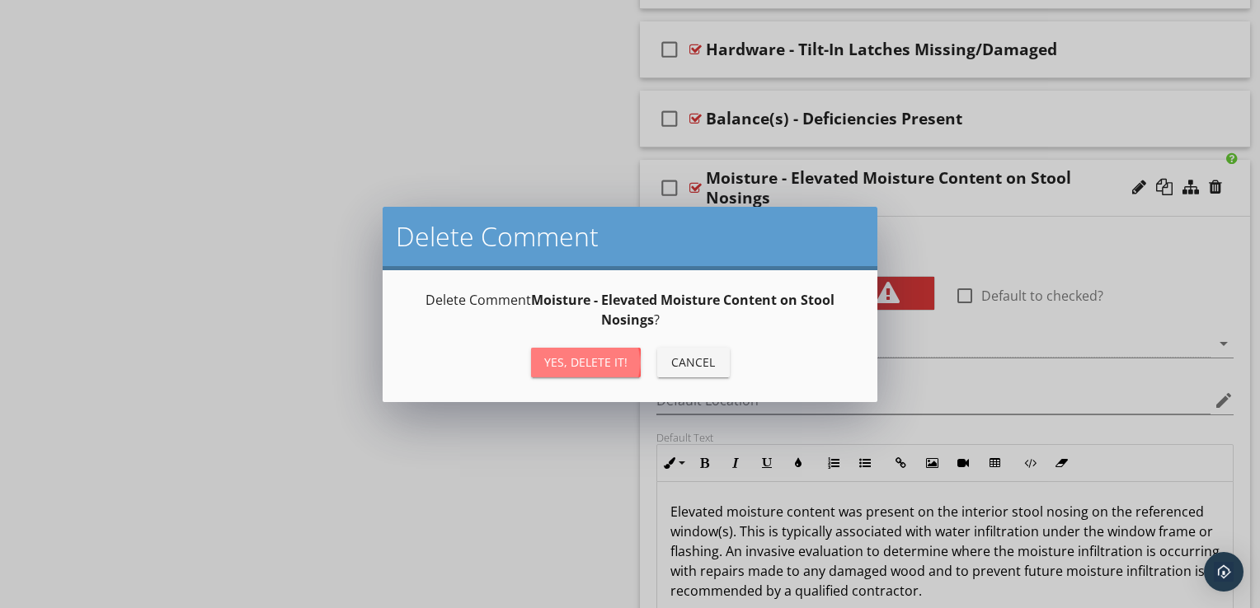
click at [611, 354] on div "Yes, Delete it!" at bounding box center [585, 362] width 83 height 17
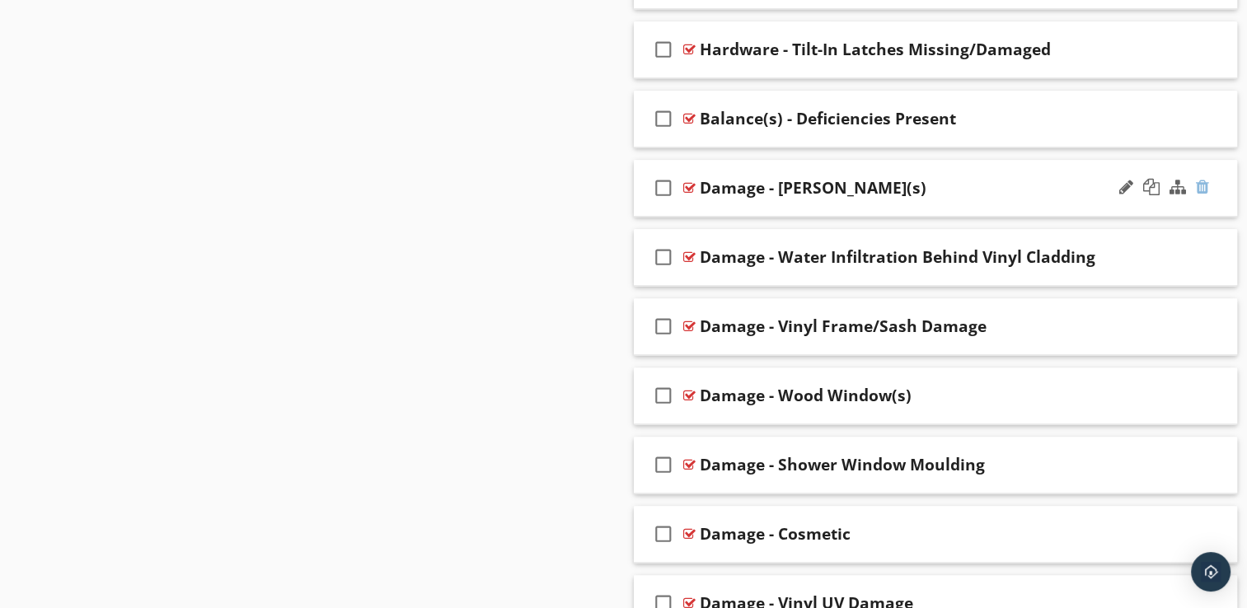
click at [1200, 183] on div at bounding box center [1202, 187] width 13 height 16
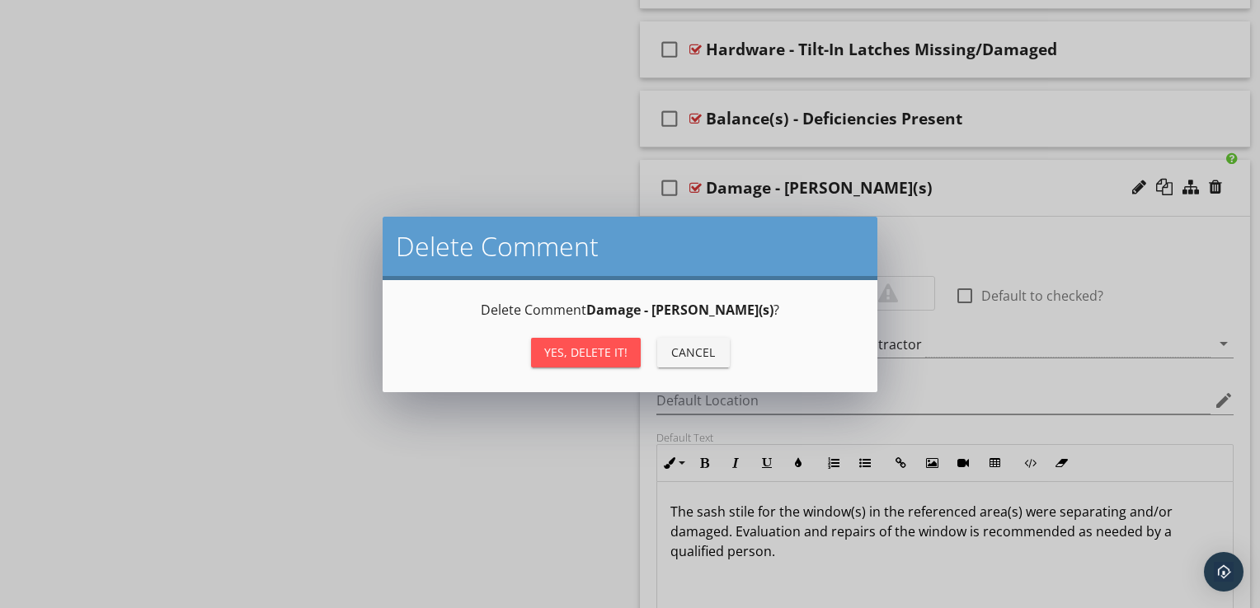
click at [626, 345] on button "Yes, Delete it!" at bounding box center [586, 353] width 110 height 30
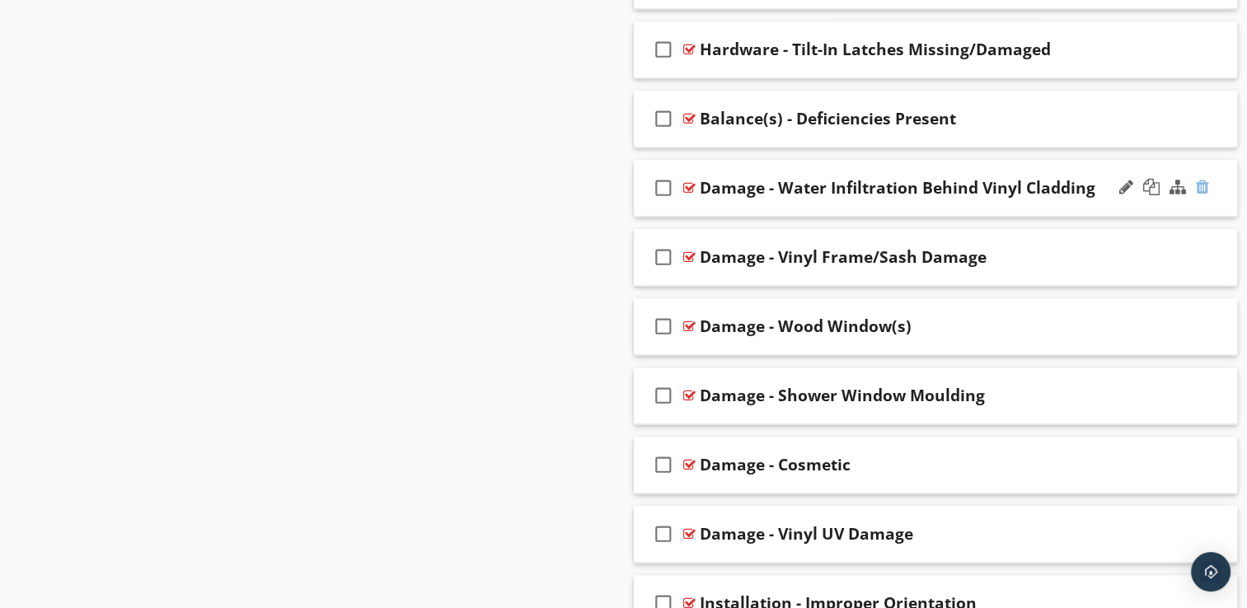
click at [1206, 181] on div at bounding box center [1202, 187] width 13 height 16
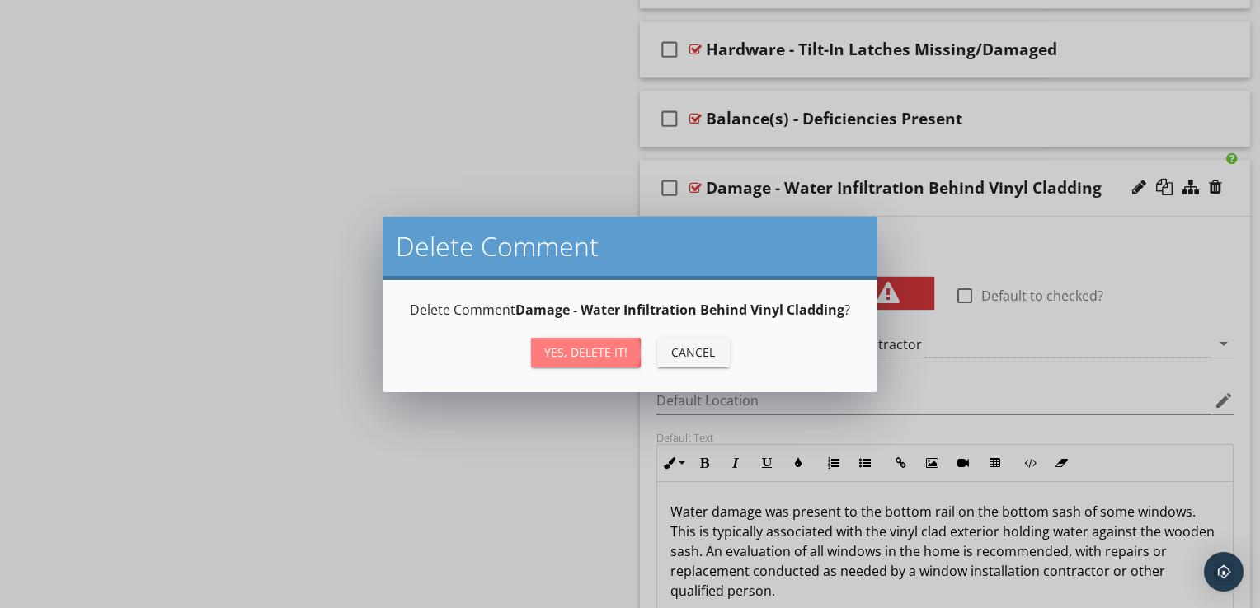
click at [613, 358] on div "Yes, Delete it!" at bounding box center [585, 352] width 83 height 17
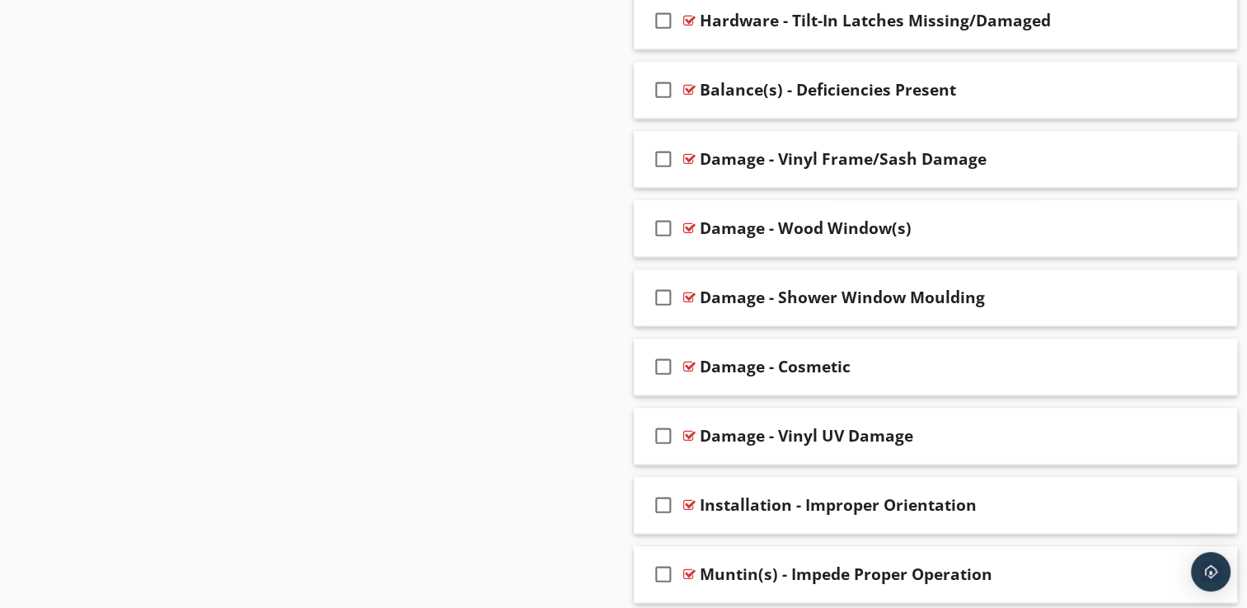
scroll to position [2117, 0]
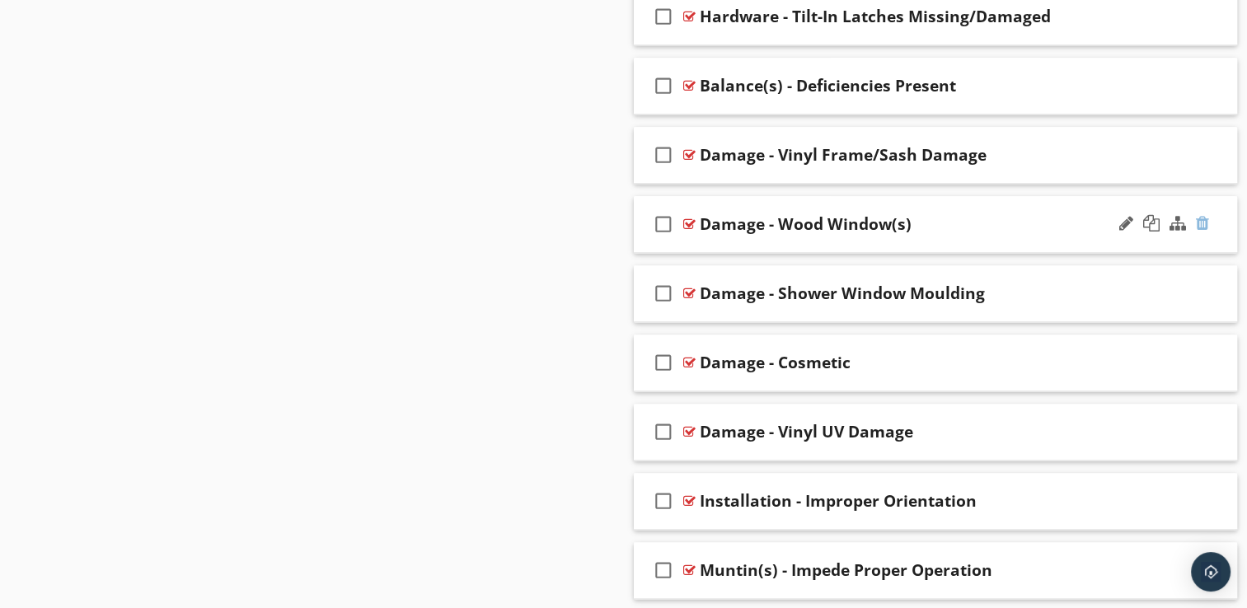
click at [1200, 218] on div at bounding box center [1202, 223] width 13 height 16
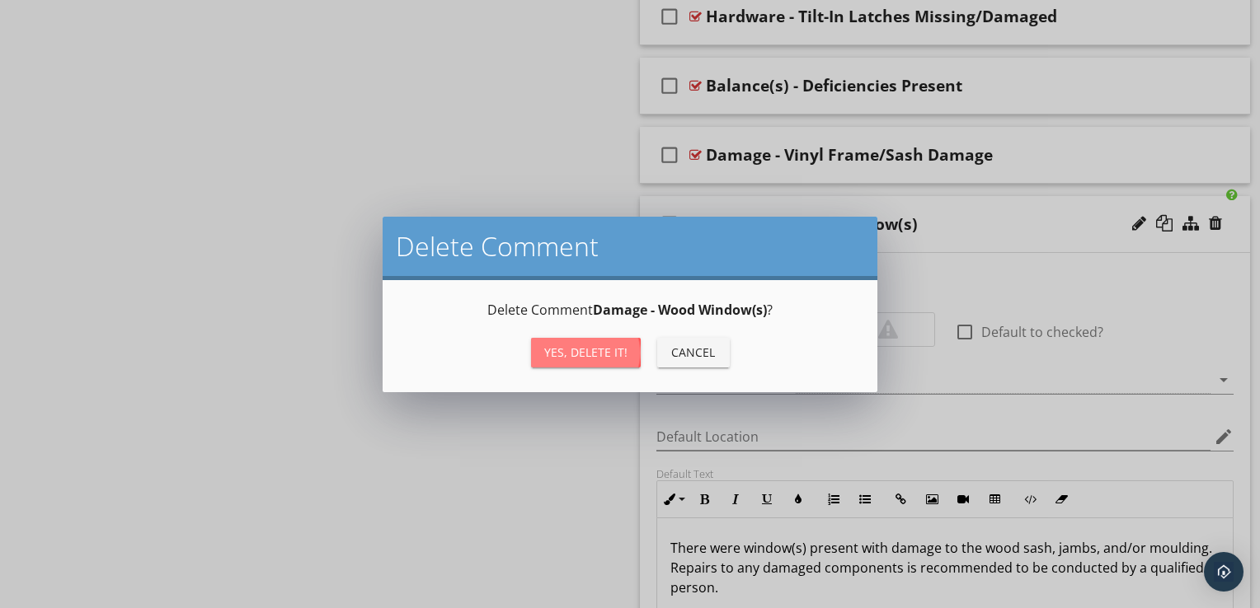
click at [623, 348] on div "Yes, Delete it!" at bounding box center [585, 352] width 83 height 17
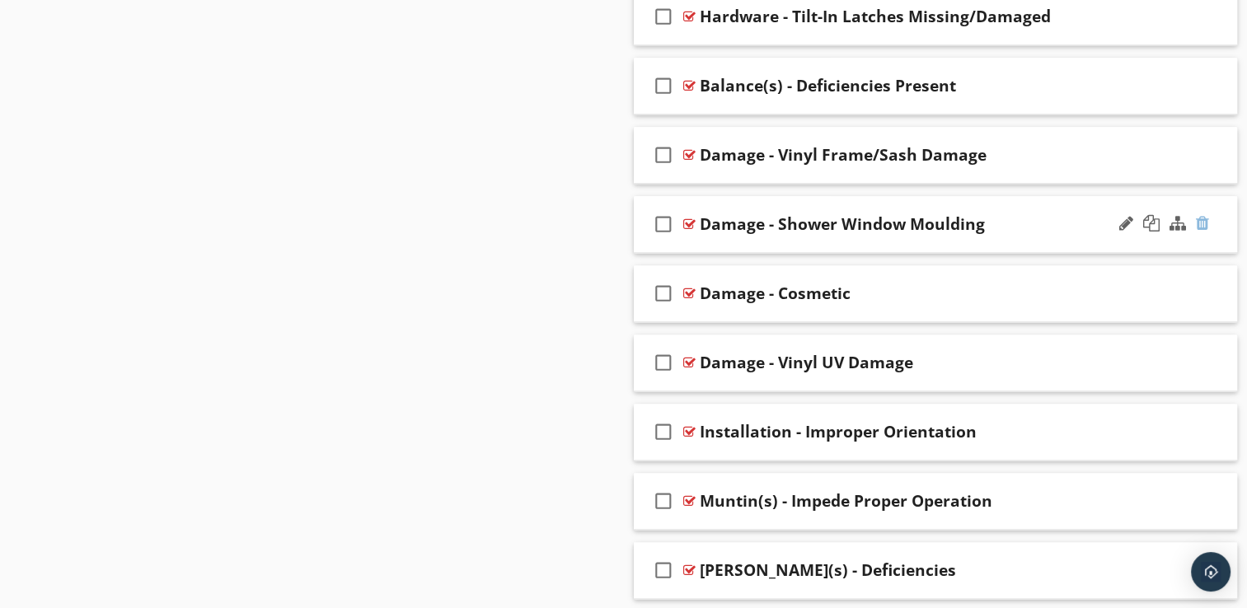
click at [1203, 217] on div at bounding box center [1202, 223] width 13 height 16
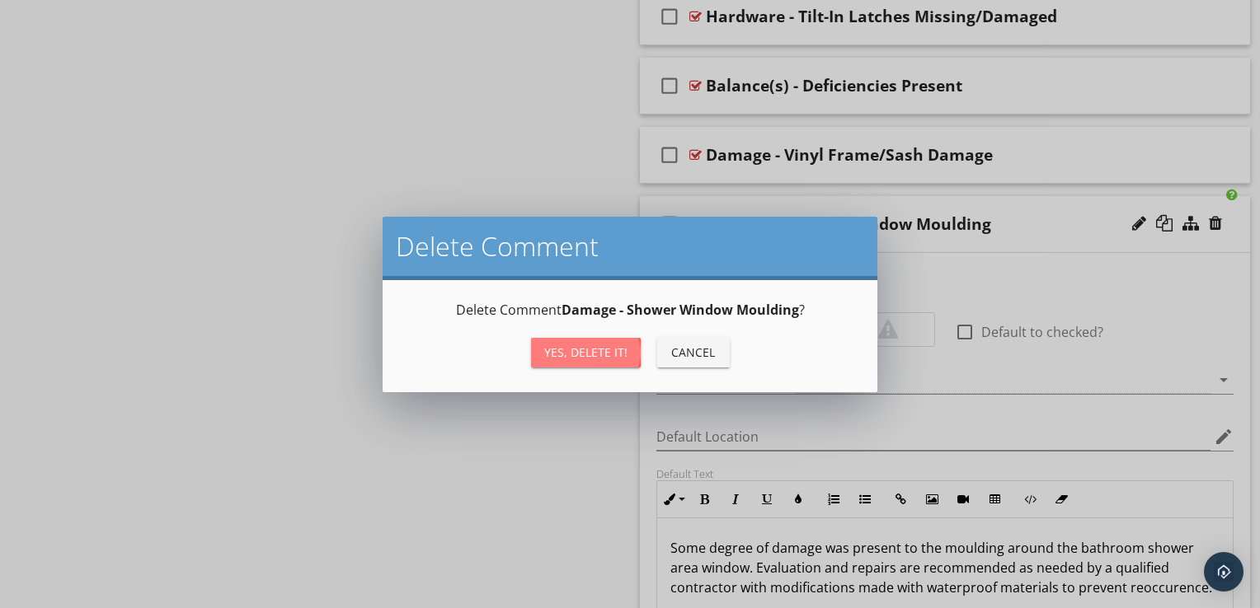
click at [626, 359] on button "Yes, Delete it!" at bounding box center [586, 353] width 110 height 30
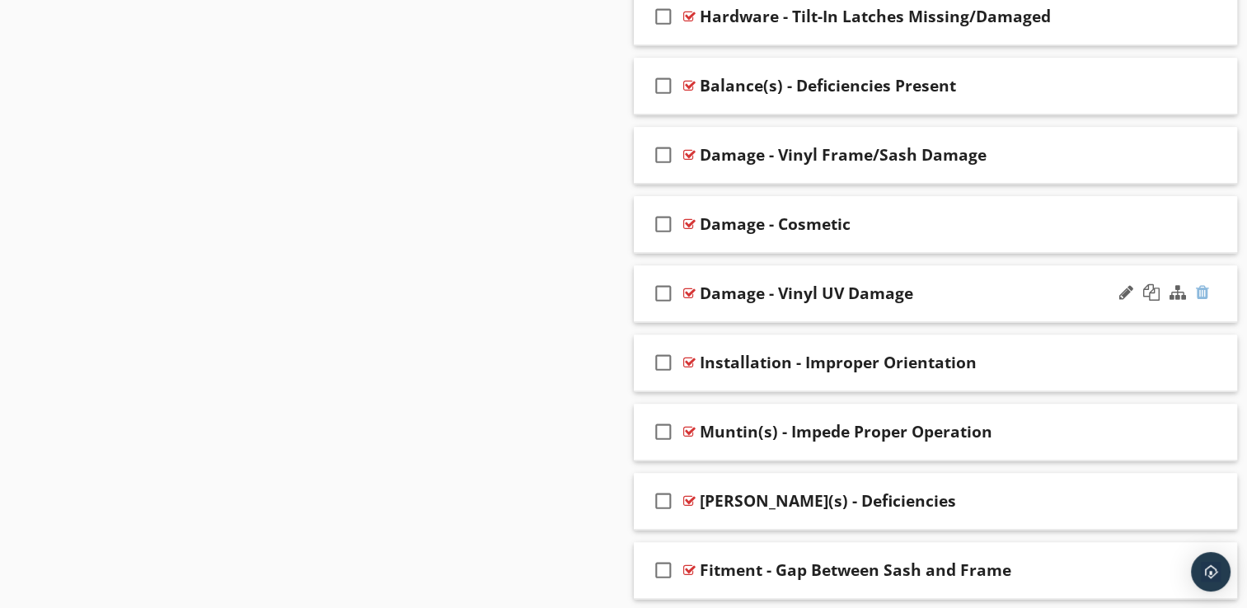
click at [1200, 284] on div at bounding box center [1202, 292] width 13 height 16
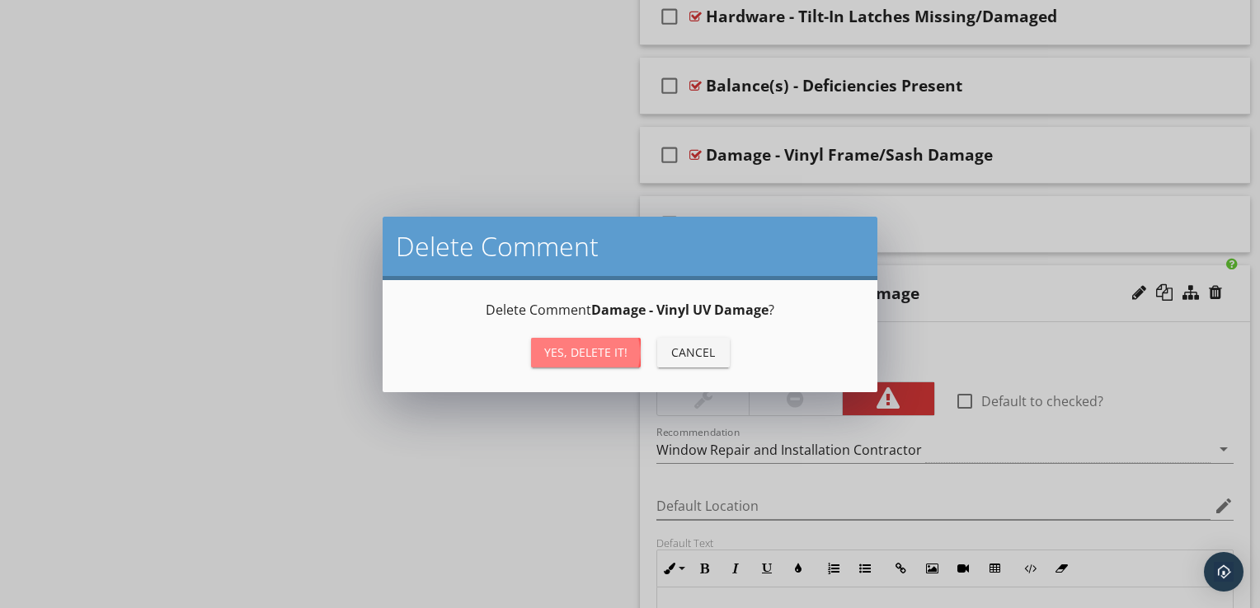
click at [604, 352] on div "Yes, Delete it!" at bounding box center [585, 352] width 83 height 17
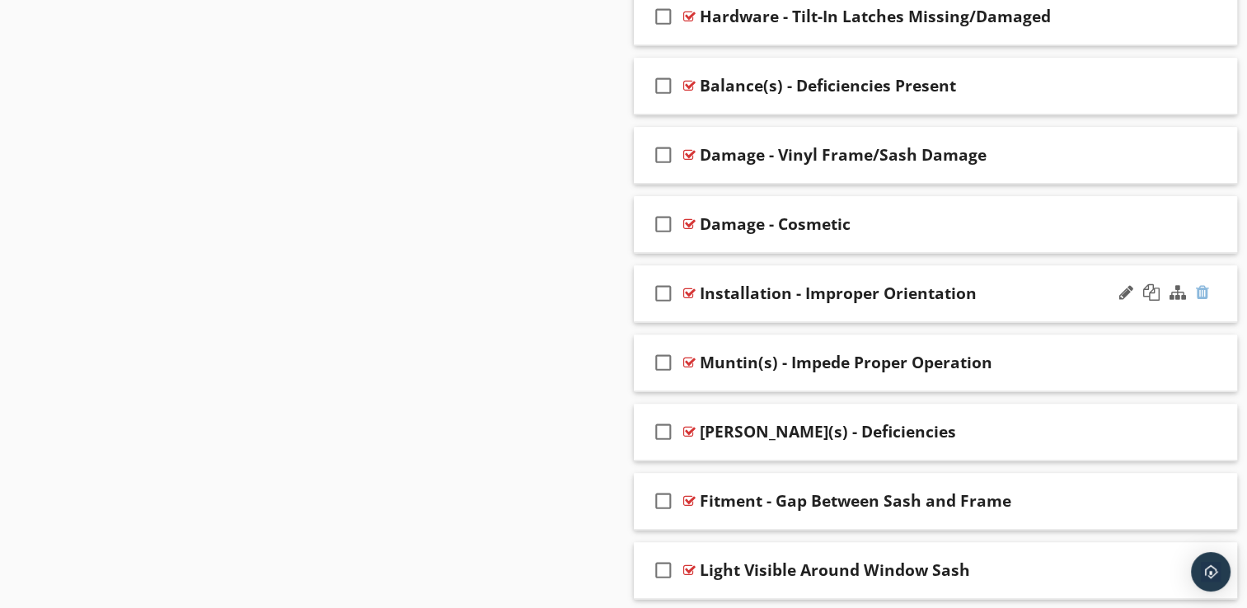
click at [1200, 292] on div at bounding box center [1202, 292] width 13 height 16
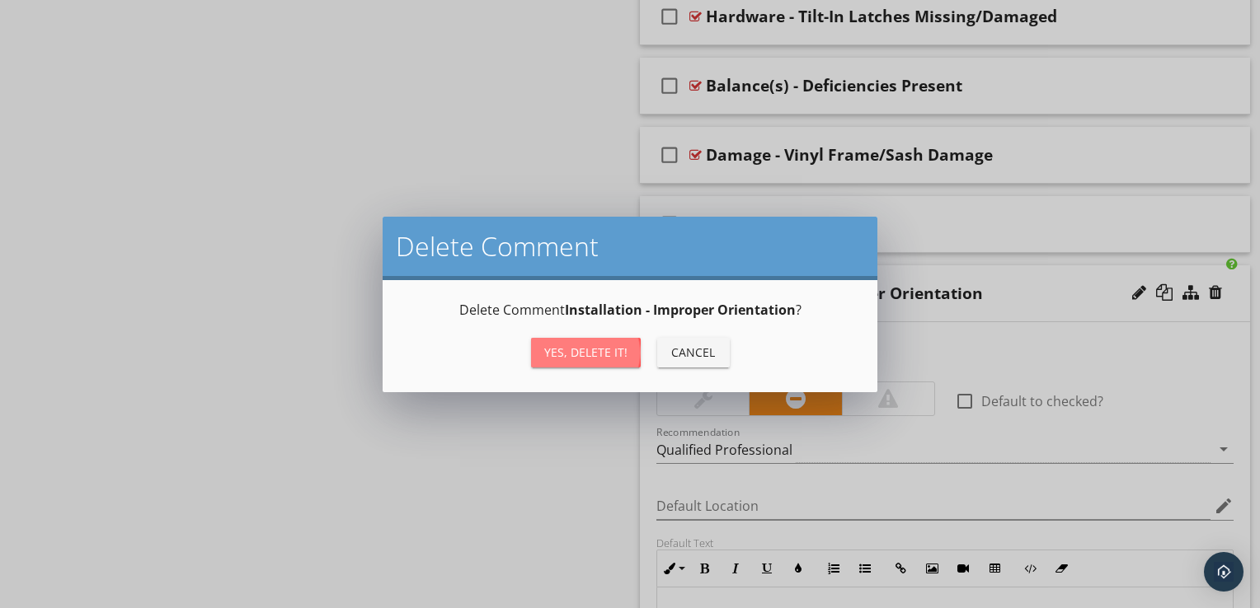
click at [617, 363] on button "Yes, Delete it!" at bounding box center [586, 353] width 110 height 30
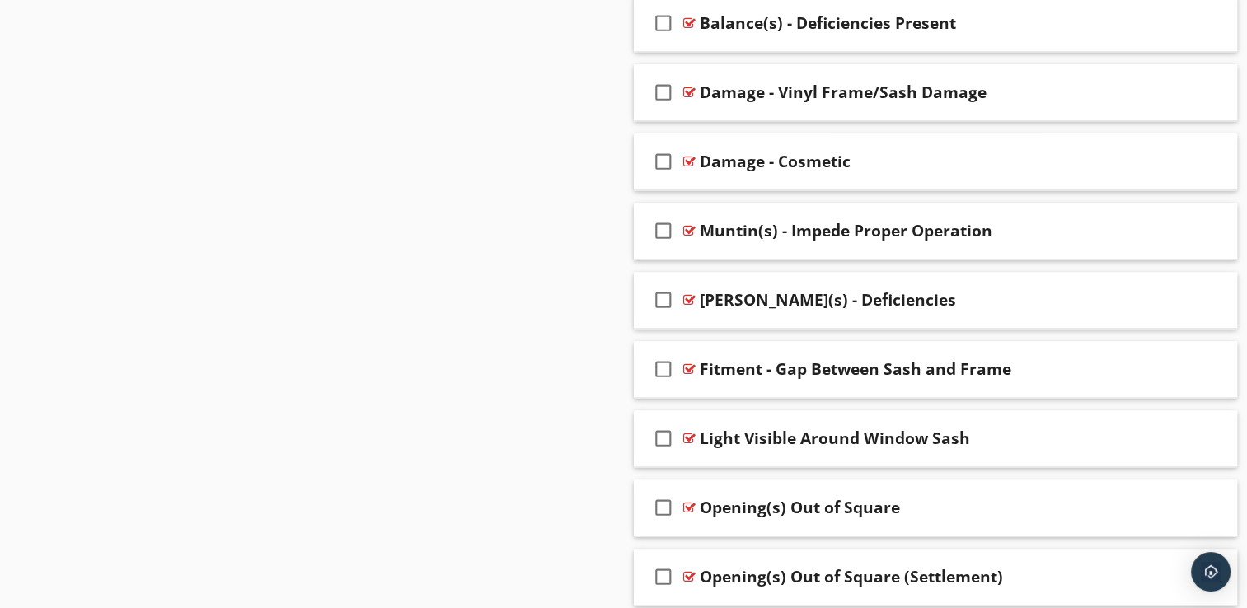
scroll to position [2183, 0]
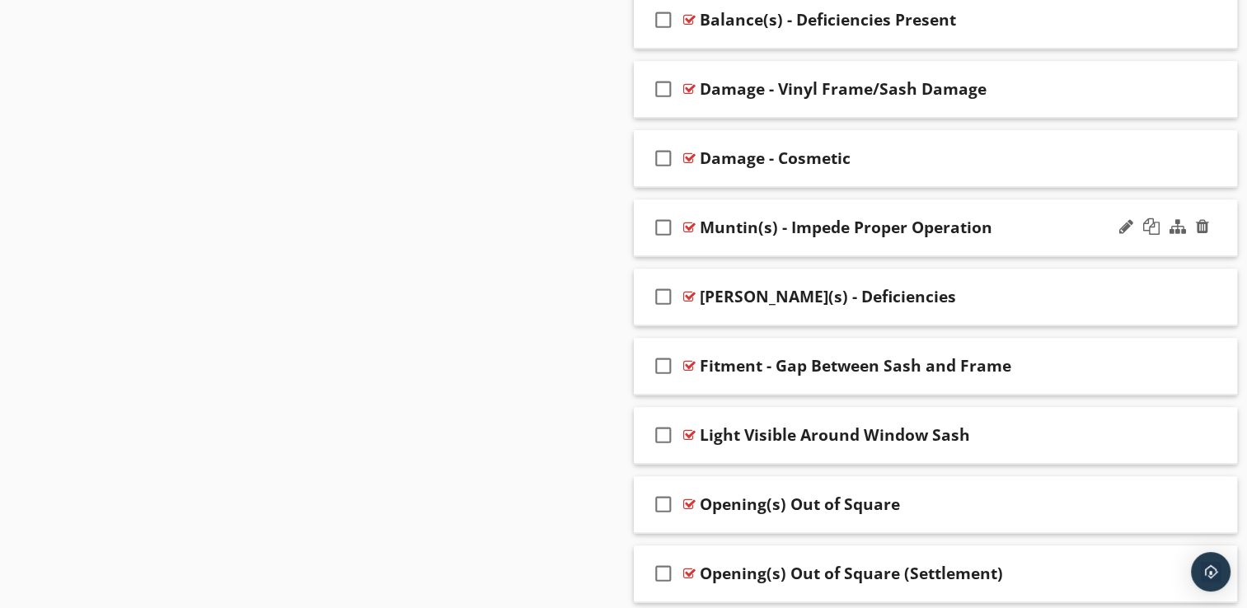
click at [781, 249] on div "check_box_outline_blank Muntin(s) - Impede Proper Operation" at bounding box center [936, 227] width 604 height 57
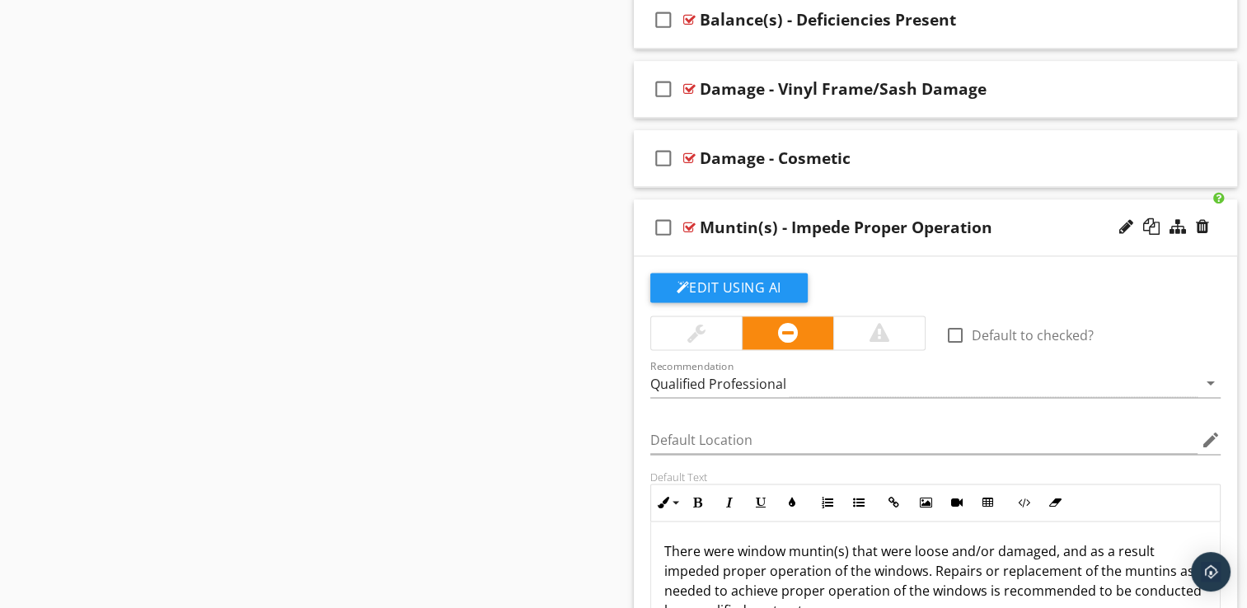
scroll to position [2216, 0]
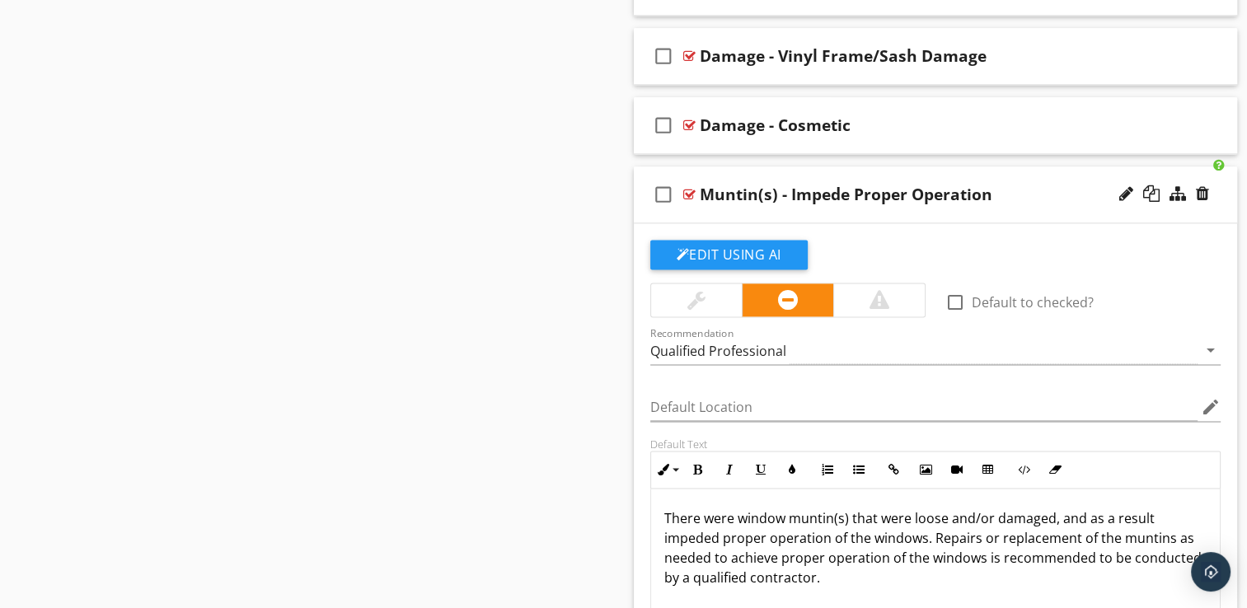
drag, startPoint x: 824, startPoint y: 578, endPoint x: 665, endPoint y: 509, distance: 173.2
click at [665, 509] on p "There were window muntin(s) that were loose and/or damaged, and as a result imp…" at bounding box center [935, 548] width 543 height 79
click at [856, 580] on p "There were window muntin(s) that were loose and/or damaged, and as a result imp…" at bounding box center [935, 548] width 543 height 79
click at [891, 192] on div "Muntin(s) - Impede Proper Operation" at bounding box center [846, 195] width 293 height 20
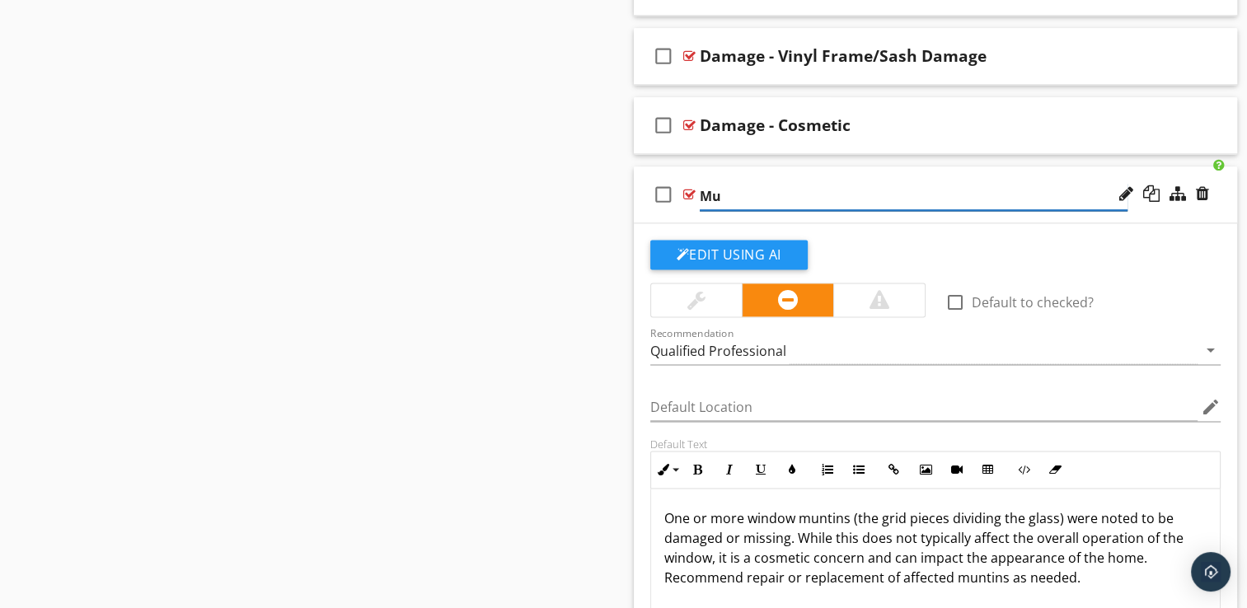
type input "M"
paste input "Damaged Window Muntins"
type input "Damaged Window Muntins"
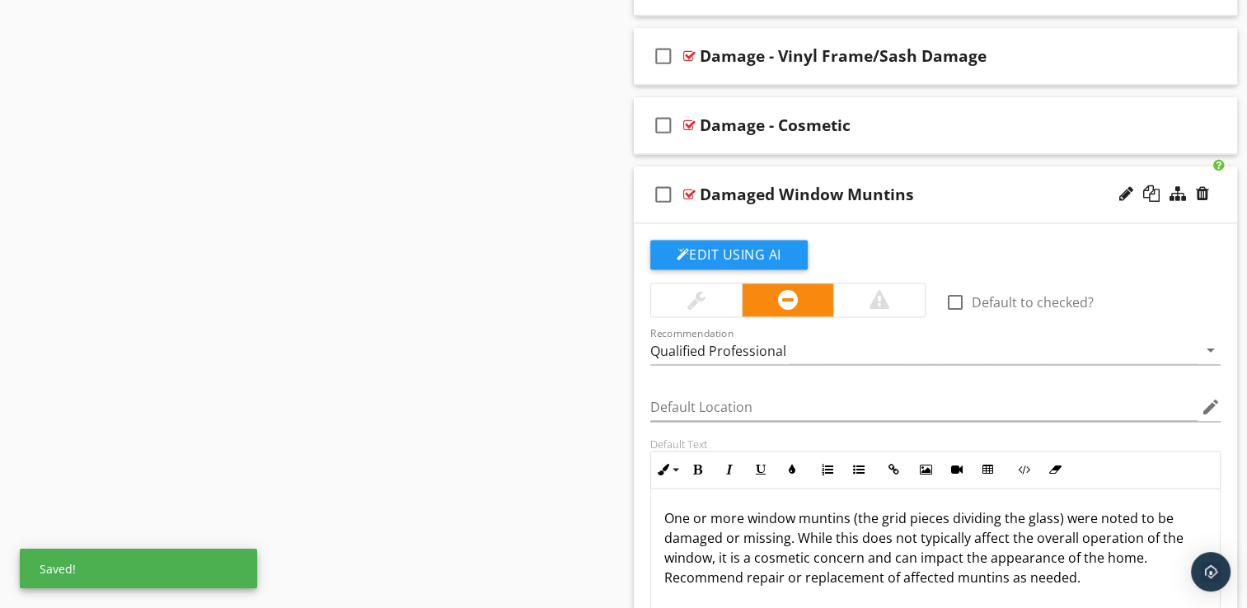
click at [780, 214] on div "check_box_outline_blank Damaged Window Muntins" at bounding box center [936, 195] width 604 height 57
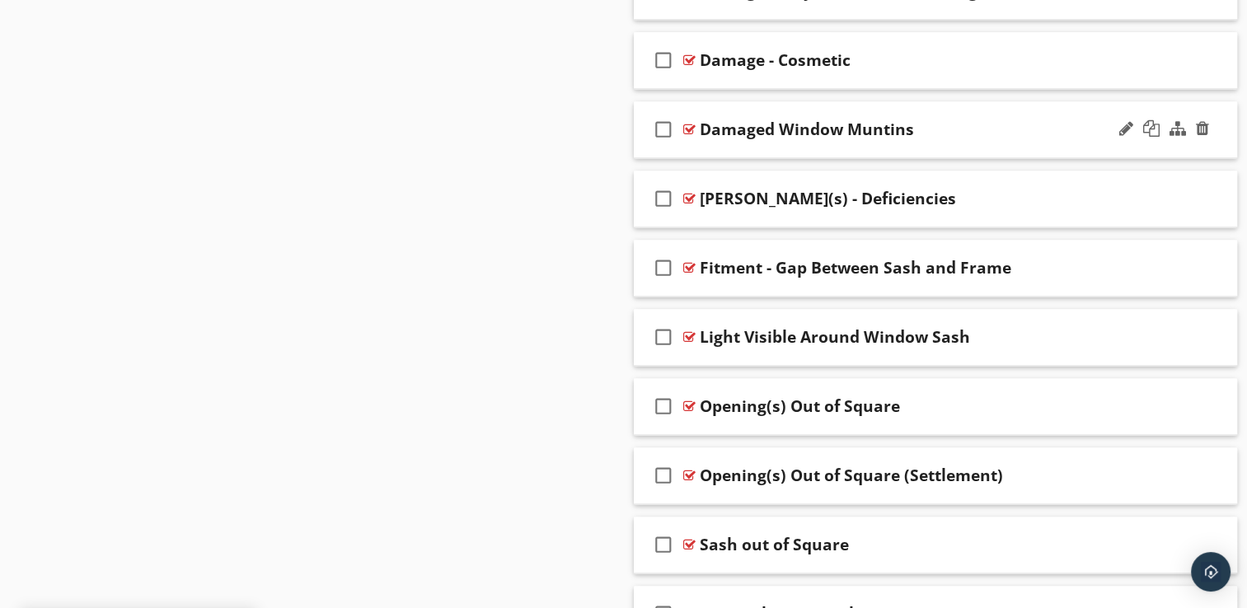
scroll to position [2282, 0]
click at [823, 209] on div "check_box_outline_blank Muntin(s) - Deficiencies" at bounding box center [936, 198] width 604 height 57
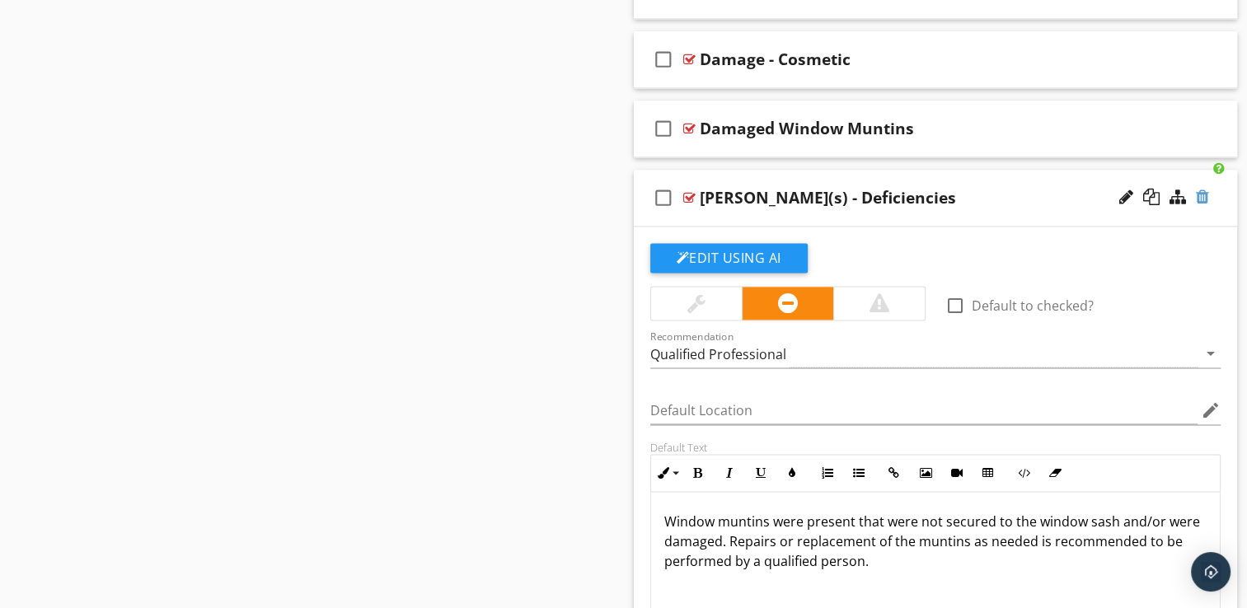
click at [1203, 190] on div at bounding box center [1202, 197] width 13 height 16
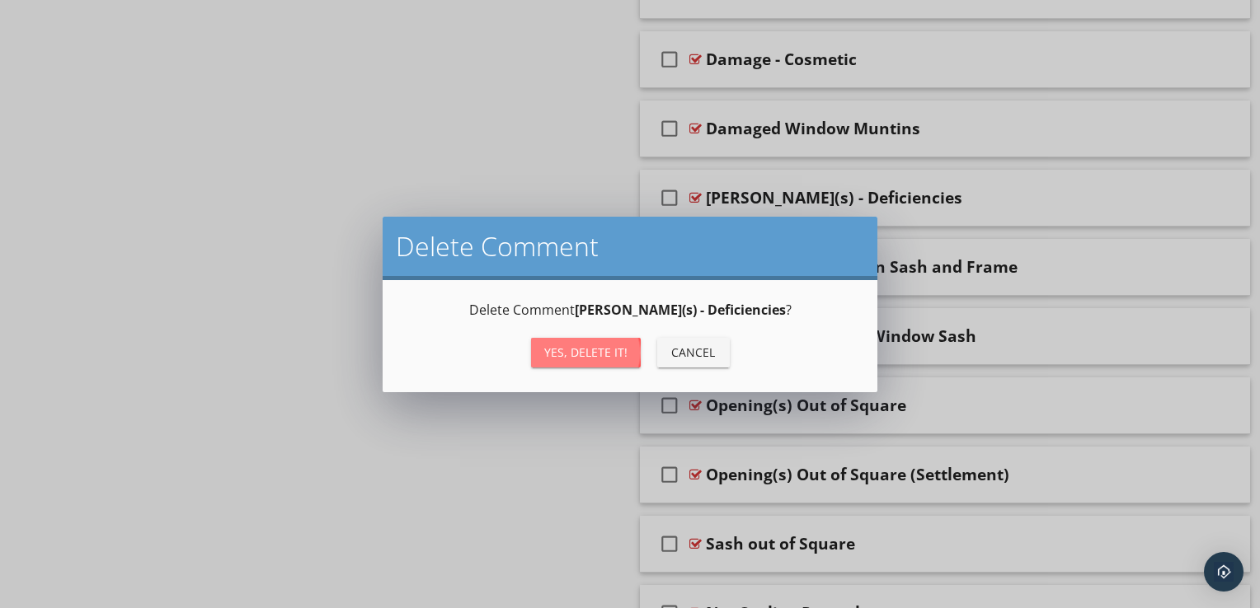
click at [556, 363] on button "Yes, Delete it!" at bounding box center [586, 353] width 110 height 30
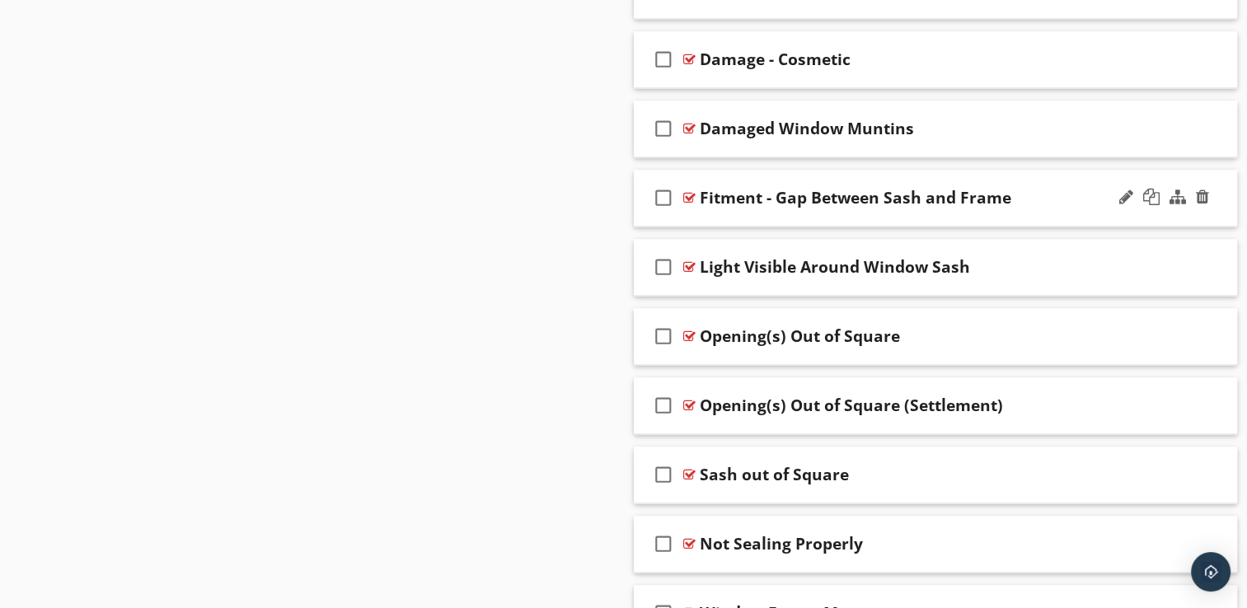
click at [901, 218] on div "check_box_outline_blank Fitment - Gap Between Sash and Frame" at bounding box center [936, 198] width 604 height 57
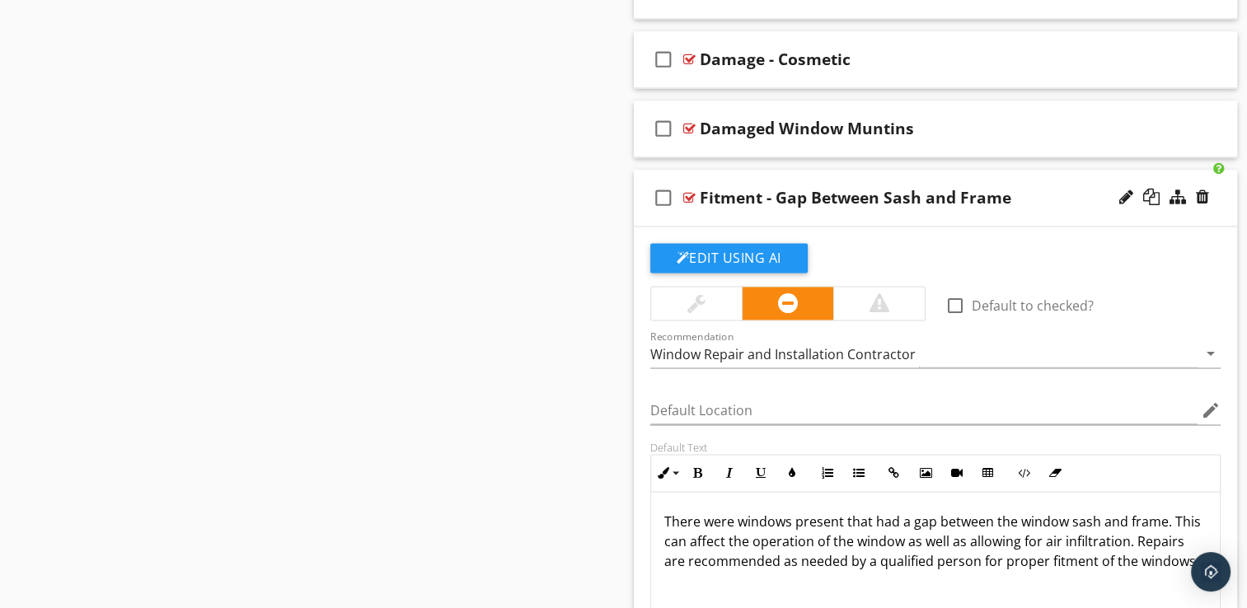
click at [764, 195] on div "Fitment - Gap Between Sash and Frame" at bounding box center [856, 198] width 312 height 20
click at [764, 195] on input "Fitment - Gap Between Sash and Frame" at bounding box center [914, 199] width 428 height 27
type input "Gap Between Sash and Frame"
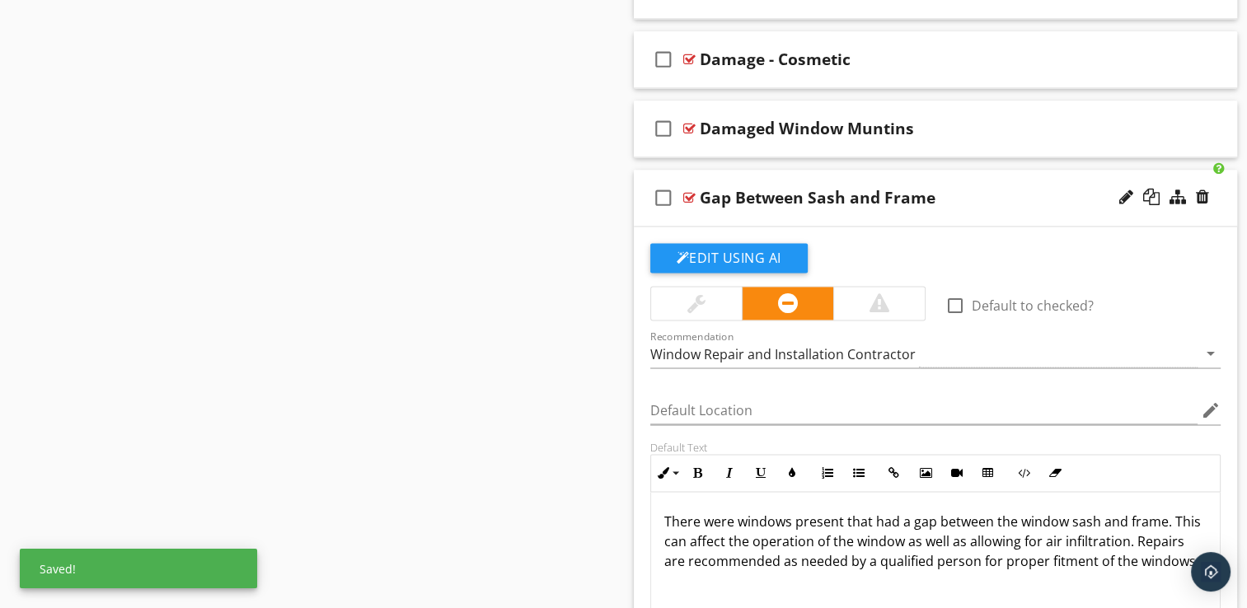
click at [770, 218] on div "check_box_outline_blank Gap Between Sash and Frame" at bounding box center [936, 198] width 604 height 57
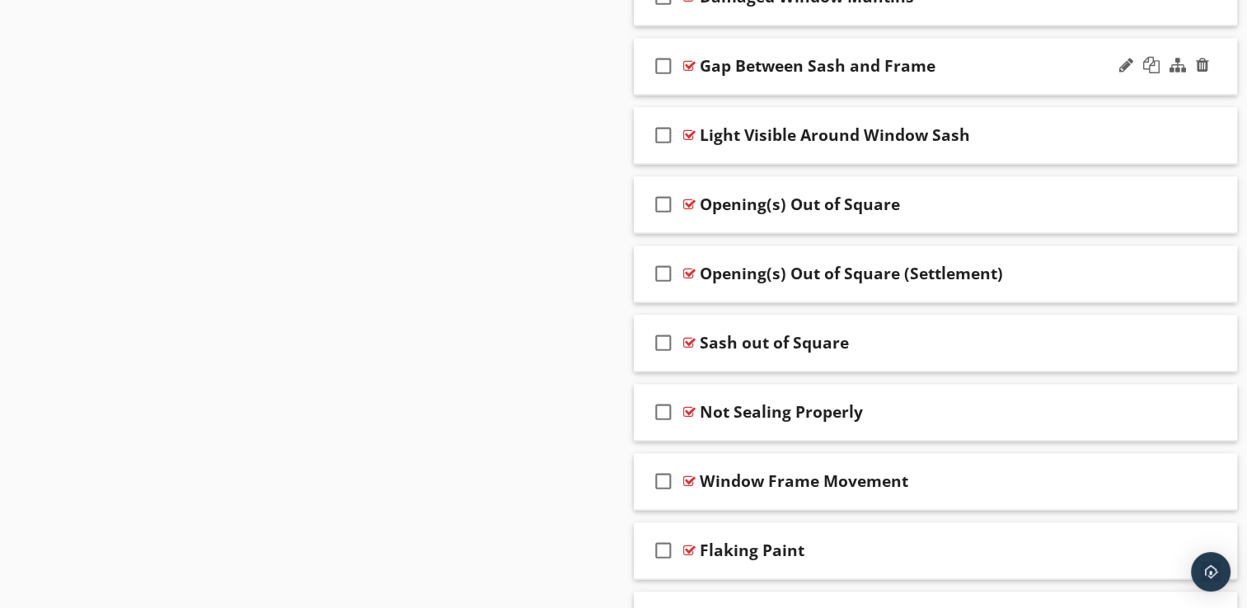
scroll to position [2414, 0]
click at [1201, 265] on div at bounding box center [1202, 273] width 13 height 16
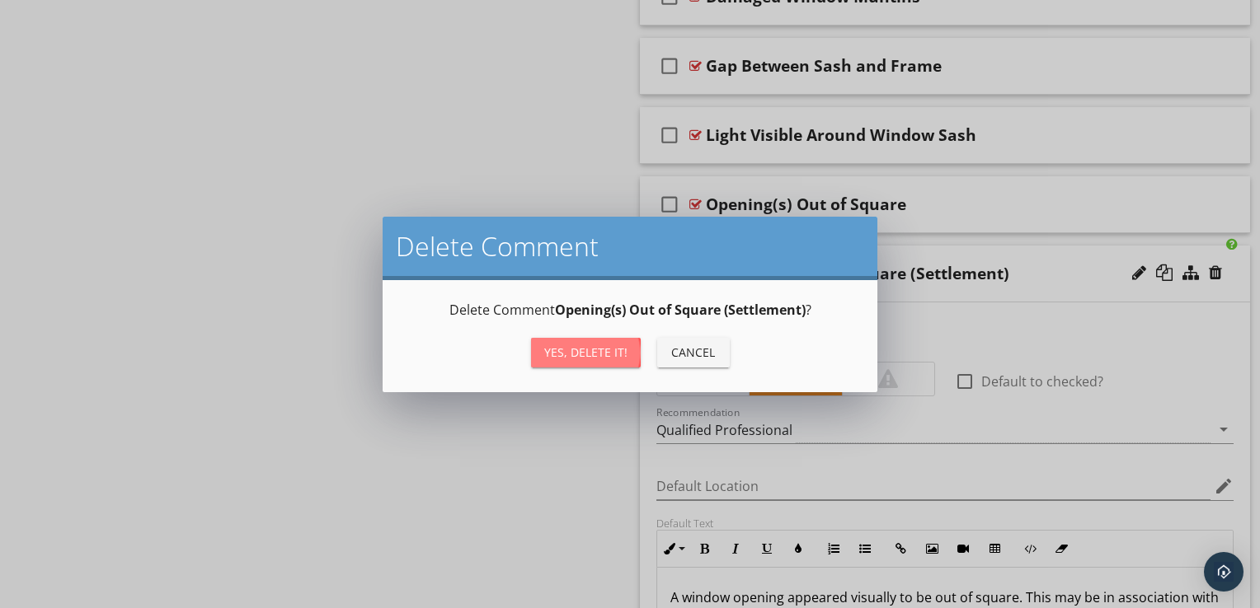
click at [624, 354] on div "Yes, Delete it!" at bounding box center [585, 352] width 83 height 17
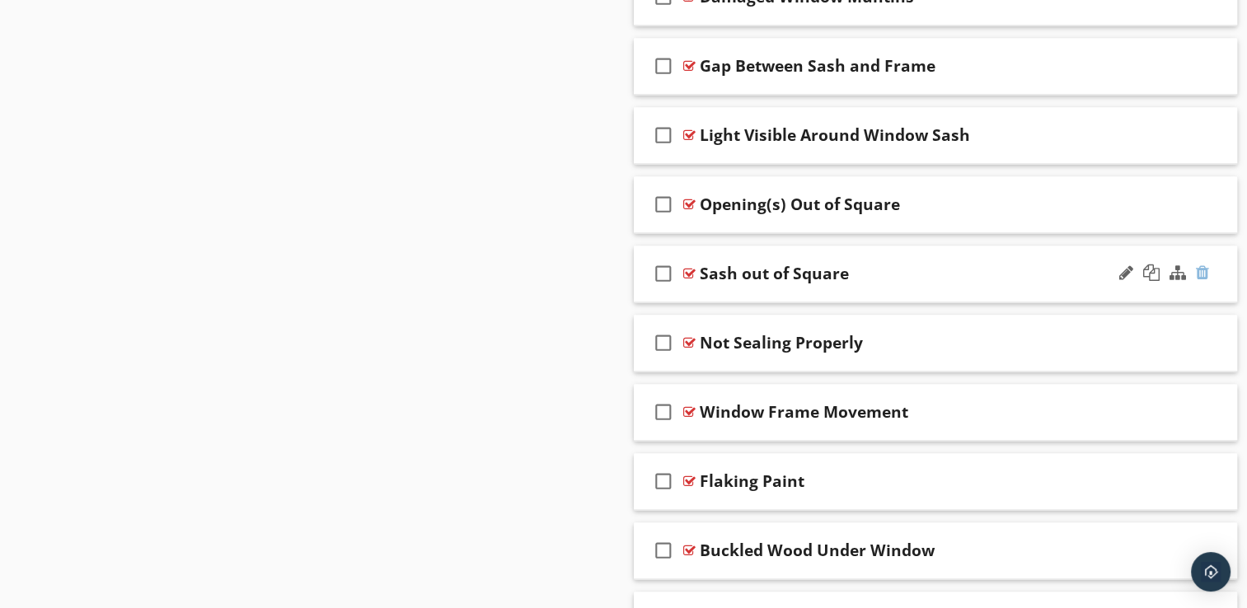
click at [1201, 270] on div at bounding box center [1202, 273] width 13 height 16
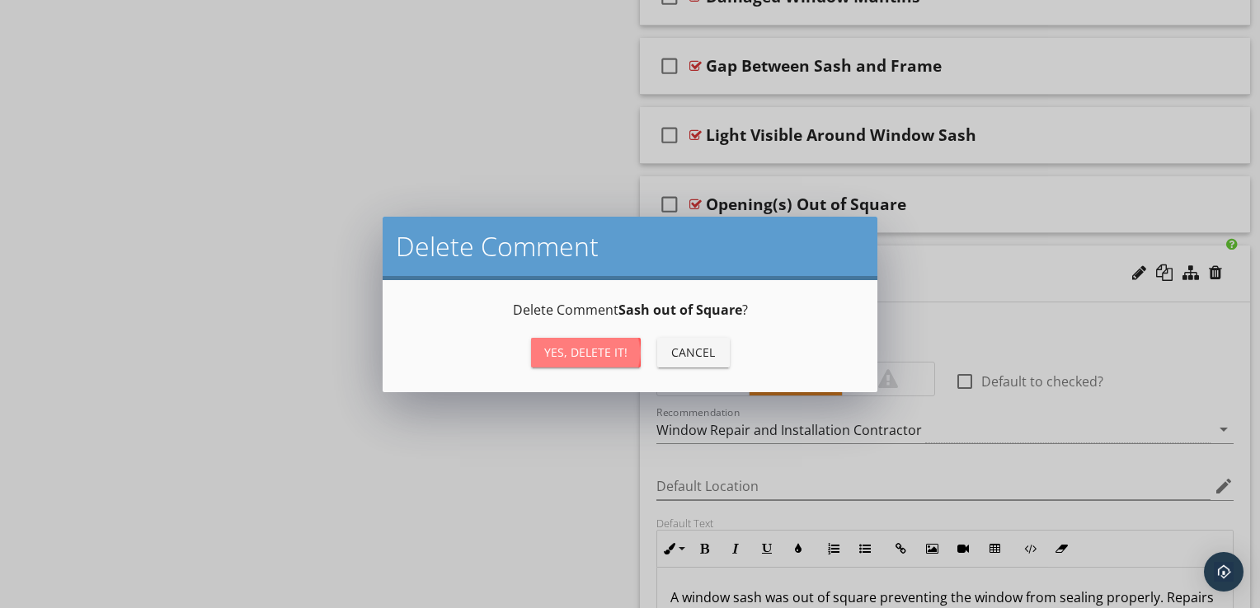
click at [563, 352] on div "Yes, Delete it!" at bounding box center [585, 352] width 83 height 17
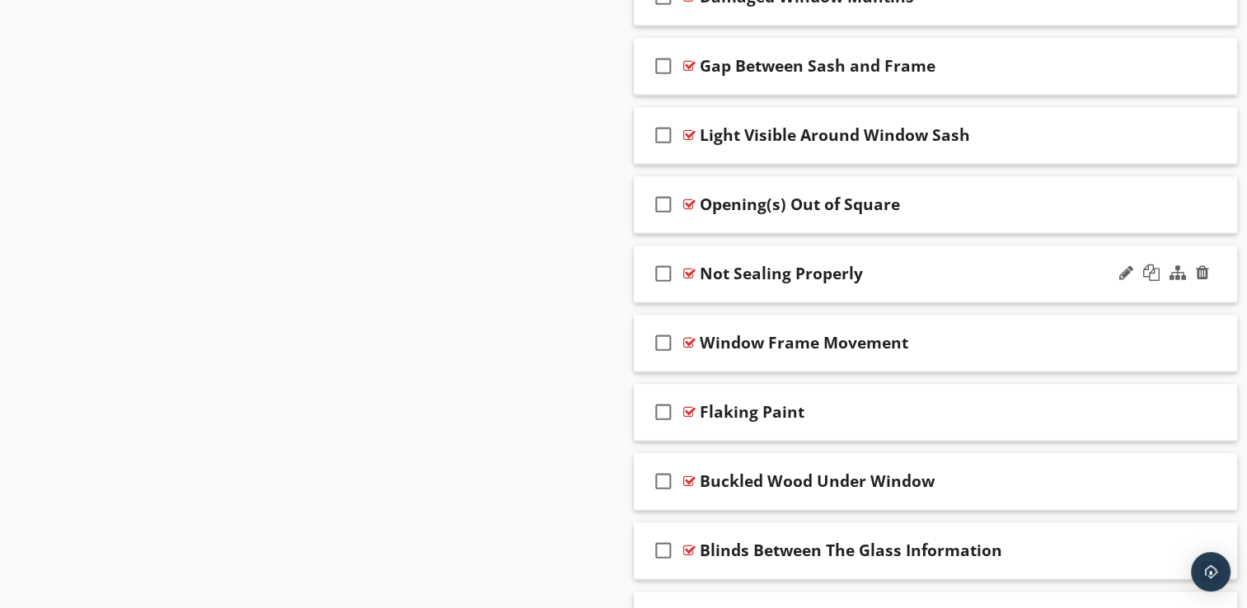
click at [830, 289] on div "check_box_outline_blank Not Sealing Properly" at bounding box center [936, 274] width 604 height 57
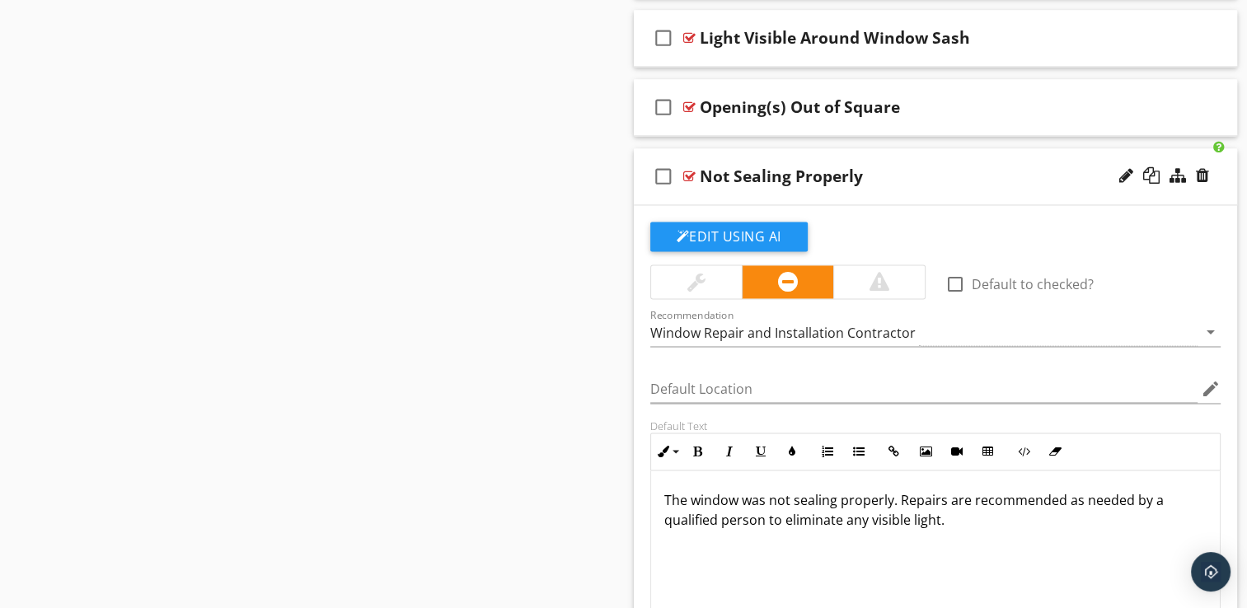
scroll to position [2513, 0]
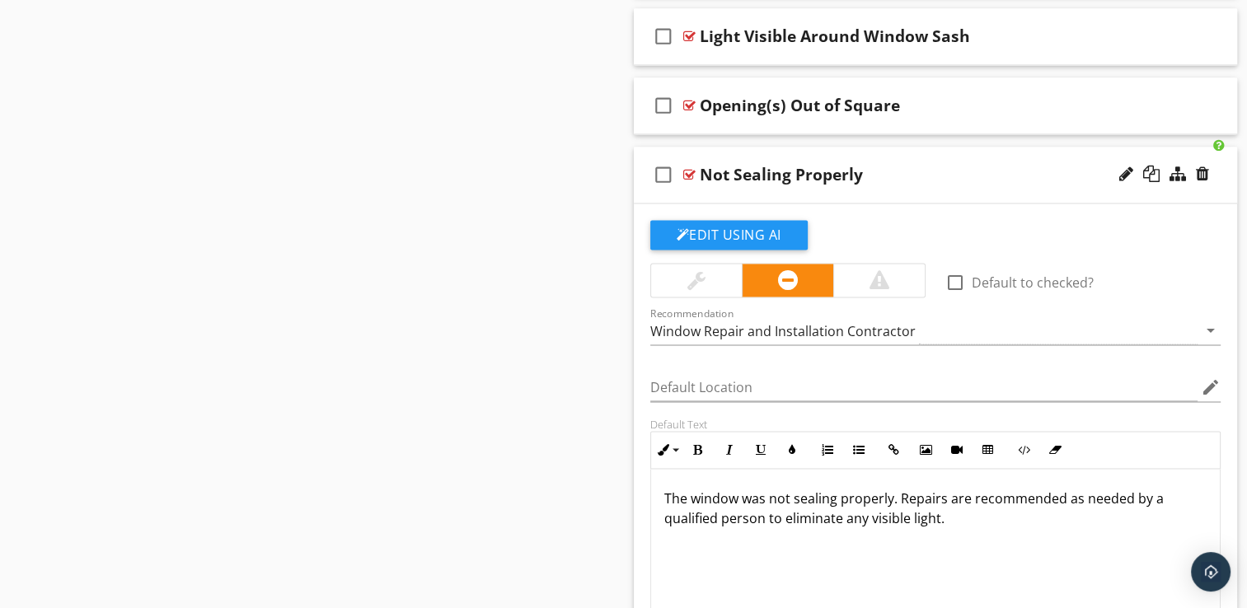
click at [904, 193] on div "check_box_outline_blank Not Sealing Properly" at bounding box center [936, 175] width 604 height 57
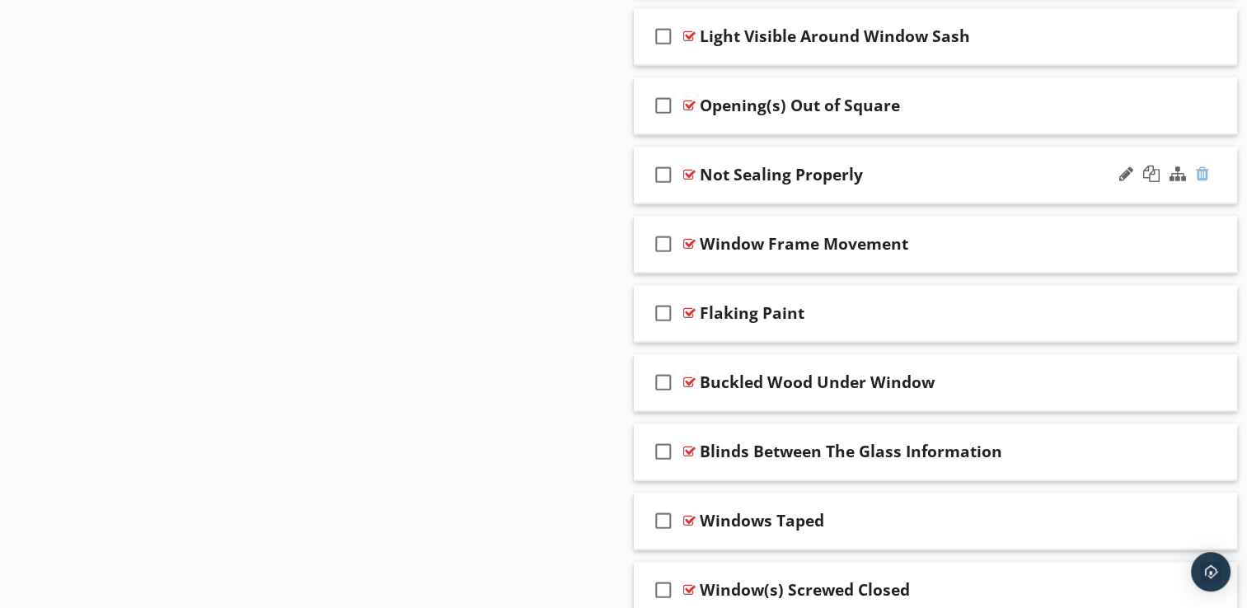
click at [1203, 167] on div at bounding box center [1202, 174] width 13 height 16
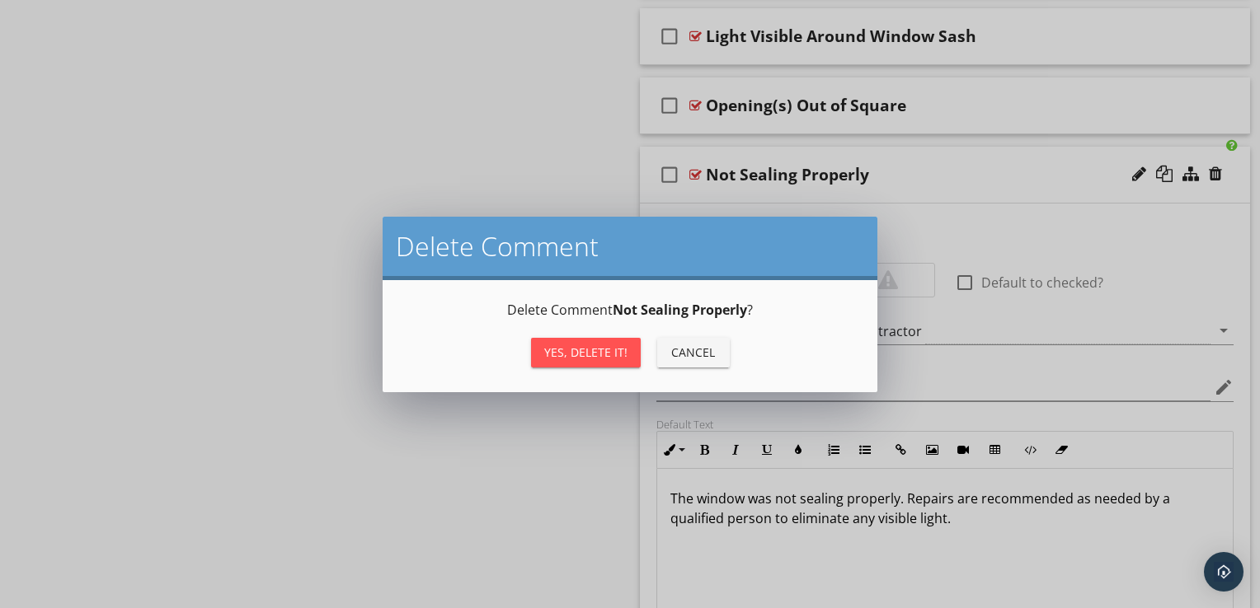
click at [570, 345] on div "Yes, Delete it!" at bounding box center [585, 352] width 83 height 17
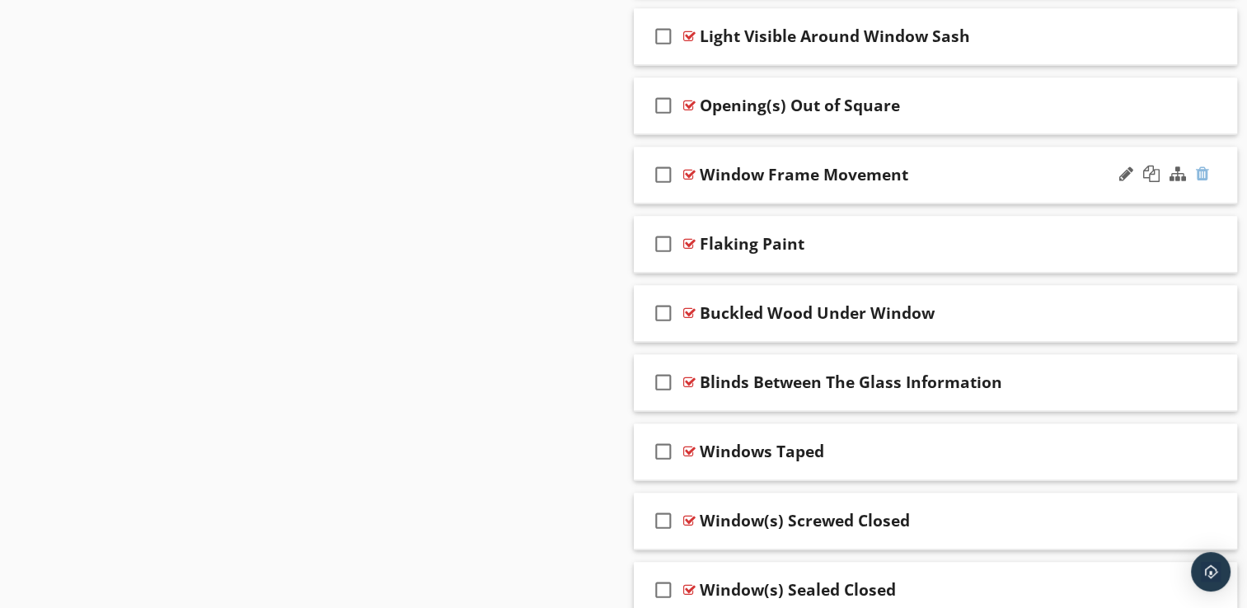
click at [1202, 171] on div at bounding box center [1202, 174] width 13 height 16
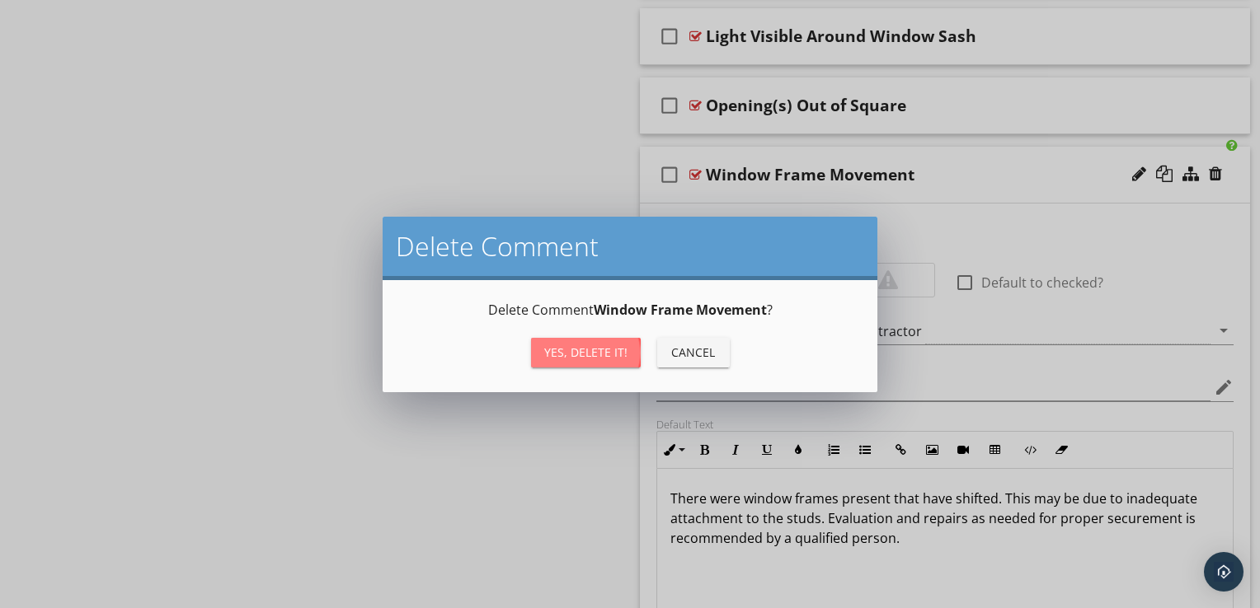
click at [577, 357] on div "Yes, Delete it!" at bounding box center [585, 352] width 83 height 17
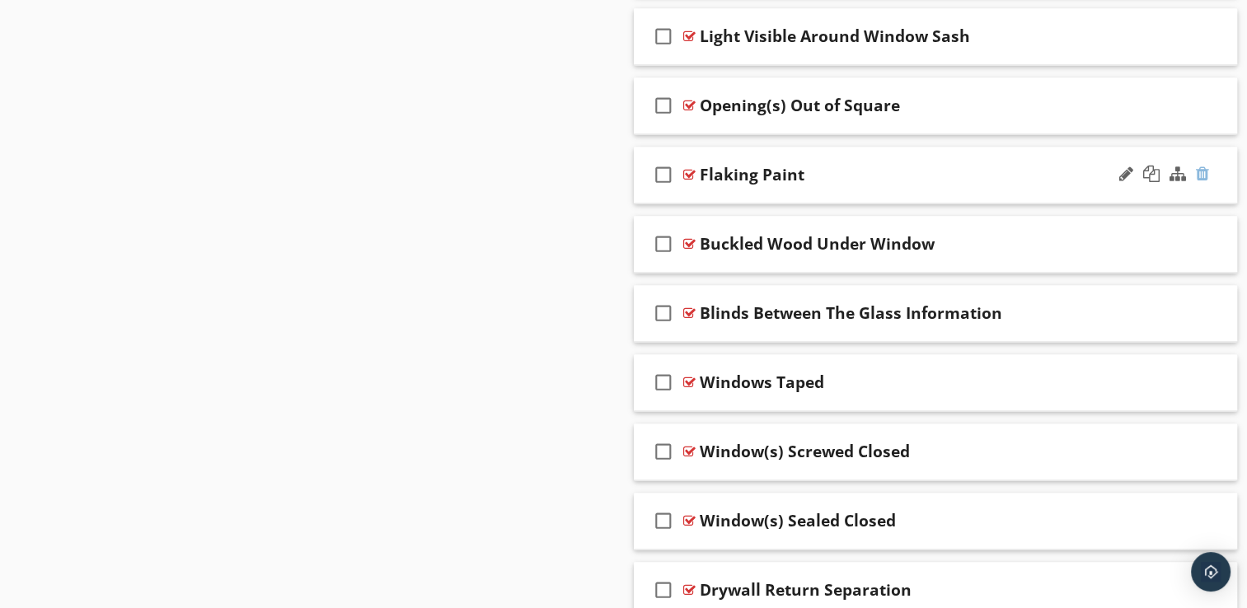
click at [1204, 167] on div at bounding box center [1202, 174] width 13 height 16
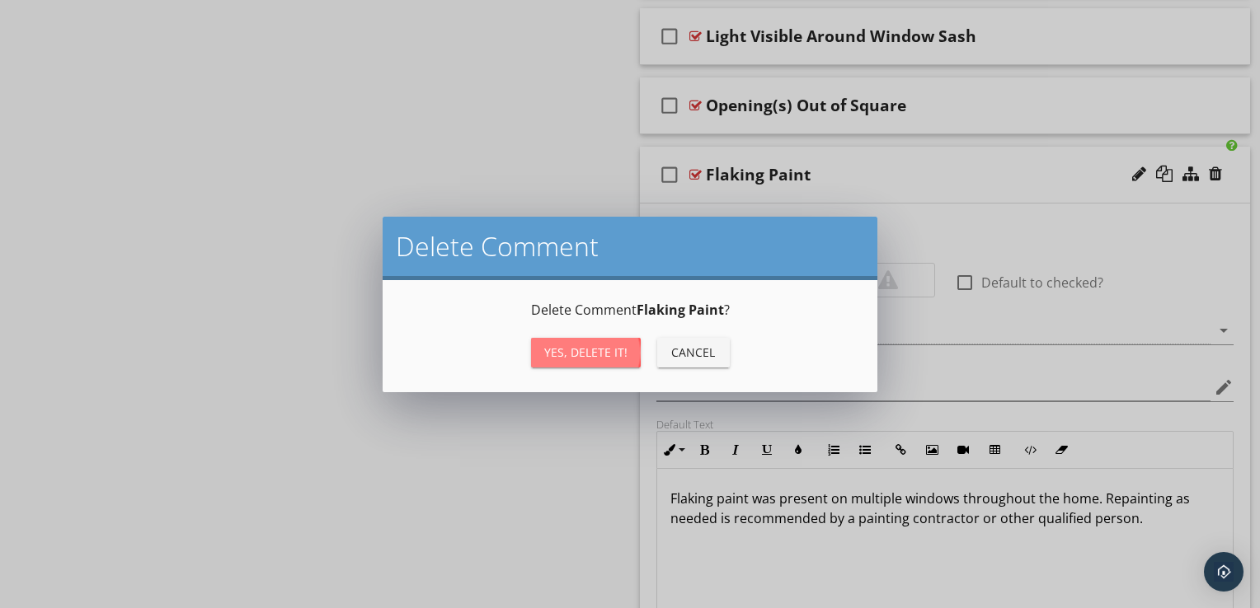
click at [620, 345] on div "Yes, Delete it!" at bounding box center [585, 352] width 83 height 17
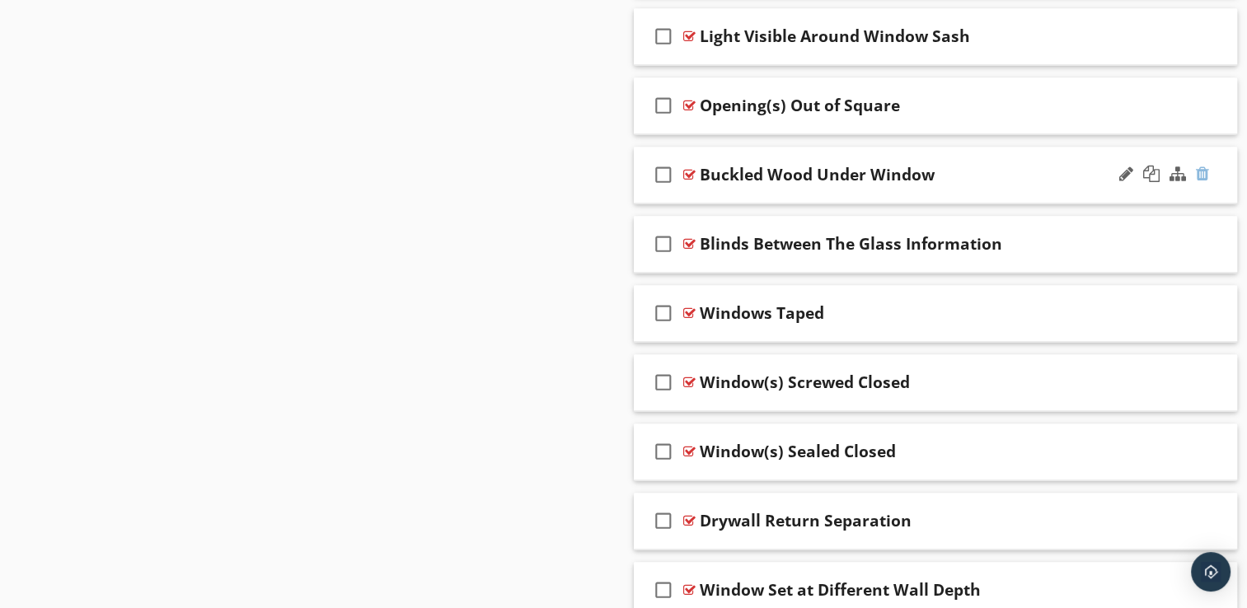
click at [1202, 168] on div at bounding box center [1202, 174] width 13 height 16
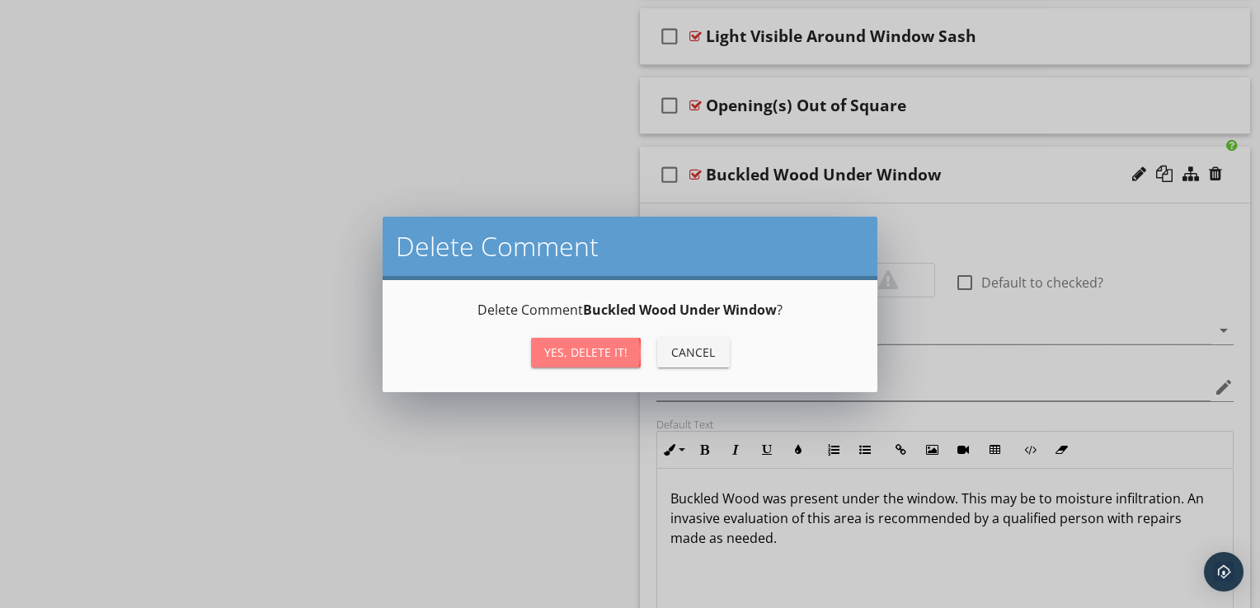
click at [565, 359] on div "Yes, Delete it!" at bounding box center [585, 352] width 83 height 17
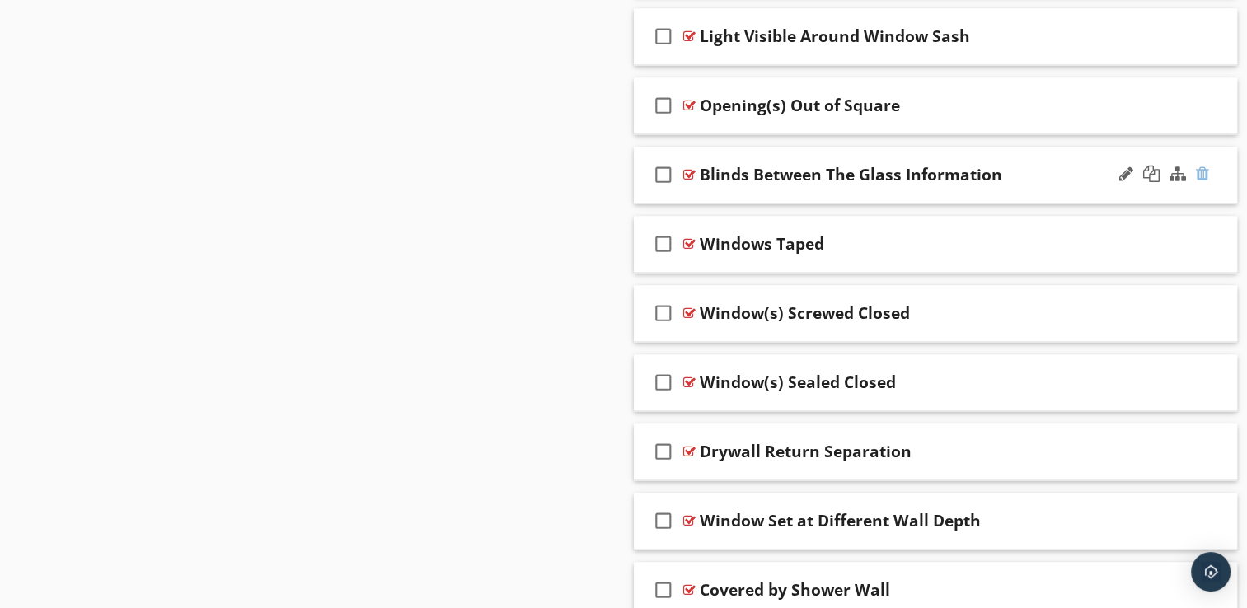
click at [1200, 171] on div at bounding box center [1202, 174] width 13 height 16
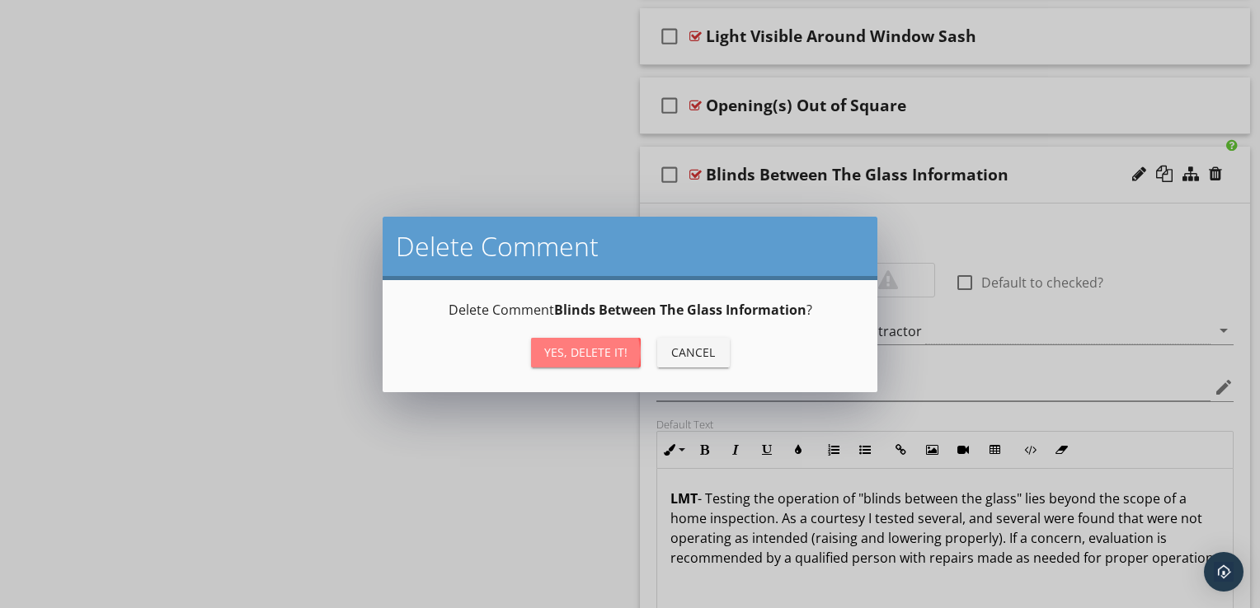
click at [562, 348] on div "Yes, Delete it!" at bounding box center [585, 352] width 83 height 17
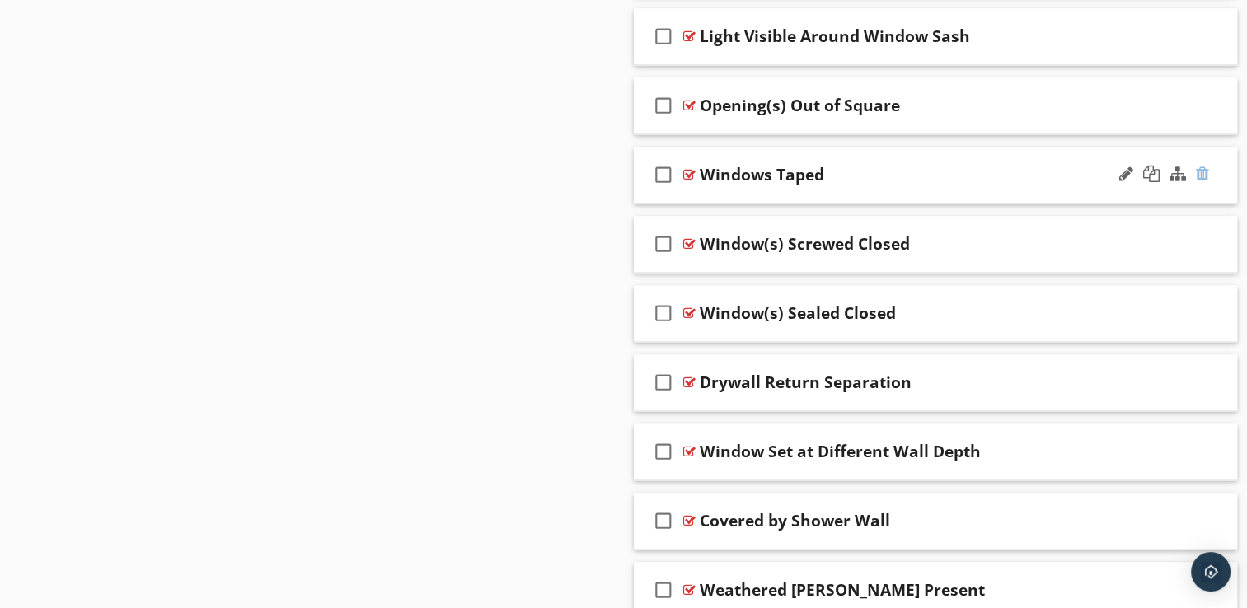
click at [1203, 169] on div at bounding box center [1202, 174] width 13 height 16
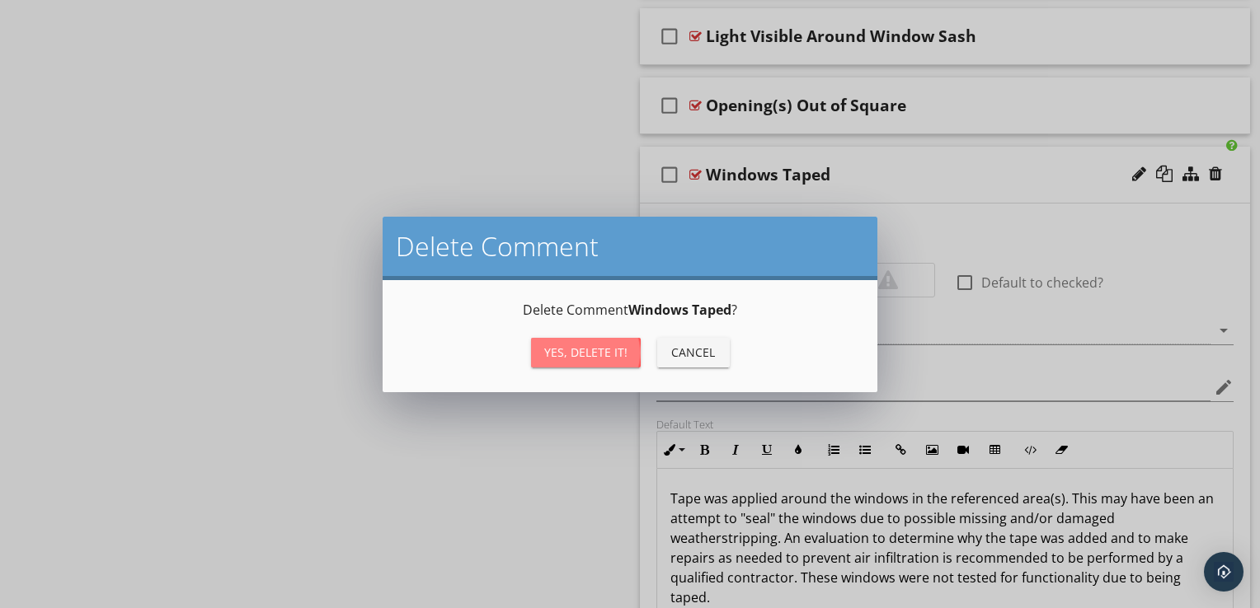
click at [617, 354] on div "Yes, Delete it!" at bounding box center [585, 352] width 83 height 17
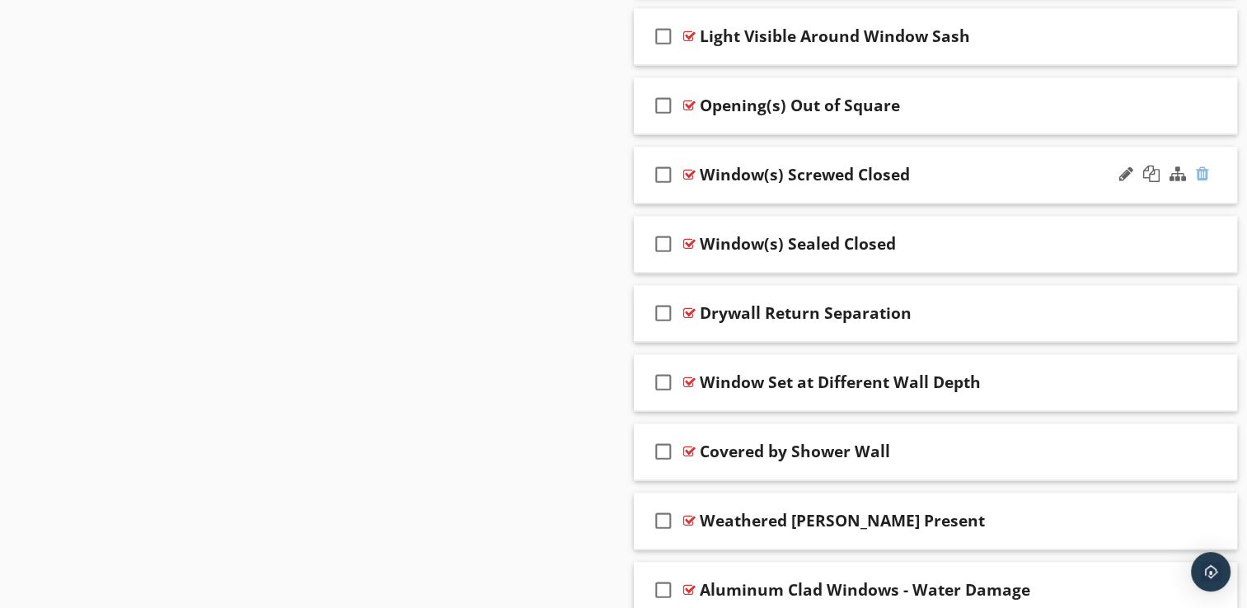
click at [1203, 170] on div at bounding box center [1202, 174] width 13 height 16
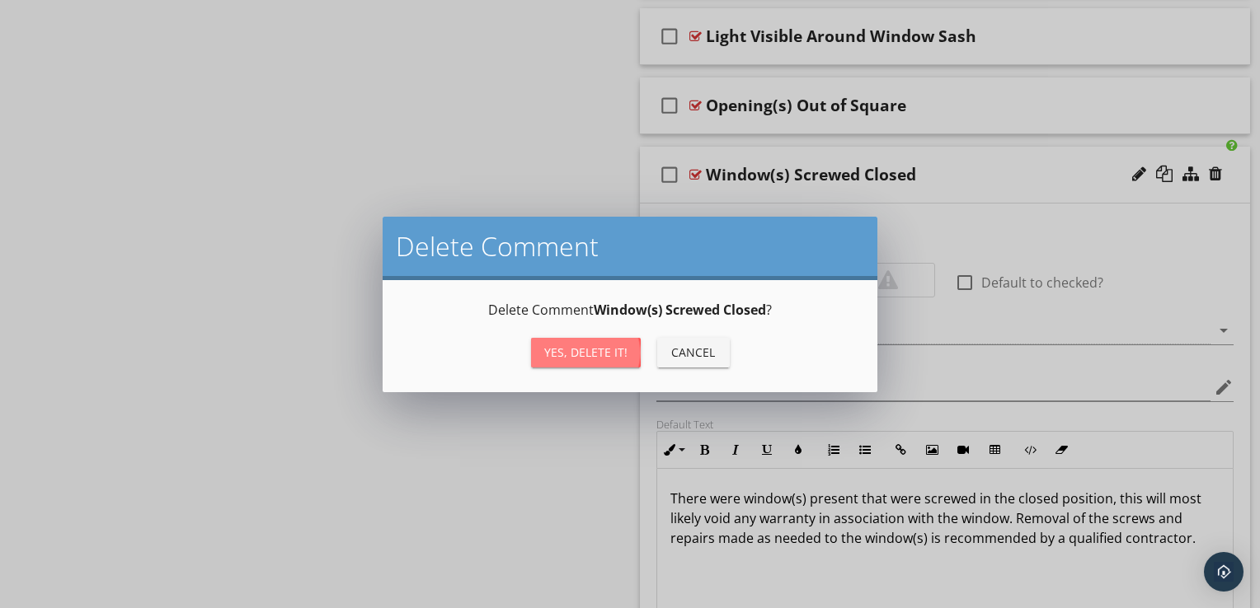
click at [612, 351] on div "Yes, Delete it!" at bounding box center [585, 352] width 83 height 17
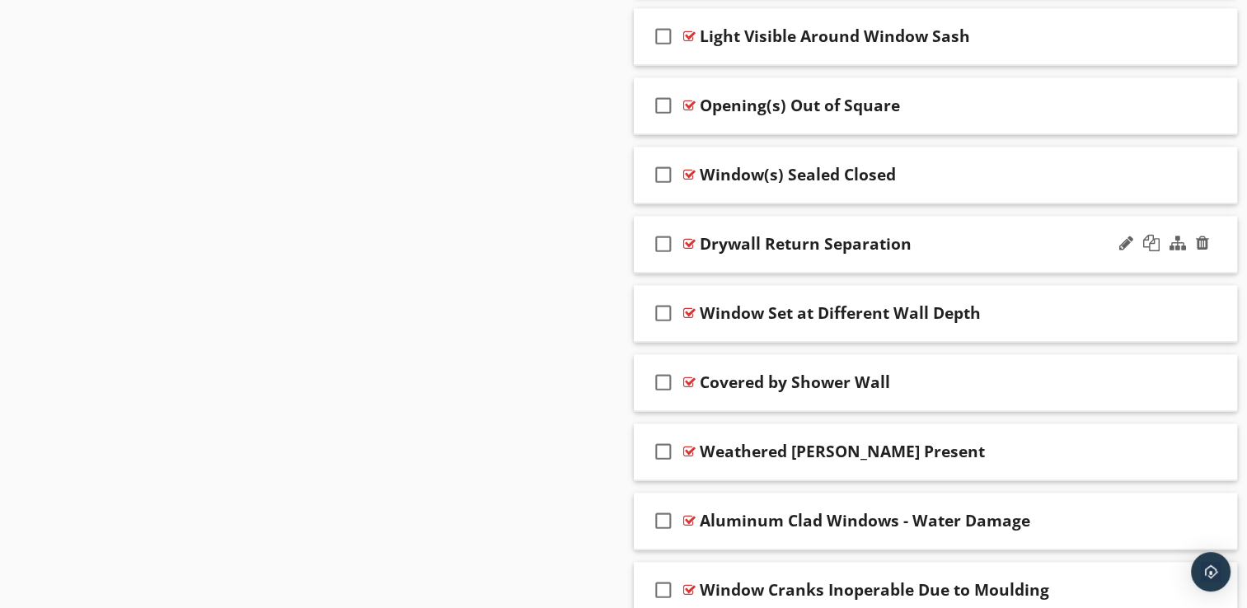
click at [1082, 265] on div "check_box_outline_blank Drywall Return Separation" at bounding box center [936, 244] width 604 height 57
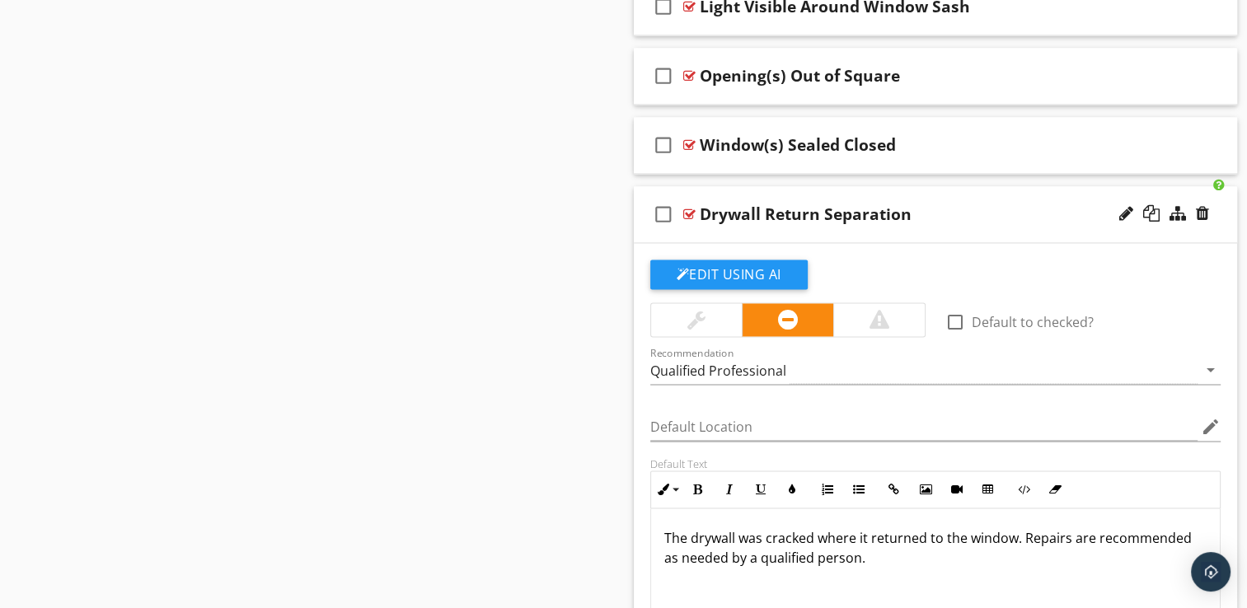
scroll to position [2545, 0]
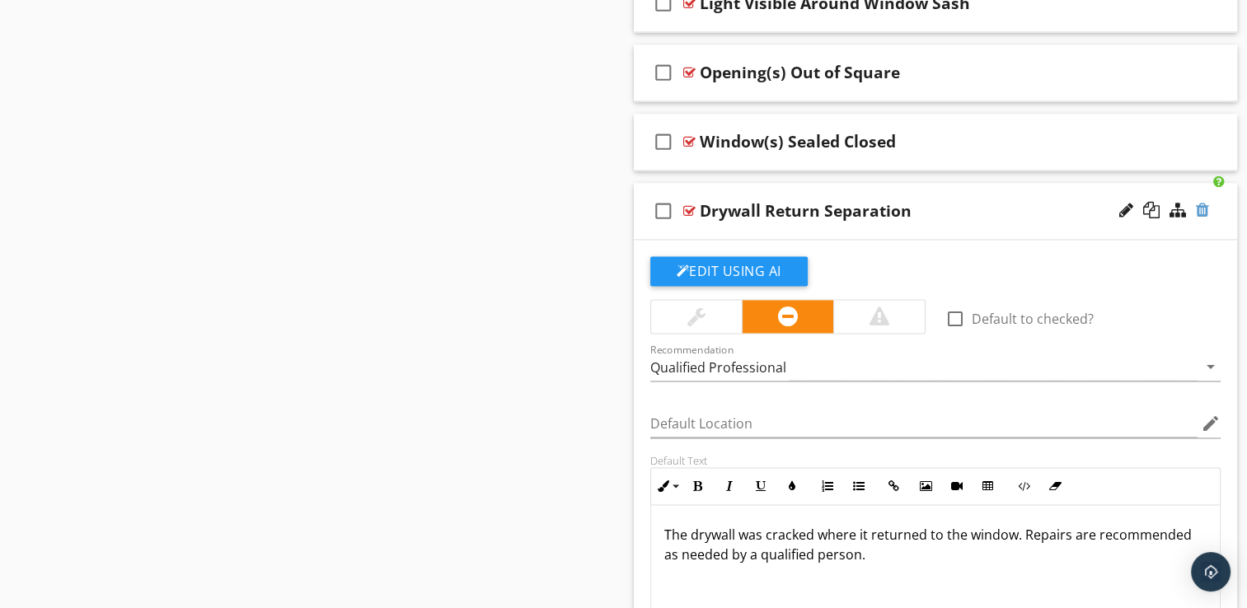
click at [1203, 206] on div at bounding box center [1202, 210] width 13 height 16
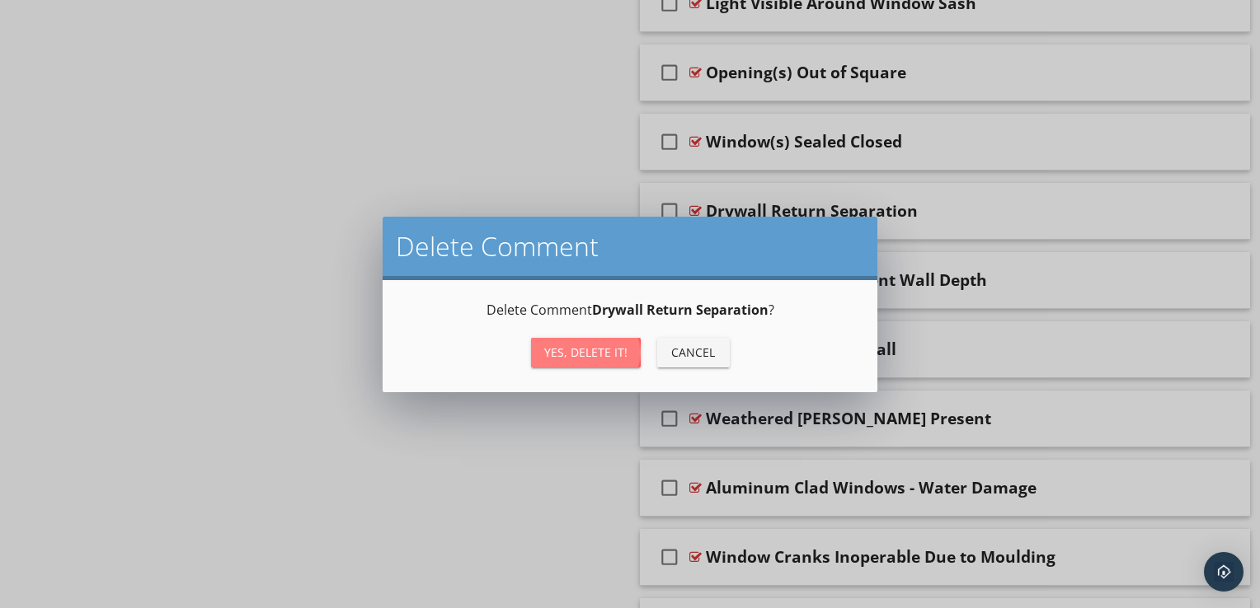
click at [584, 360] on div "Yes, Delete it!" at bounding box center [585, 352] width 83 height 17
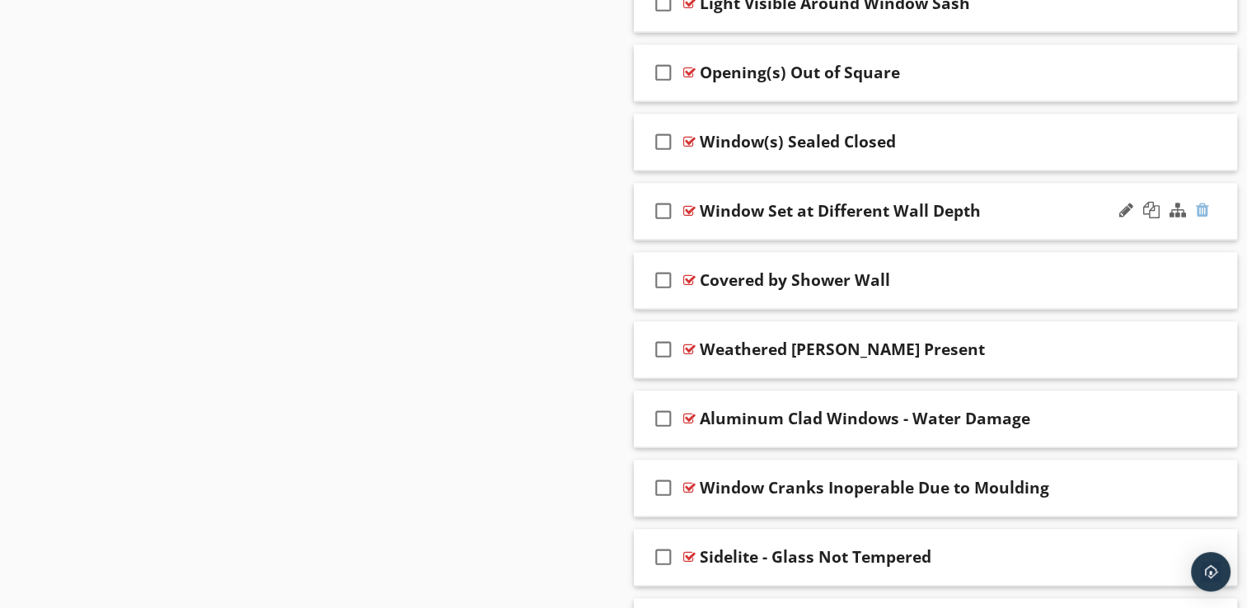
click at [1203, 202] on div at bounding box center [1202, 210] width 13 height 16
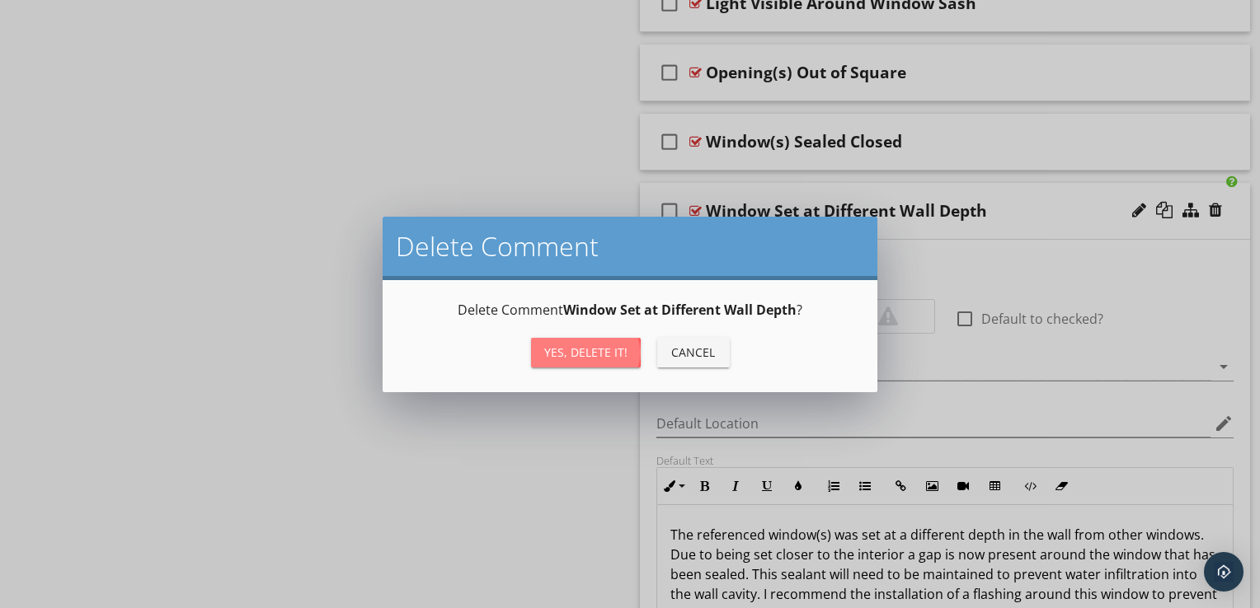
click at [608, 361] on button "Yes, Delete it!" at bounding box center [586, 353] width 110 height 30
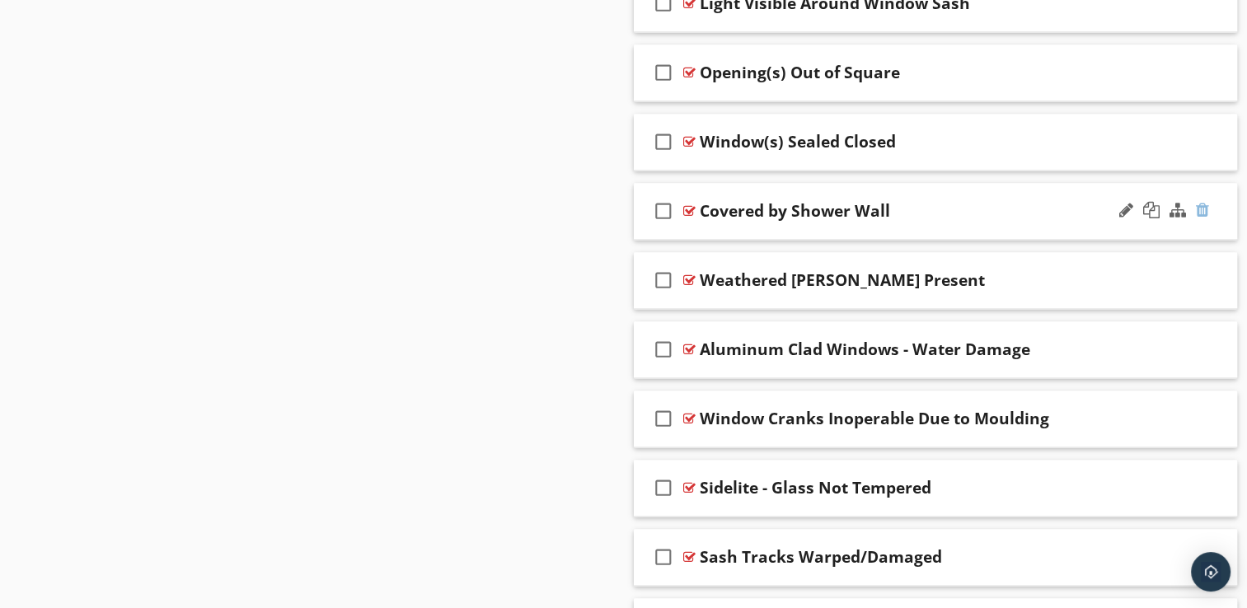
click at [1203, 208] on div at bounding box center [1202, 210] width 13 height 16
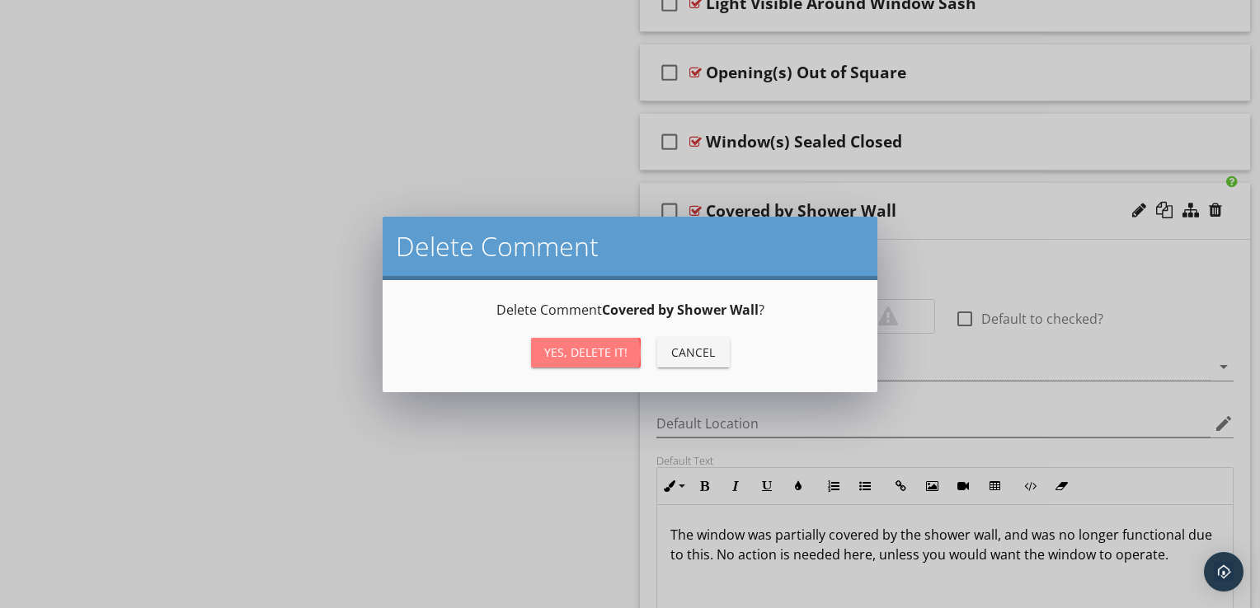
click at [624, 351] on div "Yes, Delete it!" at bounding box center [585, 352] width 83 height 17
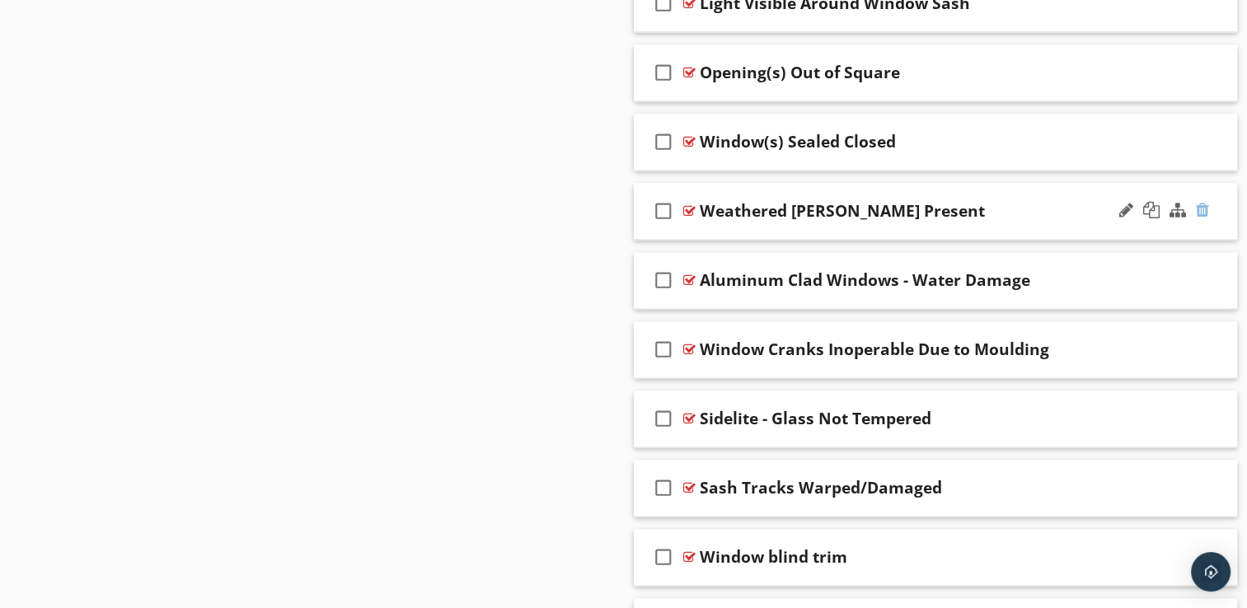
click at [1203, 202] on div at bounding box center [1202, 210] width 13 height 16
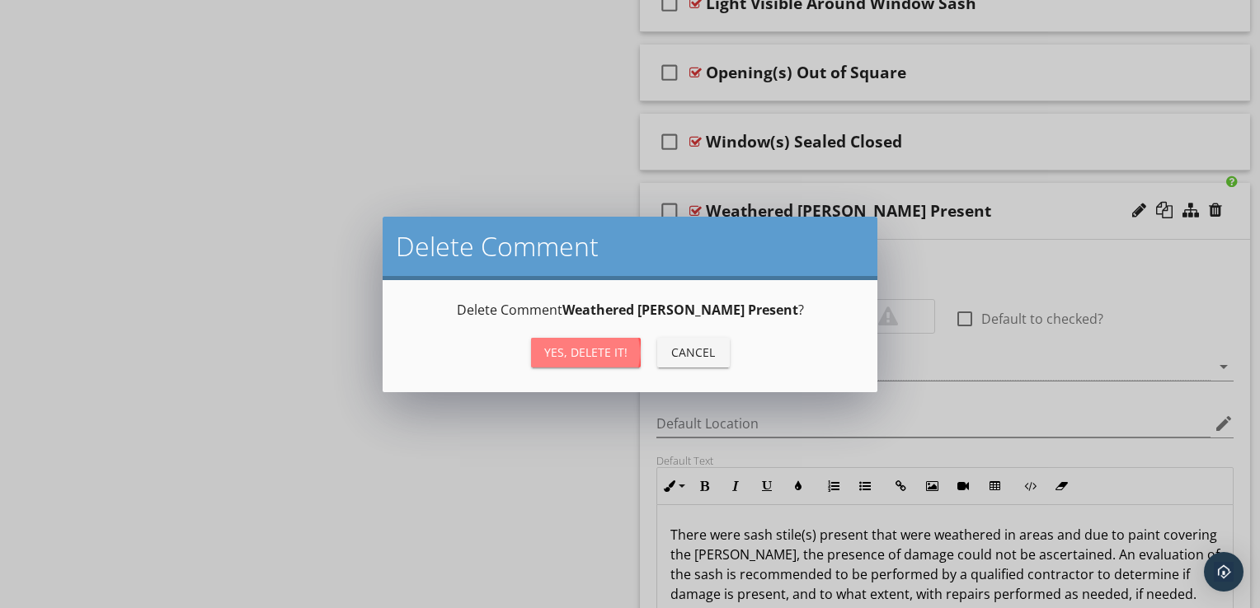
click at [608, 351] on div "Yes, Delete it!" at bounding box center [585, 352] width 83 height 17
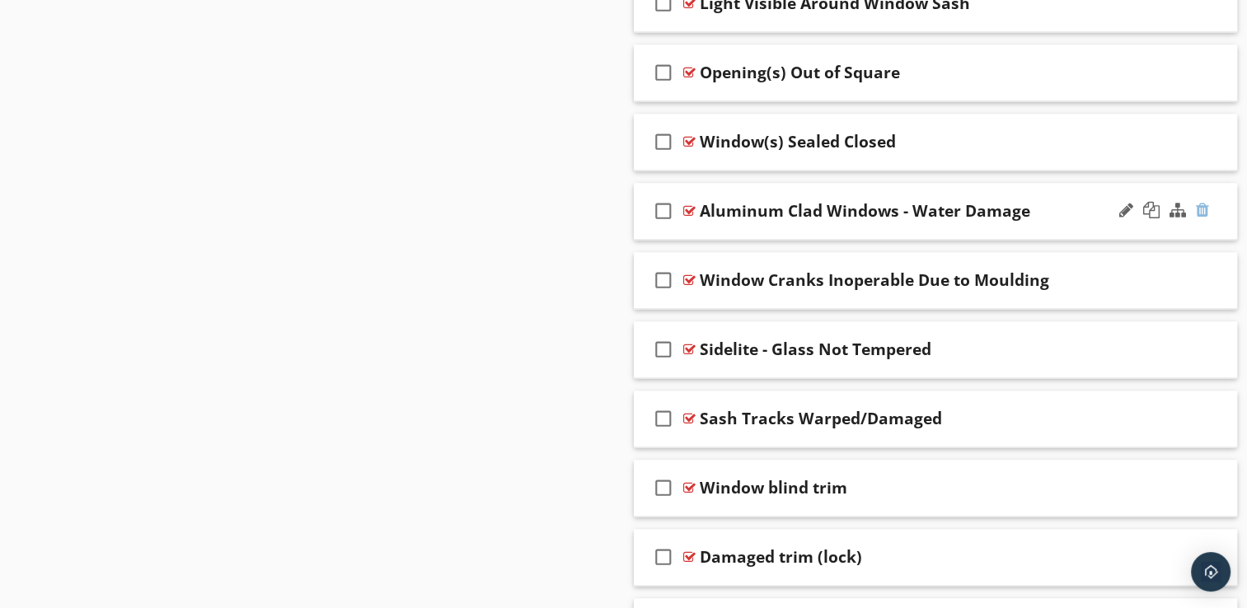
click at [1202, 207] on div at bounding box center [1202, 210] width 13 height 16
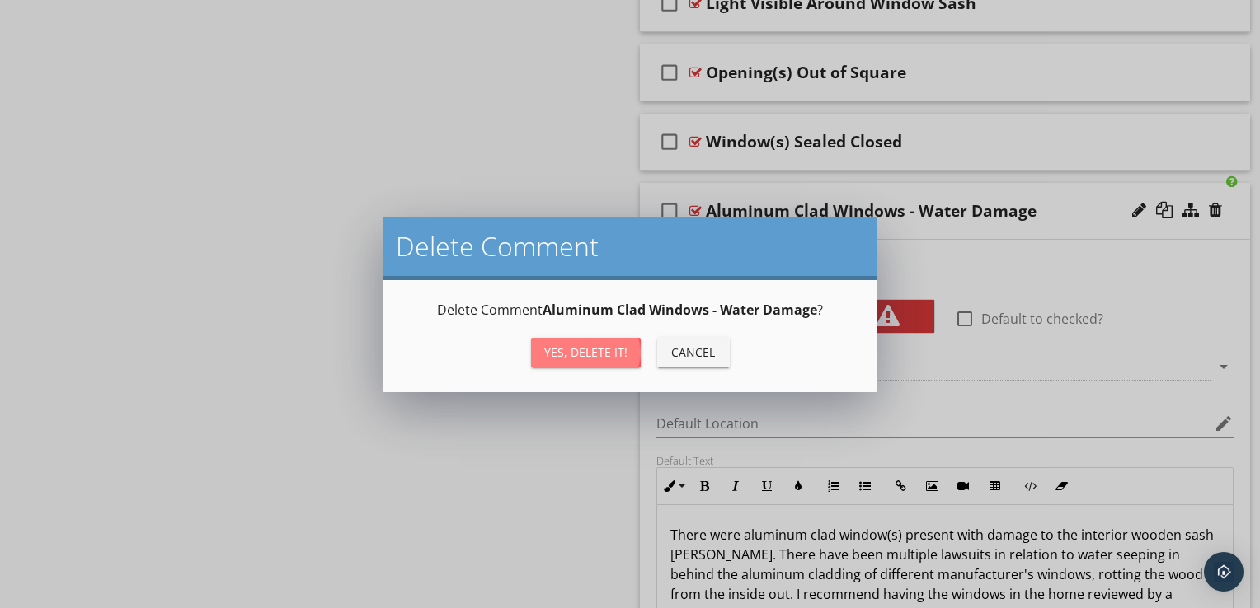
click at [613, 360] on div "Yes, Delete it!" at bounding box center [585, 352] width 83 height 17
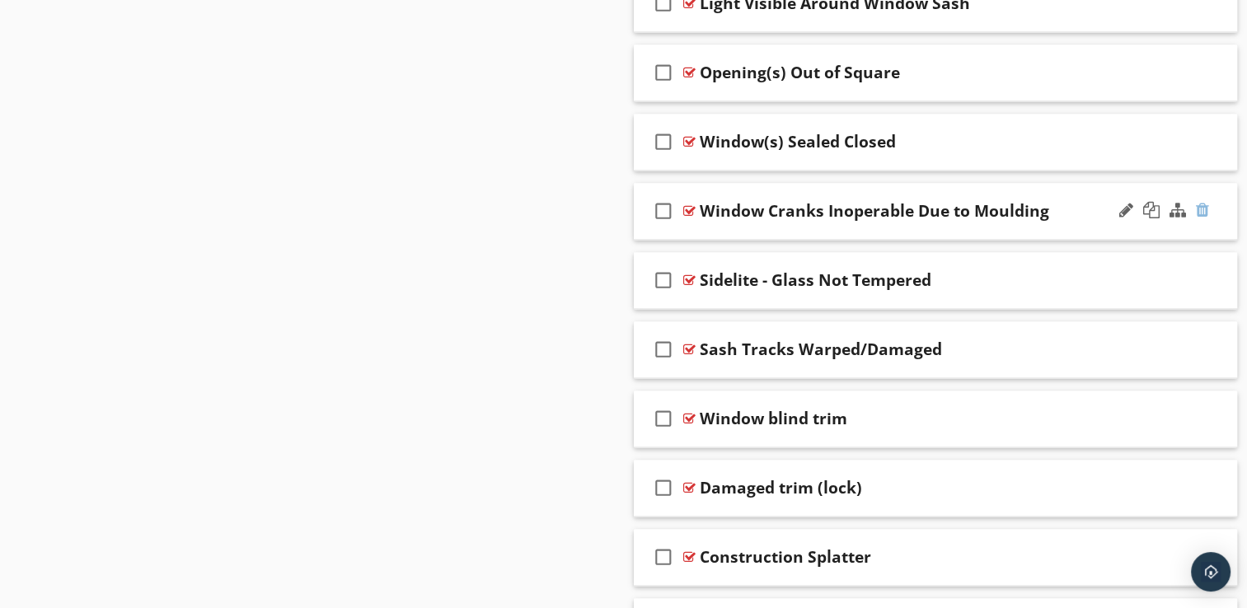
click at [1204, 203] on div at bounding box center [1202, 210] width 13 height 16
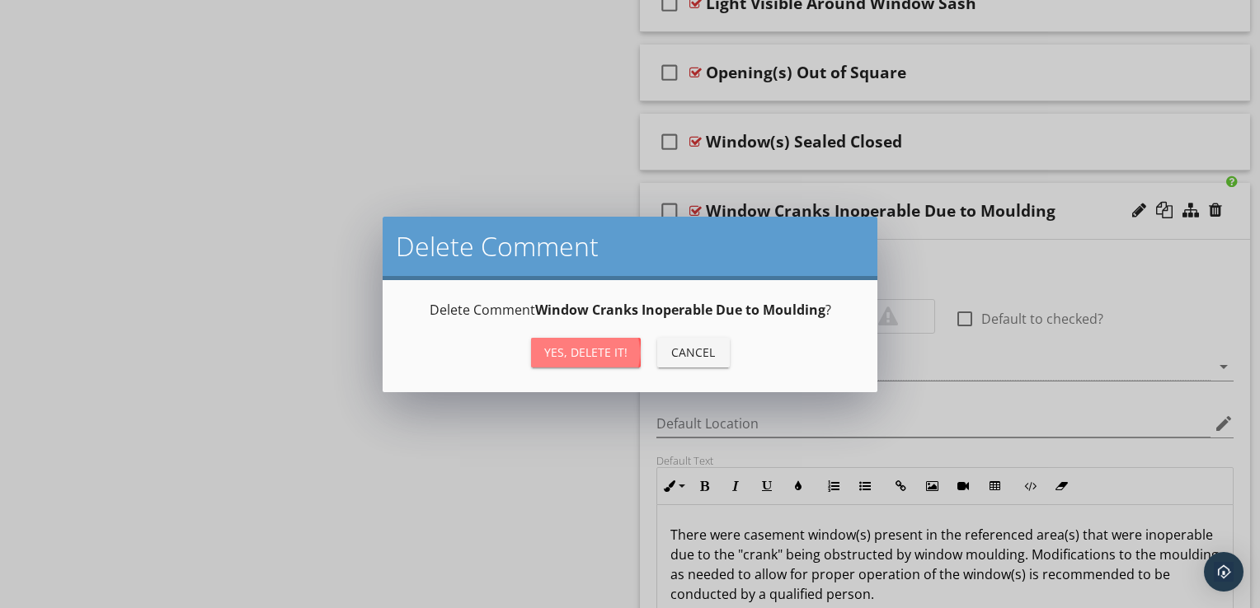
click at [600, 355] on div "Yes, Delete it!" at bounding box center [585, 352] width 83 height 17
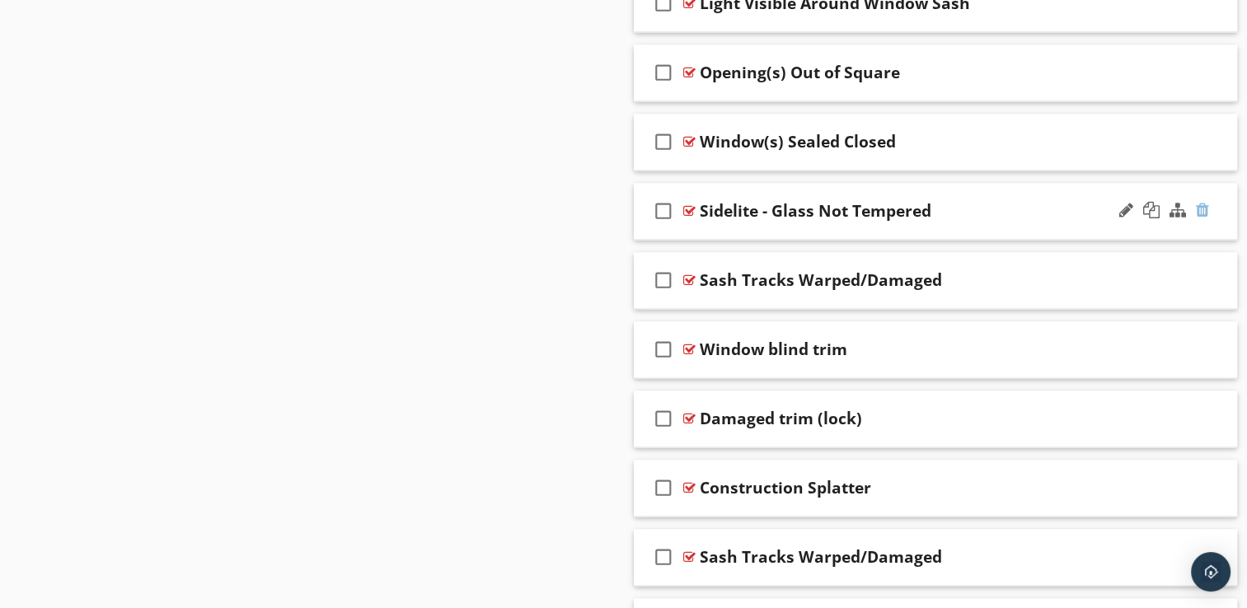
click at [1203, 205] on div at bounding box center [1202, 210] width 13 height 16
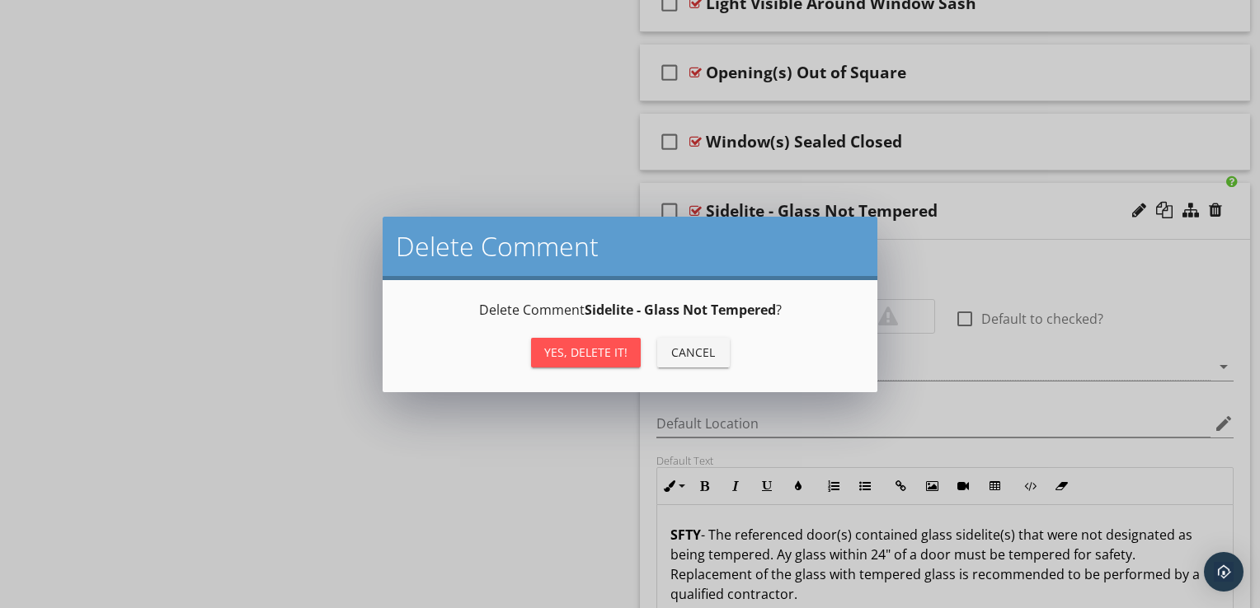
click at [619, 351] on div "Yes, Delete it!" at bounding box center [585, 352] width 83 height 17
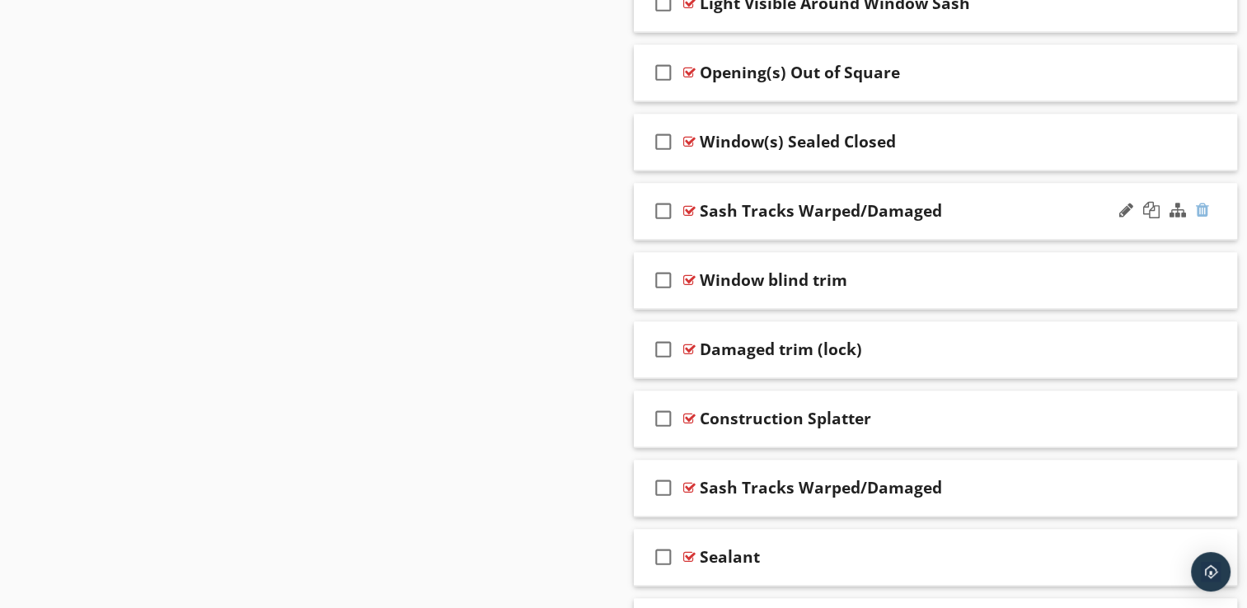
click at [1204, 207] on div at bounding box center [1202, 210] width 13 height 16
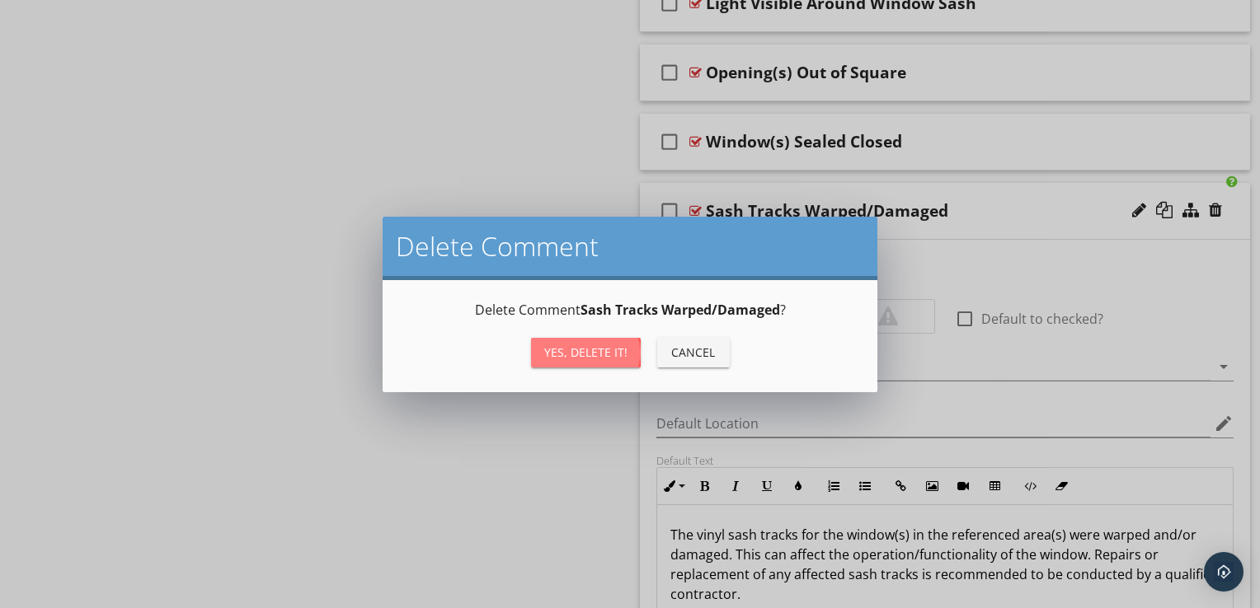
click at [622, 359] on div "Yes, Delete it!" at bounding box center [585, 352] width 83 height 17
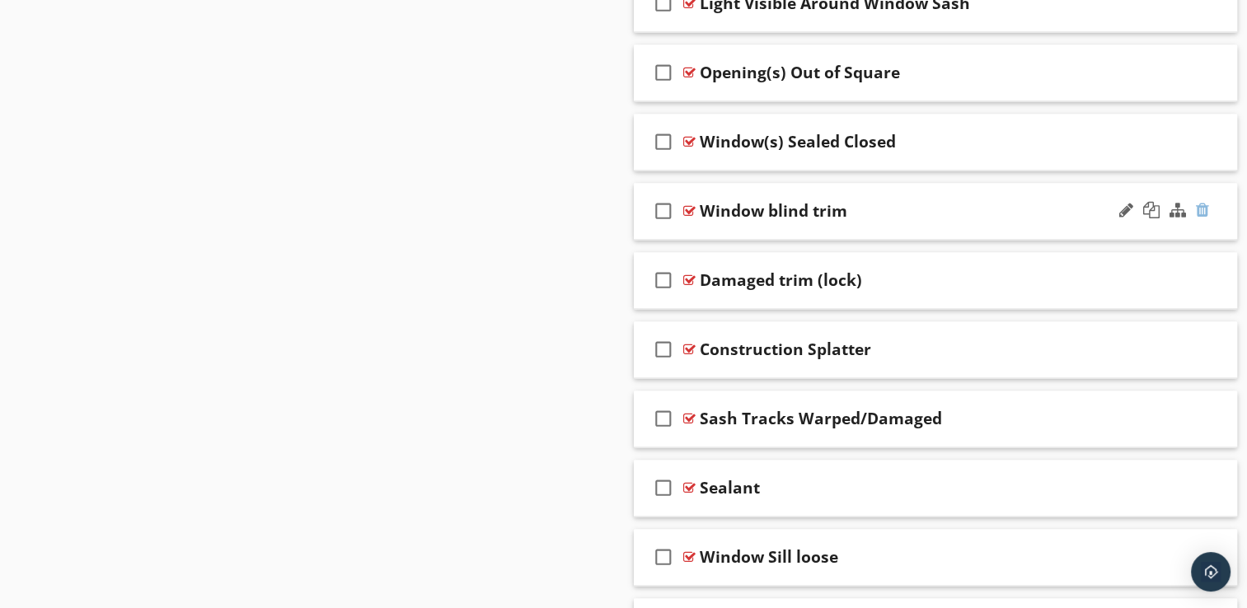
click at [1203, 202] on div at bounding box center [1202, 210] width 13 height 16
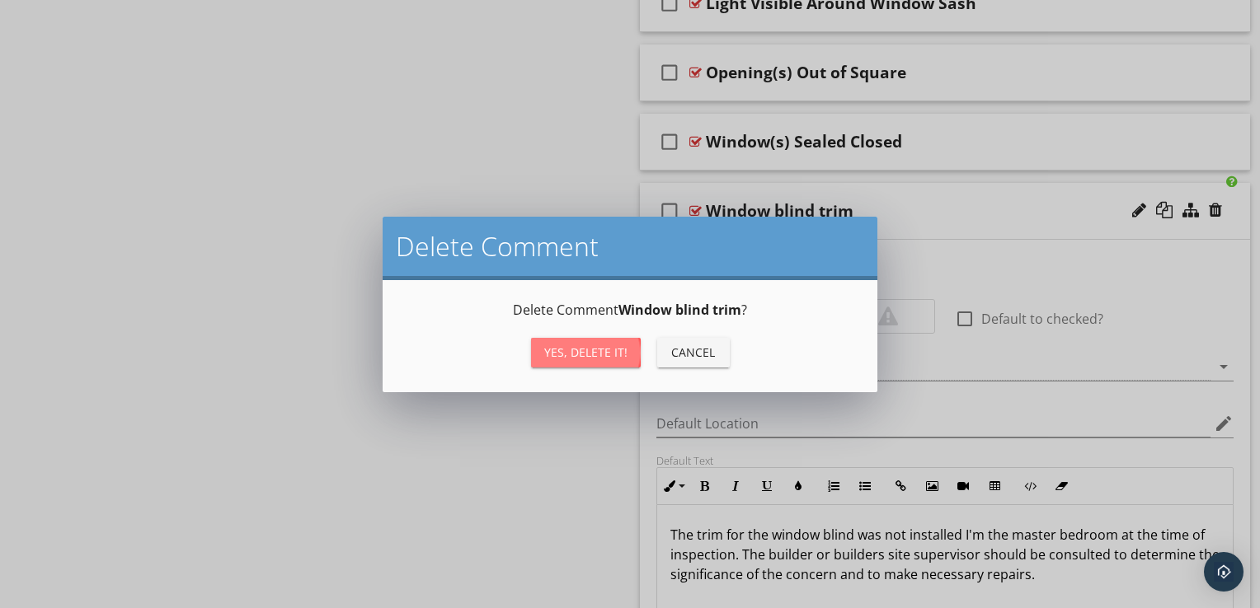
click at [622, 353] on div "Yes, Delete it!" at bounding box center [585, 352] width 83 height 17
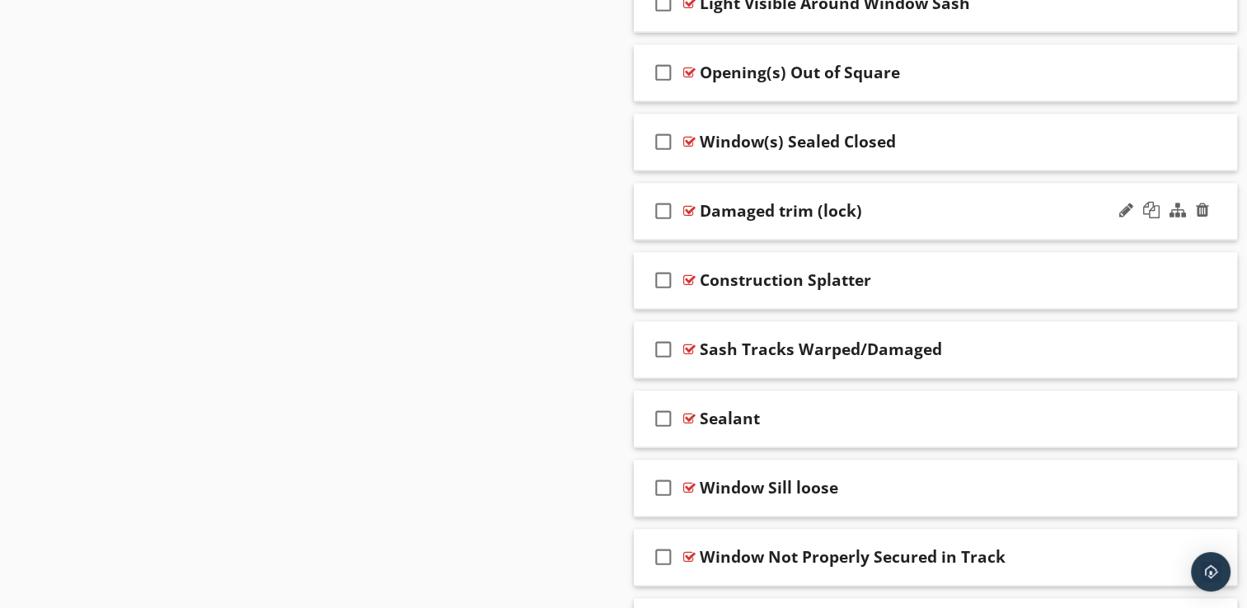
click at [788, 222] on div "check_box_outline_blank Damaged trim (lock)" at bounding box center [936, 211] width 604 height 57
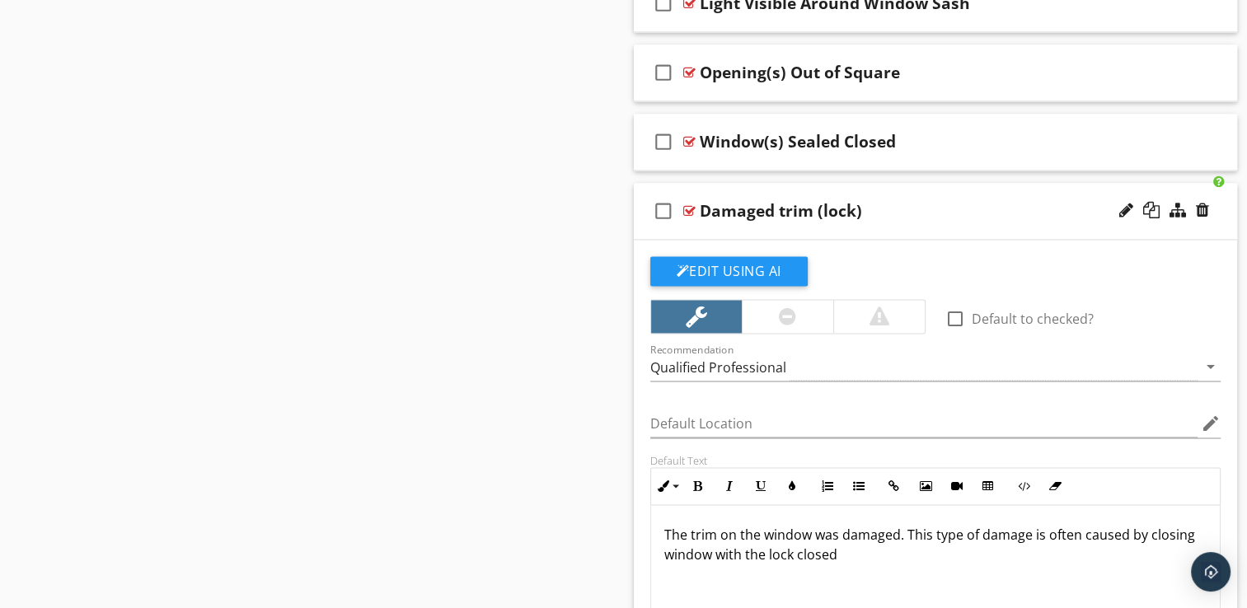
click at [788, 222] on div "check_box_outline_blank Damaged trim (lock)" at bounding box center [936, 211] width 604 height 57
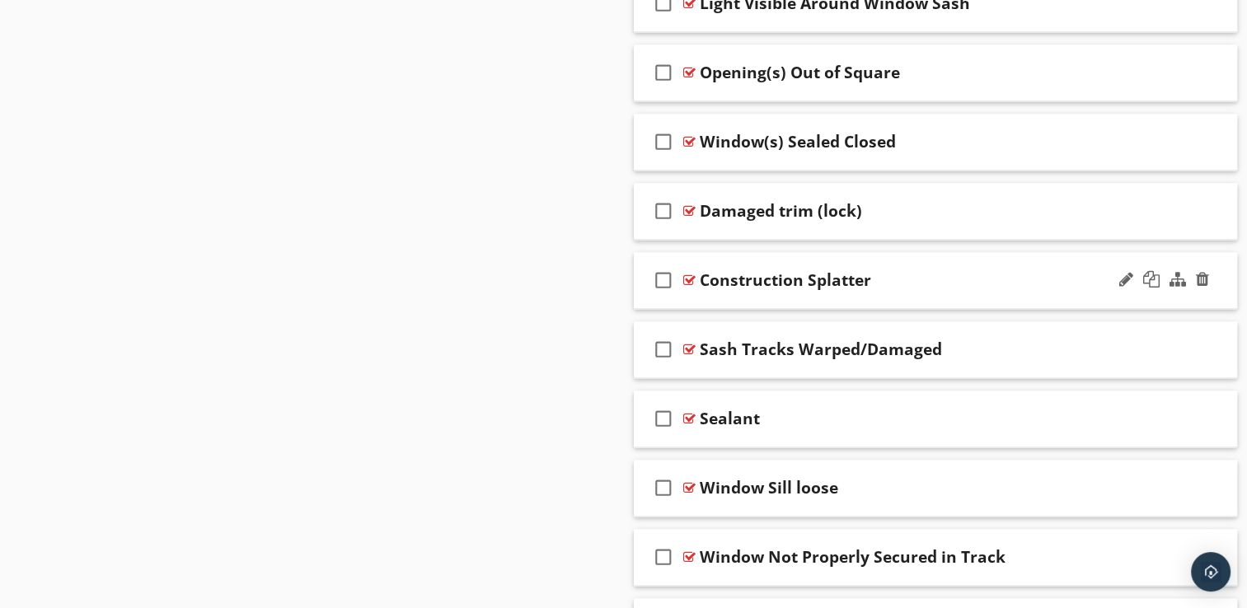
click at [1033, 296] on div "check_box_outline_blank Construction Splatter" at bounding box center [936, 280] width 604 height 57
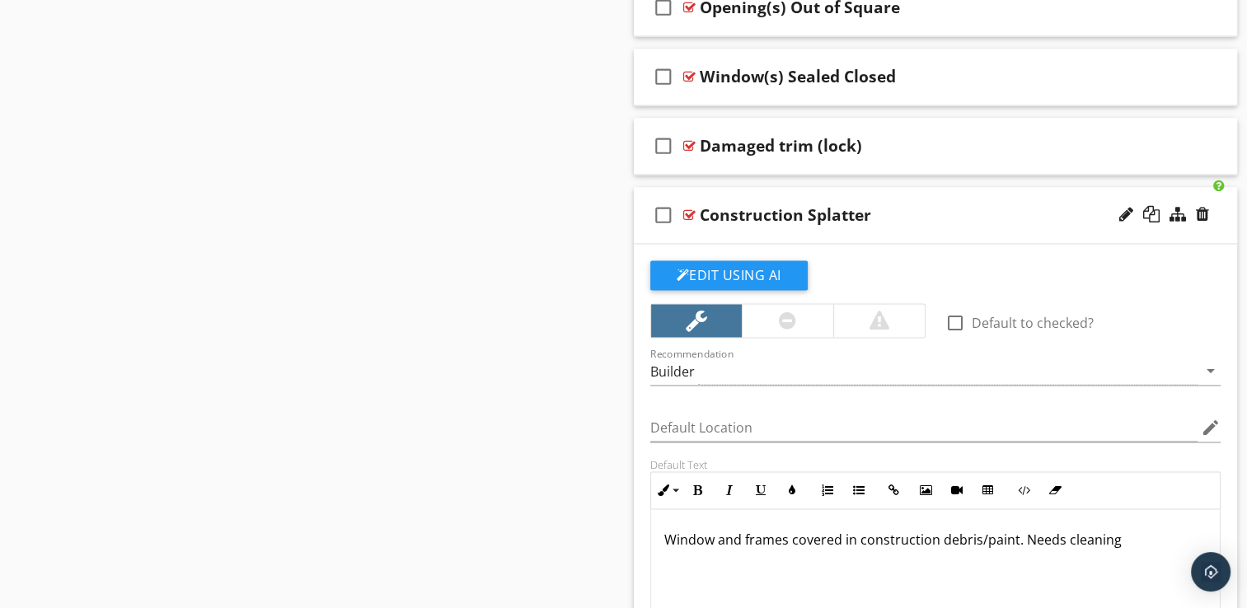
scroll to position [2611, 0]
click at [1200, 212] on div at bounding box center [1202, 213] width 13 height 16
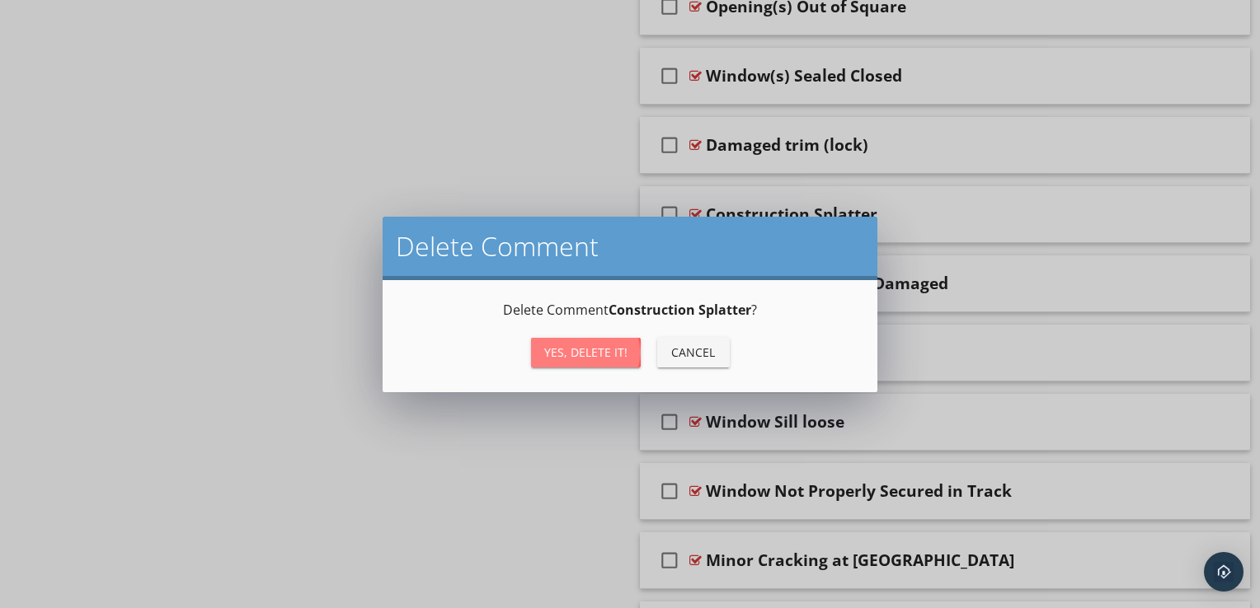
click at [609, 351] on div "Yes, Delete it!" at bounding box center [585, 352] width 83 height 17
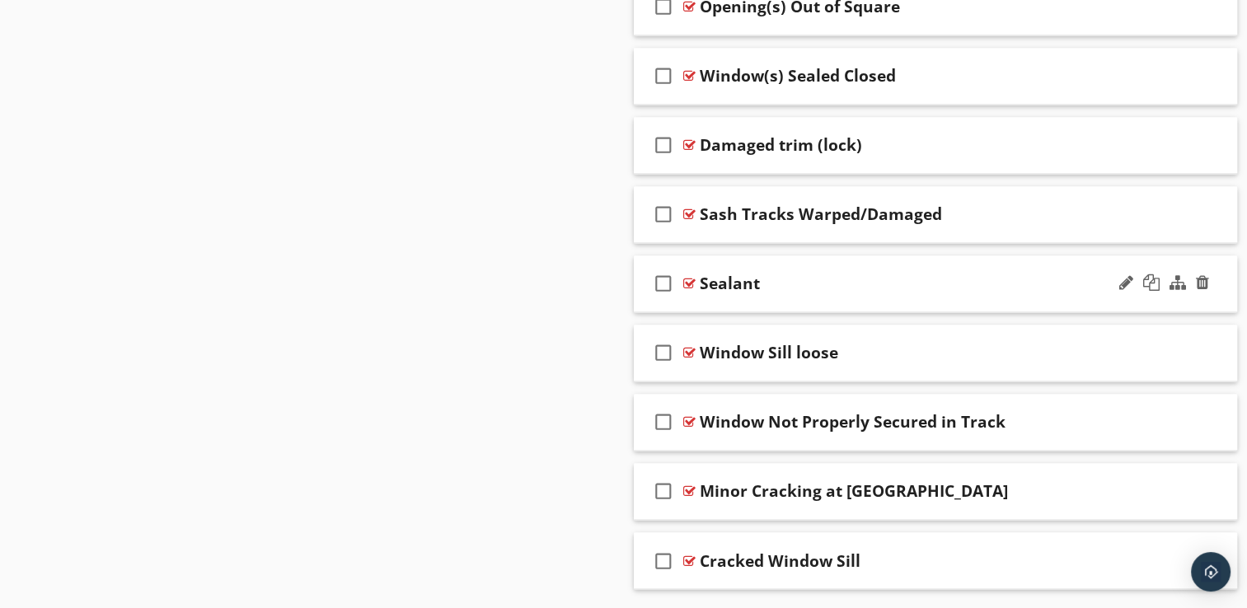
click at [1113, 303] on div "check_box_outline_blank Sealant" at bounding box center [936, 284] width 604 height 57
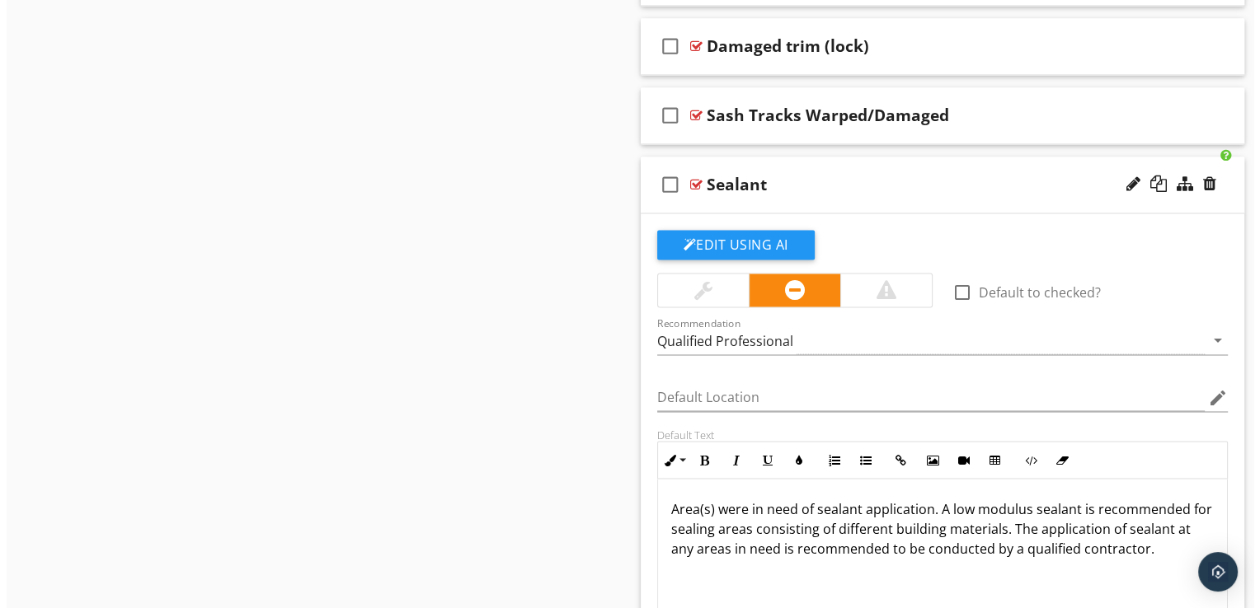
scroll to position [2710, 0]
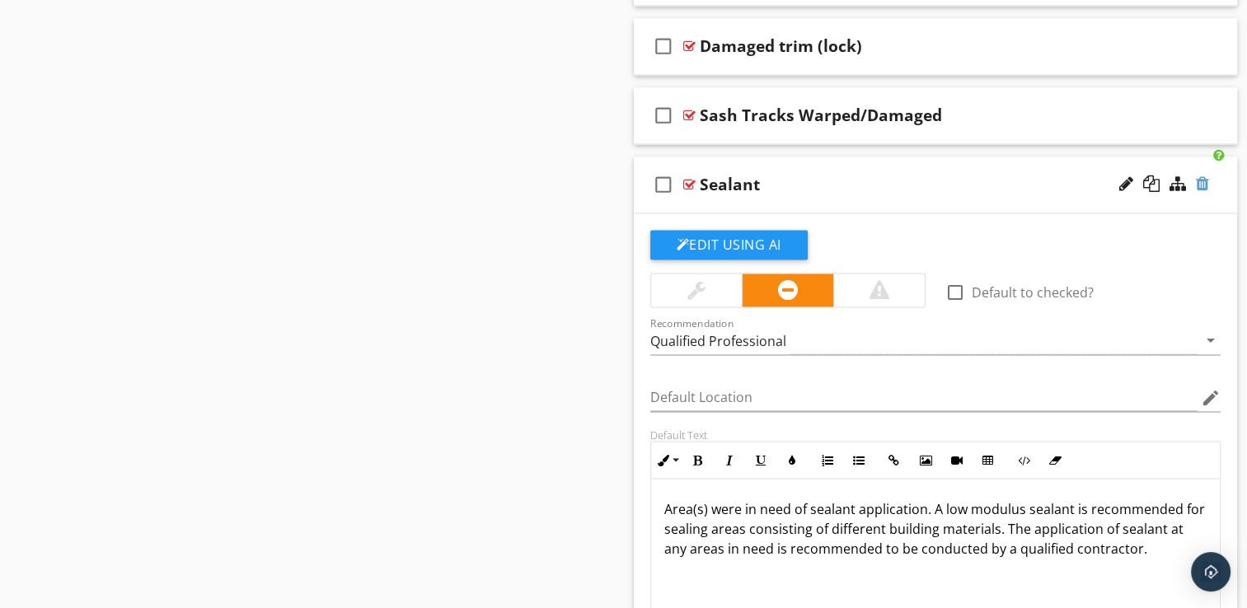
click at [1200, 180] on div at bounding box center [1202, 184] width 13 height 16
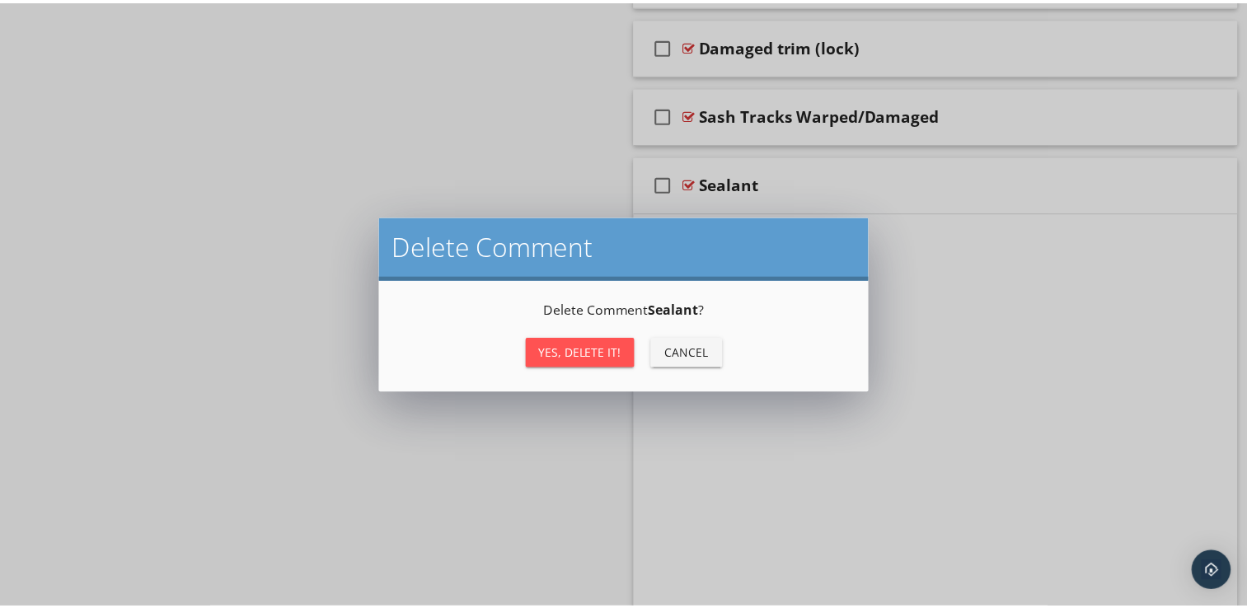
scroll to position [2654, 0]
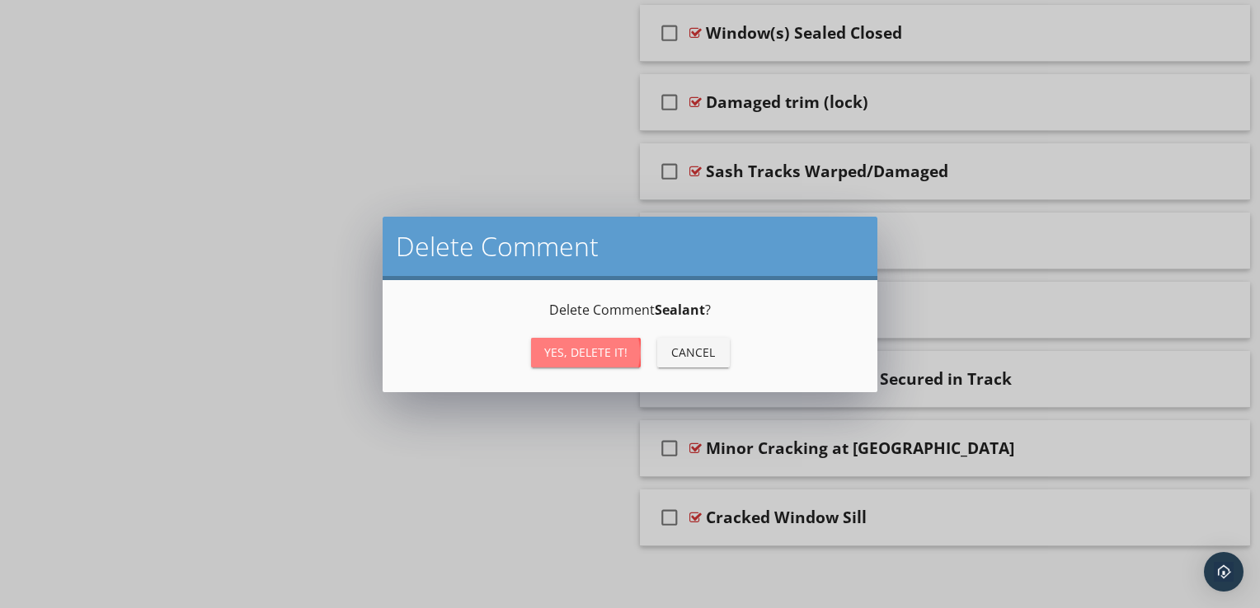
click at [612, 352] on div "Yes, Delete it!" at bounding box center [585, 352] width 83 height 17
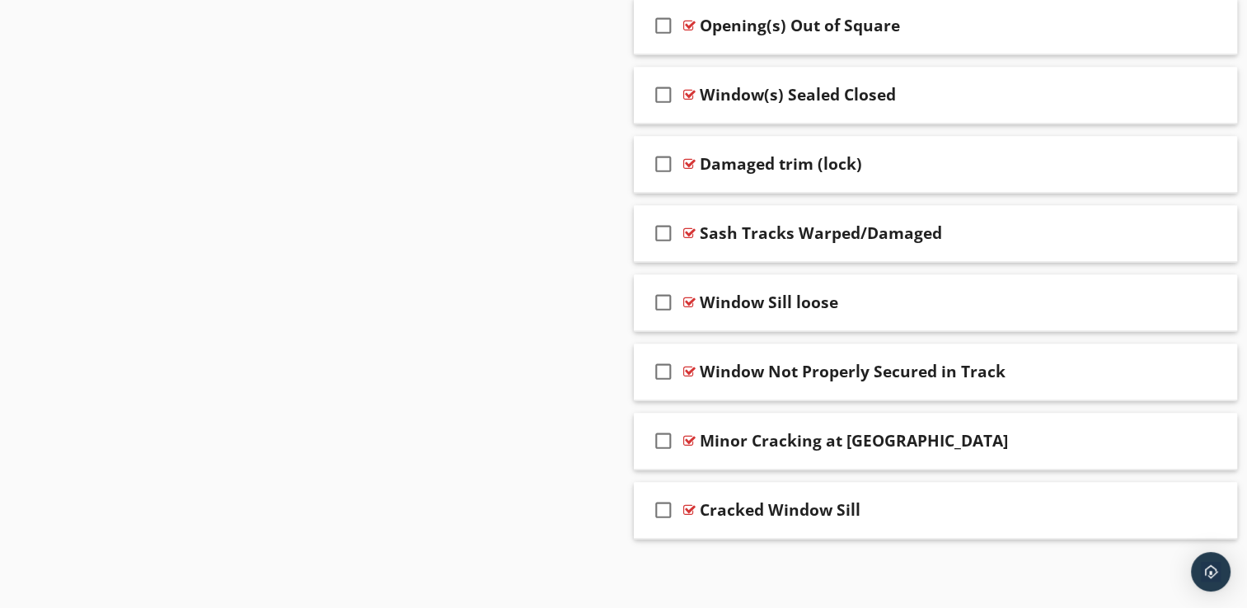
scroll to position [2585, 0]
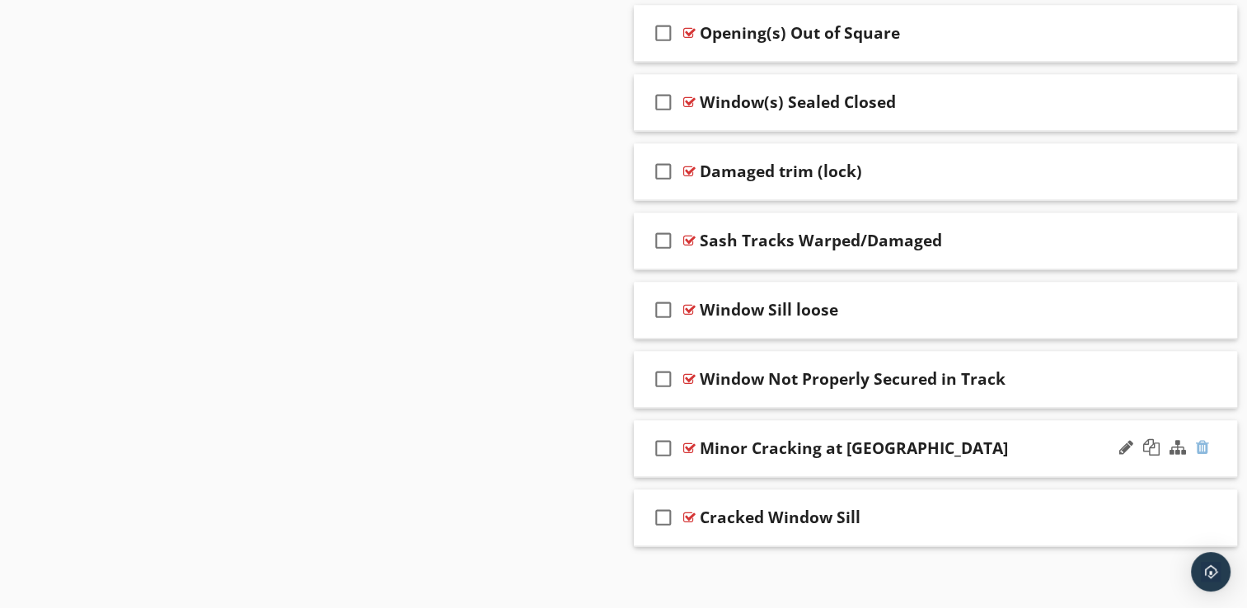
click at [1201, 441] on div at bounding box center [1202, 447] width 13 height 16
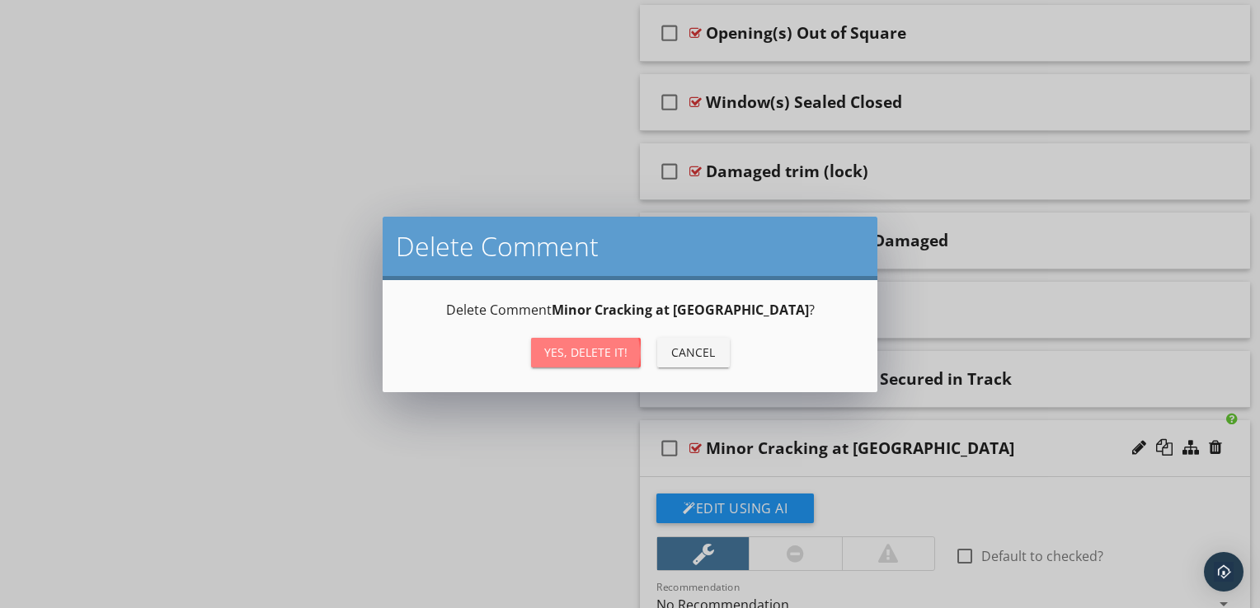
click at [593, 359] on div "Yes, Delete it!" at bounding box center [585, 352] width 83 height 17
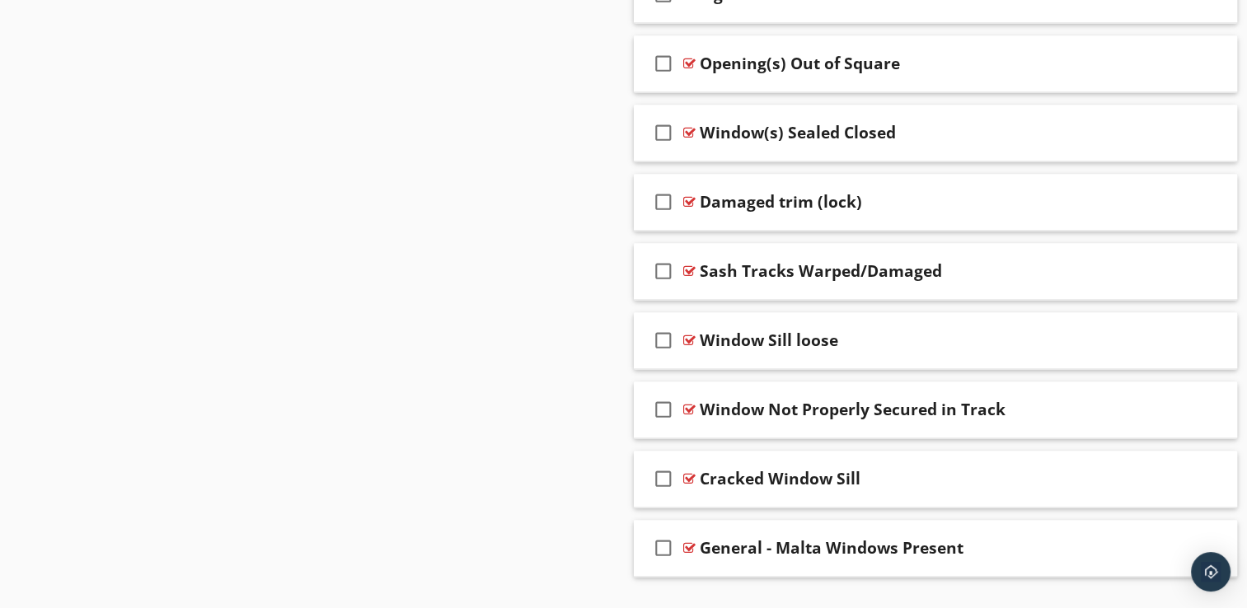
scroll to position [2517, 0]
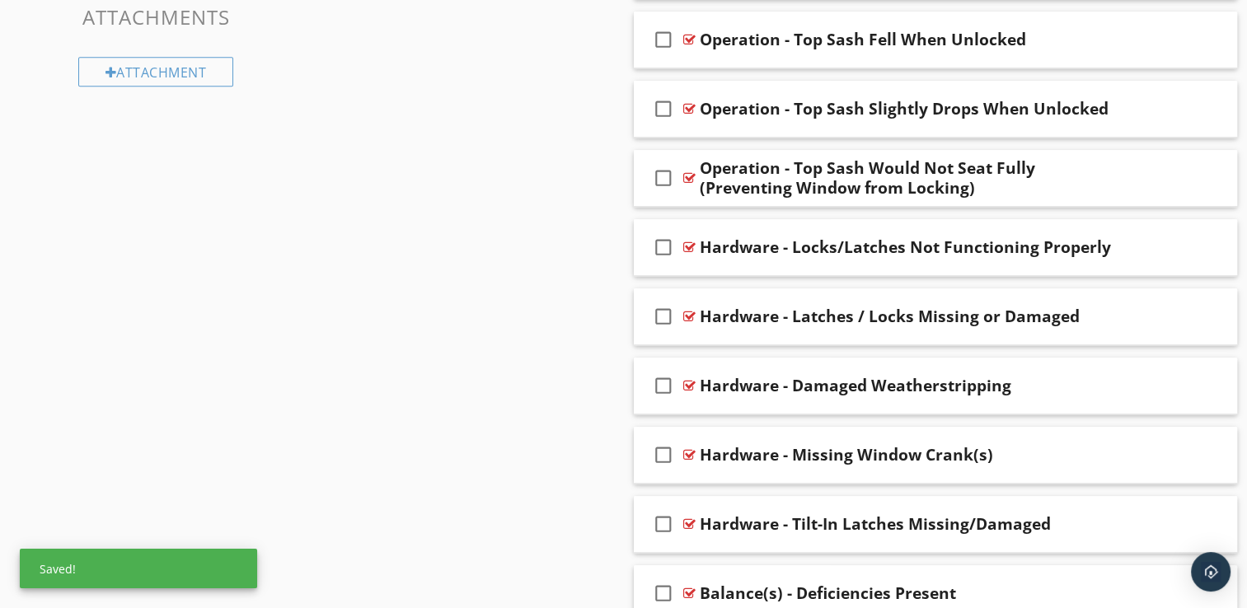
click at [800, 533] on span "check_box_outline_blank Glass - Broken Glass Present check_box_outline_blank Gl…" at bounding box center [936, 490] width 604 height 2065
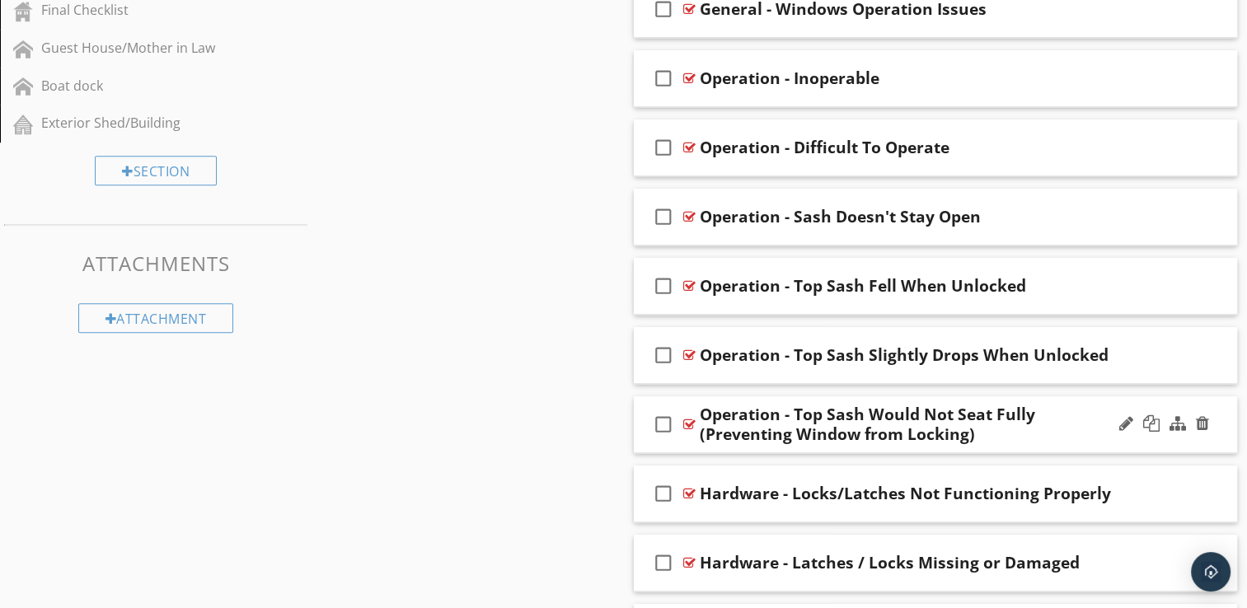
scroll to position [1297, 0]
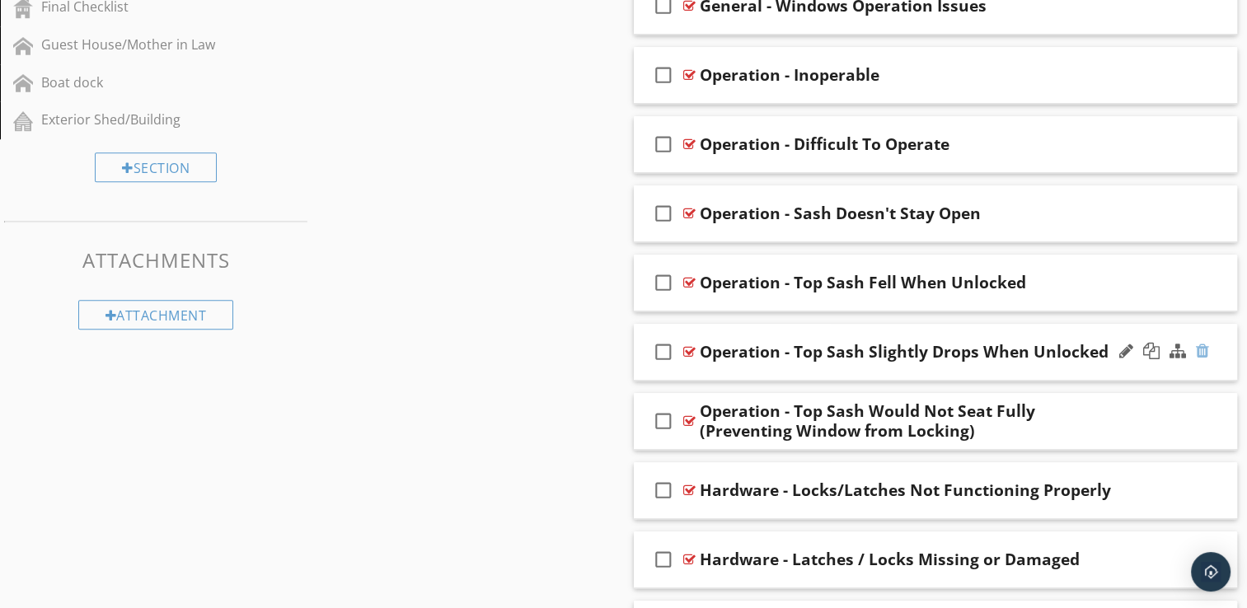
click at [1203, 347] on div at bounding box center [1202, 351] width 13 height 16
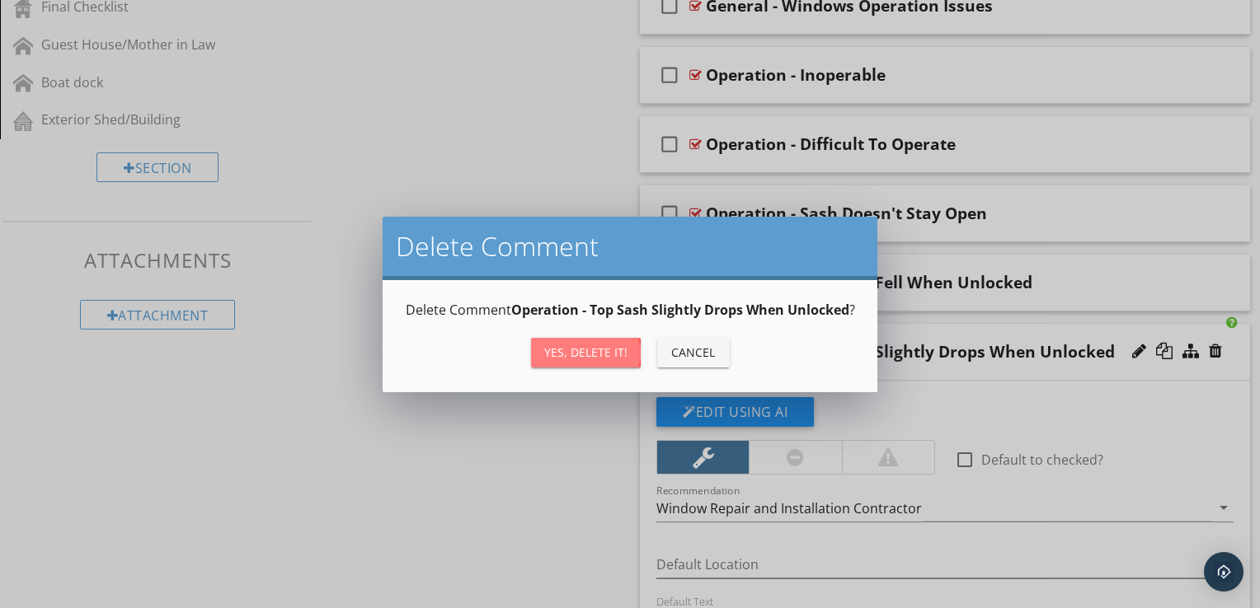
click at [592, 354] on div "Yes, Delete it!" at bounding box center [585, 352] width 83 height 17
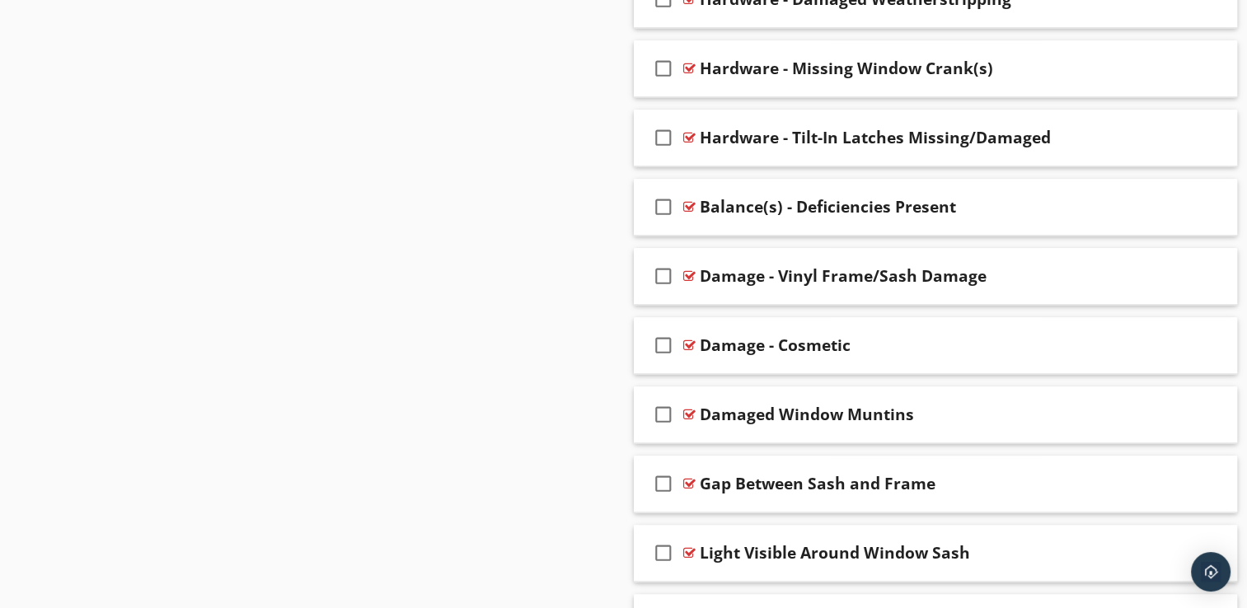
scroll to position [1890, 0]
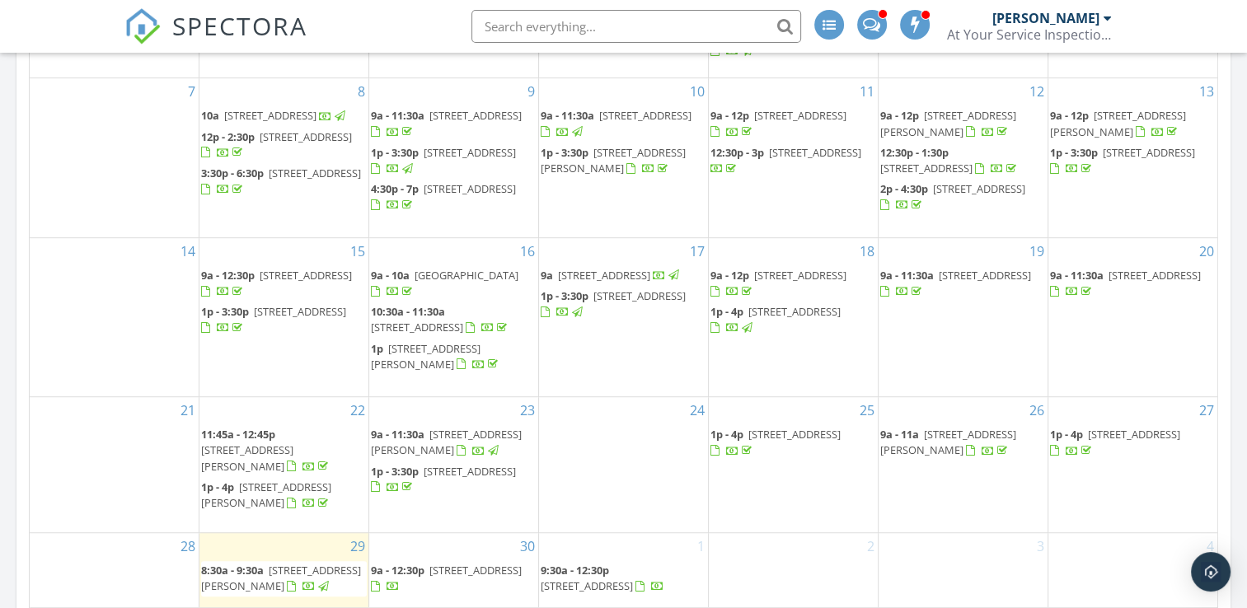
scroll to position [923, 0]
click at [509, 26] on input "text" at bounding box center [637, 26] width 330 height 33
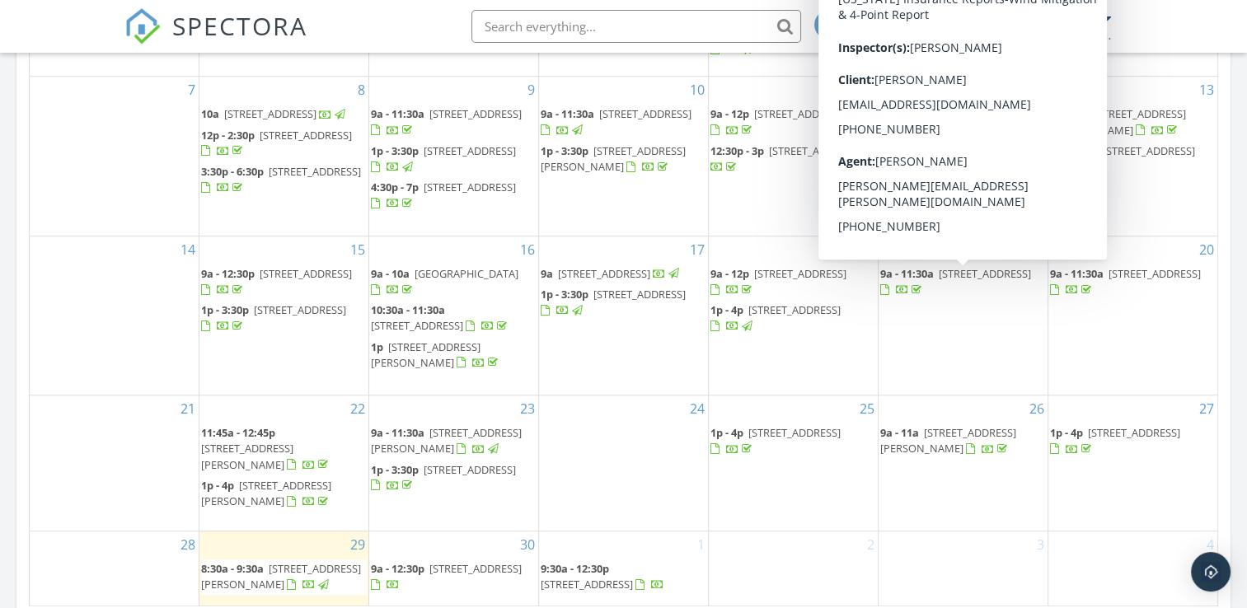
click at [939, 281] on span "9602 Bay Vista Estates Blvd, Orlando 32836" at bounding box center [985, 273] width 92 height 15
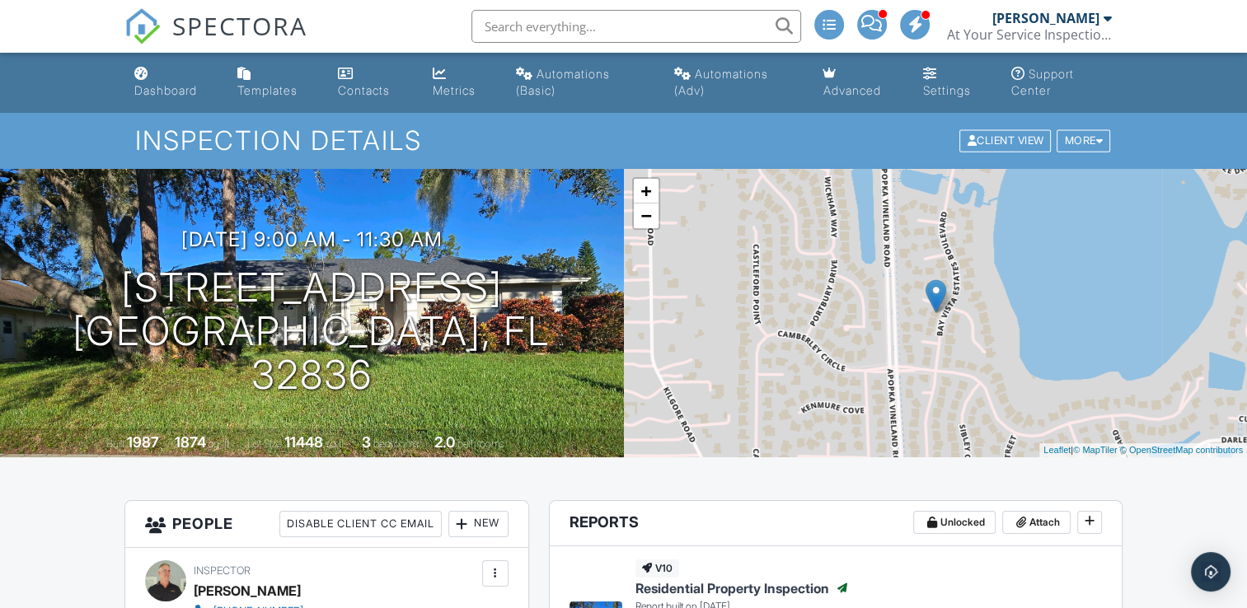
click at [231, 24] on span "SPECTORA" at bounding box center [239, 25] width 135 height 35
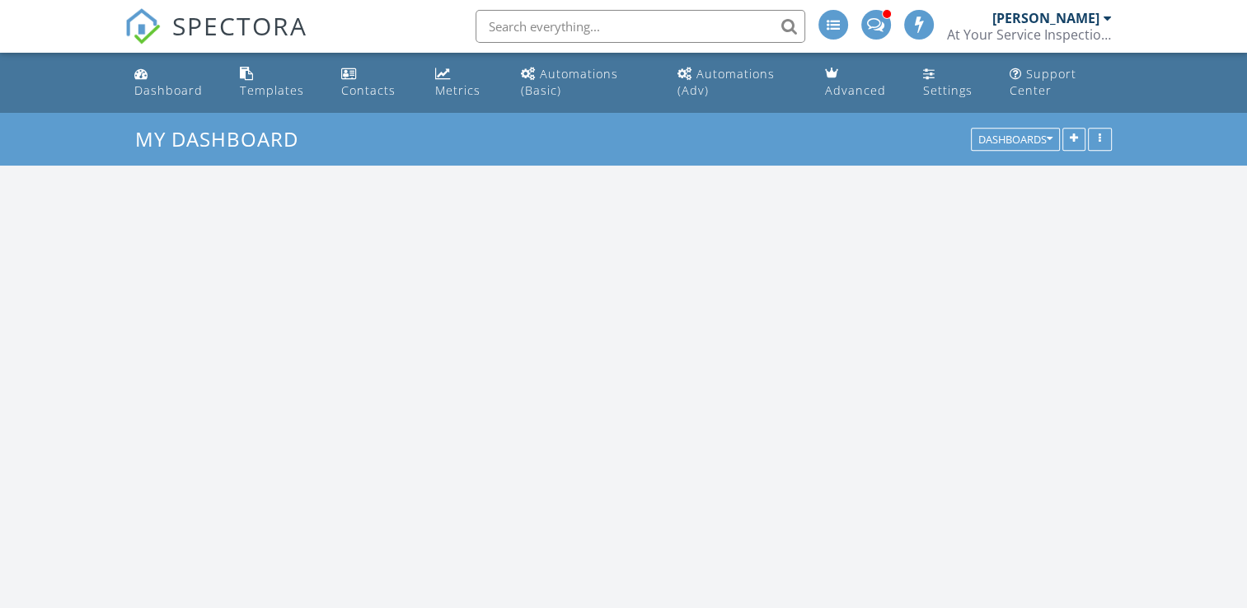
scroll to position [1526, 1273]
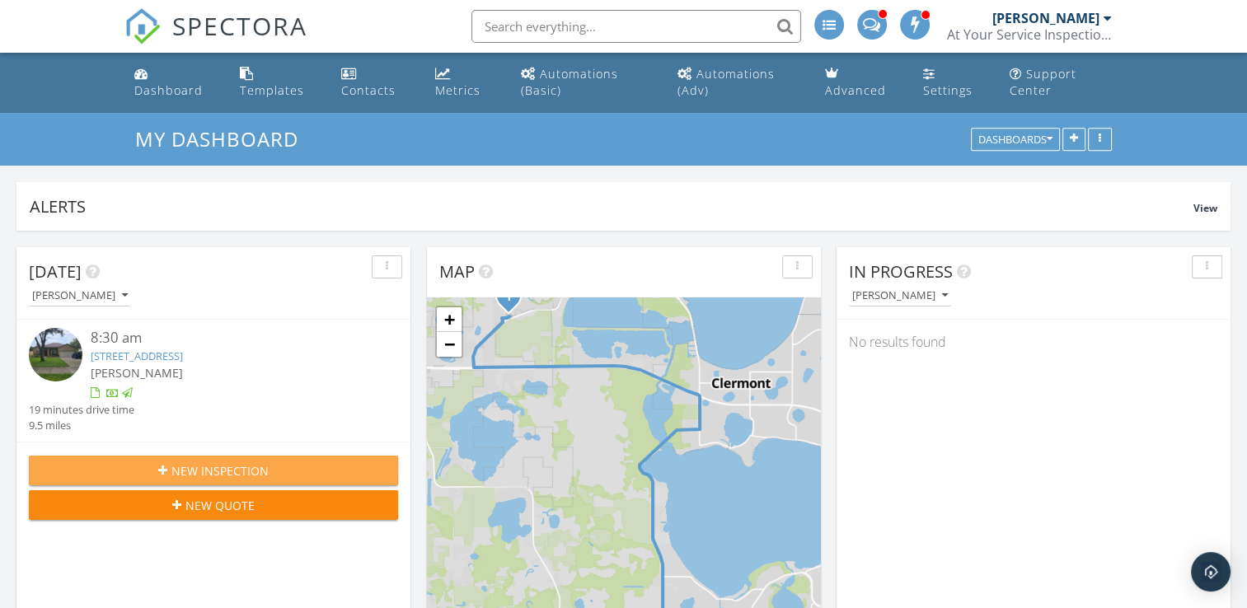
click at [230, 462] on span "New Inspection" at bounding box center [219, 470] width 97 height 17
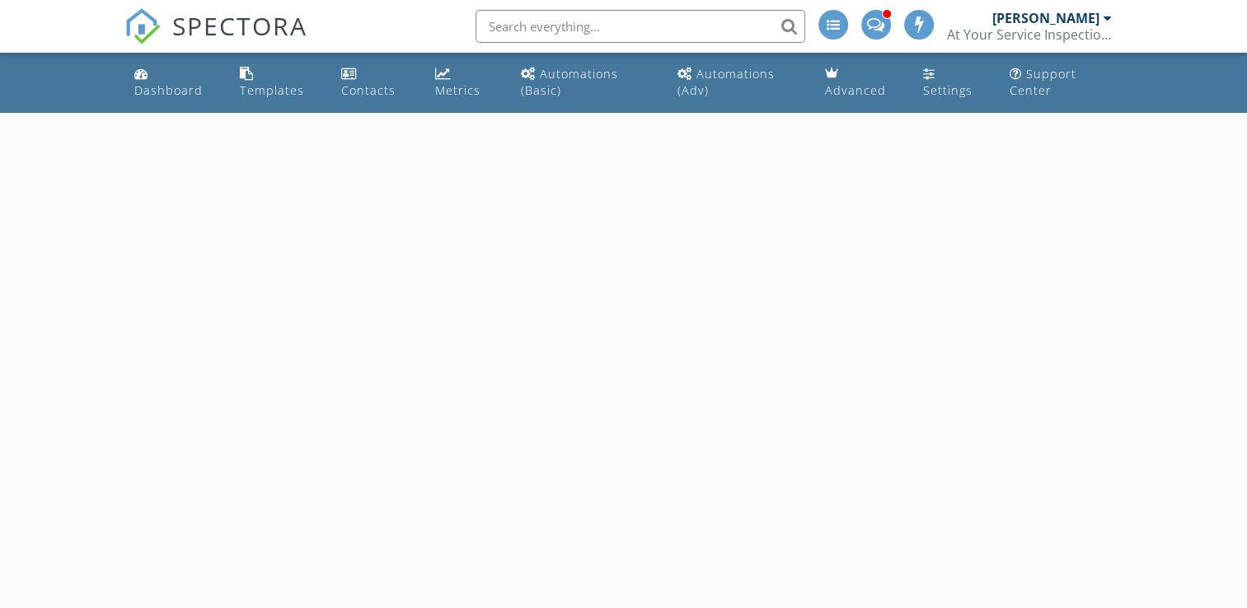
select select "8"
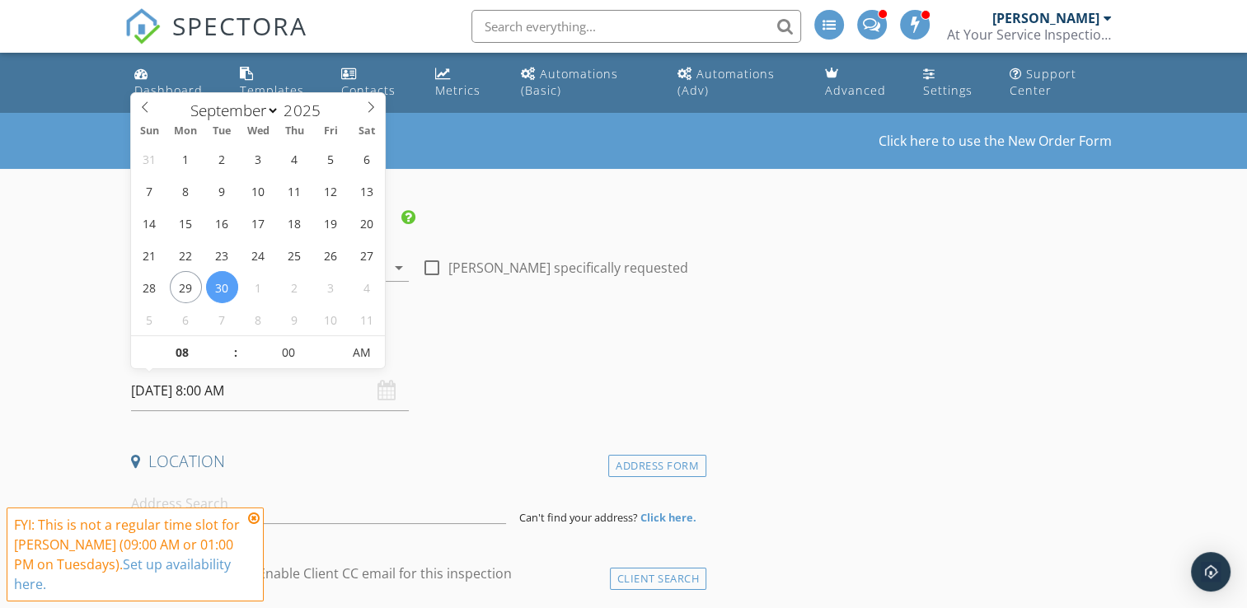
click at [241, 387] on input "09/30/2025 8:00 AM" at bounding box center [270, 391] width 278 height 40
type input "09/29/2025 8:00 AM"
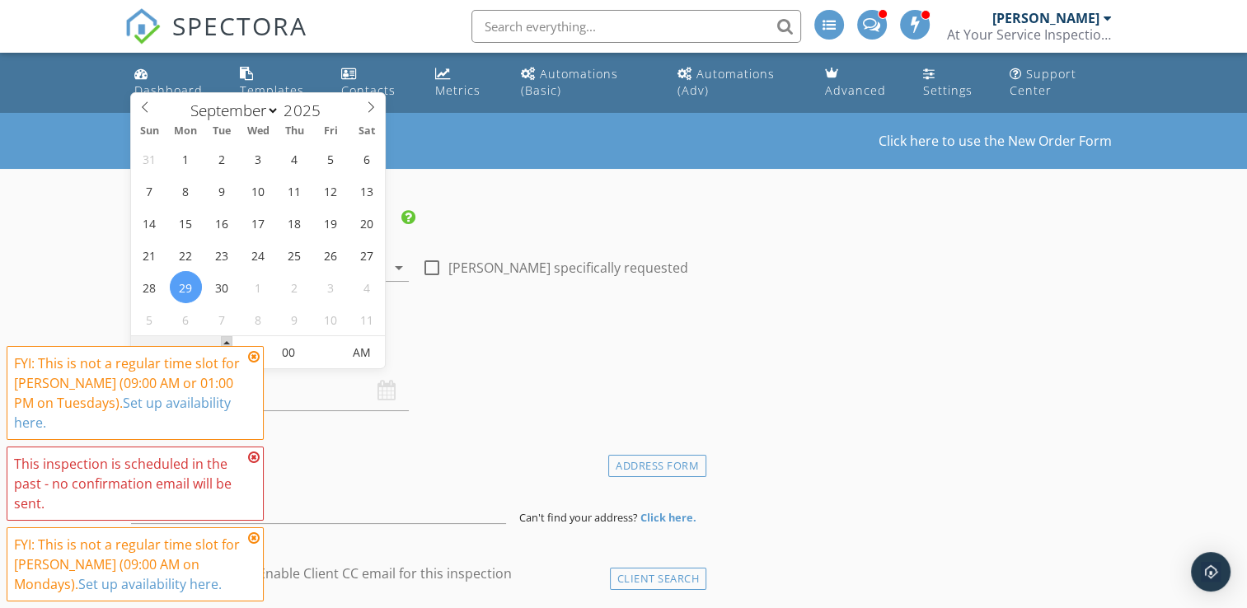
type input "09"
type input "09/29/2025 9:00 AM"
click at [226, 345] on span at bounding box center [227, 344] width 12 height 16
type input "10"
type input "09/29/2025 10:00 AM"
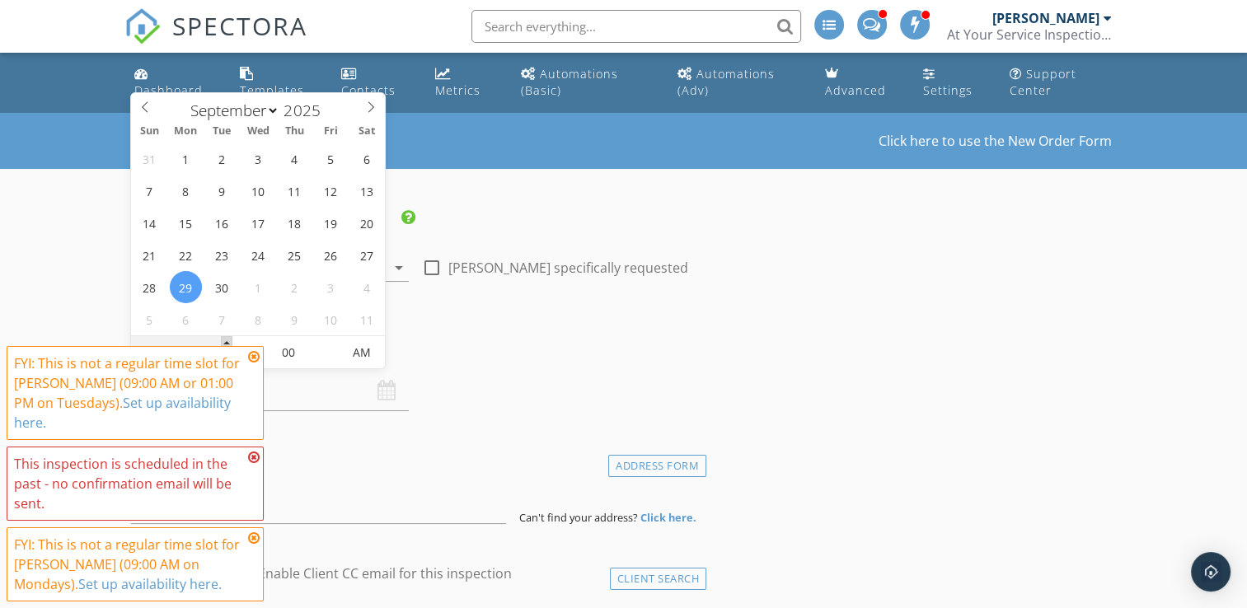
click at [226, 345] on span at bounding box center [227, 344] width 12 height 16
type input "11"
type input "09/29/2025 11:00 AM"
click at [226, 345] on span at bounding box center [227, 344] width 12 height 16
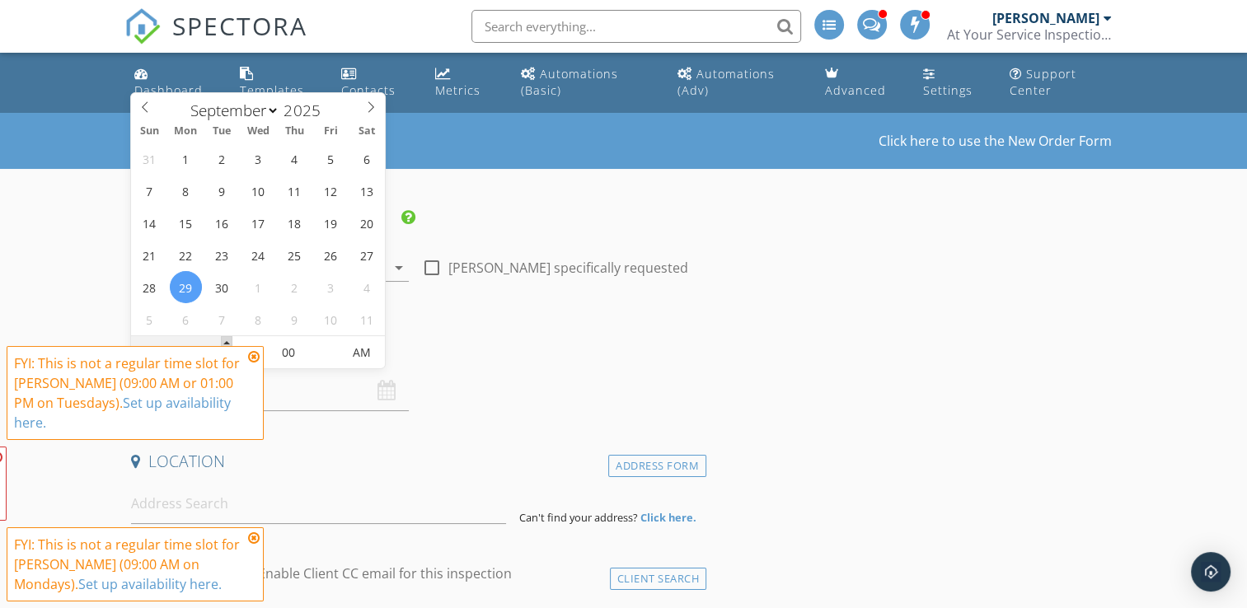
type input "12"
type input "09/29/2025 12:00 PM"
click at [226, 345] on span at bounding box center [227, 344] width 12 height 16
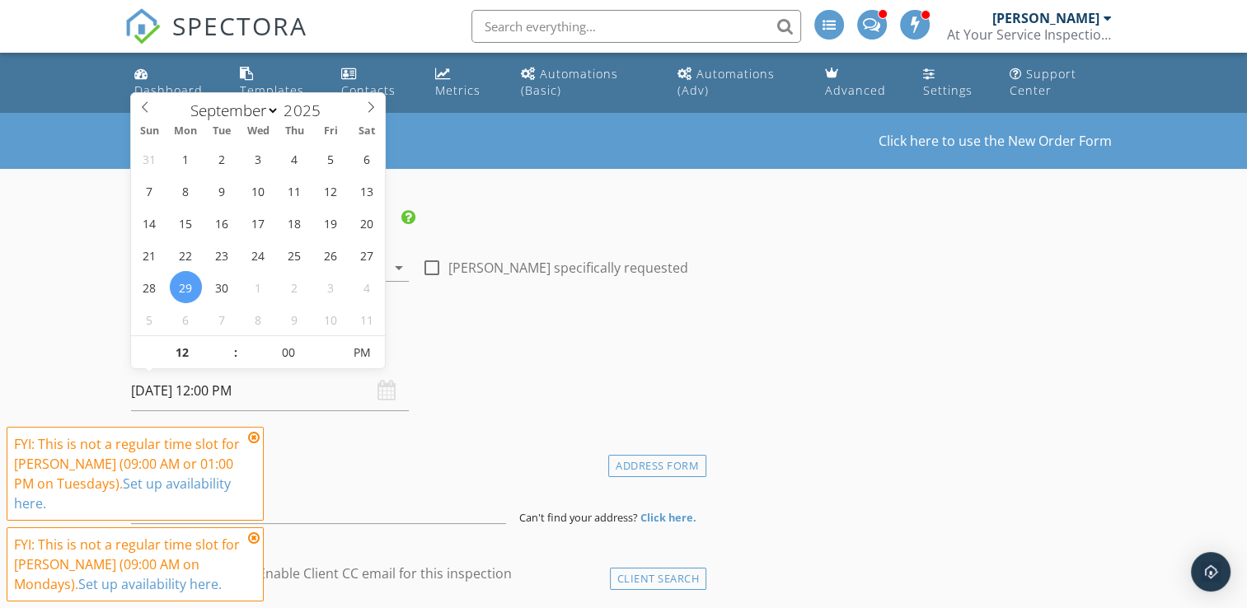
click at [252, 444] on icon at bounding box center [254, 437] width 12 height 13
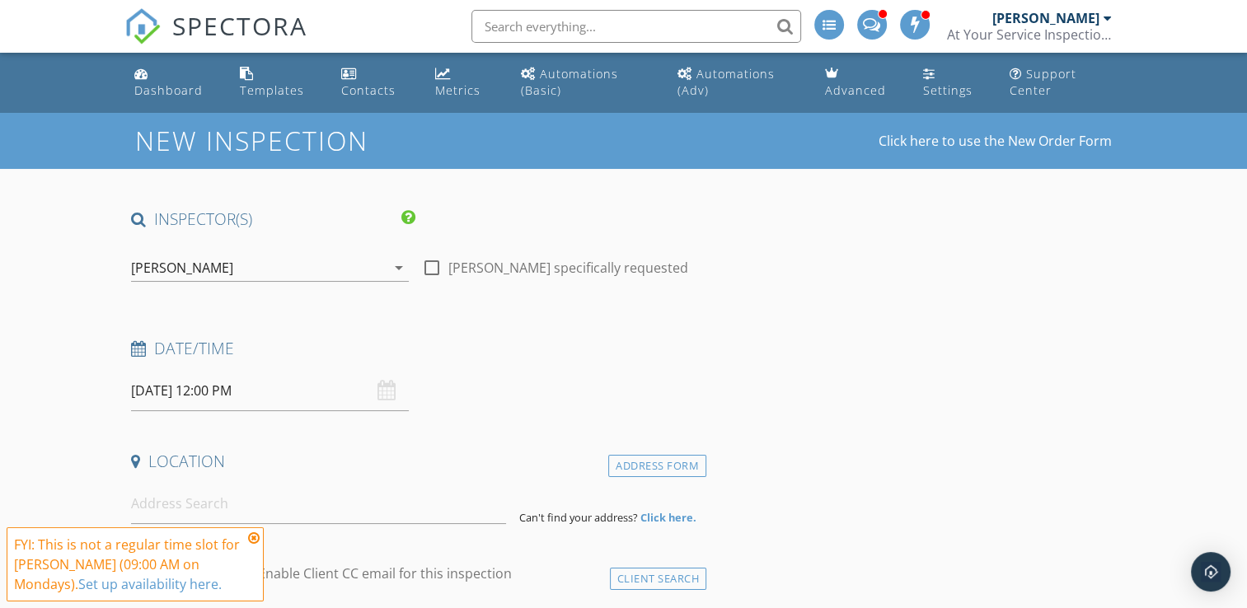
click at [254, 533] on icon at bounding box center [254, 538] width 12 height 13
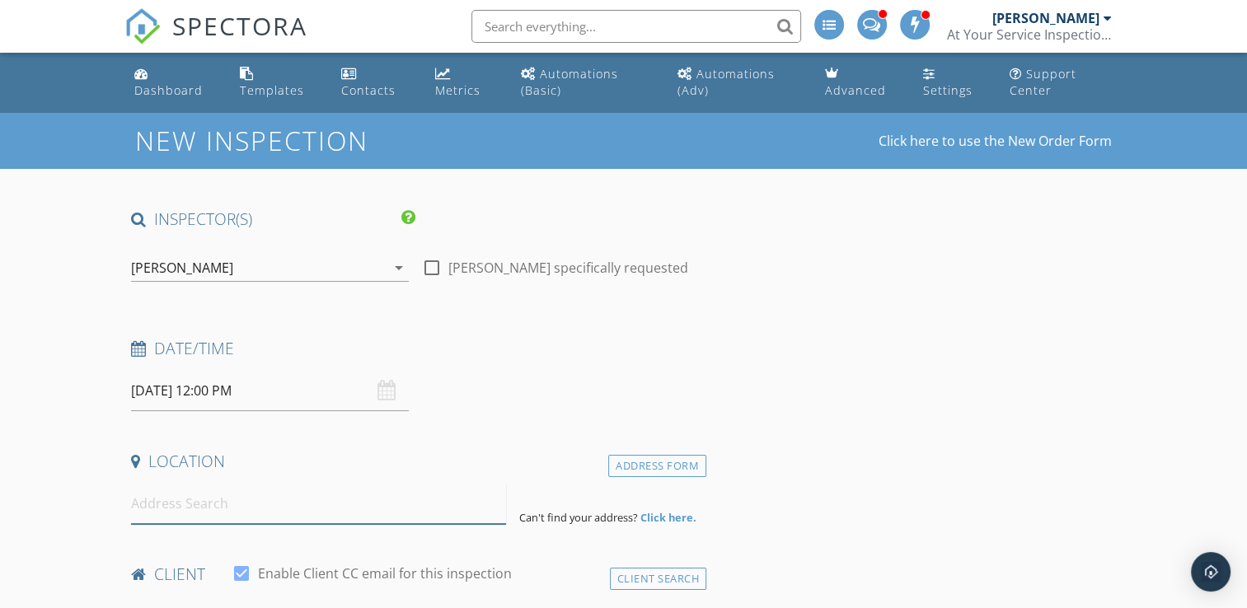
click at [254, 487] on input at bounding box center [318, 504] width 375 height 40
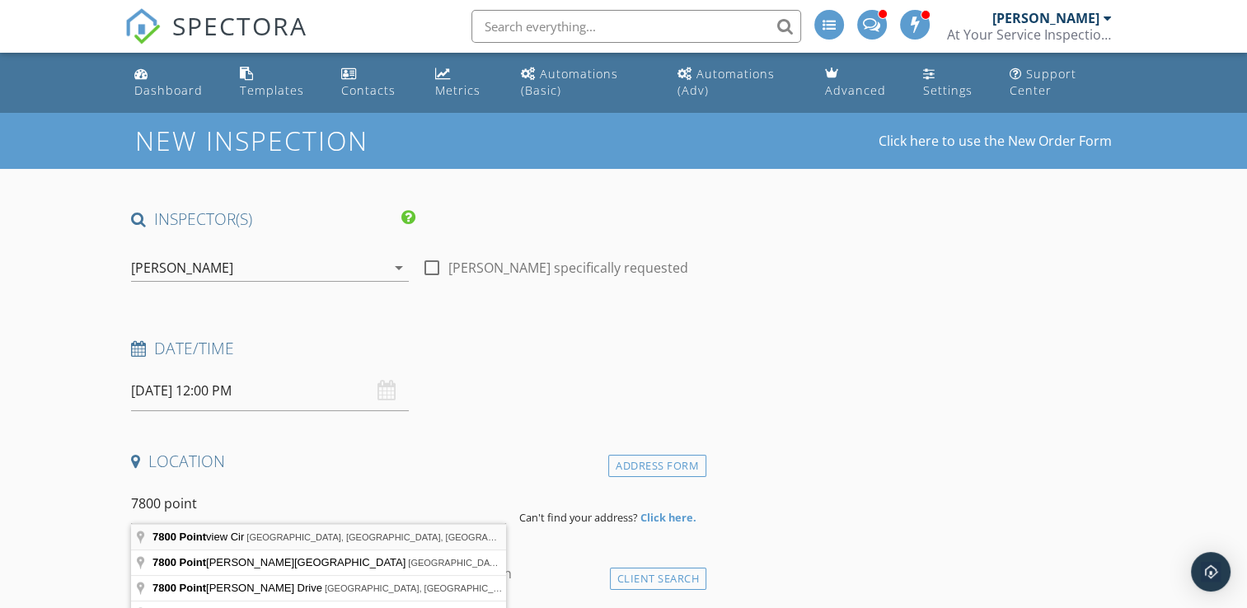
type input "7800 Pointview Cir, Orlando, FL, USA"
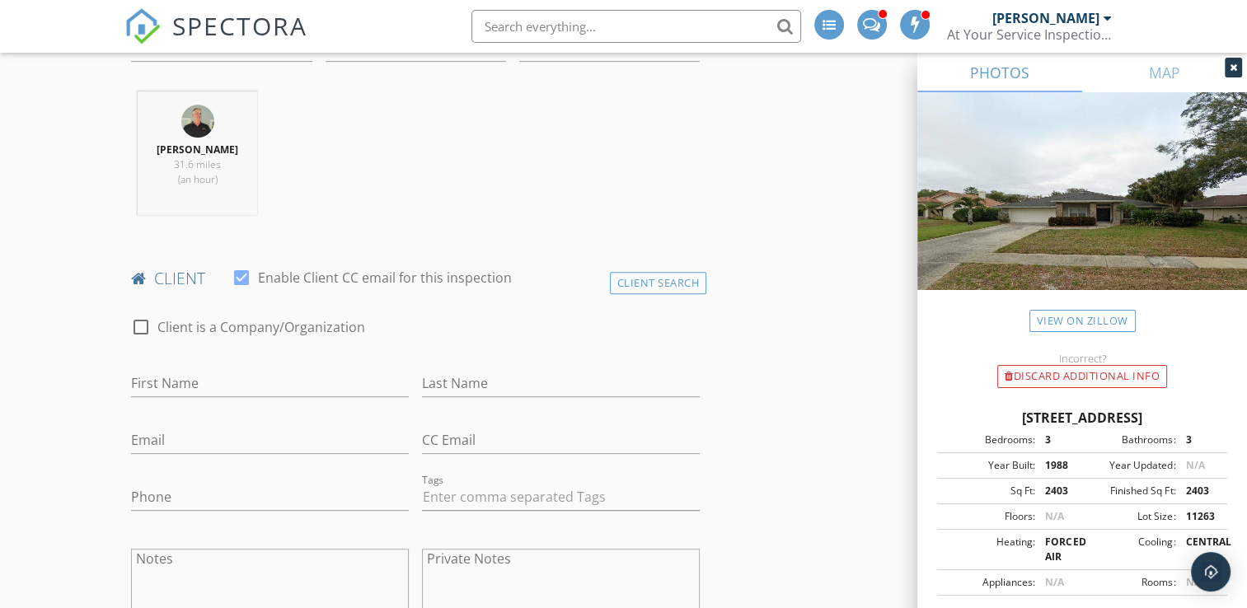
scroll to position [659, 0]
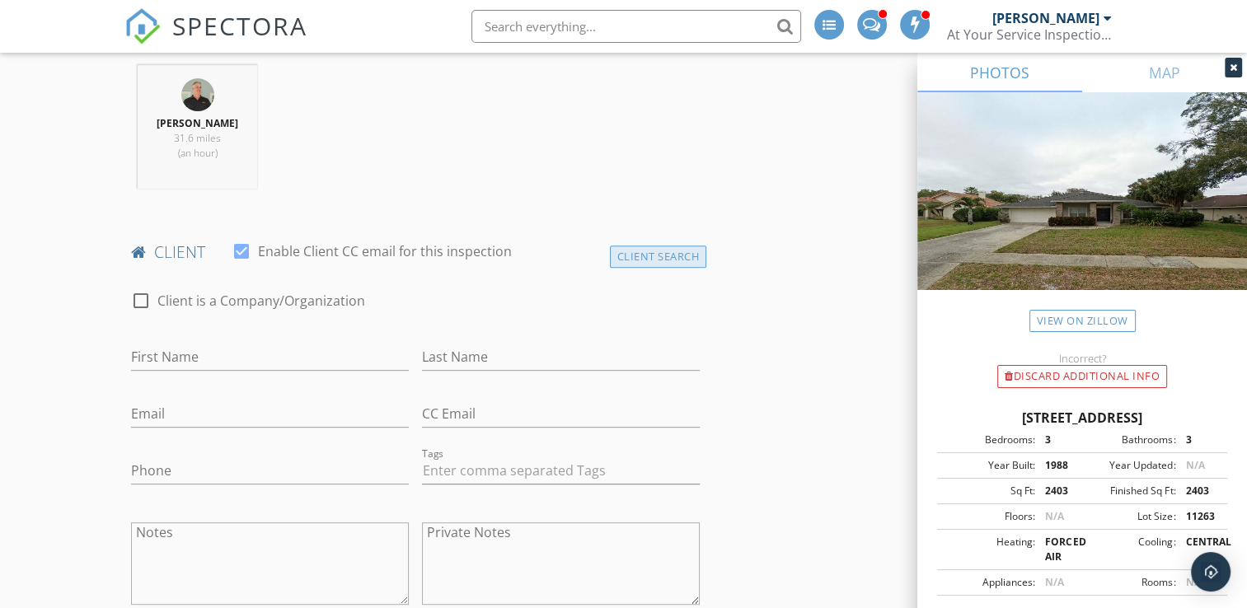
click at [636, 260] on div "Client Search" at bounding box center [658, 257] width 97 height 22
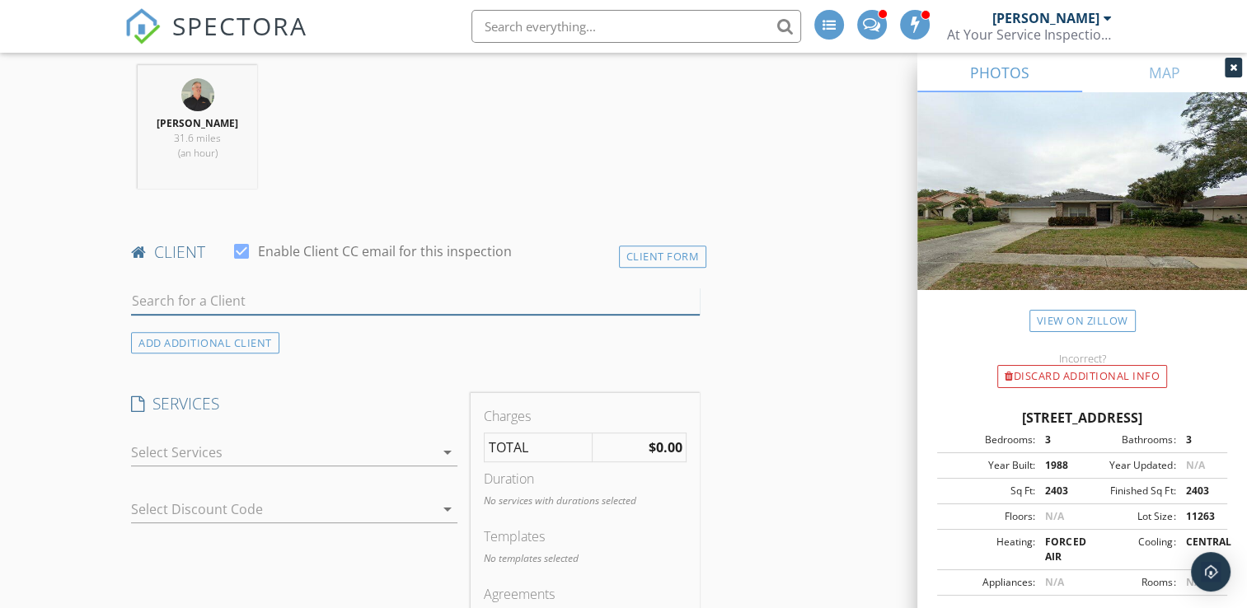
click at [514, 301] on input "text" at bounding box center [415, 301] width 569 height 27
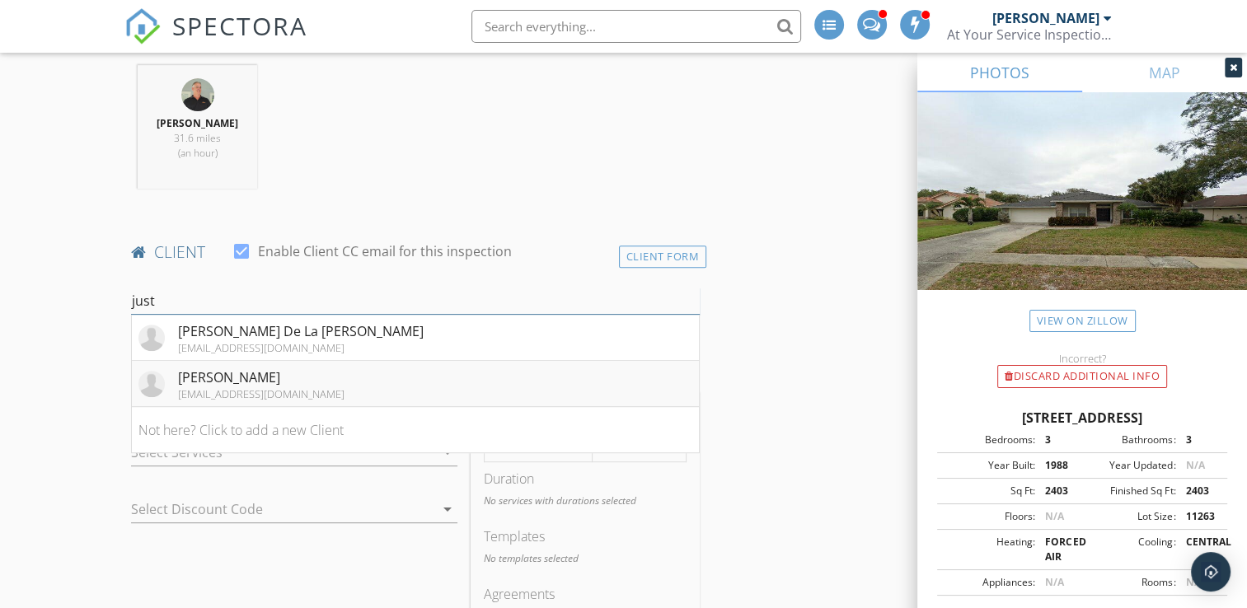
type input "just"
click at [447, 381] on li "Justin Van Dyke jvd1982@gmail.com" at bounding box center [415, 384] width 567 height 46
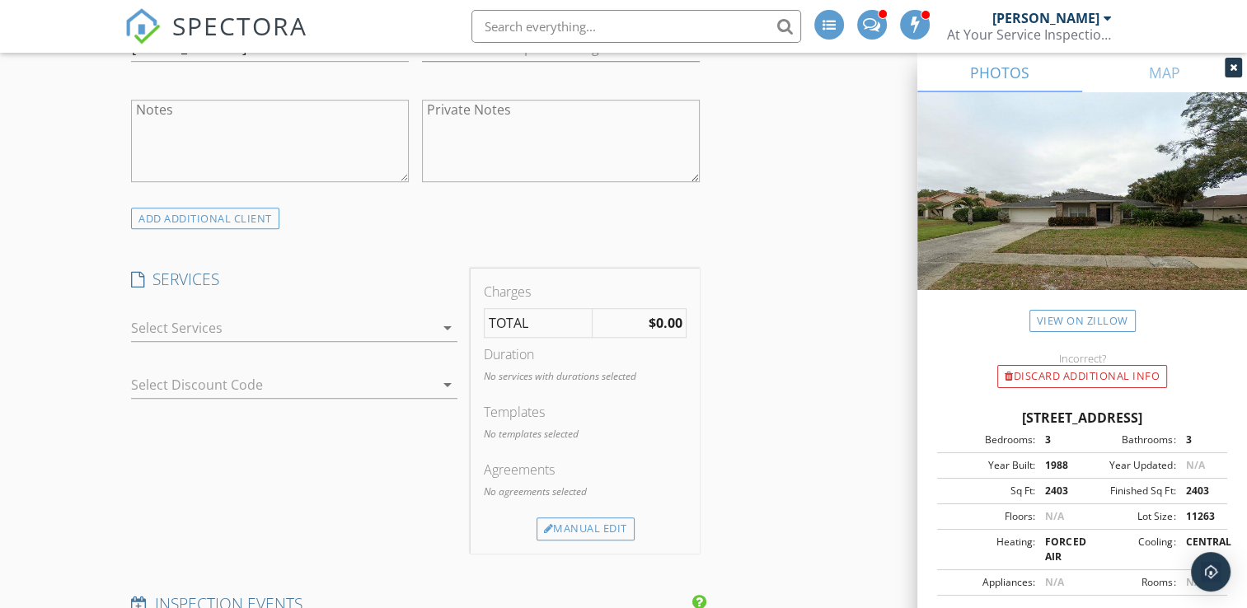
scroll to position [1220, 0]
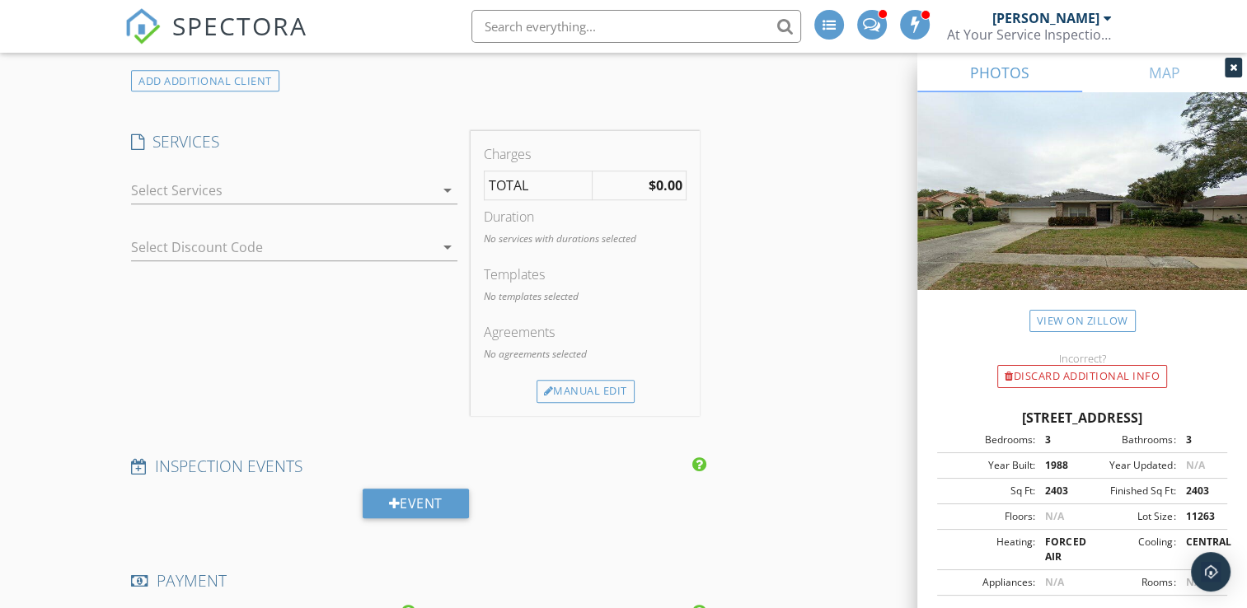
click at [449, 185] on icon "arrow_drop_down" at bounding box center [448, 191] width 20 height 20
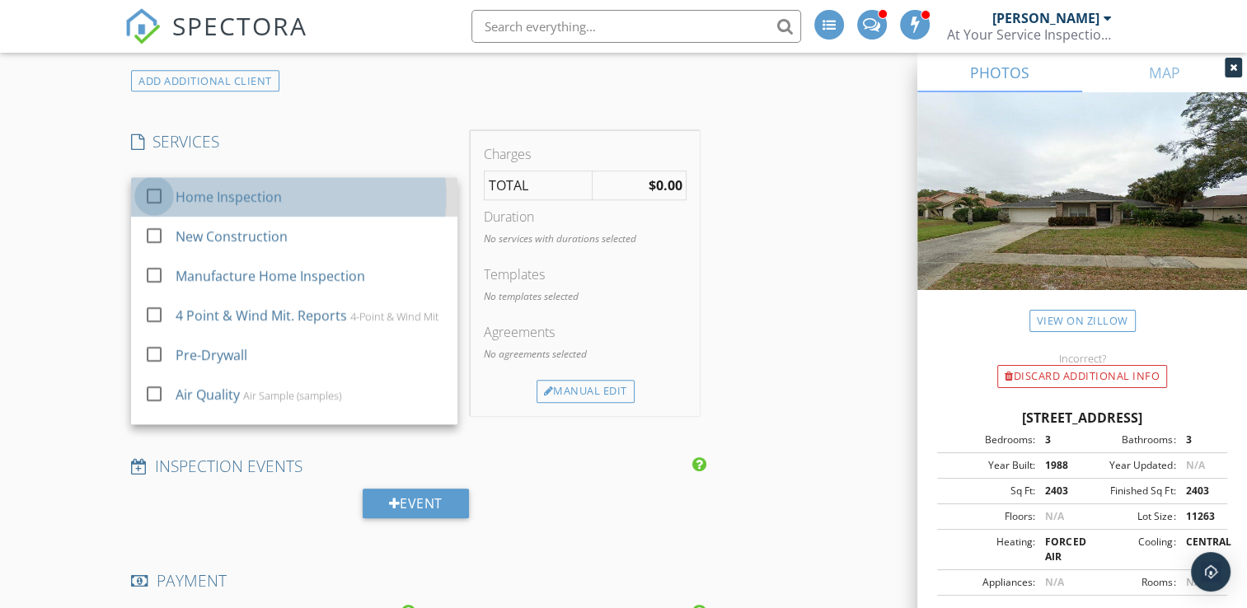
click at [148, 200] on div at bounding box center [154, 196] width 28 height 28
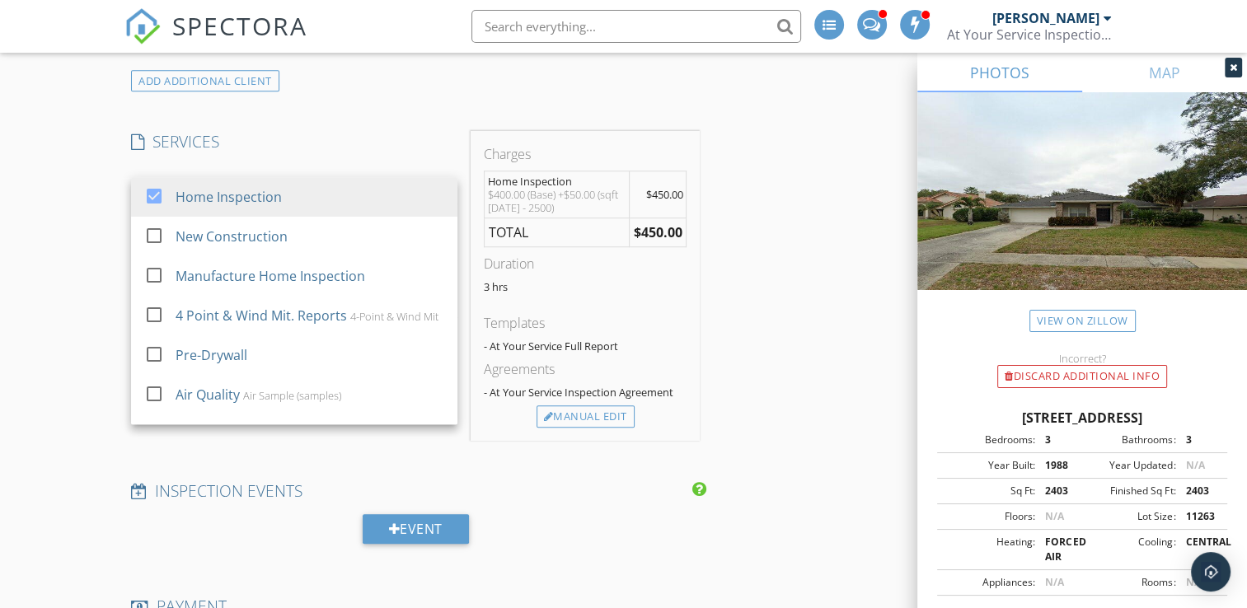
click at [89, 215] on div "New Inspection Click here to use the New Order Form INSPECTOR(S) check_box Jeff…" at bounding box center [623, 432] width 1247 height 3079
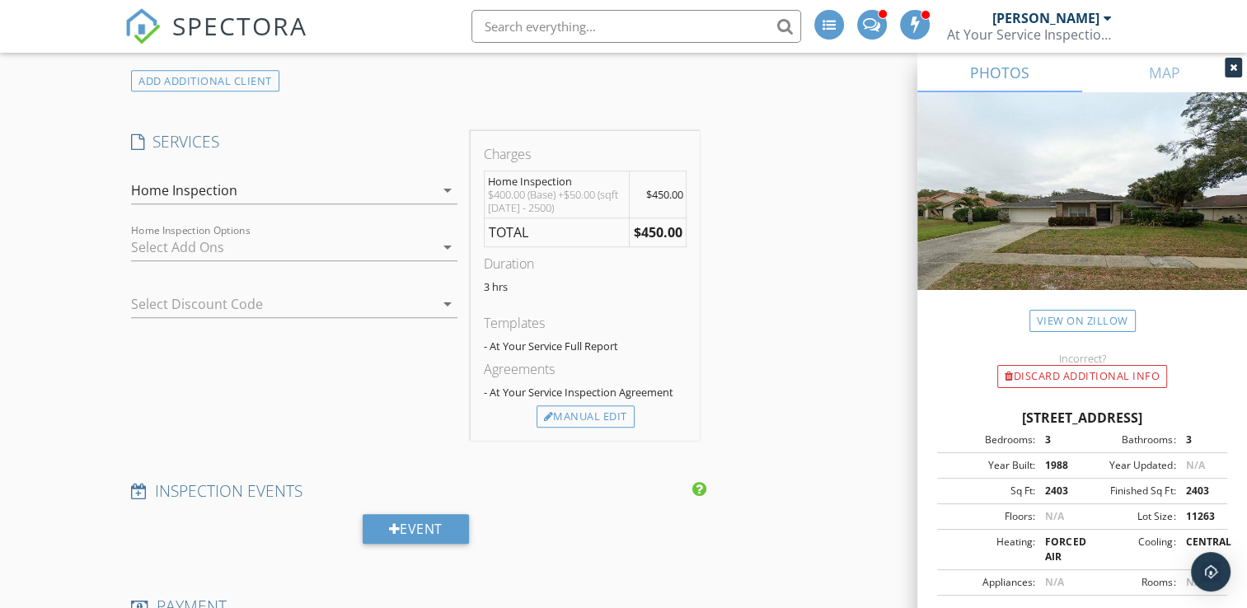
click at [433, 249] on div at bounding box center [282, 247] width 303 height 26
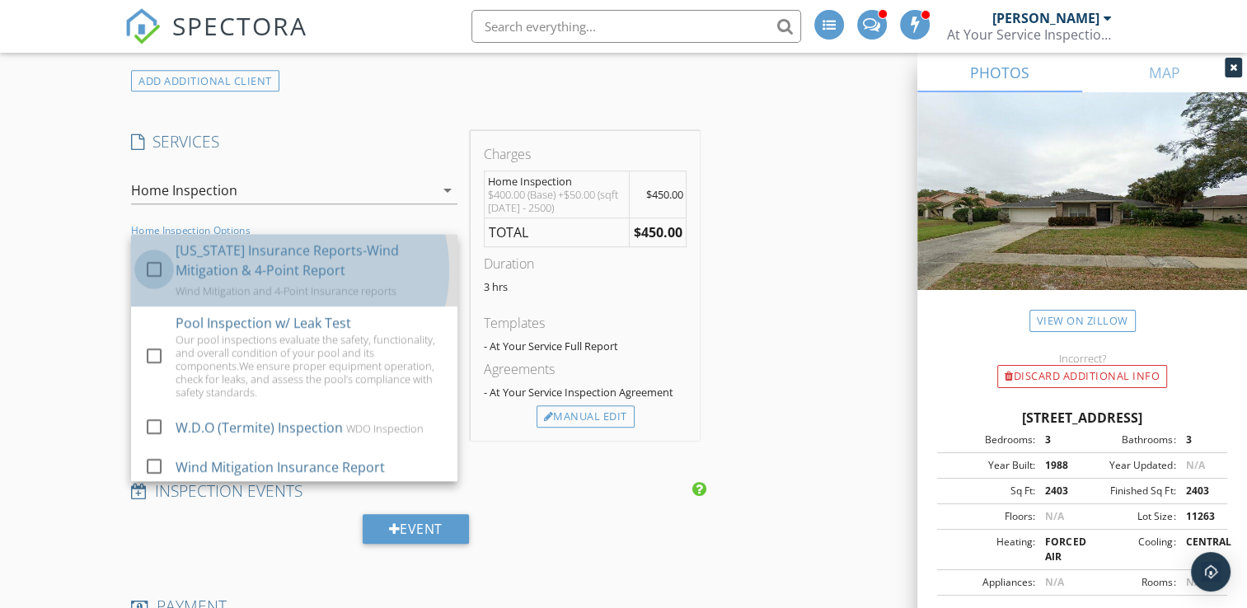
click at [157, 268] on div at bounding box center [154, 270] width 28 height 28
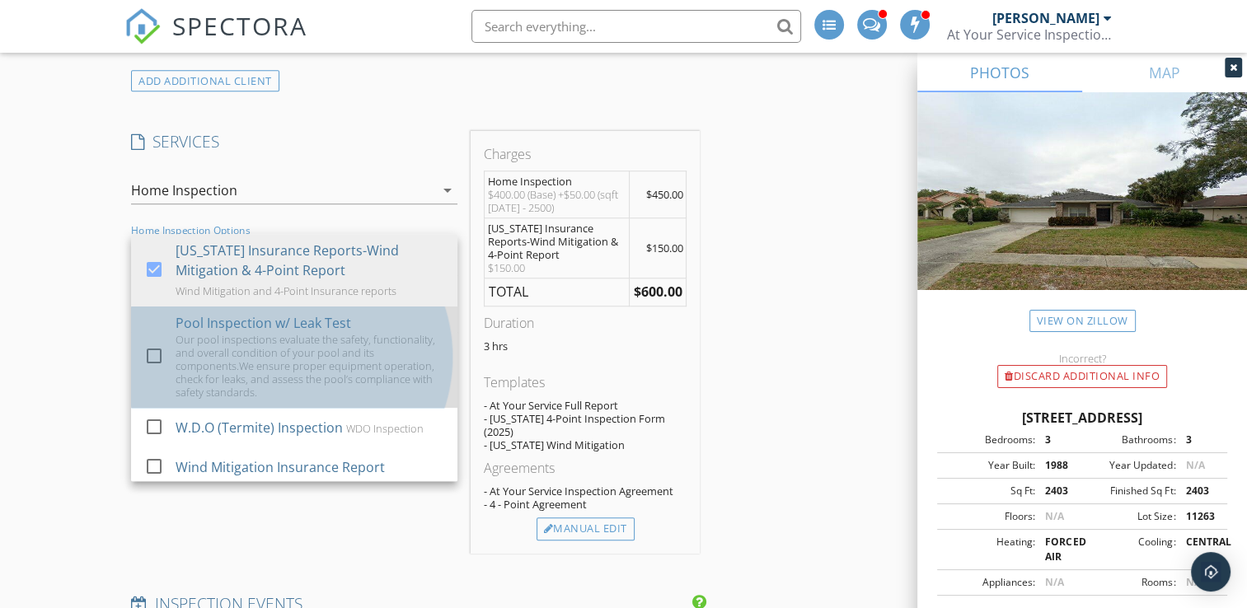
click at [152, 366] on div at bounding box center [157, 371] width 26 height 10
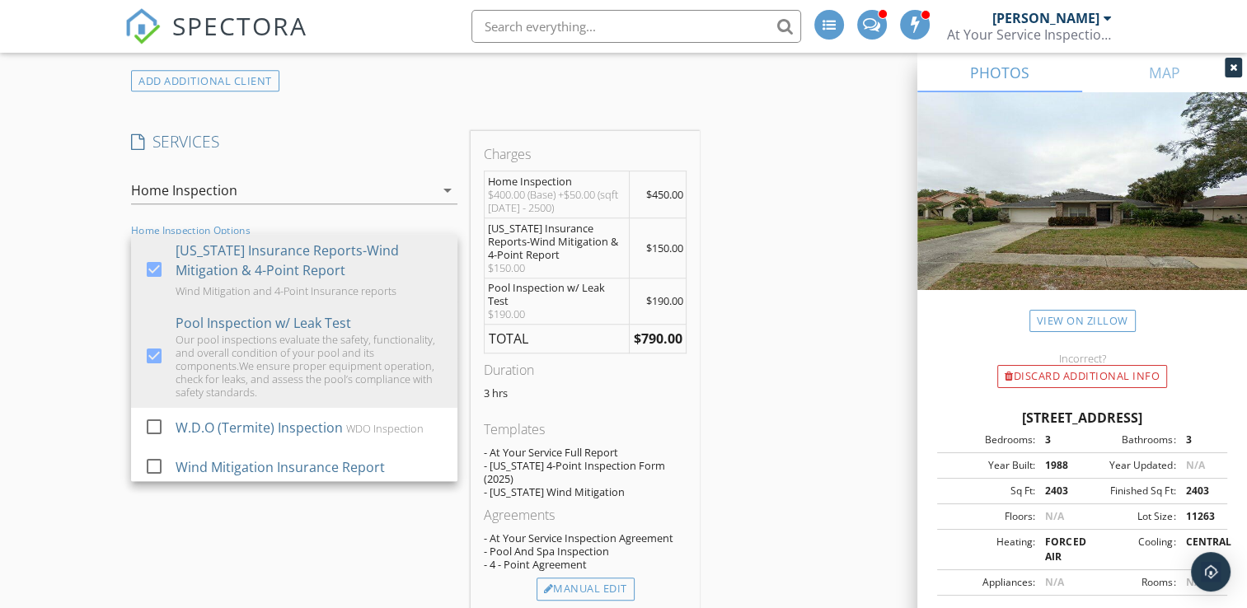
click at [105, 307] on div "New Inspection Click here to use the New Order Form INSPECTOR(S) check_box Jeff…" at bounding box center [623, 518] width 1247 height 3251
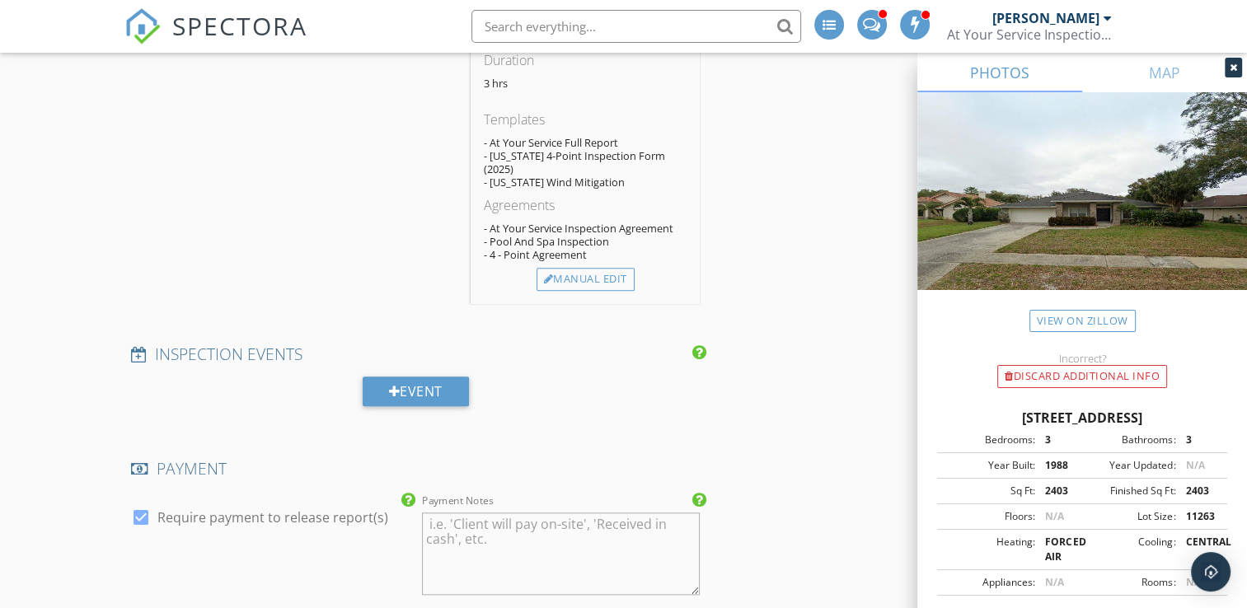
scroll to position [1715, 0]
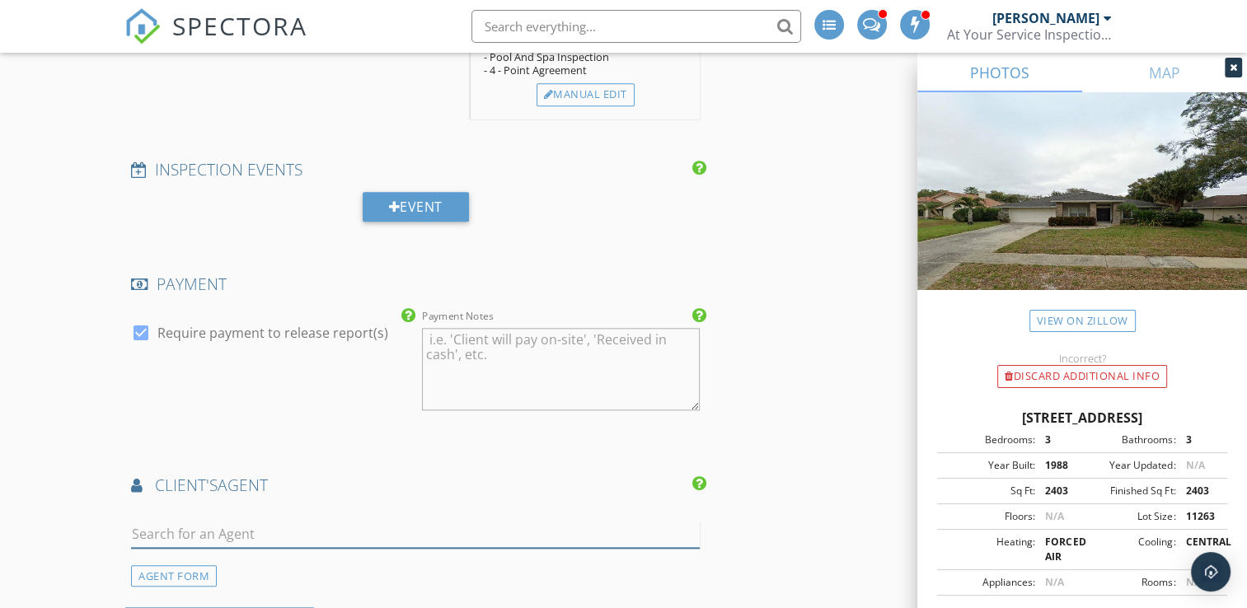
click at [209, 521] on input "text" at bounding box center [415, 534] width 569 height 27
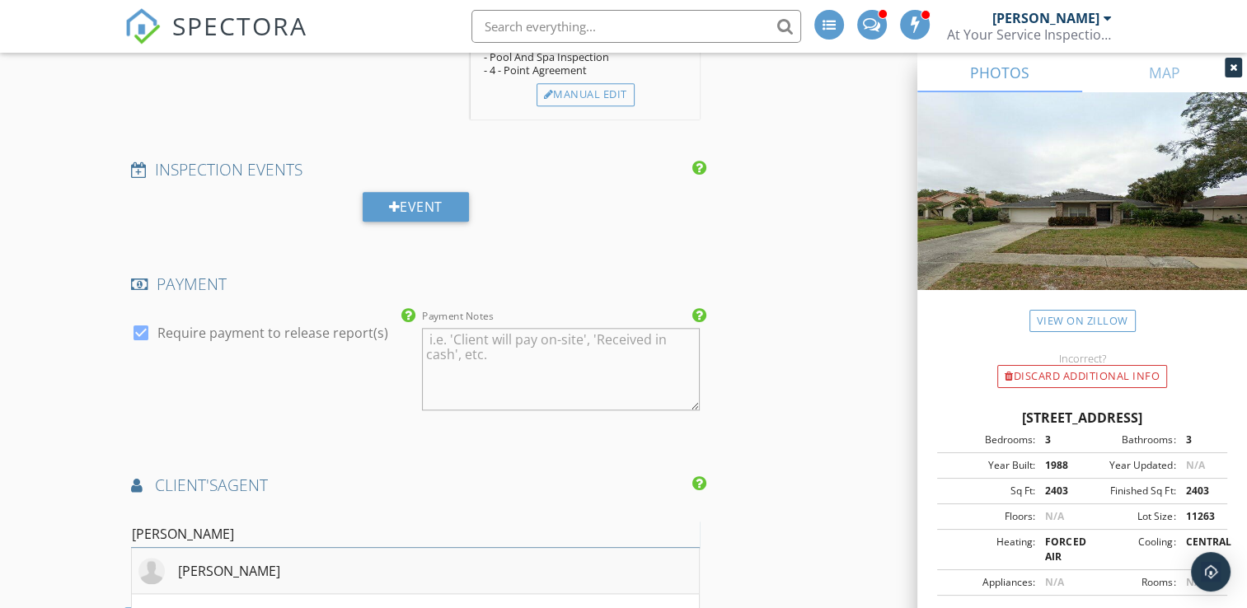
type input "jay"
click at [213, 561] on div "Jayme Gottschall" at bounding box center [229, 571] width 102 height 20
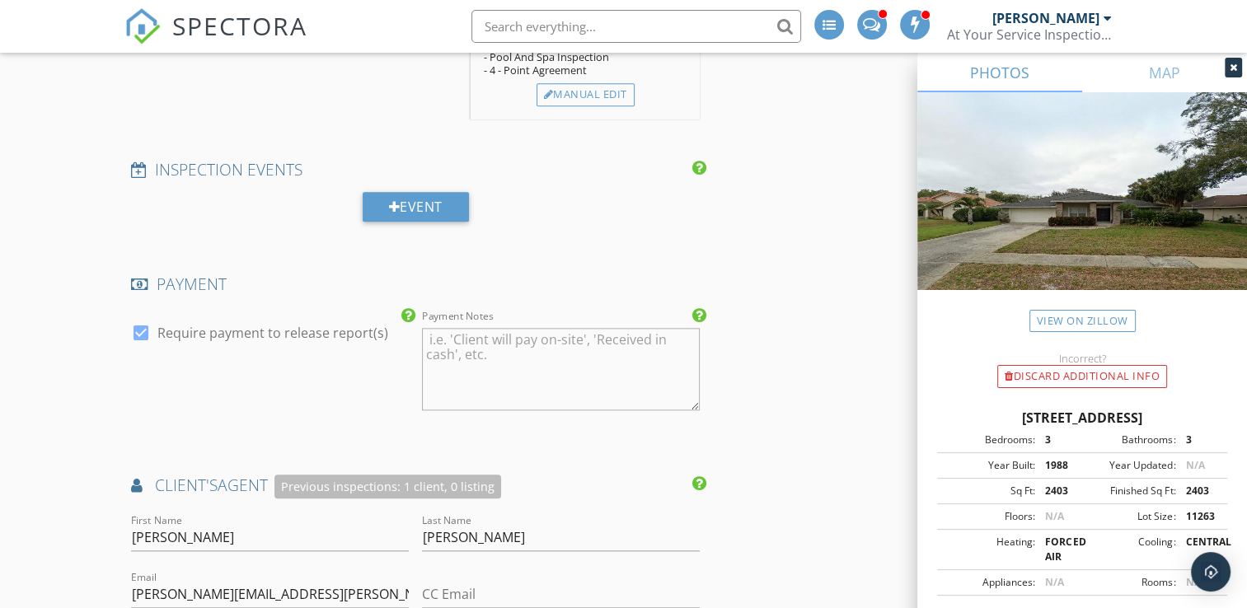
click at [80, 518] on div "New Inspection Click here to use the New Order Form INSPECTOR(S) check_box Jeff…" at bounding box center [623, 180] width 1247 height 3564
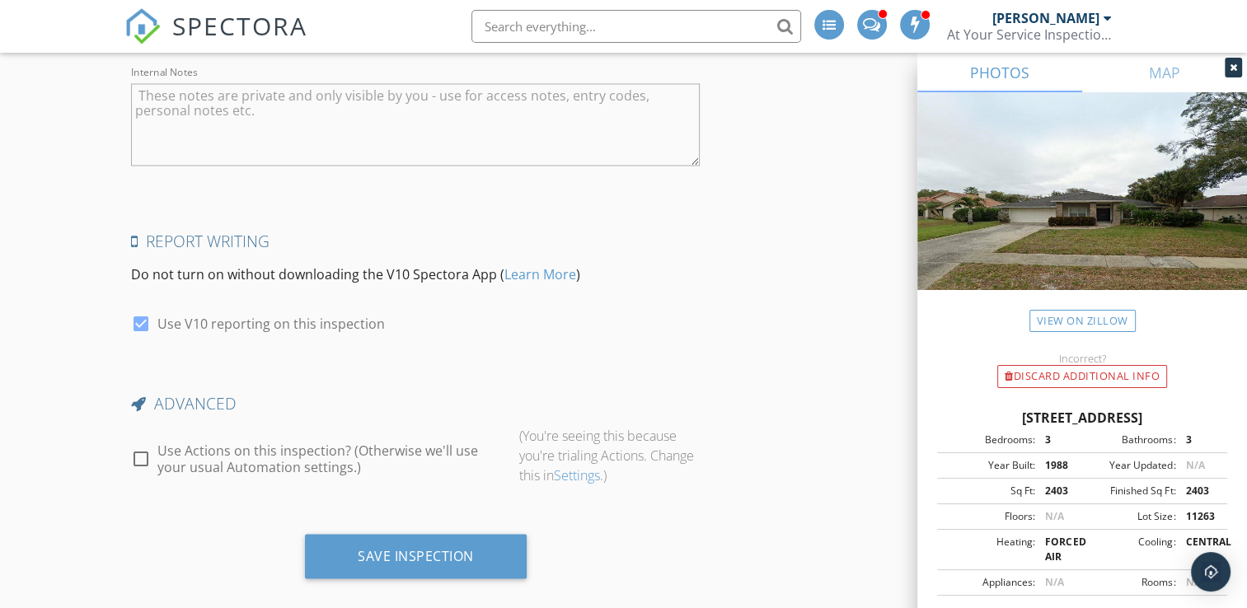
scroll to position [3048, 0]
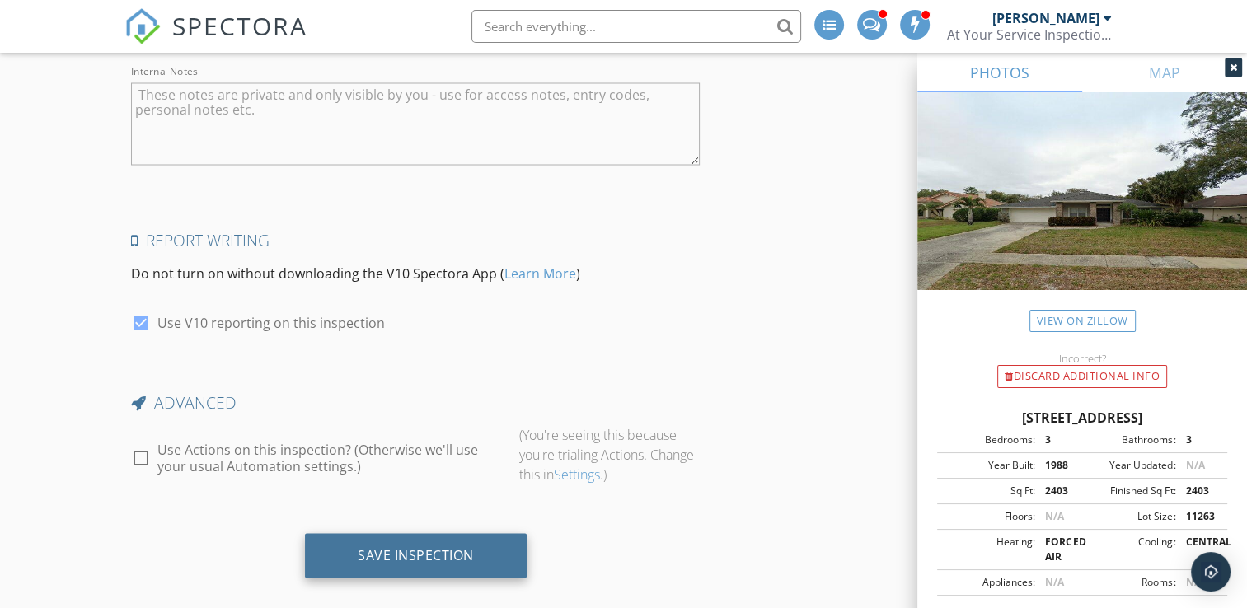
click at [395, 533] on div "Save Inspection" at bounding box center [416, 555] width 222 height 45
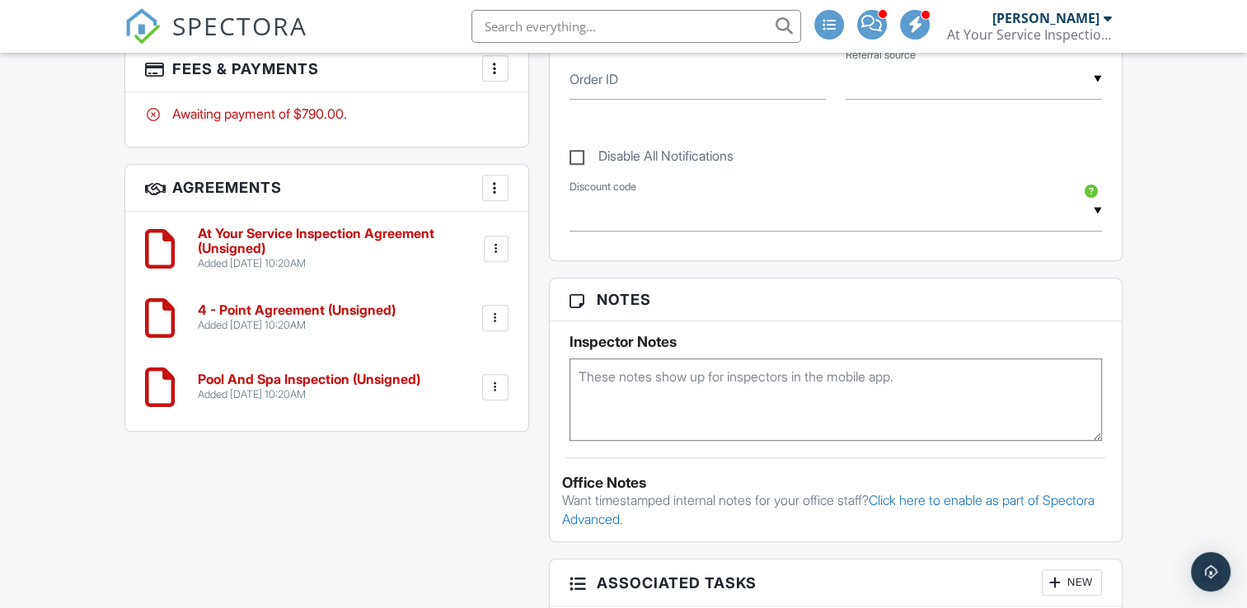
scroll to position [1112, 0]
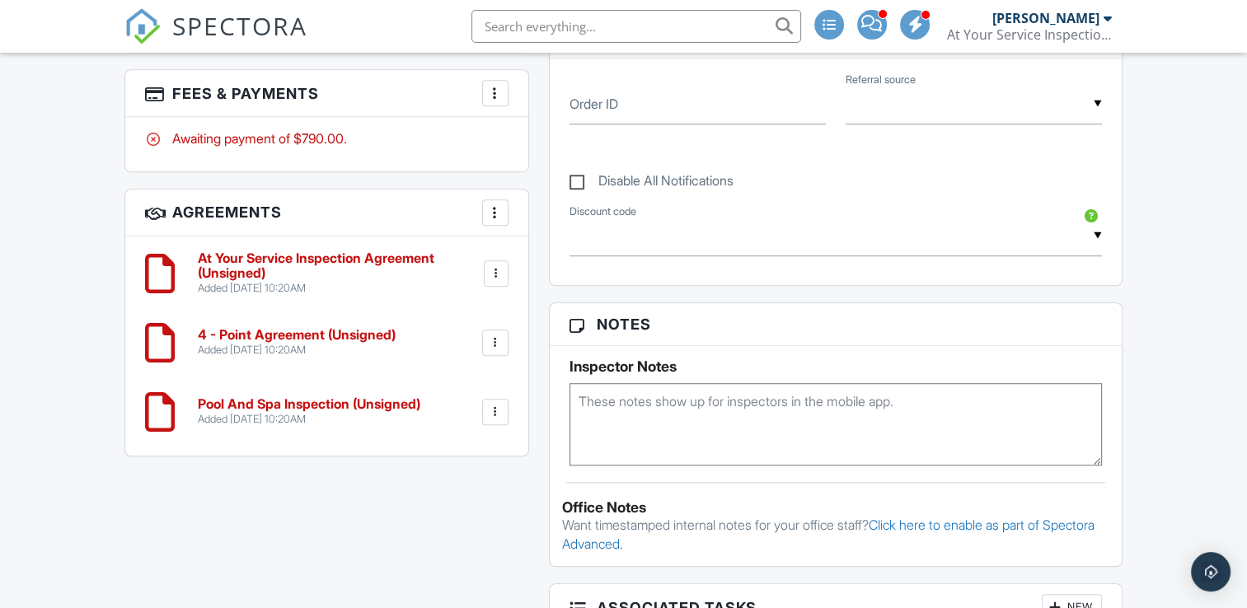
click at [254, 16] on span "SPECTORA" at bounding box center [239, 25] width 135 height 35
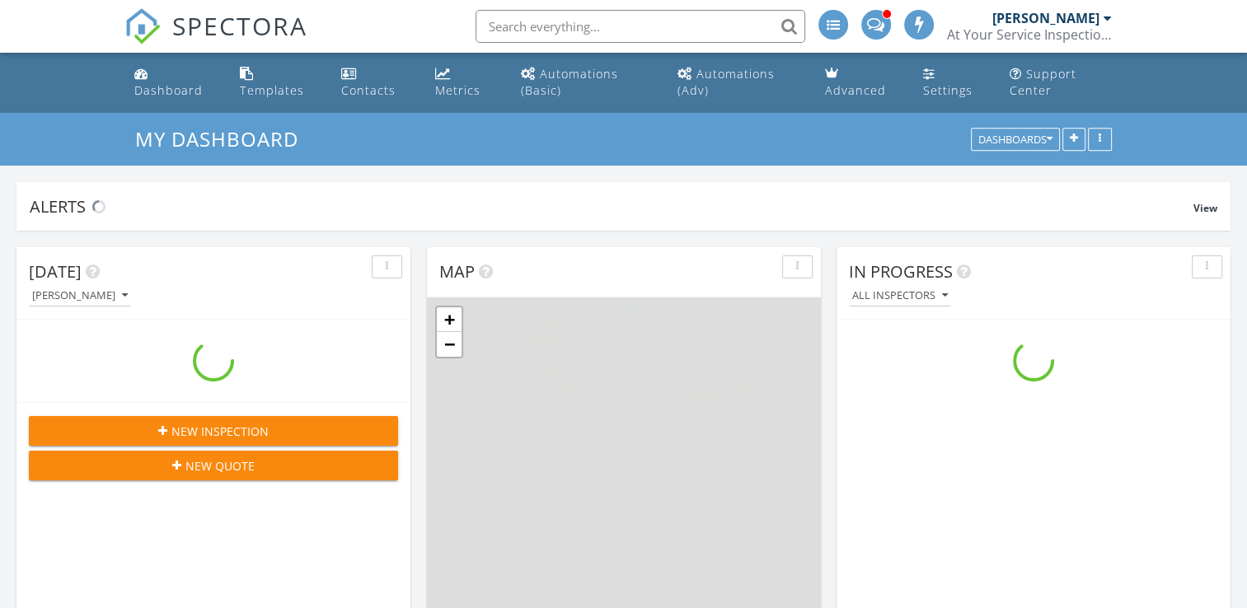
scroll to position [1526, 1273]
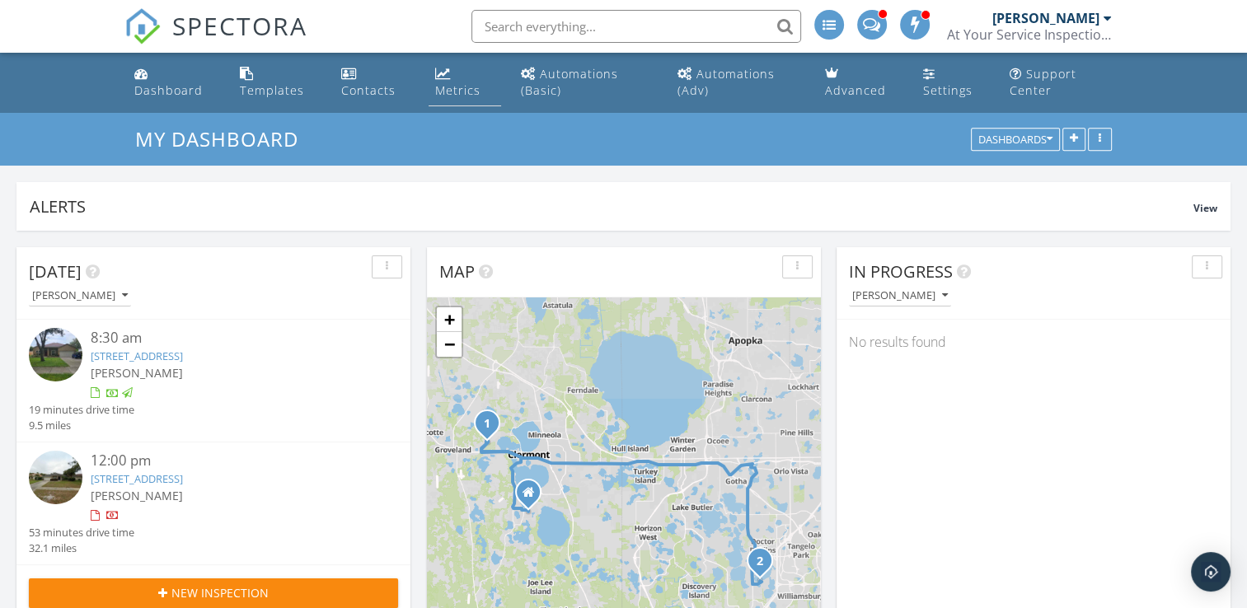
click at [442, 82] on div "Metrics" at bounding box center [457, 90] width 45 height 16
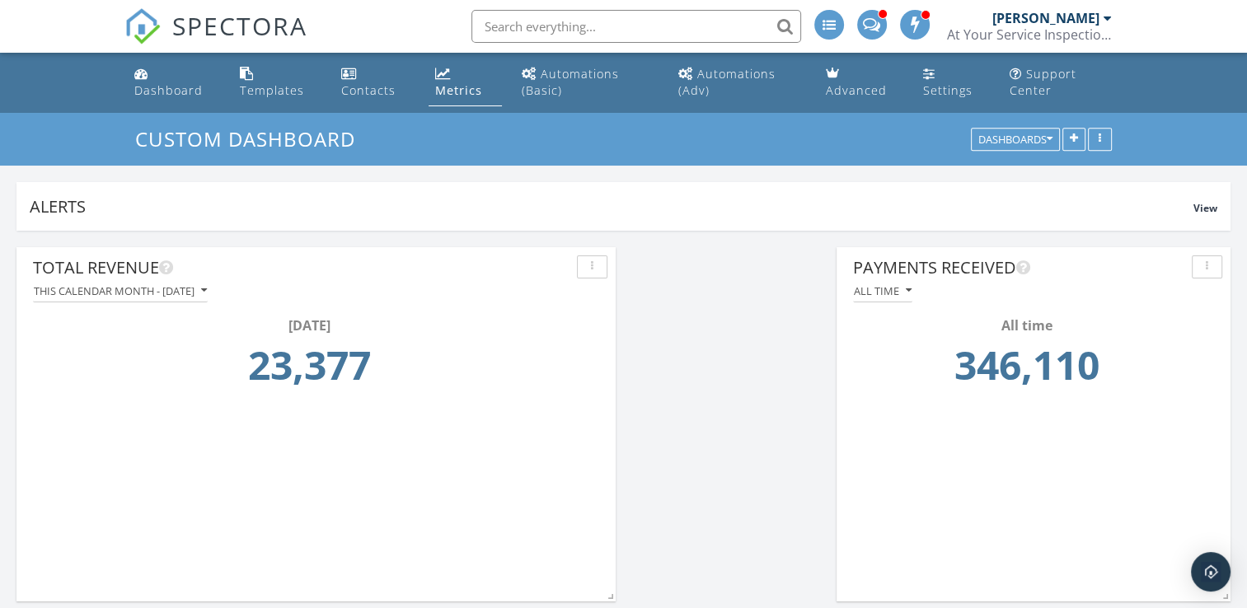
scroll to position [354, 393]
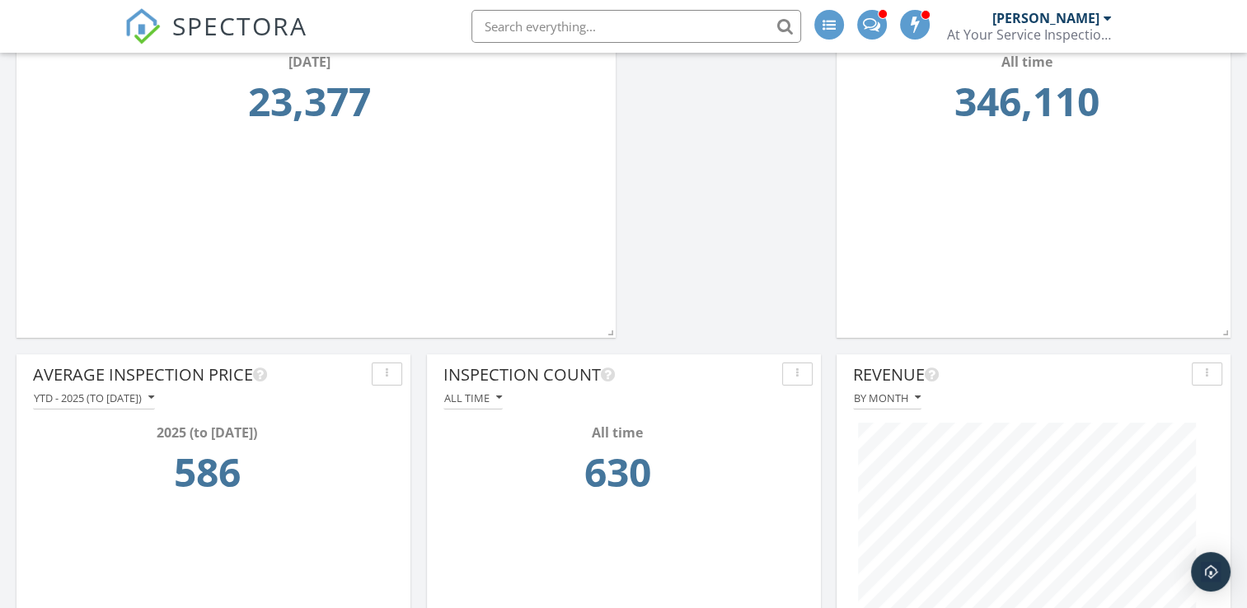
scroll to position [231, 0]
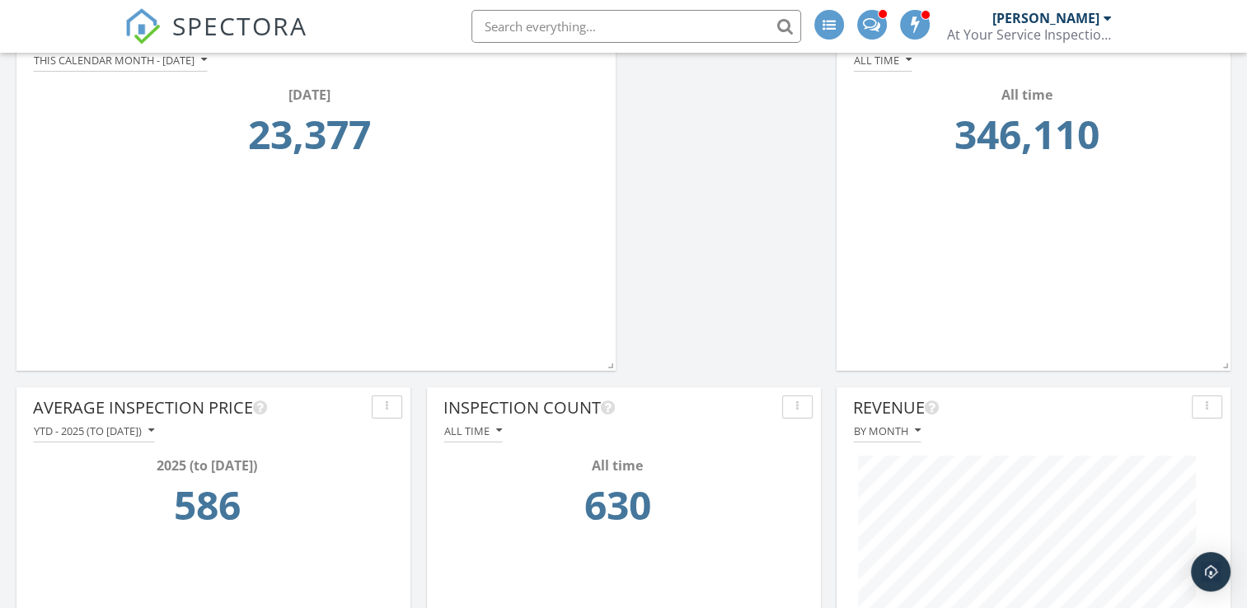
click at [257, 26] on span "SPECTORA" at bounding box center [239, 25] width 135 height 35
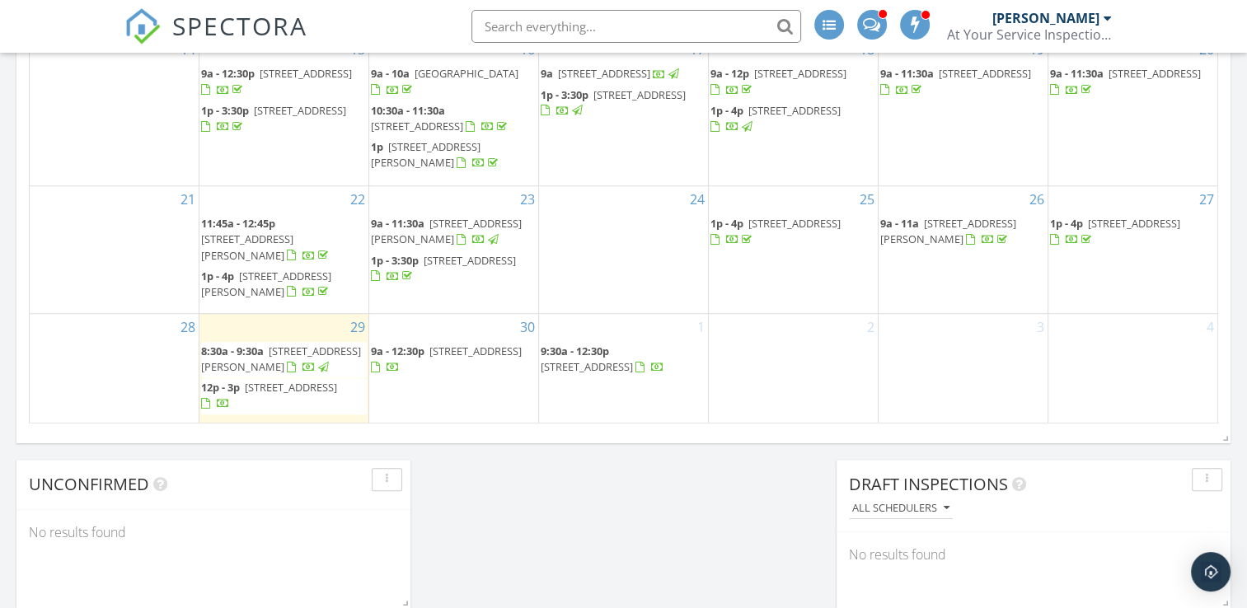
scroll to position [1121, 0]
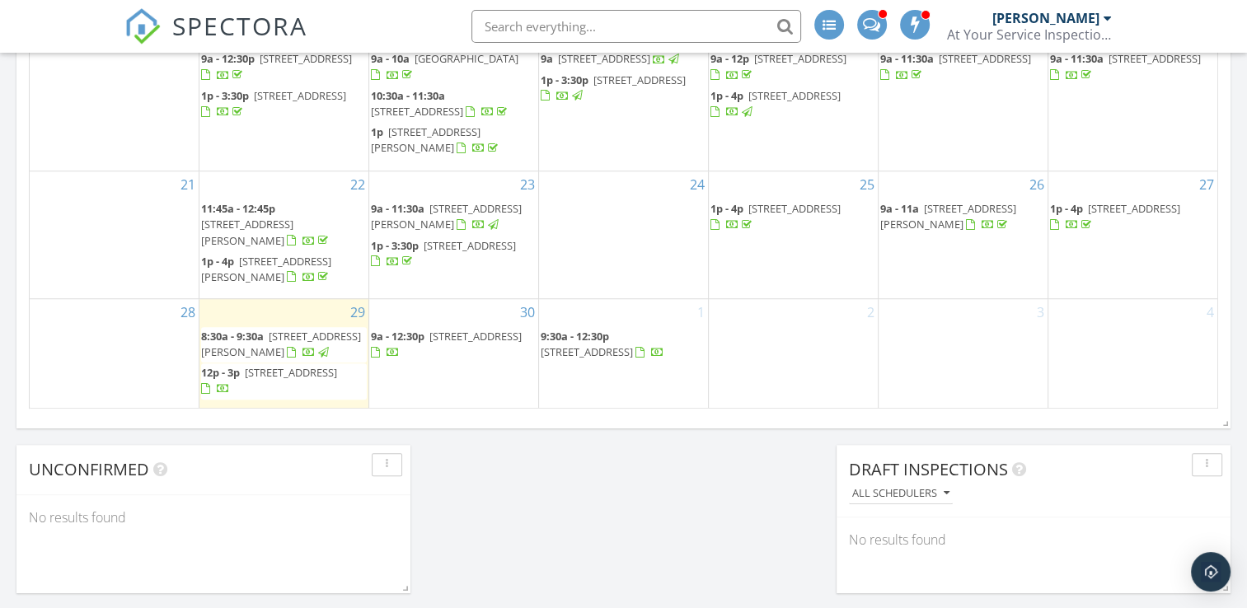
click at [472, 344] on span "[STREET_ADDRESS]" at bounding box center [475, 336] width 92 height 15
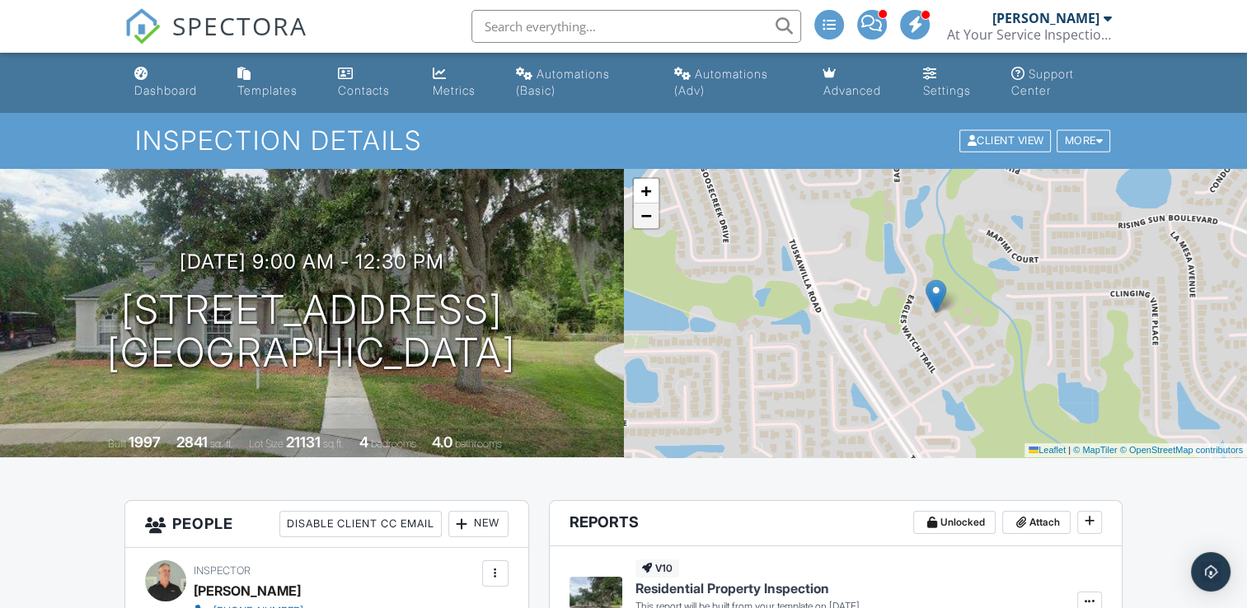
click at [640, 223] on span "−" at bounding box center [645, 215] width 11 height 21
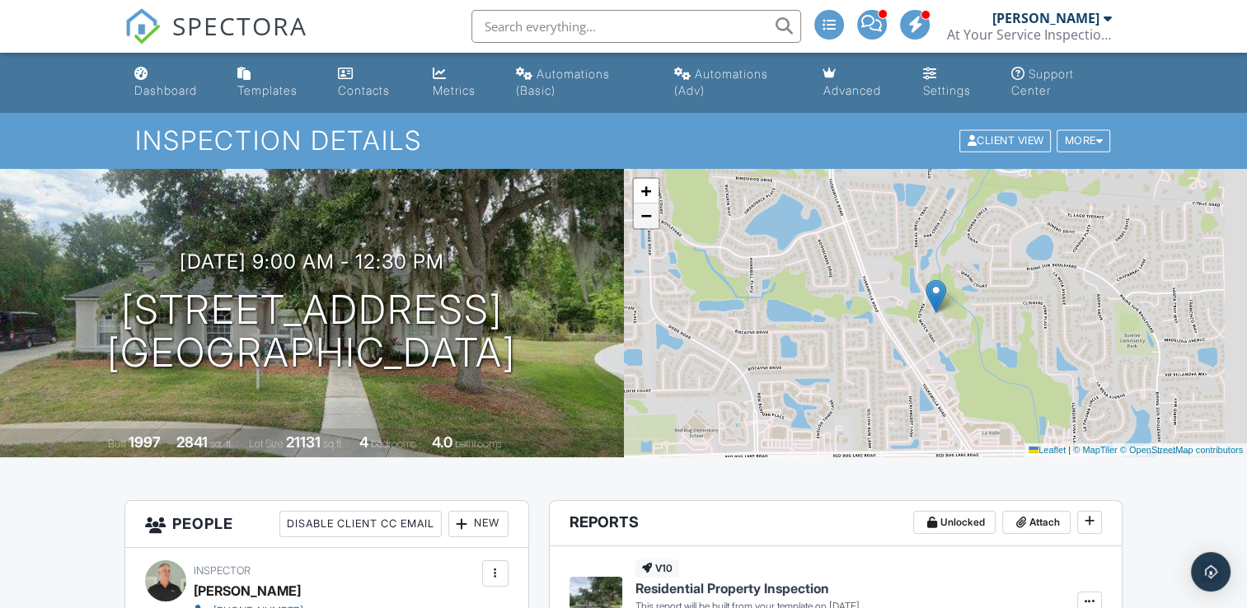
click at [640, 223] on span "−" at bounding box center [645, 215] width 11 height 21
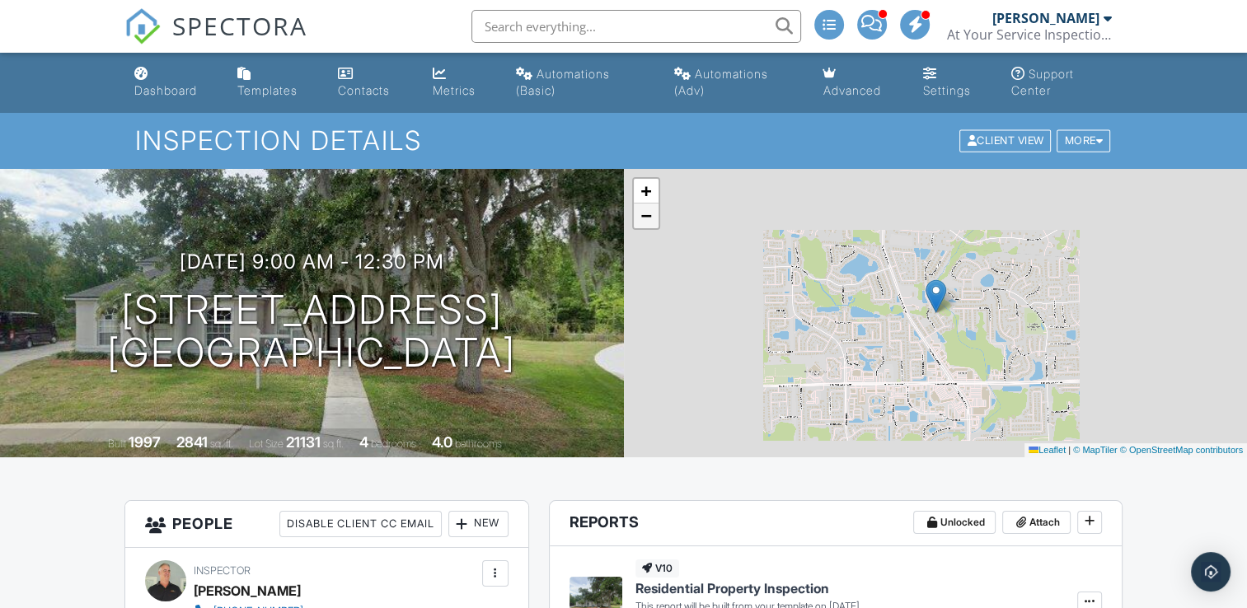
click at [640, 223] on span "−" at bounding box center [645, 215] width 11 height 21
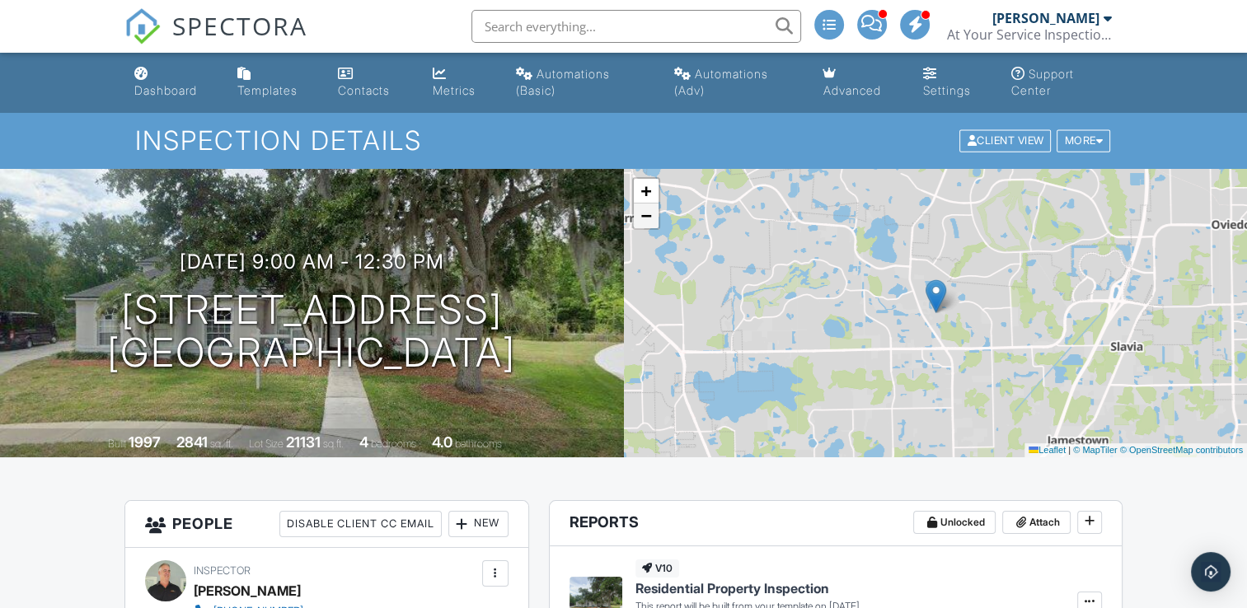
click at [640, 223] on span "−" at bounding box center [645, 215] width 11 height 21
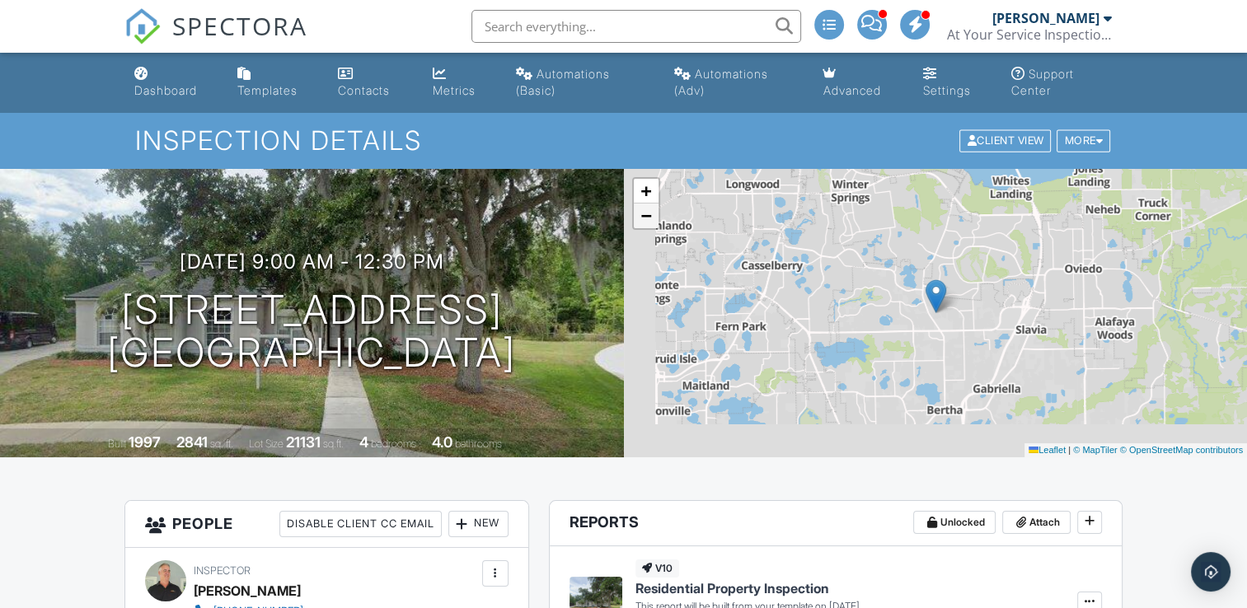
click at [640, 223] on span "−" at bounding box center [645, 215] width 11 height 21
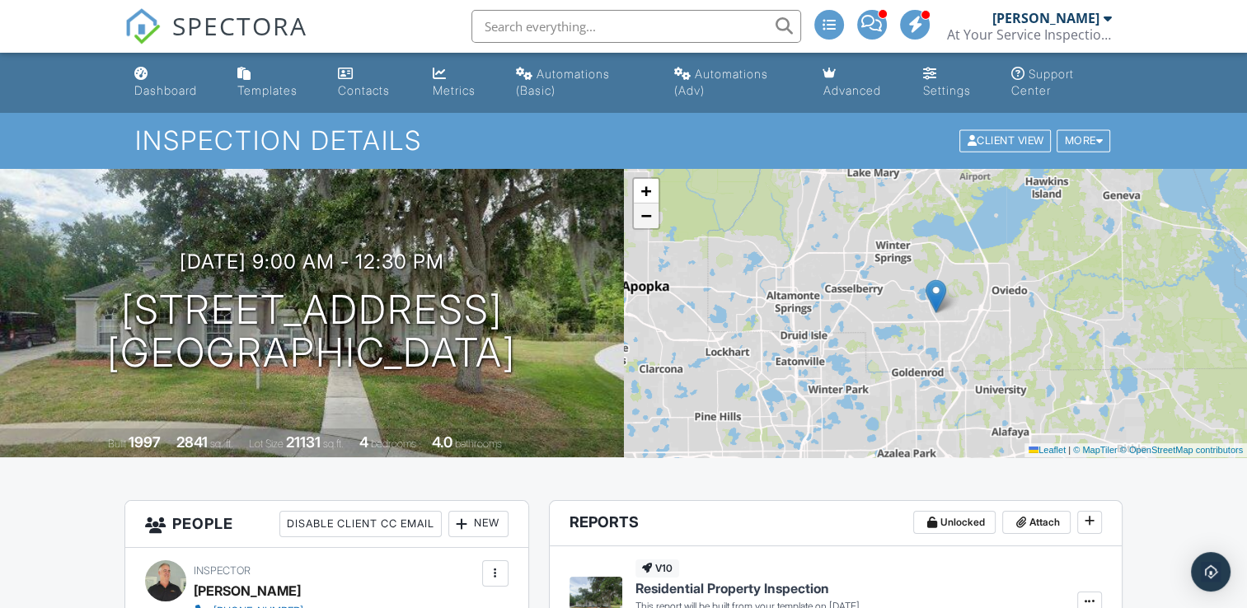
click at [640, 223] on span "−" at bounding box center [645, 215] width 11 height 21
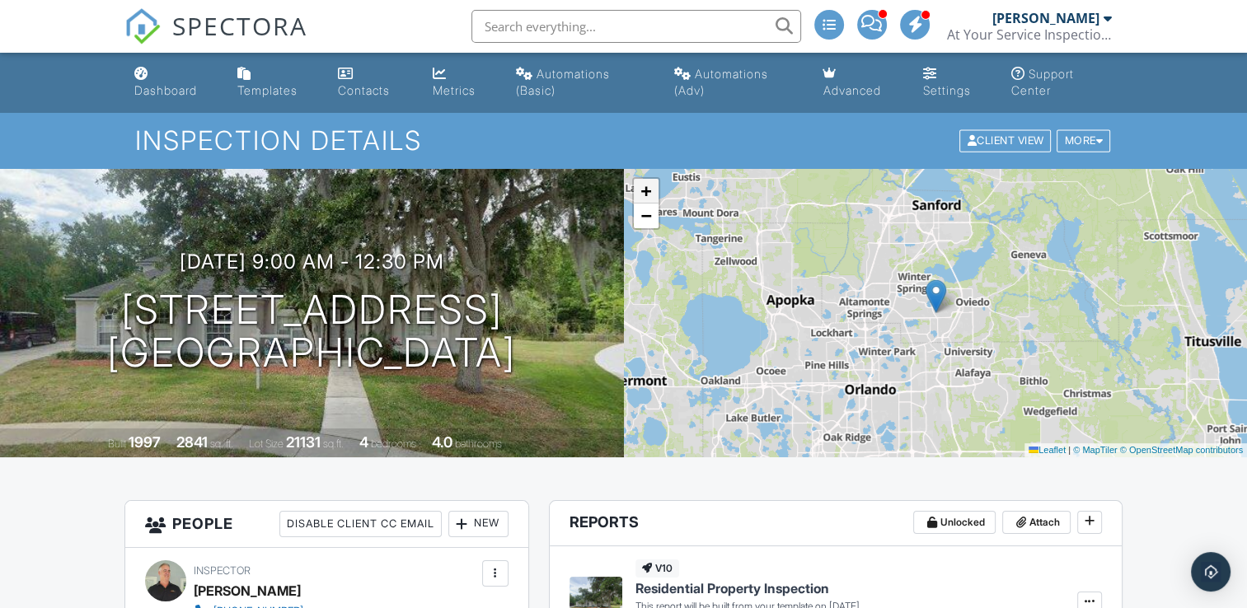
click at [650, 199] on span "+" at bounding box center [645, 191] width 11 height 21
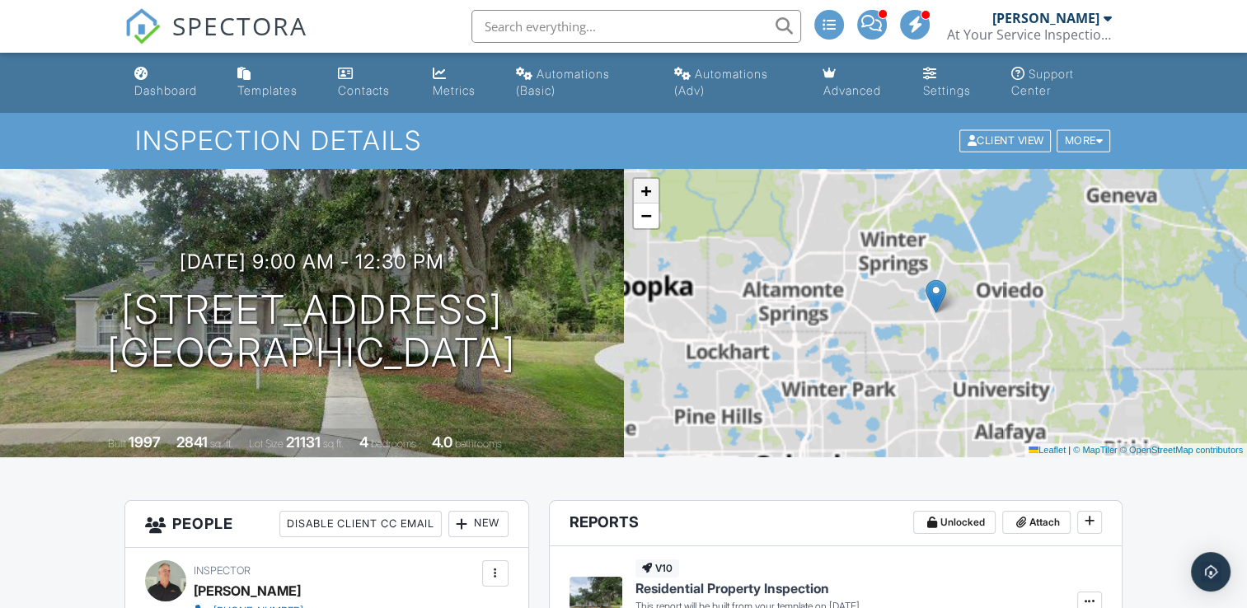
click at [650, 199] on span "+" at bounding box center [645, 191] width 11 height 21
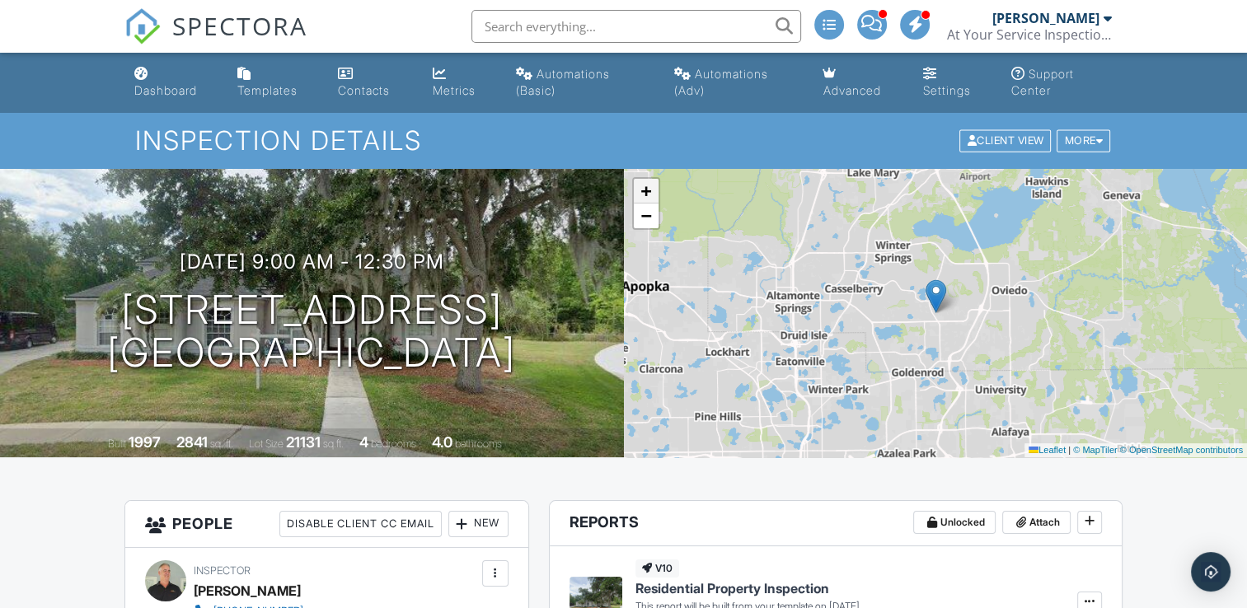
click at [650, 199] on span "+" at bounding box center [645, 191] width 11 height 21
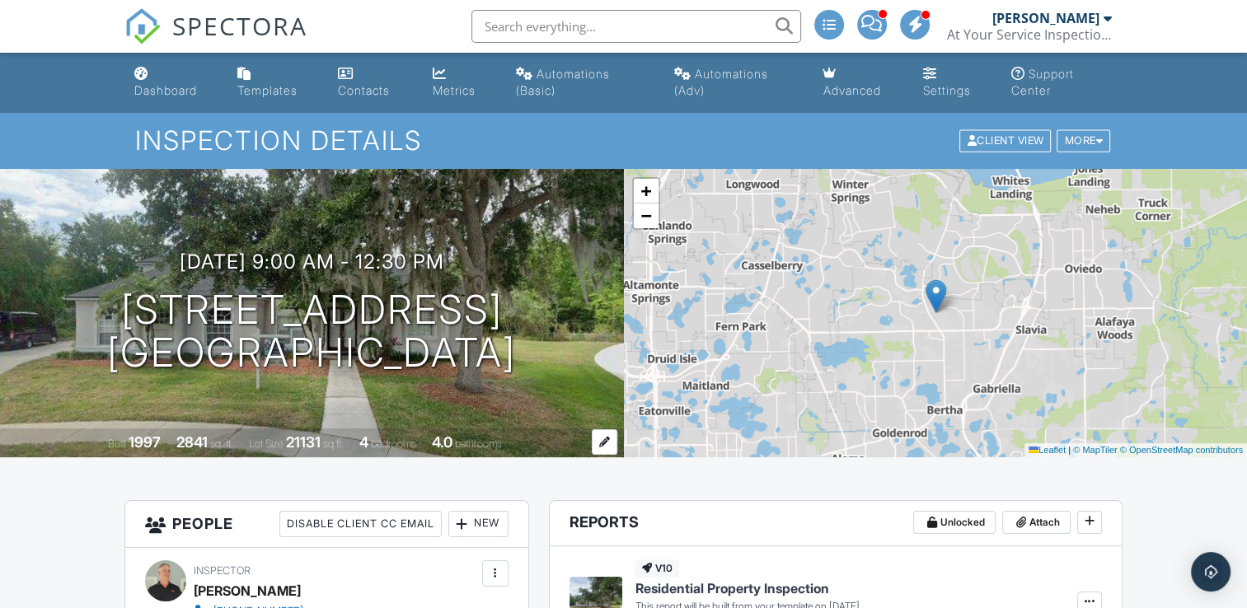
click at [549, 456] on div "Built 1997 2841 sq. ft. Lot Size 21131 sq.ft. 4 bedrooms 4.0 bathrooms" at bounding box center [312, 443] width 624 height 29
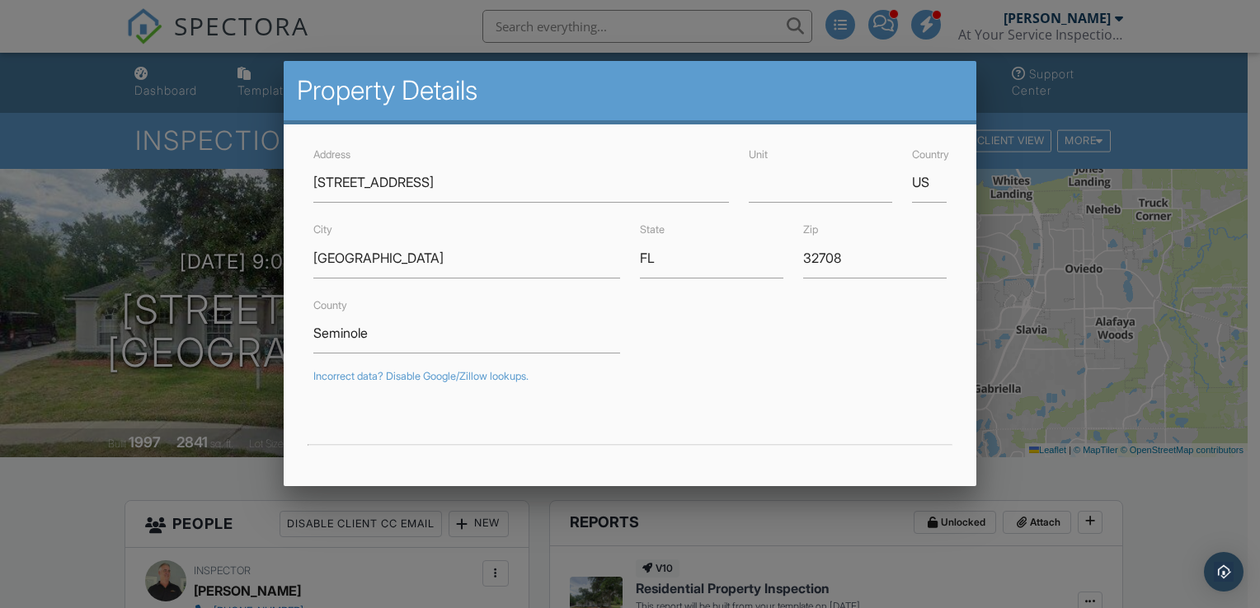
click at [287, 16] on div at bounding box center [630, 298] width 1260 height 761
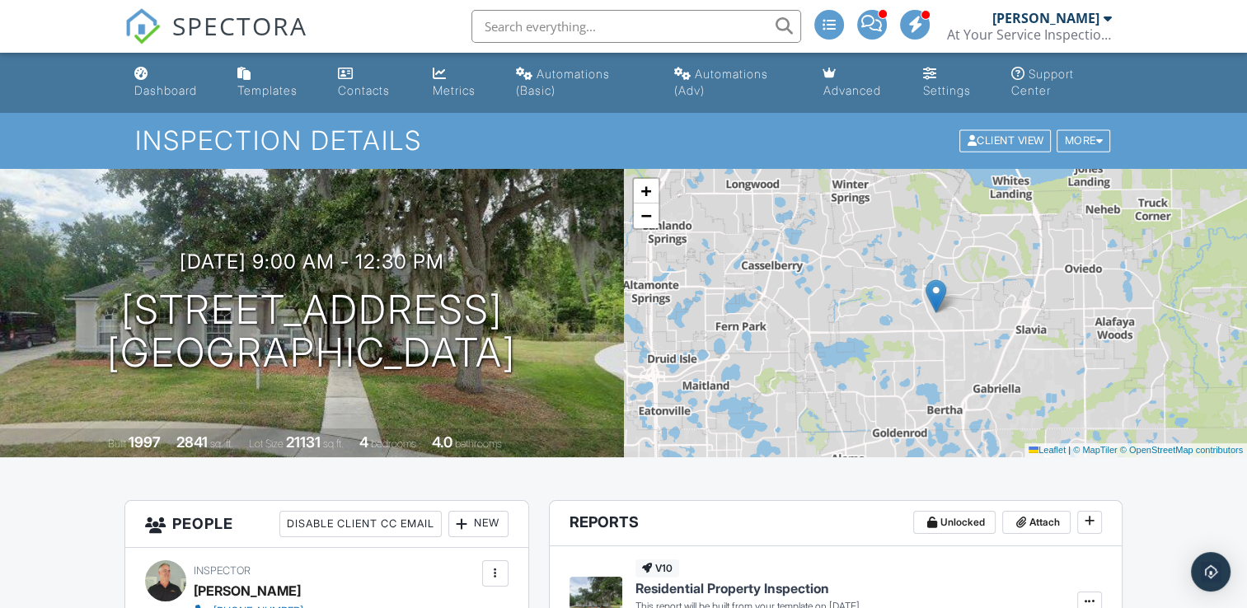
click at [287, 16] on span "SPECTORA" at bounding box center [239, 25] width 135 height 35
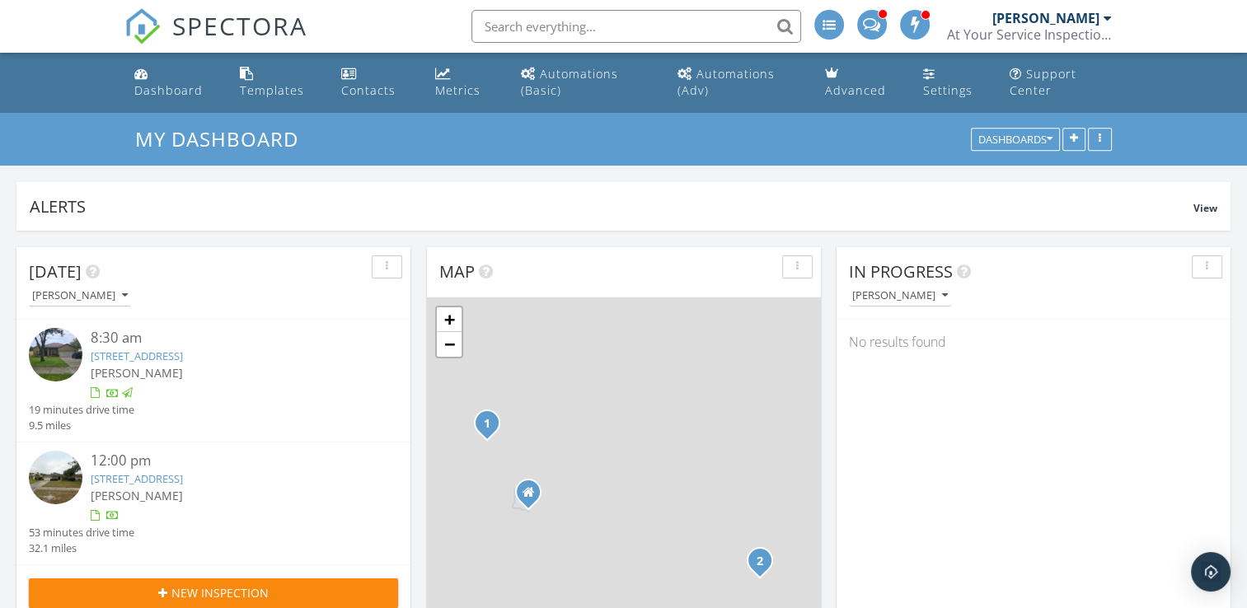
scroll to position [1526, 1273]
